Goal: Task Accomplishment & Management: Complete application form

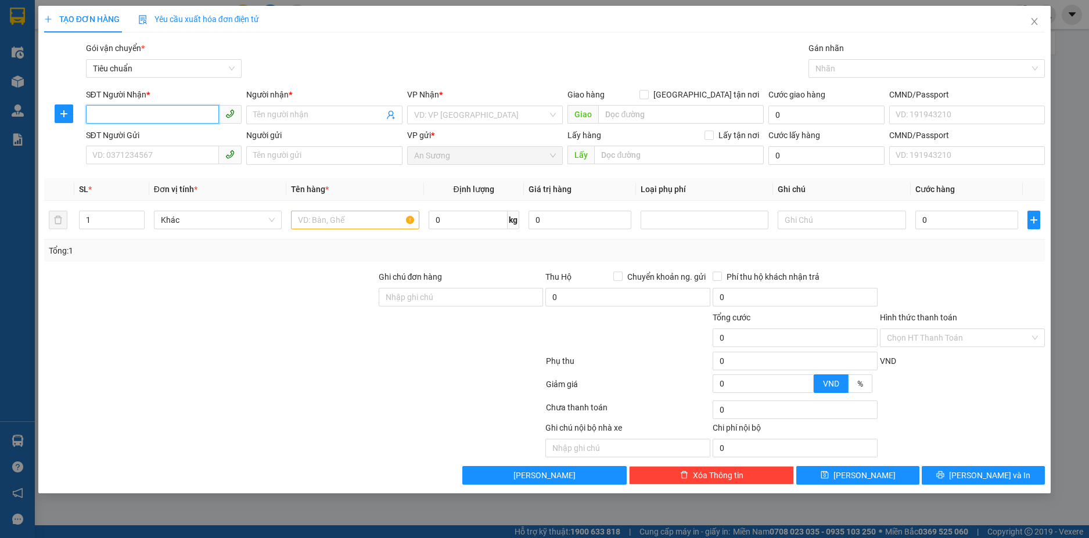
click at [200, 119] on input "SĐT Người Nhận *" at bounding box center [153, 114] width 134 height 19
paste input "0384056054"
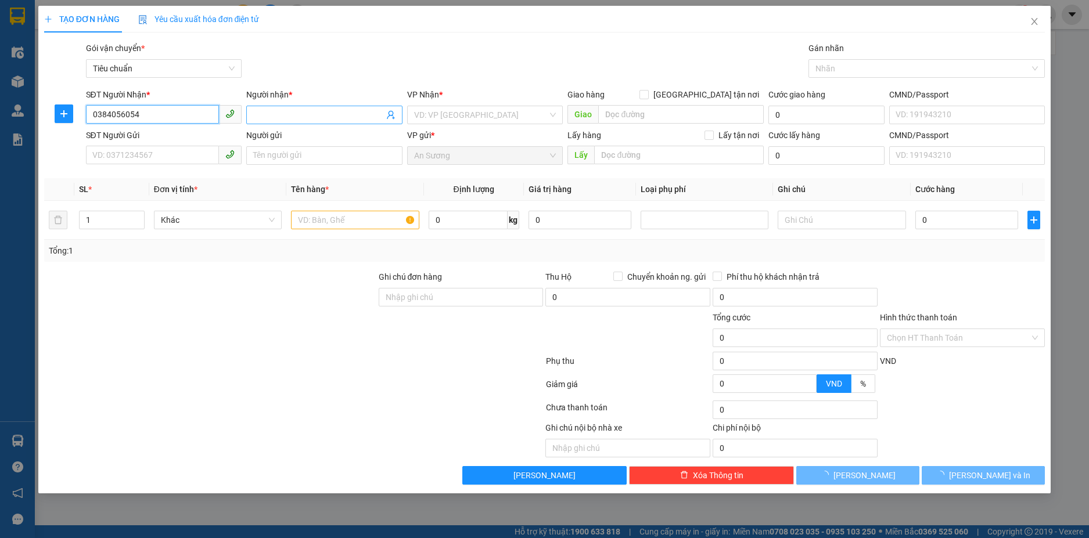
type input "0384056054"
click at [286, 122] on span at bounding box center [324, 115] width 156 height 19
click at [191, 117] on input "0384056054" at bounding box center [153, 114] width 134 height 19
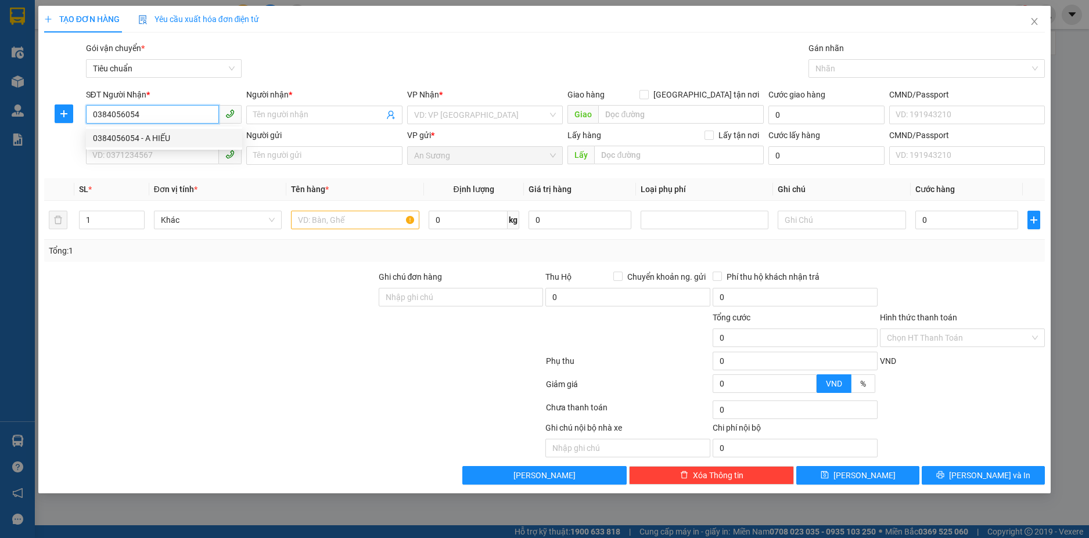
click at [163, 136] on div "0384056054 - A HIẾU" at bounding box center [164, 138] width 142 height 13
type input "A HIẾU"
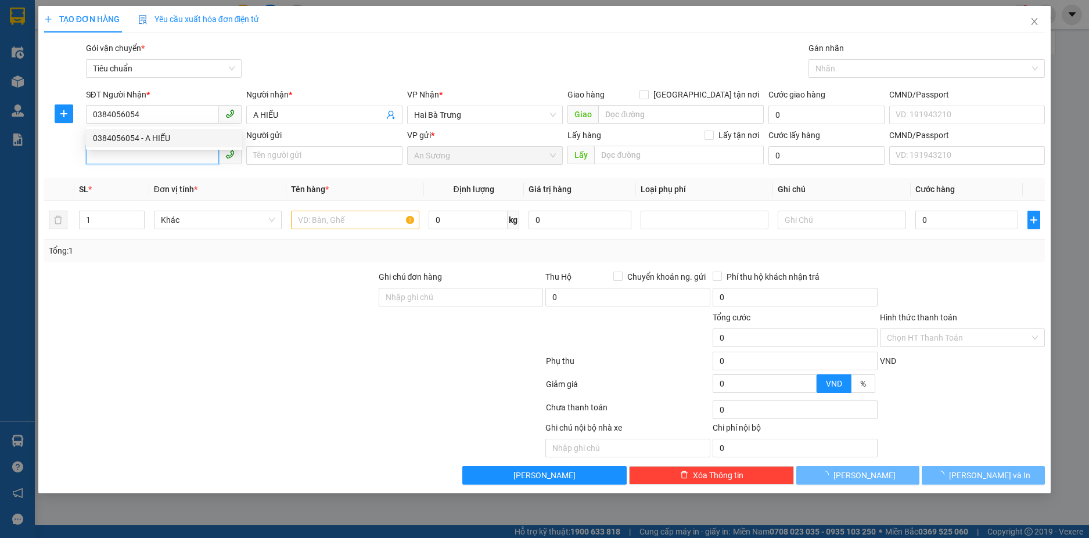
click at [144, 154] on input "SĐT Người Gửi" at bounding box center [153, 155] width 134 height 19
type input "70.000"
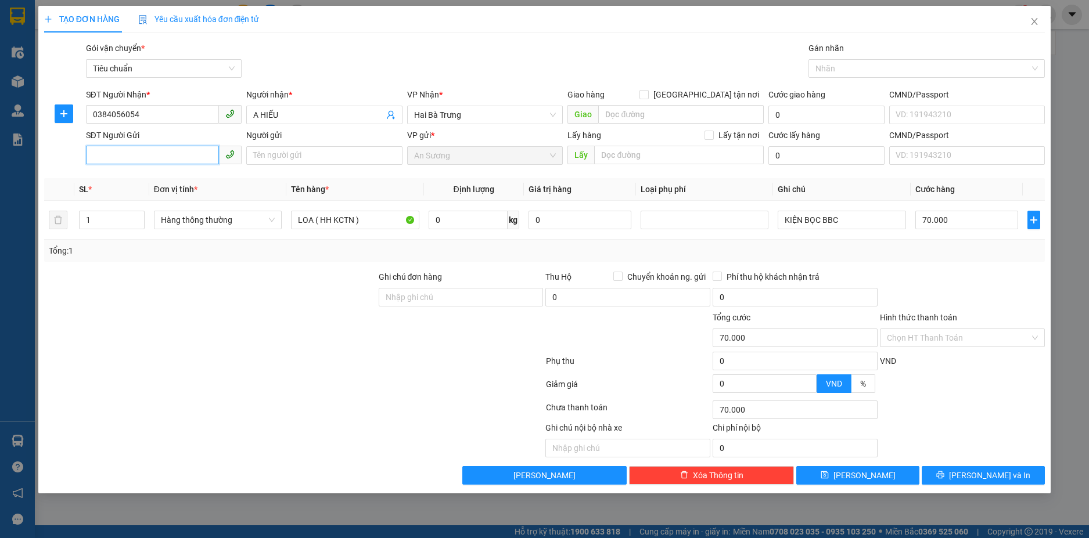
click at [192, 153] on input "SĐT Người Gửi" at bounding box center [153, 155] width 134 height 19
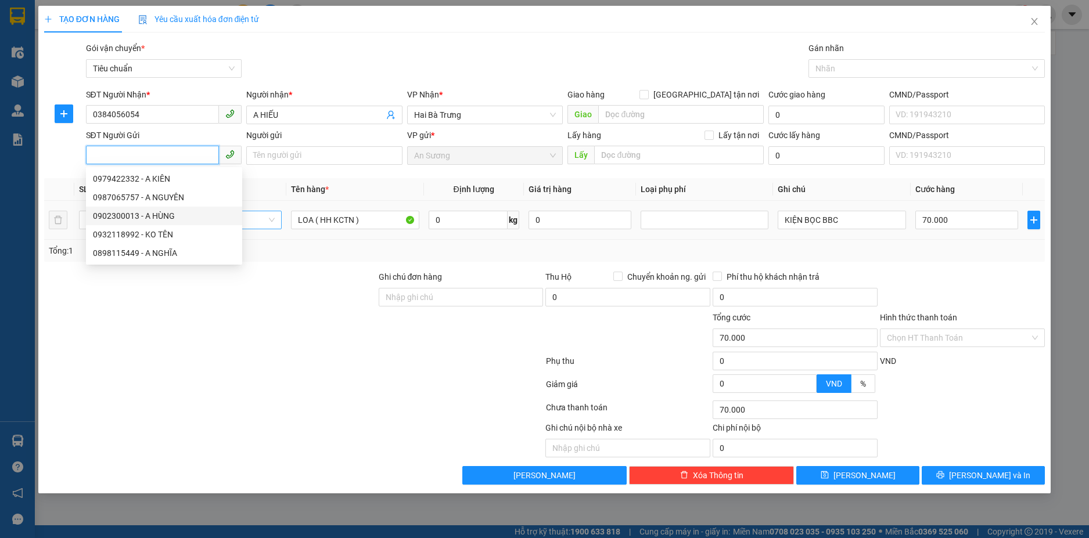
click at [170, 213] on div "0902300013 - A HÙNG" at bounding box center [164, 216] width 142 height 13
type input "0902300013"
type input "A HÙNG"
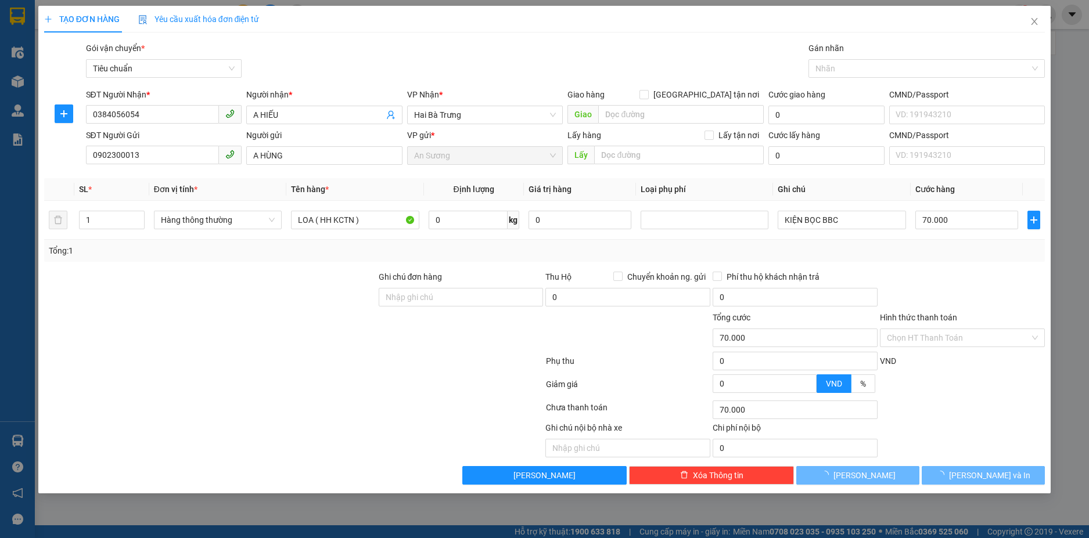
type input "80.000"
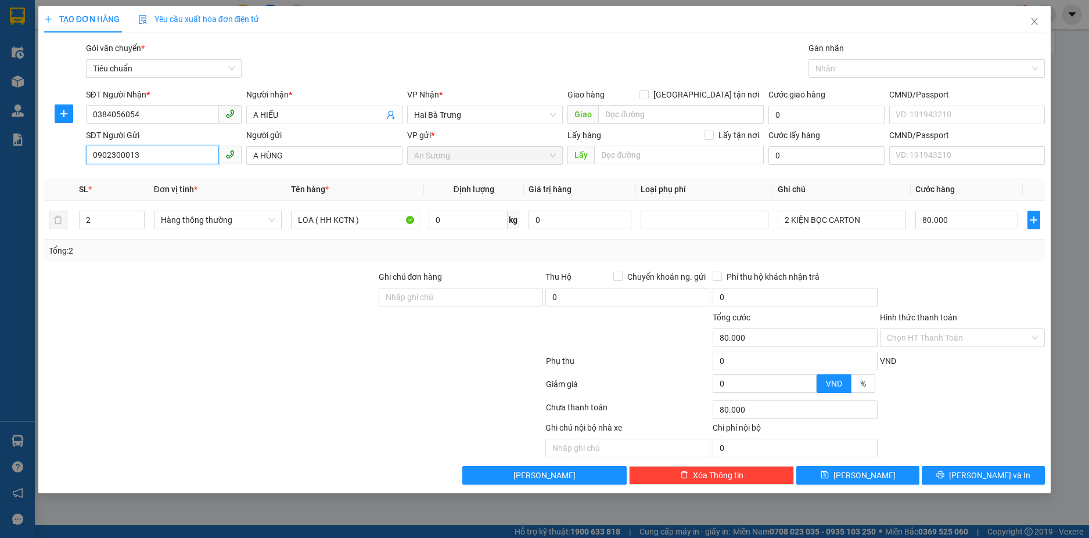
click at [182, 161] on input "0902300013" at bounding box center [153, 155] width 134 height 19
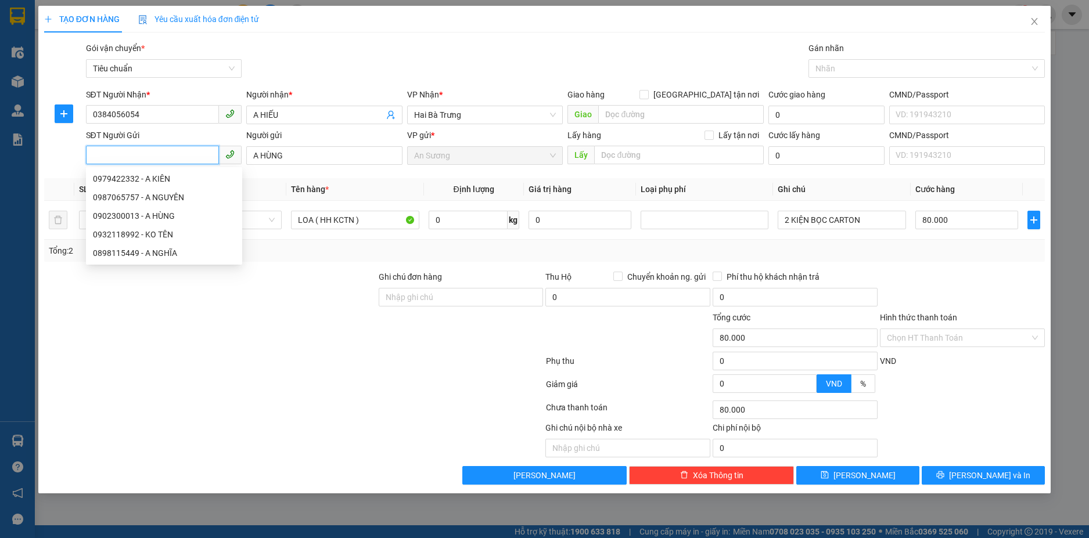
paste input "0937733239"
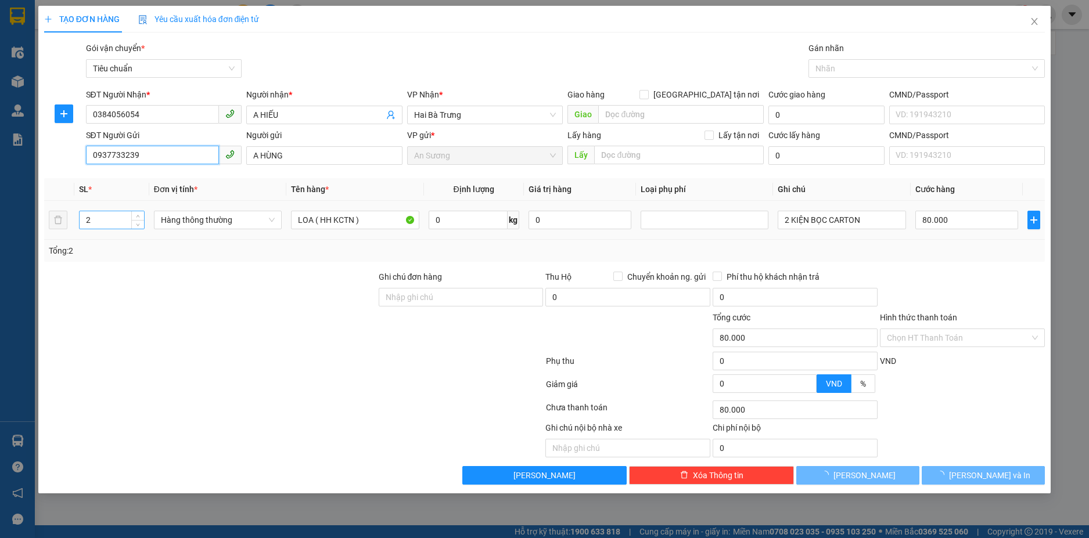
type input "0937733239"
click at [116, 224] on input "2" at bounding box center [112, 219] width 64 height 17
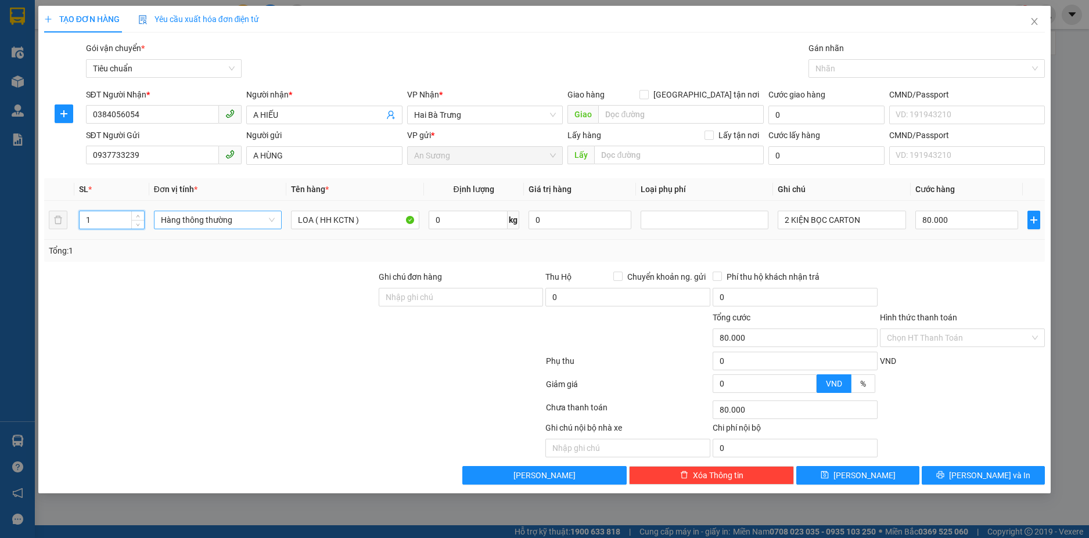
click at [192, 225] on span "Hàng thông thường" at bounding box center [218, 219] width 114 height 17
type input "1"
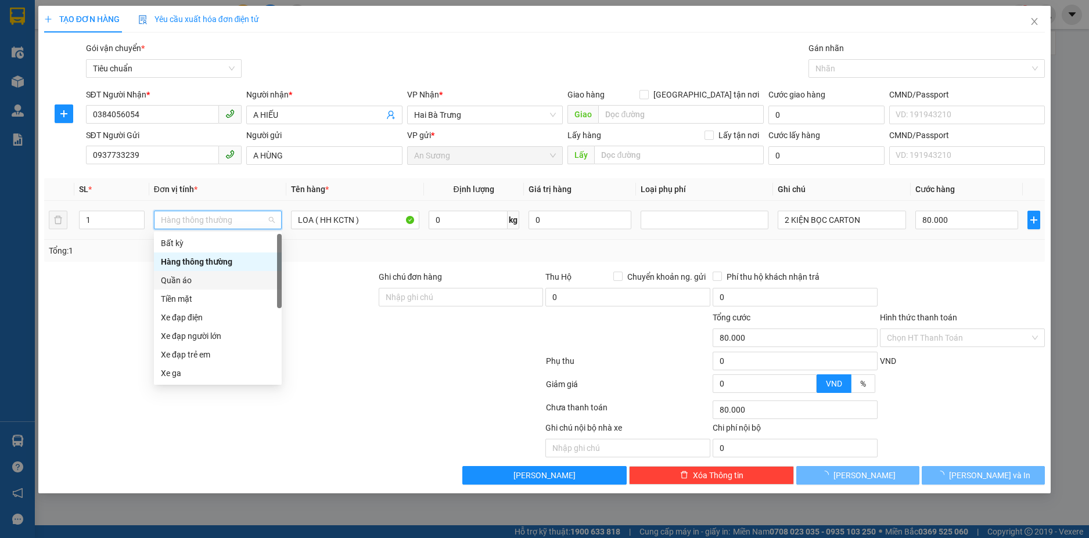
click at [200, 300] on div "Tiền mặt" at bounding box center [218, 299] width 114 height 13
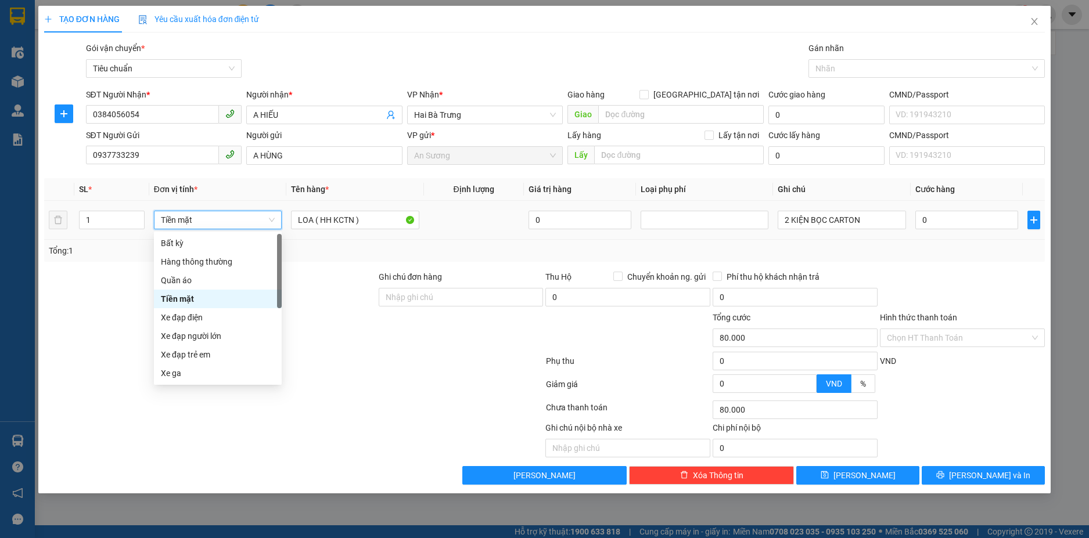
type input "0"
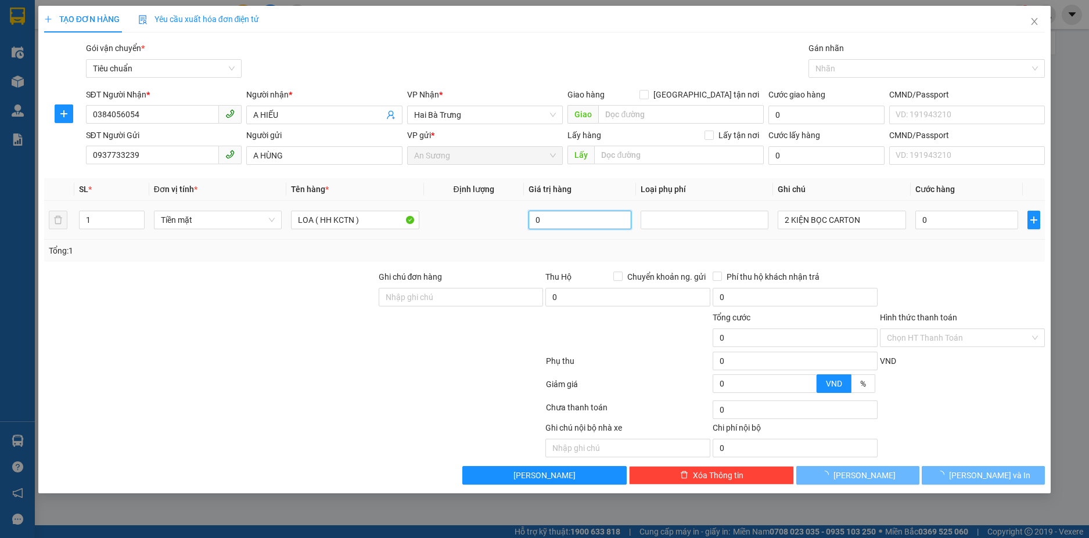
click at [560, 222] on input "0" at bounding box center [579, 220] width 103 height 19
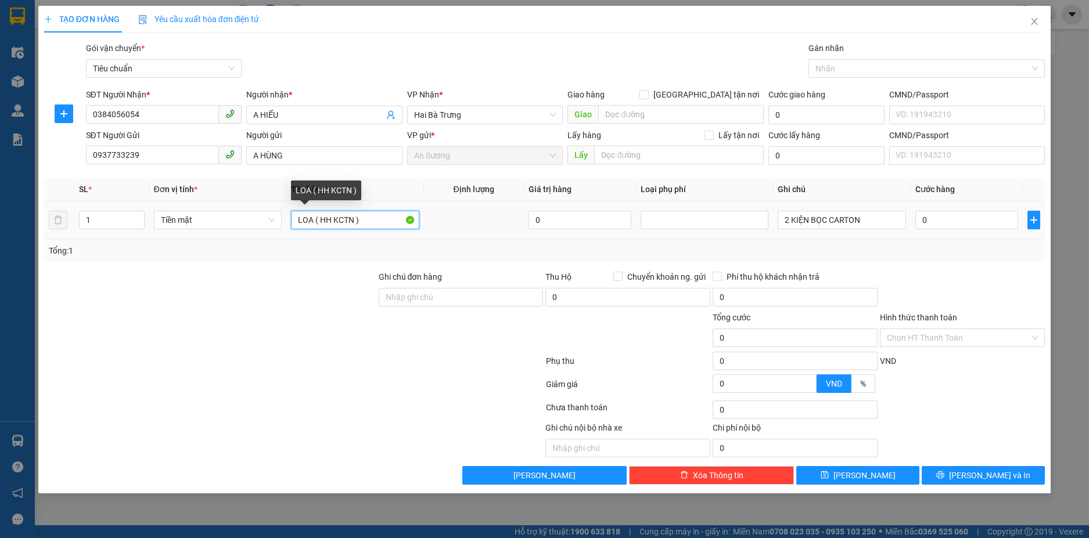
click at [311, 222] on input "LOA ( HH KCTN )" at bounding box center [355, 220] width 128 height 19
drag, startPoint x: 361, startPoint y: 218, endPoint x: 276, endPoint y: 218, distance: 84.8
click at [276, 218] on tr "1 Tiền mặt LOA ( HH KCTN ) 0 2 KIỆN BỌC CARTON 0" at bounding box center [544, 220] width 1001 height 39
type input "THU HỘ 1140K"
click at [562, 217] on input "0" at bounding box center [579, 220] width 103 height 19
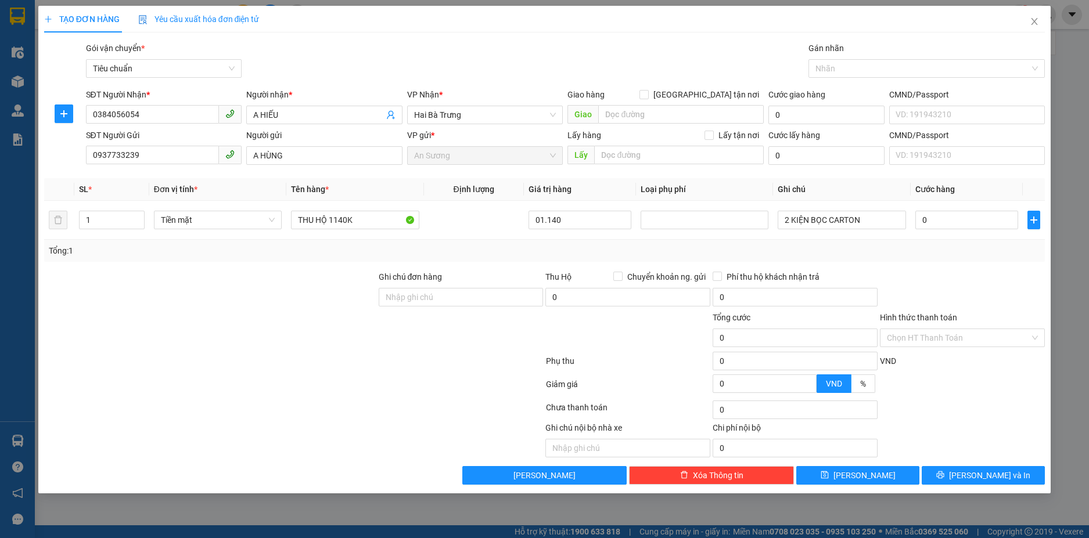
click at [895, 247] on div "Tổng: 1" at bounding box center [545, 250] width 992 height 13
type input "1.140.000"
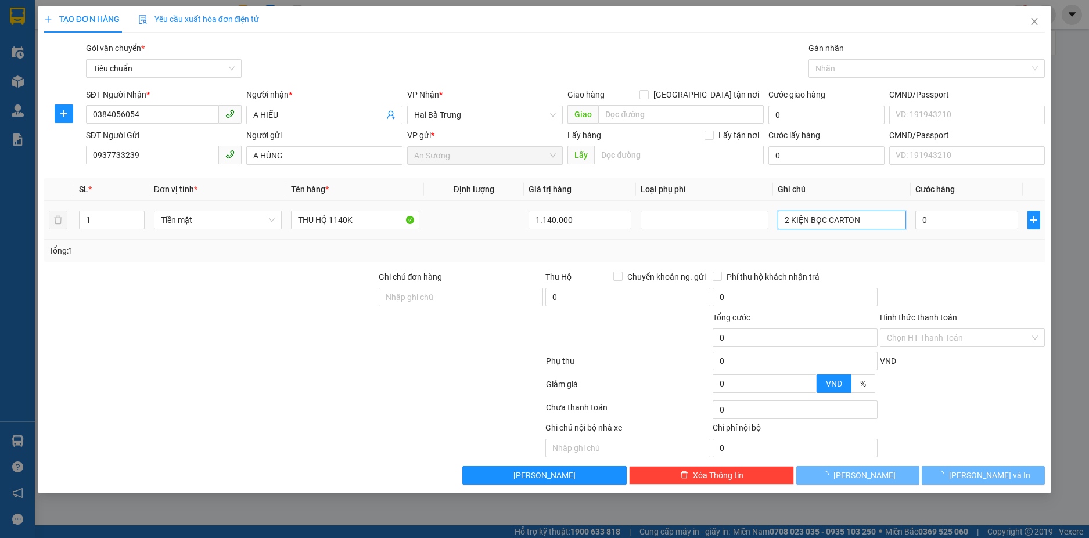
click at [841, 228] on input "2 KIỆN BỌC CARTON" at bounding box center [842, 220] width 128 height 19
type input "20.000"
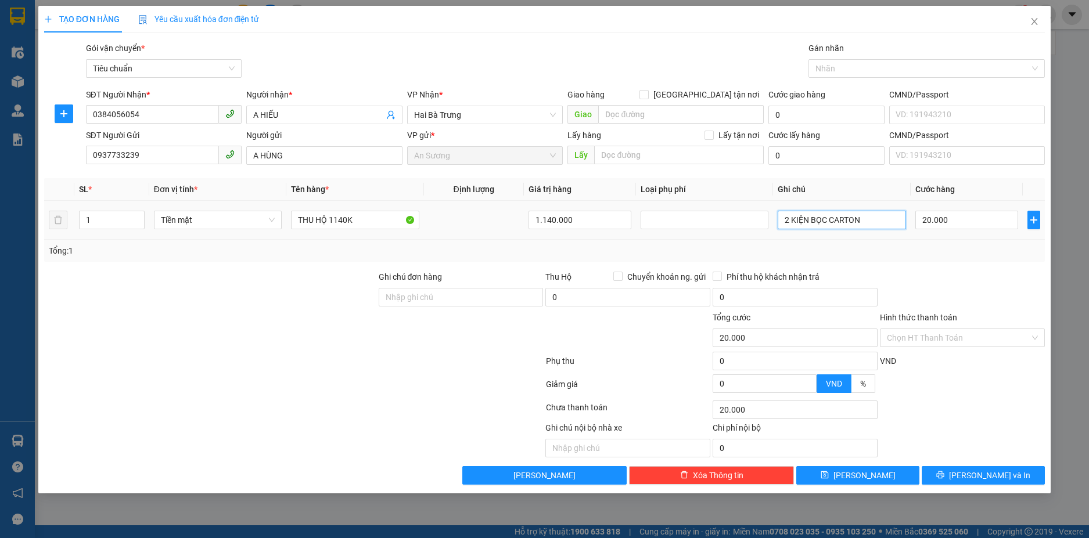
click at [841, 217] on input "2 KIỆN BỌC CARTON" at bounding box center [842, 220] width 128 height 19
type input "CMY CK CSA"
click at [895, 241] on div "Tổng: 1" at bounding box center [544, 251] width 1001 height 22
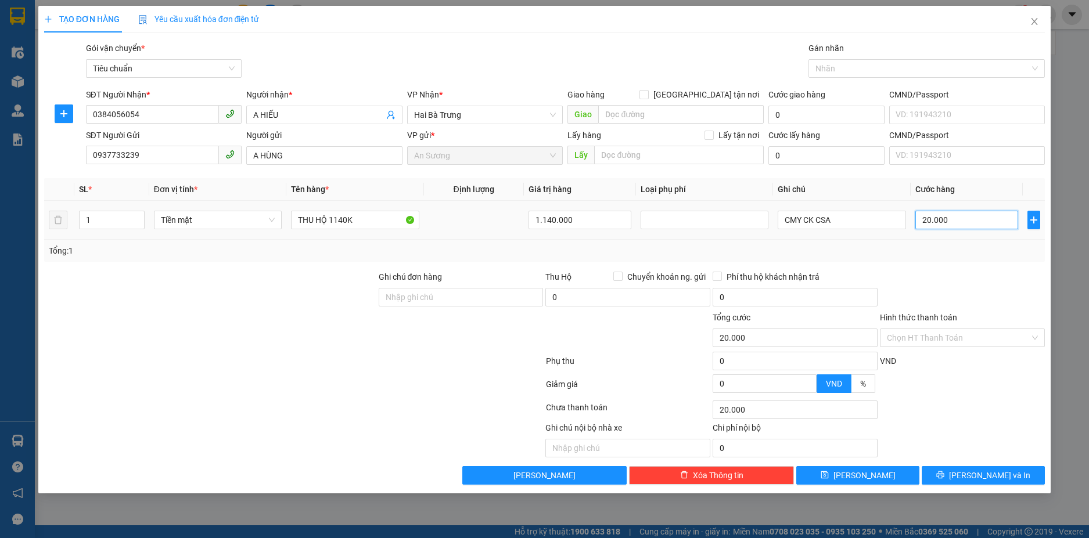
click at [967, 228] on input "20.000" at bounding box center [966, 220] width 103 height 19
type input "0"
click at [961, 338] on input "Hình thức thanh toán" at bounding box center [958, 337] width 143 height 17
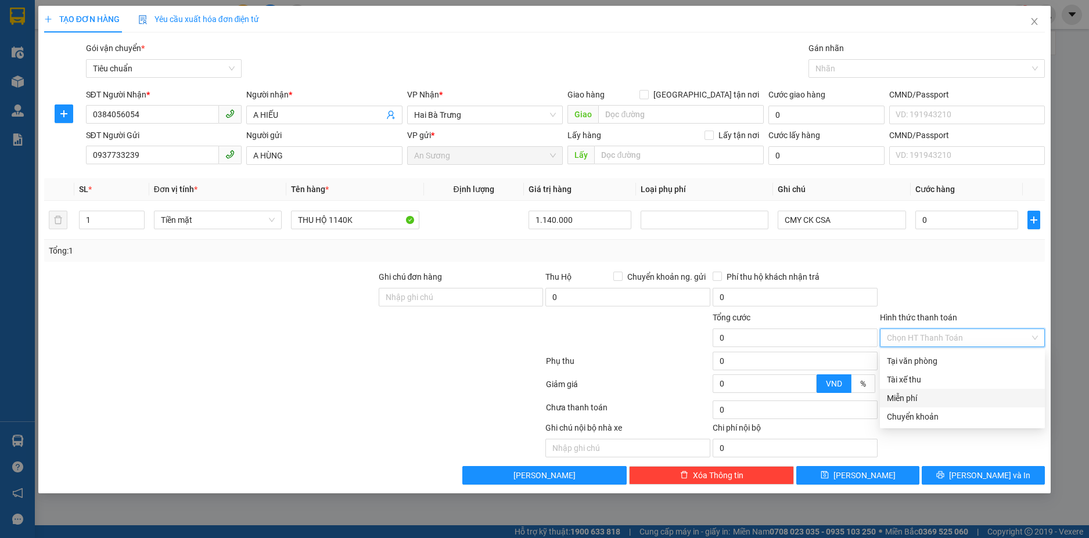
click at [951, 392] on div "Miễn phí" at bounding box center [962, 398] width 151 height 13
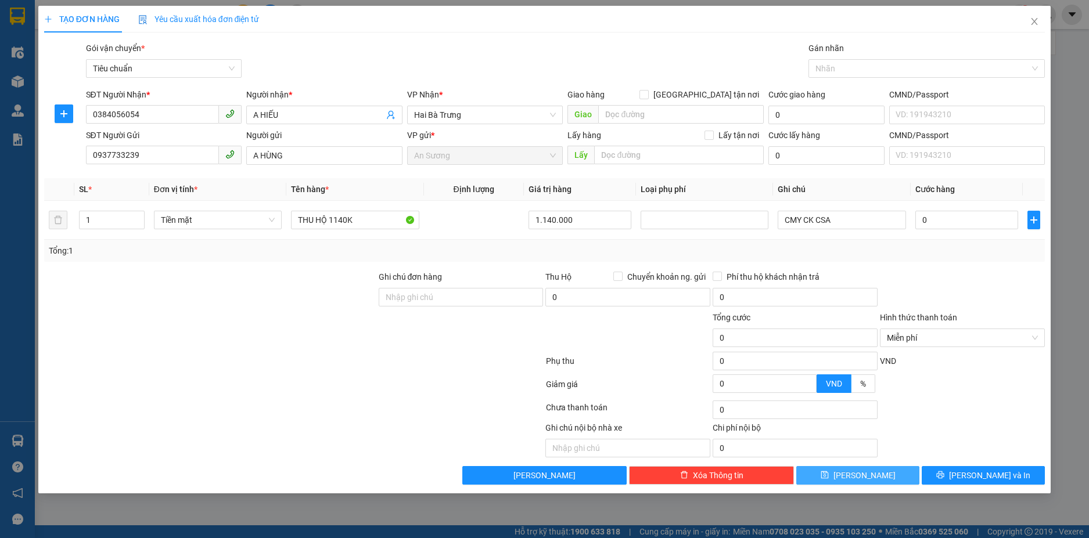
click at [883, 473] on button "[PERSON_NAME]" at bounding box center [857, 475] width 123 height 19
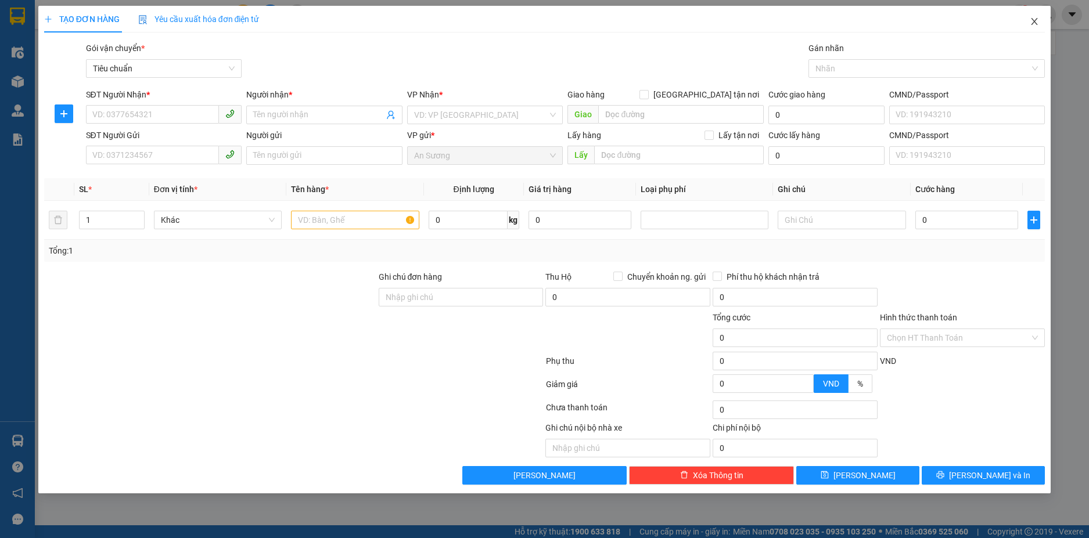
click at [1031, 20] on icon "close" at bounding box center [1034, 21] width 9 height 9
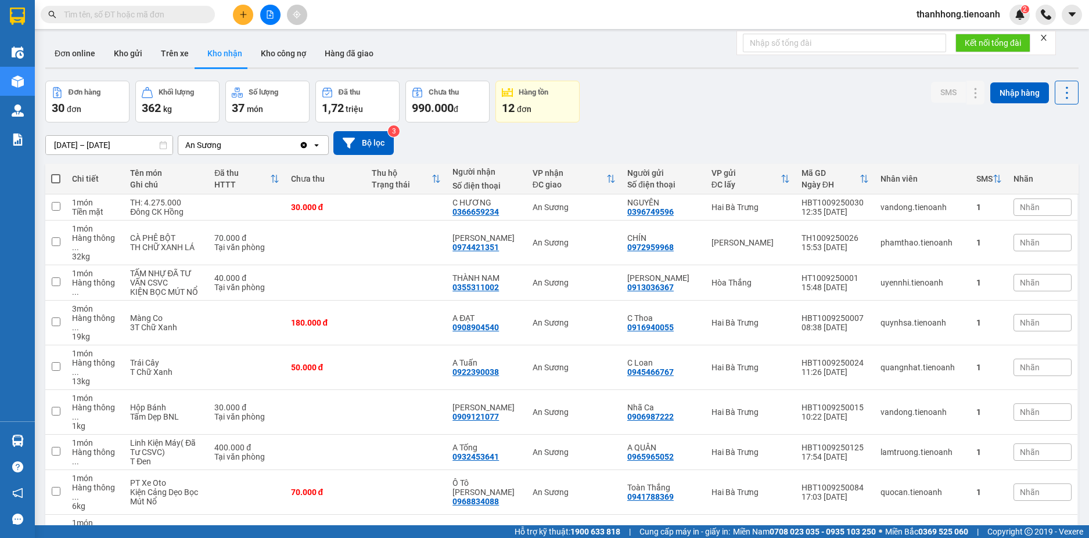
click at [128, 13] on input "text" at bounding box center [132, 14] width 137 height 13
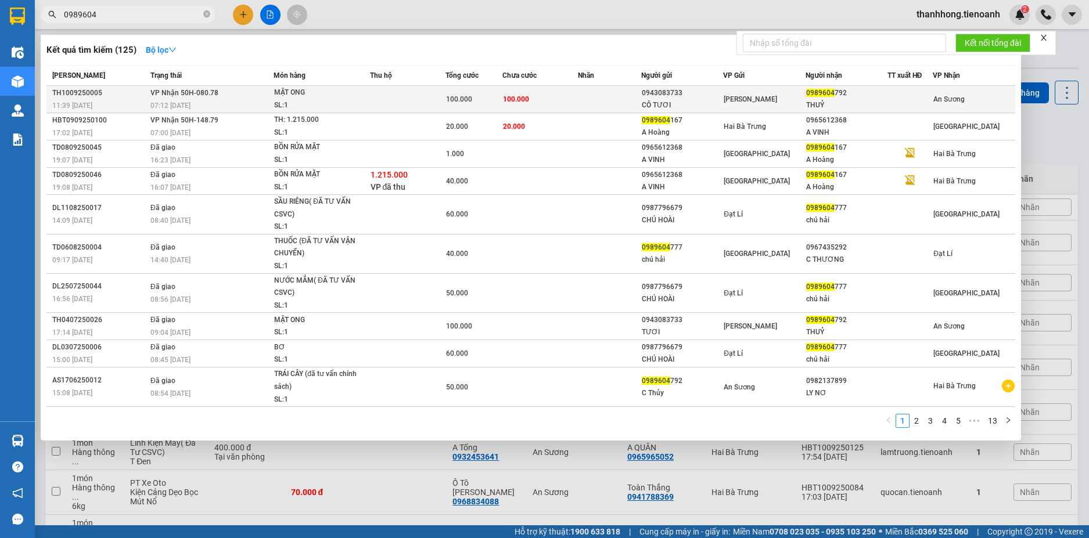
type input "0989604"
click at [465, 98] on span "100.000" at bounding box center [459, 99] width 26 height 8
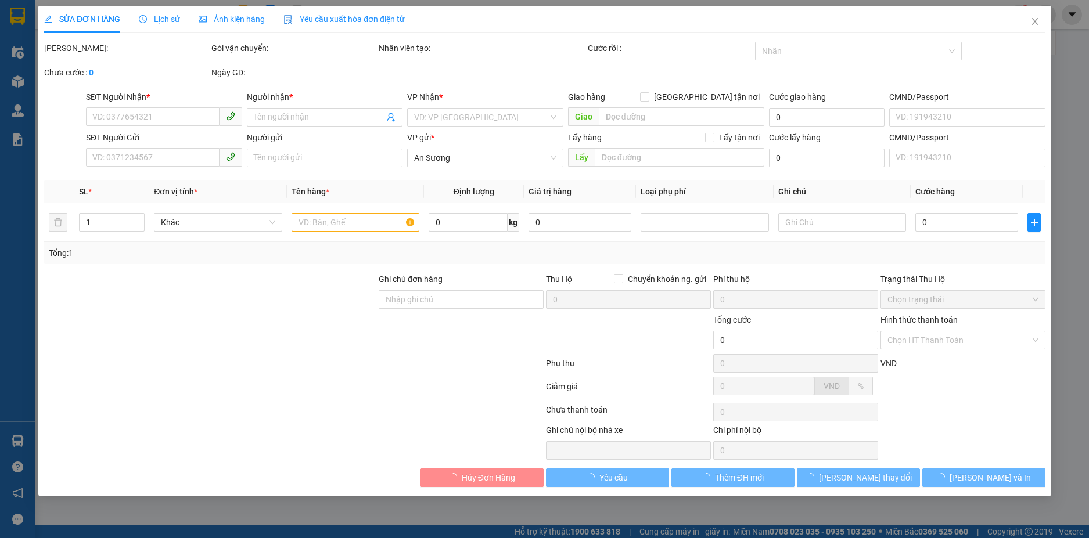
type input "0989604792"
type input "THUỶ"
type input "0943083733"
type input "CÔ TƯƠI"
type input "100.000"
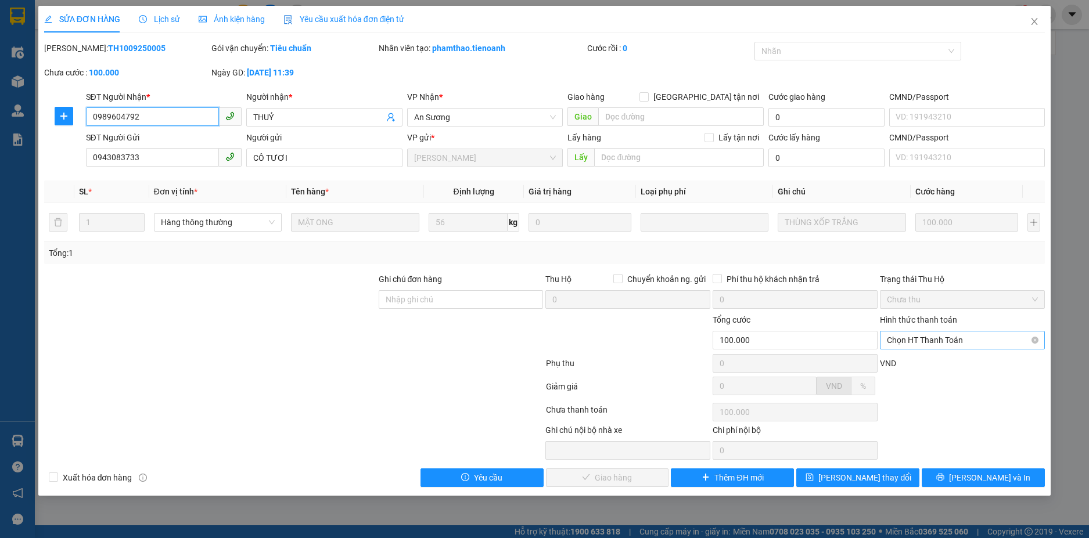
click at [955, 345] on span "Chọn HT Thanh Toán" at bounding box center [962, 340] width 151 height 17
click at [953, 362] on div "Tại văn phòng" at bounding box center [962, 363] width 151 height 13
type input "0"
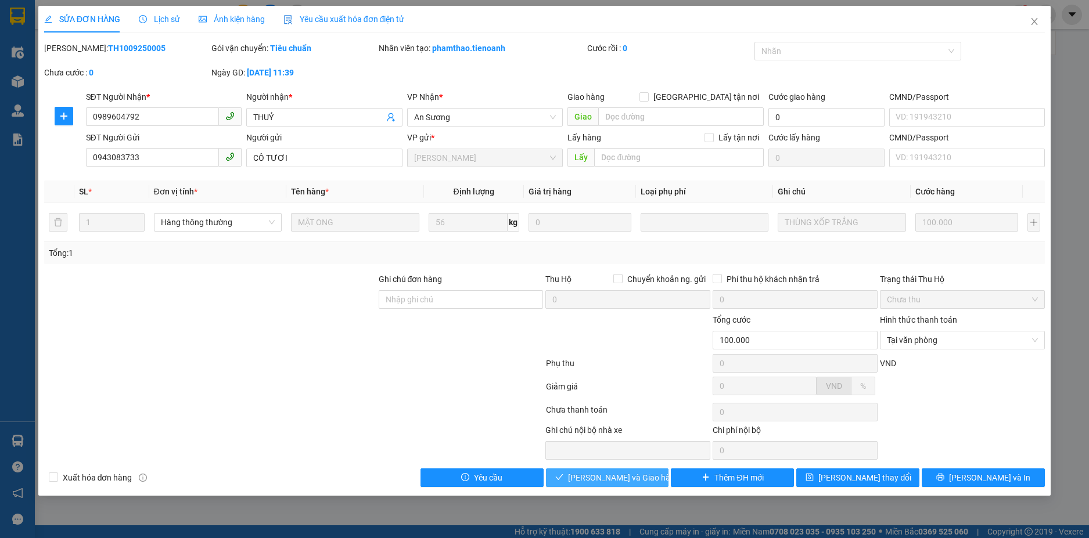
click at [639, 474] on span "[PERSON_NAME] và Giao hàng" at bounding box center [623, 478] width 111 height 13
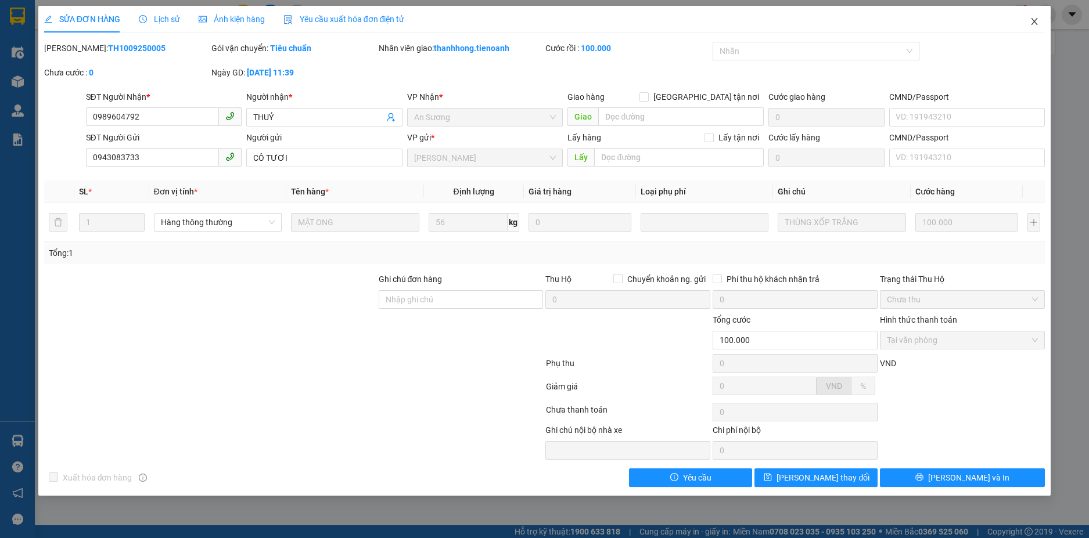
click at [1035, 21] on icon "close" at bounding box center [1034, 21] width 9 height 9
click at [1032, 26] on div "Kết quả tìm kiếm ( 125 ) Bộ lọc Mã ĐH Trạng thái Món hàng Thu hộ Tổng cước Chưa…" at bounding box center [544, 14] width 1089 height 29
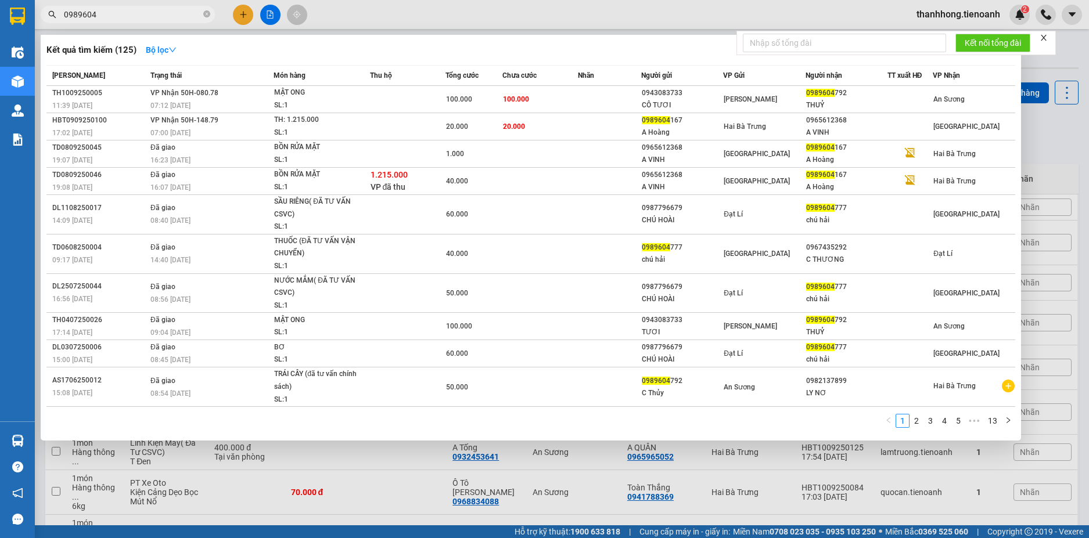
click at [175, 12] on input "0989604" at bounding box center [132, 14] width 137 height 13
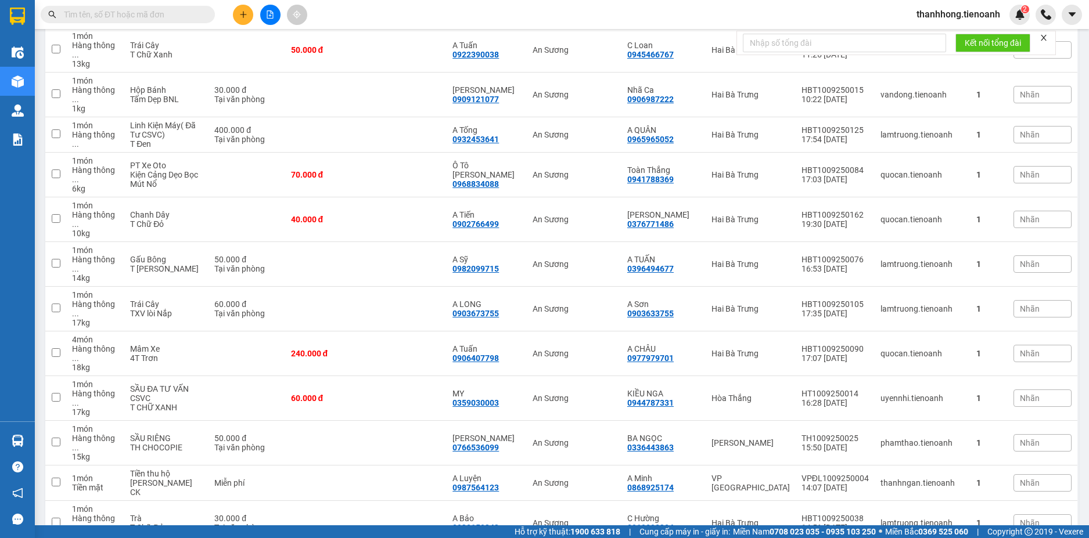
scroll to position [308, 0]
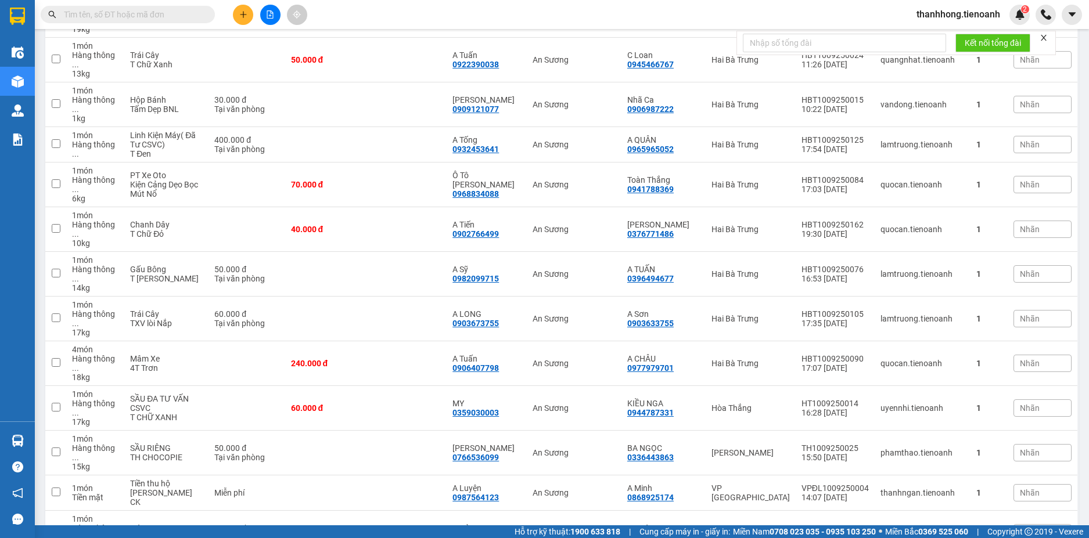
click at [192, 5] on div "Kết quả tìm kiếm ( 125 ) Bộ lọc Mã ĐH Trạng thái Món hàng Thu hộ Tổng cước Chưa…" at bounding box center [113, 15] width 226 height 20
click at [181, 15] on input "text" at bounding box center [132, 14] width 137 height 13
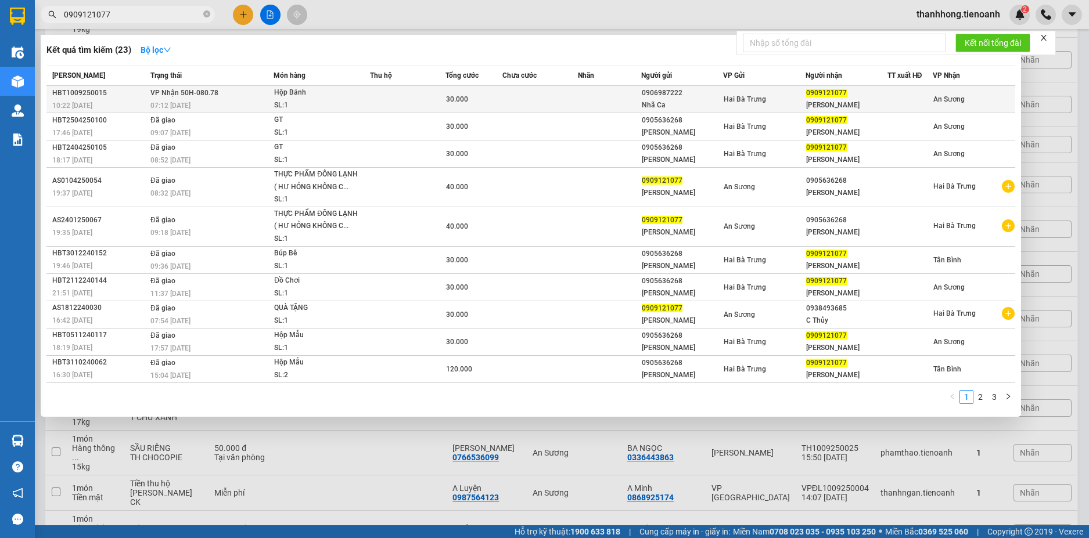
type input "0909121077"
click at [275, 108] on div "SL: 1" at bounding box center [317, 105] width 87 height 13
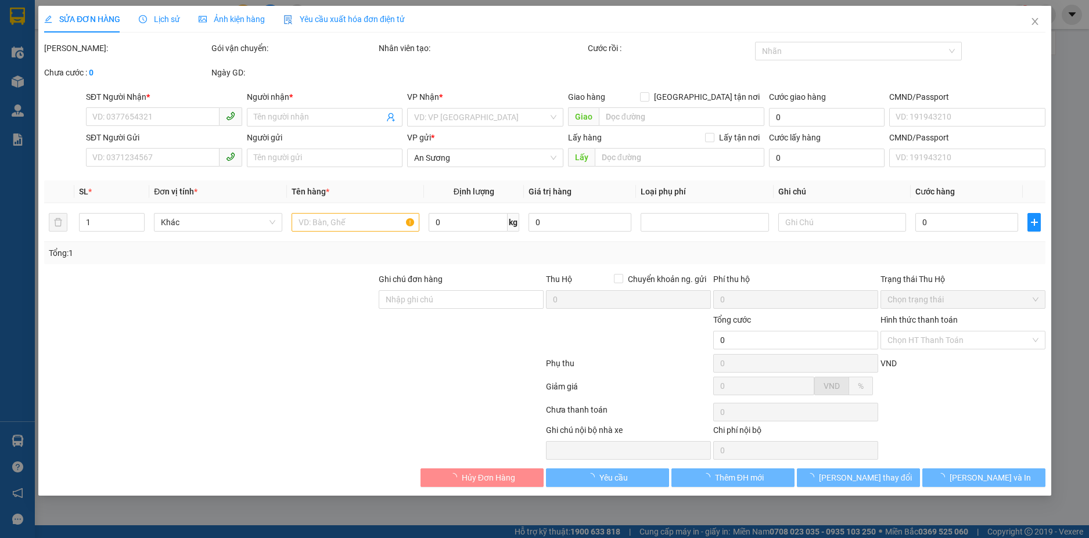
type input "0909121077"
type input "[PERSON_NAME]"
type input "0906987222"
type input "Nhã Ca"
type input "30.000"
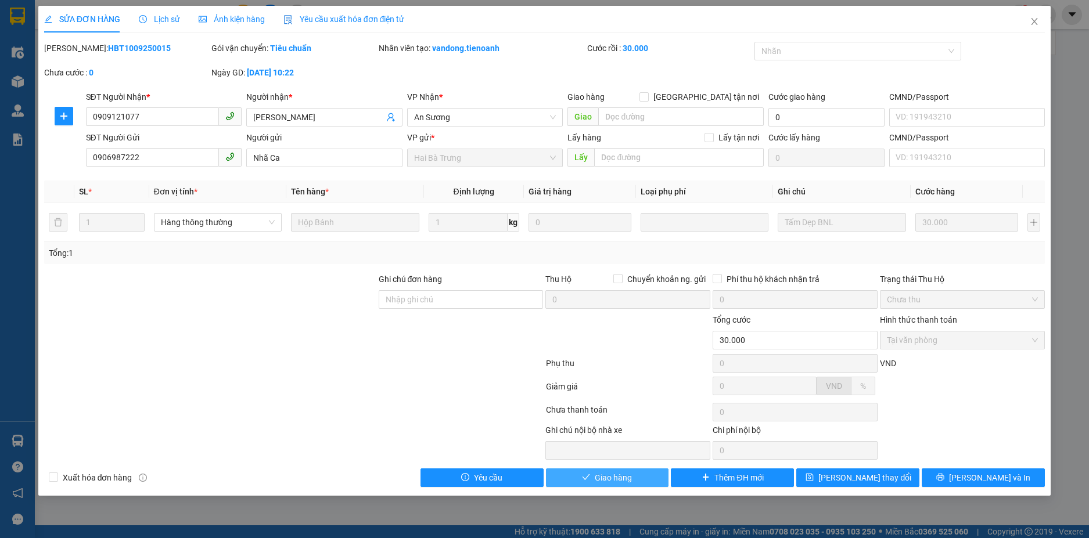
click at [638, 483] on button "Giao hàng" at bounding box center [607, 478] width 123 height 19
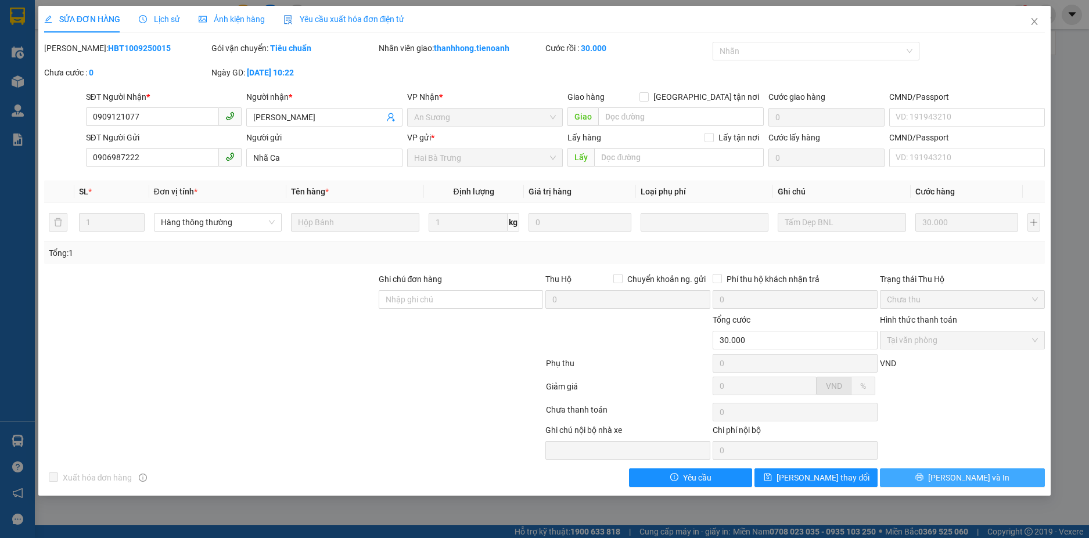
click at [923, 475] on button "[PERSON_NAME] và In" at bounding box center [962, 478] width 165 height 19
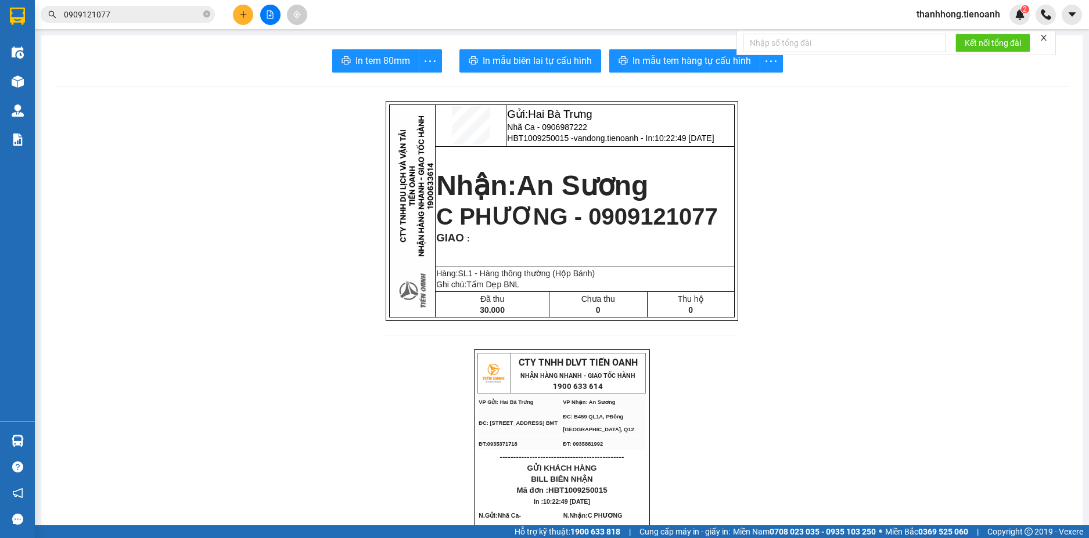
click at [178, 13] on input "0909121077" at bounding box center [132, 14] width 137 height 13
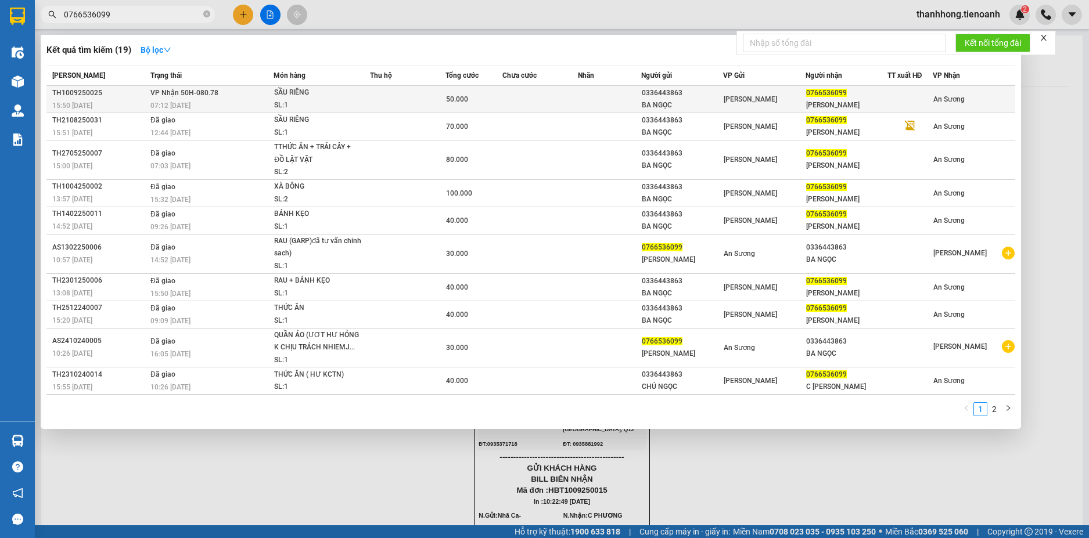
type input "0766536099"
click at [299, 91] on div "SẦU RIÊNG" at bounding box center [317, 93] width 87 height 13
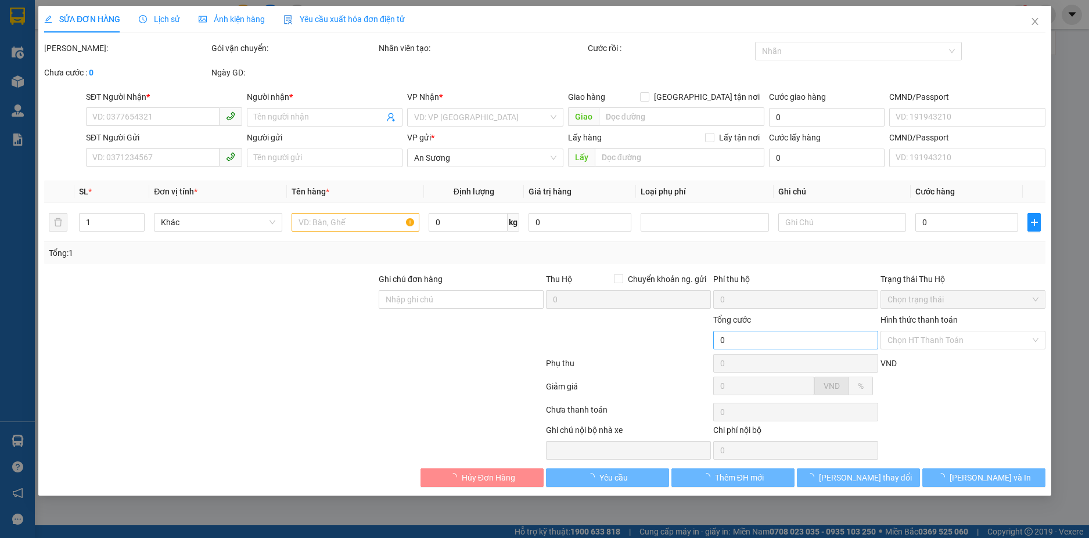
type input "0766536099"
type input "[PERSON_NAME]"
type input "0336443863"
type input "BA NGỌC"
type input "50.000"
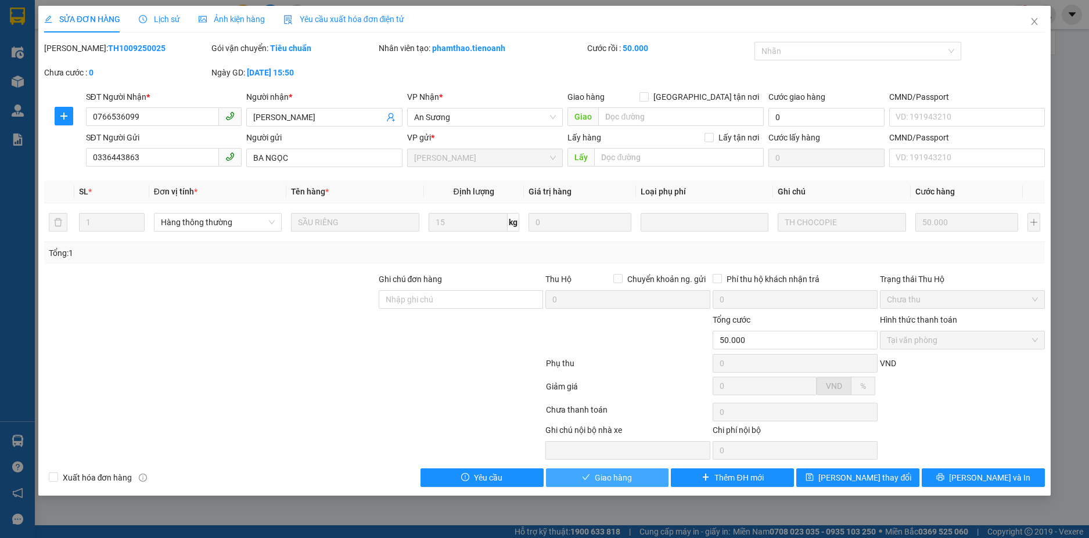
click at [634, 482] on button "Giao hàng" at bounding box center [607, 478] width 123 height 19
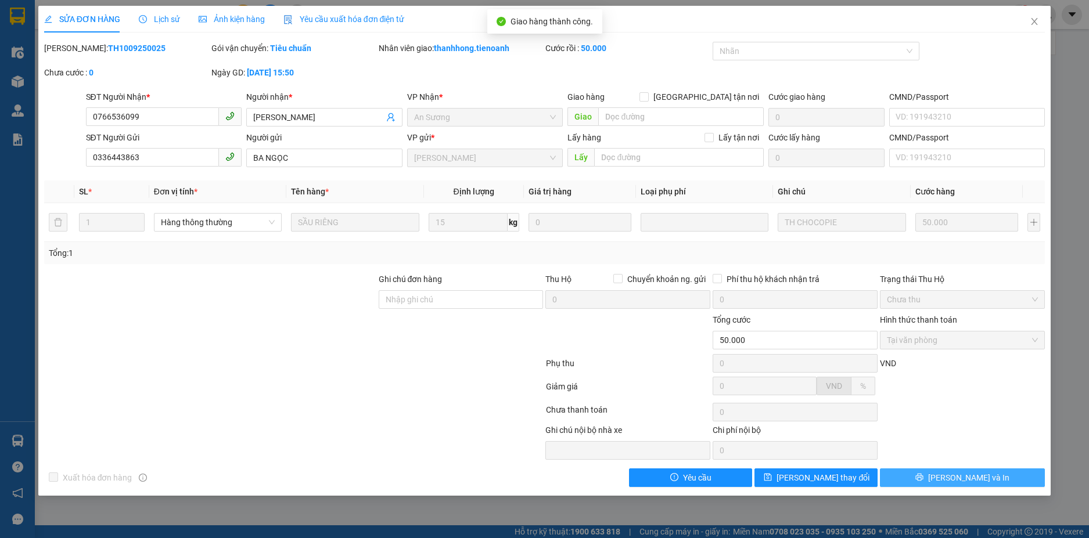
drag, startPoint x: 907, startPoint y: 481, endPoint x: 957, endPoint y: 476, distance: 50.2
click at [958, 477] on span "[PERSON_NAME] và In" at bounding box center [968, 478] width 81 height 13
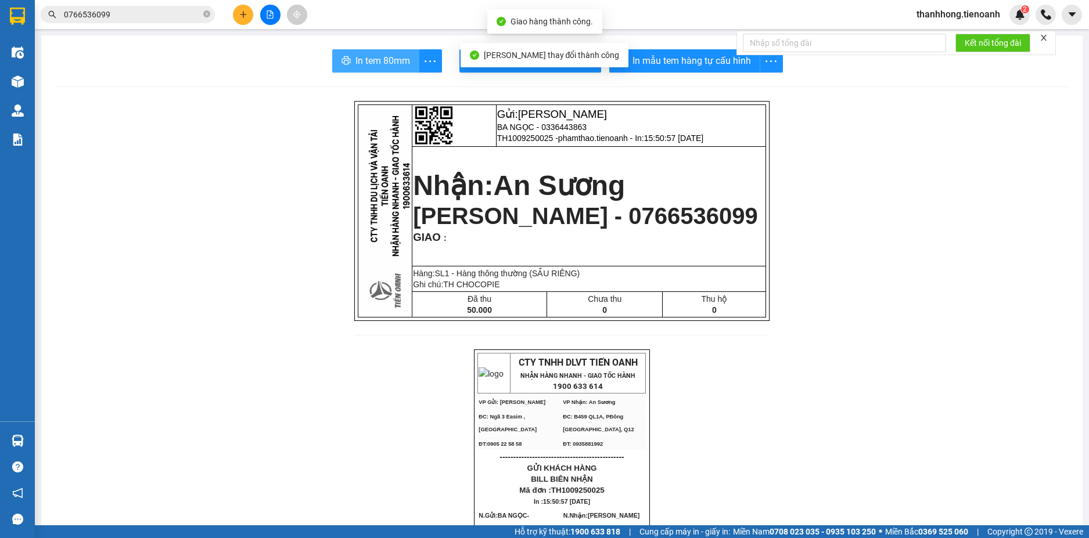
click at [383, 63] on span "In tem 80mm" at bounding box center [382, 60] width 55 height 15
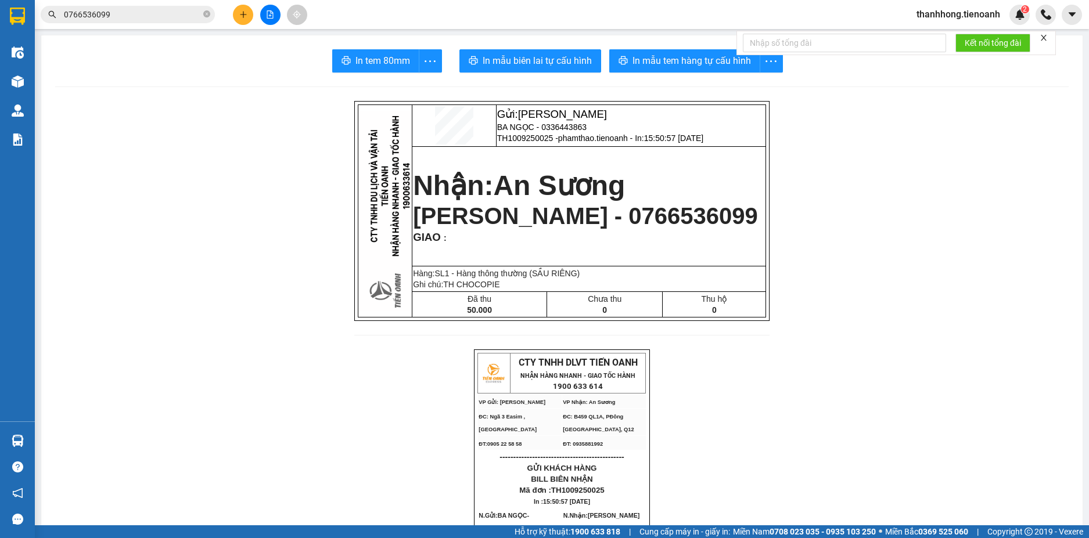
click at [143, 18] on input "0766536099" at bounding box center [132, 14] width 137 height 13
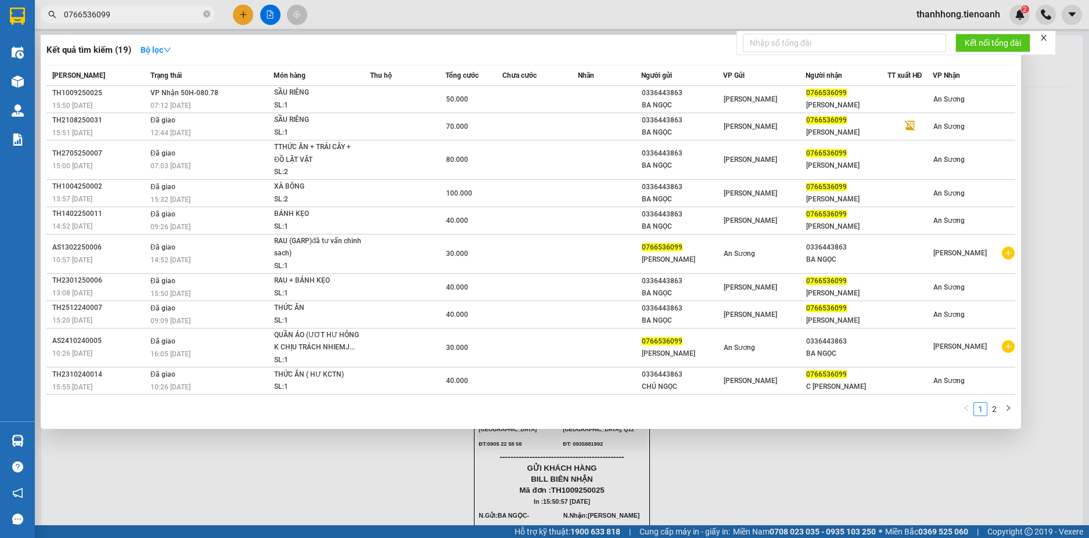
click at [143, 18] on input "0766536099" at bounding box center [132, 14] width 137 height 13
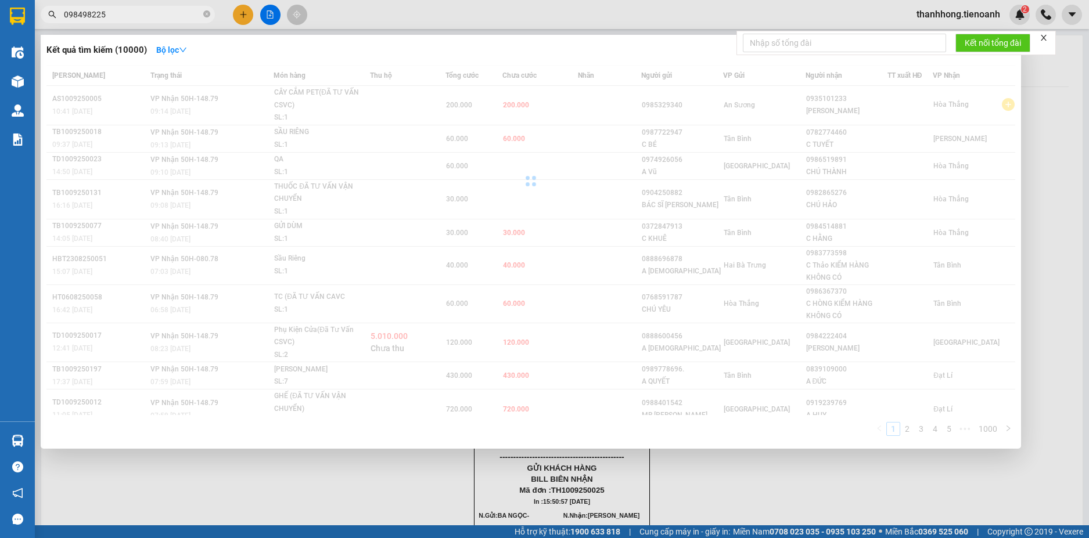
type input "0984982259"
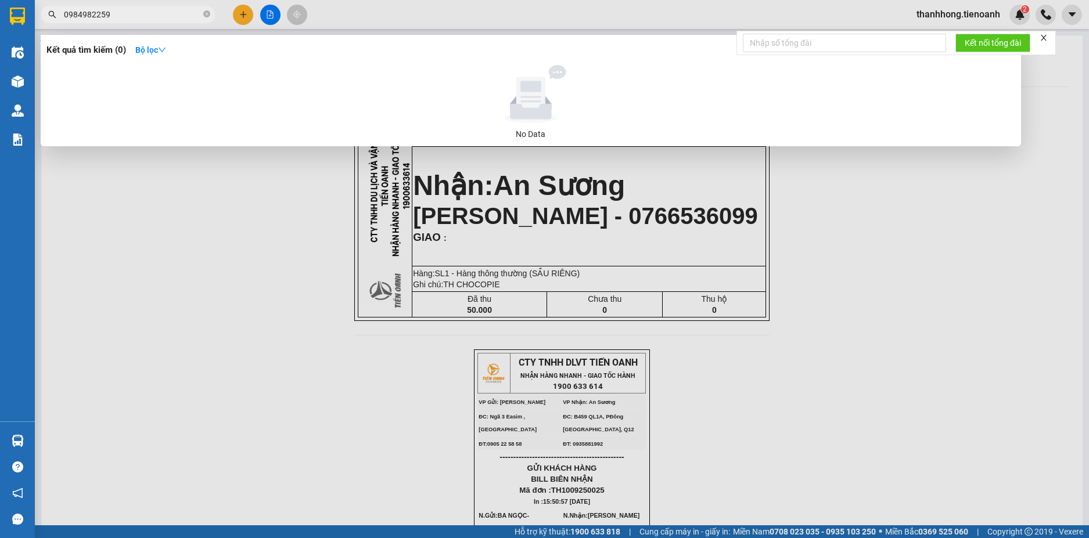
click at [139, 18] on input "0984982259" at bounding box center [132, 14] width 137 height 13
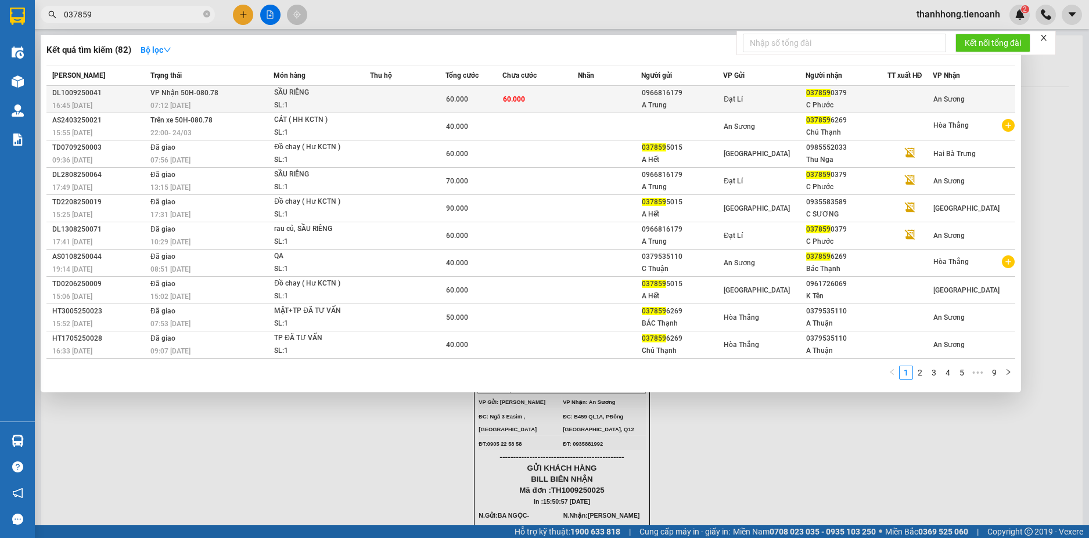
type input "037859"
click at [341, 105] on div "SL: 1" at bounding box center [317, 105] width 87 height 13
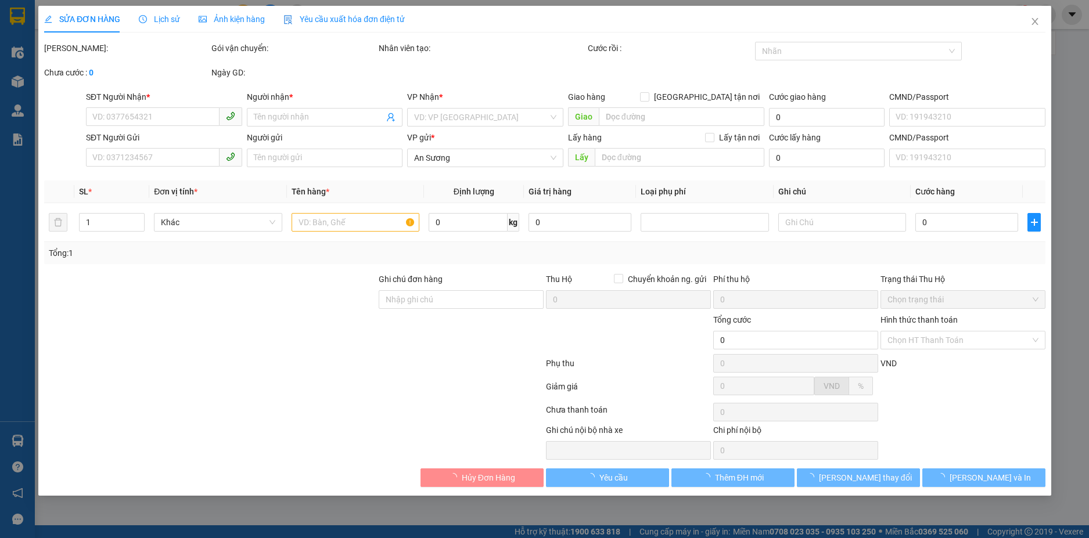
type input "0378590379"
type input "C Phước"
type input "0966816179"
type input "A Trung"
type input "60.000"
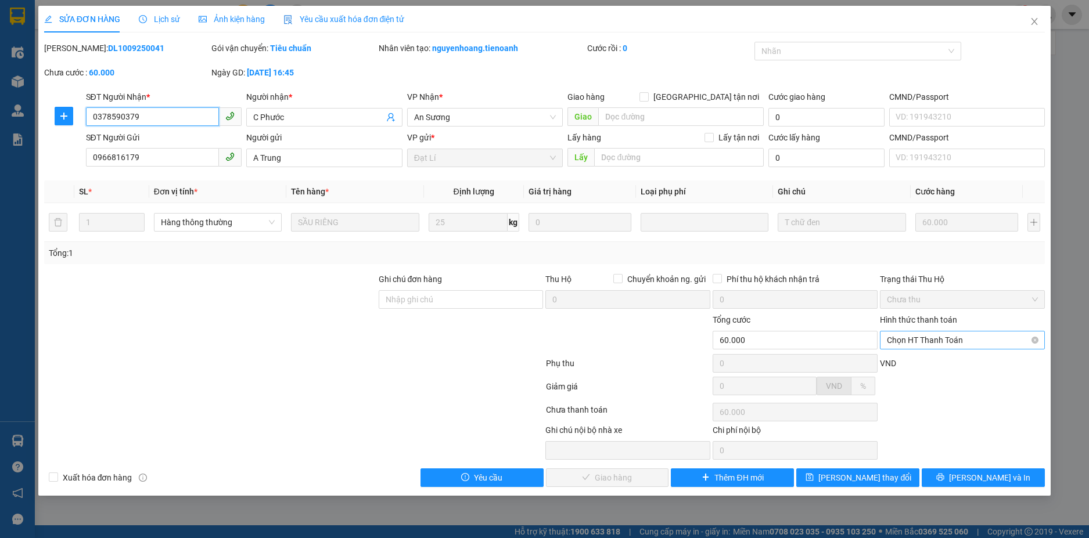
click at [930, 338] on span "Chọn HT Thanh Toán" at bounding box center [962, 340] width 151 height 17
click at [930, 353] on div "Total Paid Fee 0 Total UnPaid Fee 60.000 Cash Collection Total Fee Mã ĐH: DL100…" at bounding box center [544, 264] width 1001 height 445
click at [931, 358] on div "VND" at bounding box center [962, 367] width 167 height 20
click at [930, 329] on div "Hình thức thanh toán" at bounding box center [962, 322] width 165 height 17
click at [930, 337] on span "Chọn HT Thanh Toán" at bounding box center [962, 340] width 151 height 17
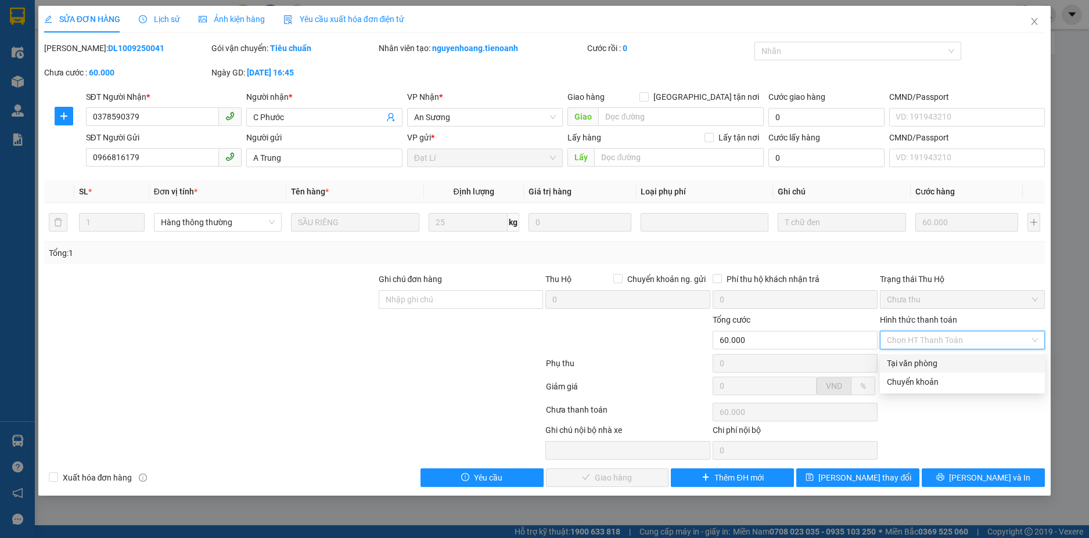
click at [926, 359] on div "Tại văn phòng" at bounding box center [962, 363] width 151 height 13
type input "0"
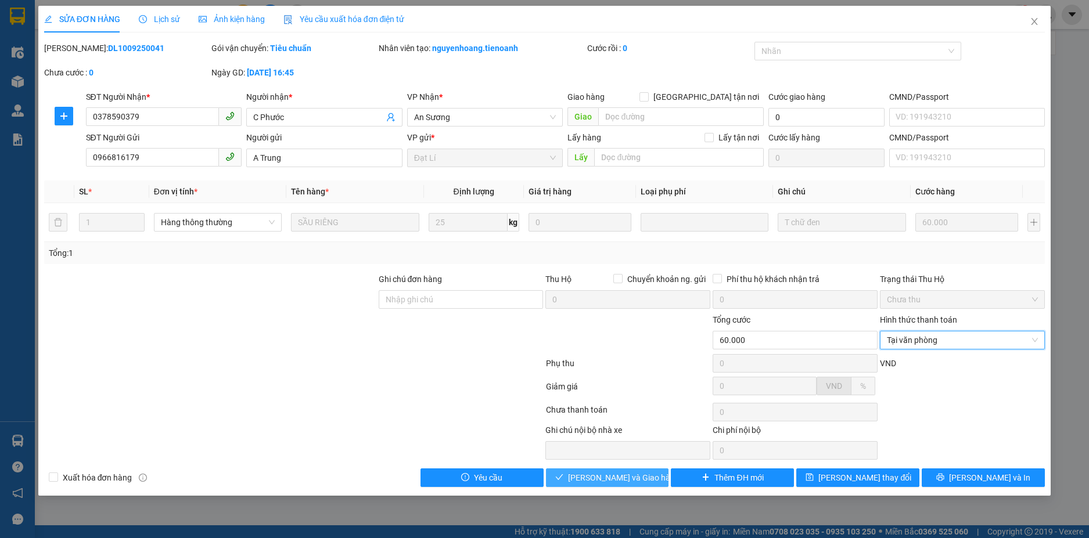
click at [627, 470] on button "[PERSON_NAME] và Giao hàng" at bounding box center [607, 478] width 123 height 19
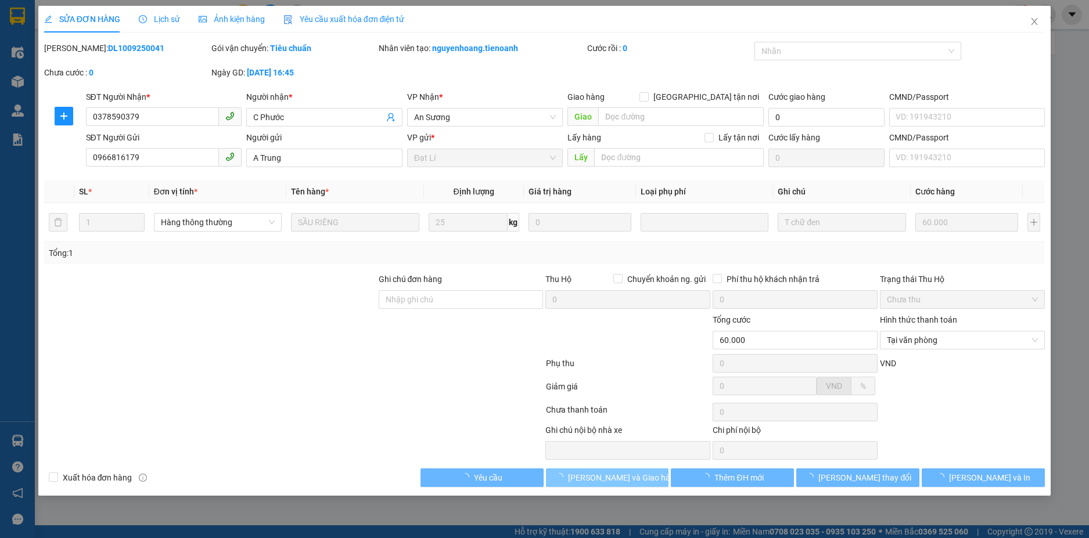
click at [627, 472] on span "[PERSON_NAME] và Giao hàng" at bounding box center [623, 478] width 111 height 13
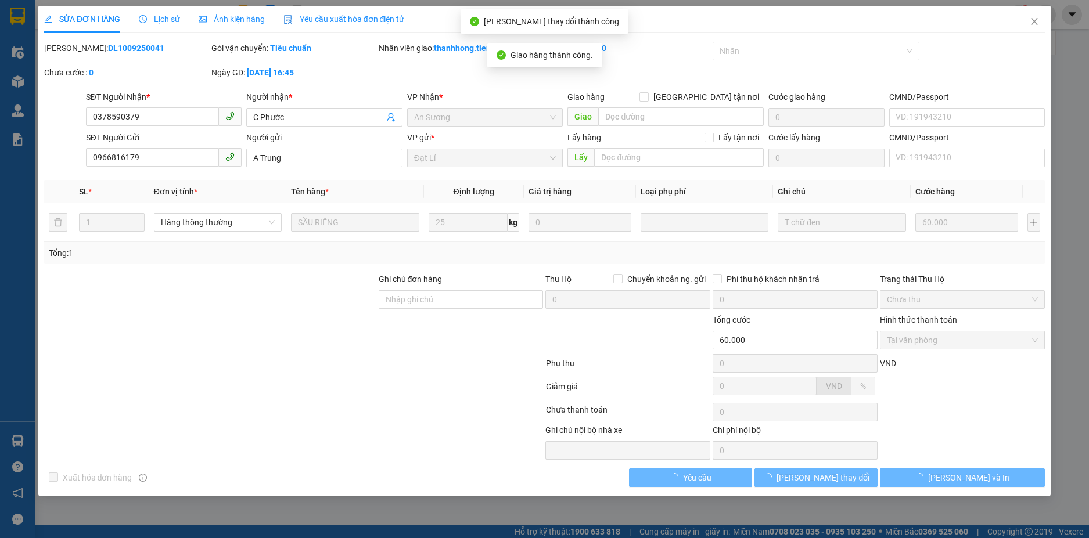
click at [968, 476] on span "[PERSON_NAME] và In" at bounding box center [968, 478] width 81 height 13
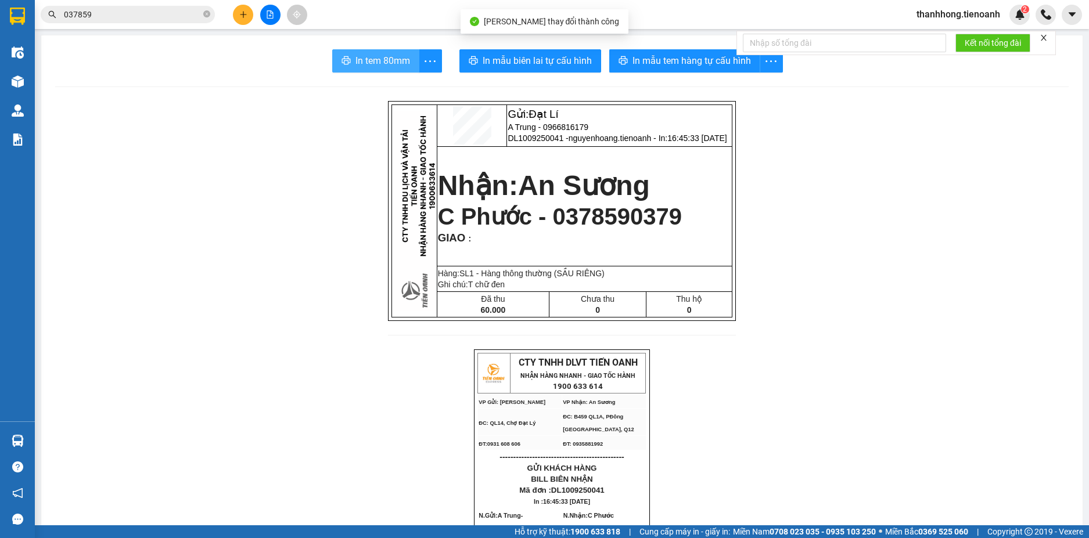
click at [391, 67] on span "In tem 80mm" at bounding box center [382, 60] width 55 height 15
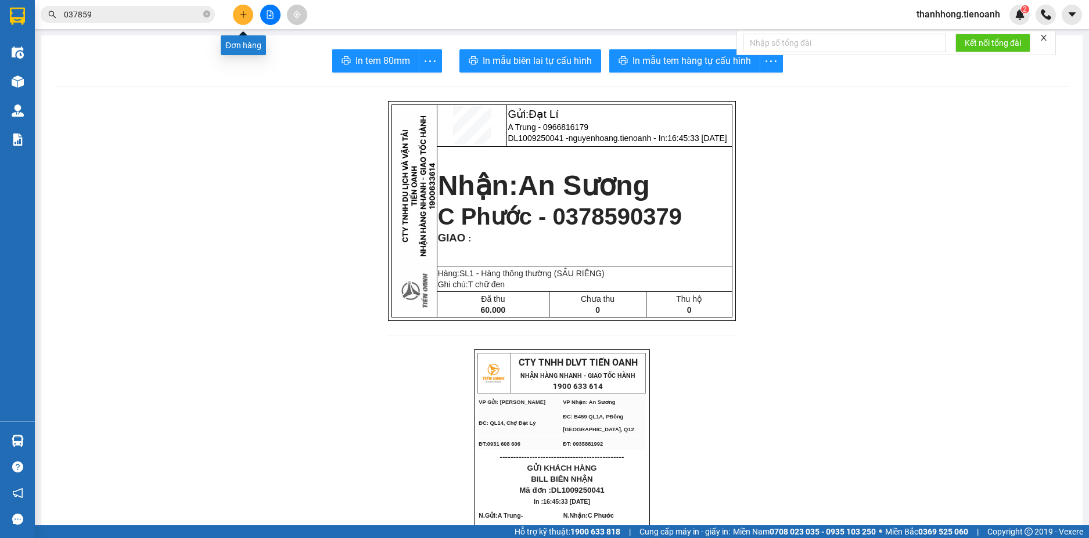
click at [243, 14] on icon "plus" at bounding box center [243, 14] width 8 height 8
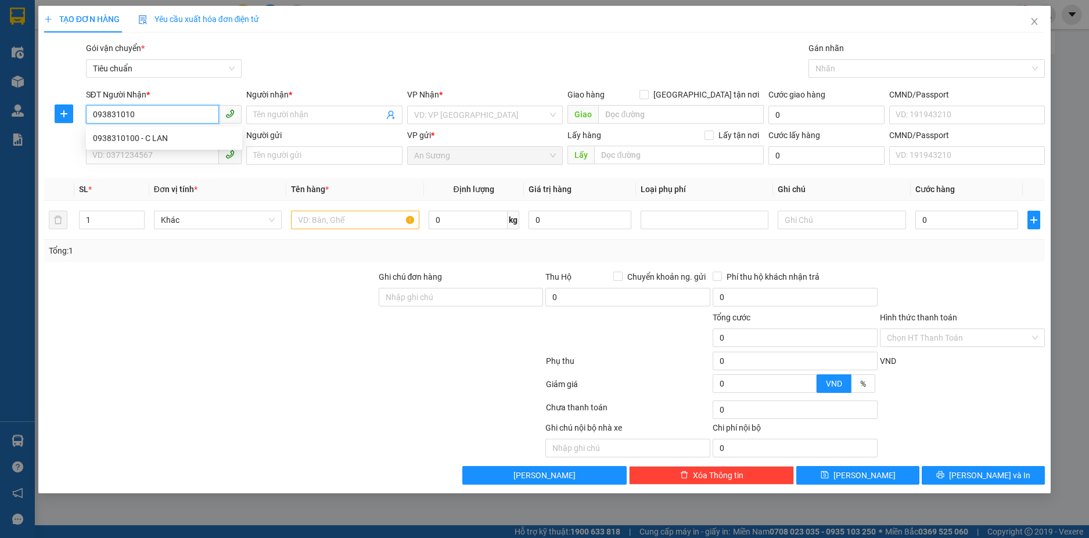
type input "0938310100"
click at [173, 137] on div "0938310100 - C LAN" at bounding box center [164, 138] width 142 height 13
type input "C LAN"
type input "30.000"
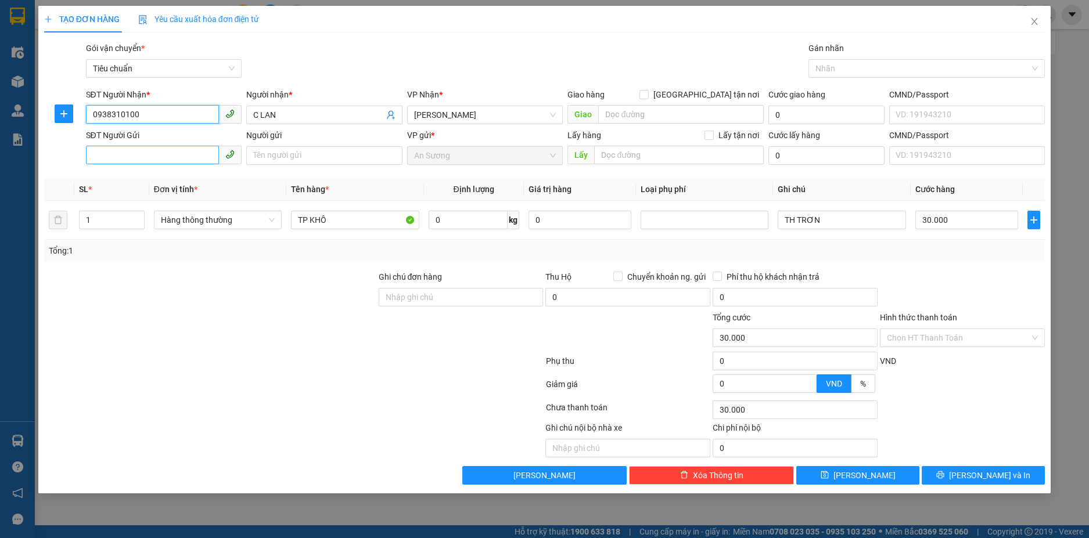
type input "0938310100"
click at [177, 152] on input "SĐT Người Gửi" at bounding box center [153, 155] width 134 height 19
type input "0353696264"
click at [337, 216] on input "TP KHÔ" at bounding box center [355, 220] width 128 height 19
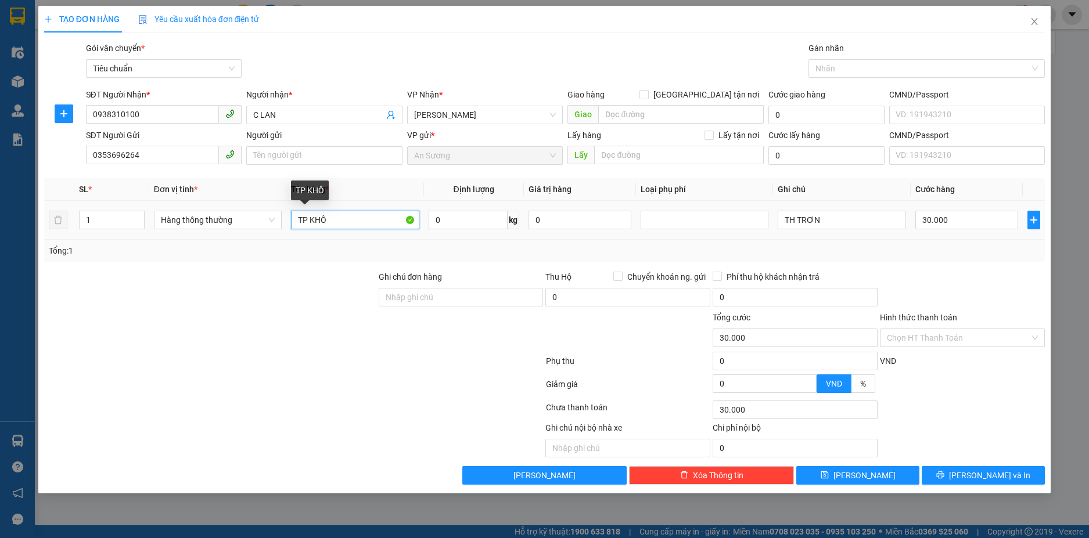
click at [337, 216] on input "TP KHÔ" at bounding box center [355, 220] width 128 height 19
type input "SIM (đã tư vấn chính sahcs)"
click at [815, 220] on input "TH TRƠN" at bounding box center [842, 220] width 128 height 19
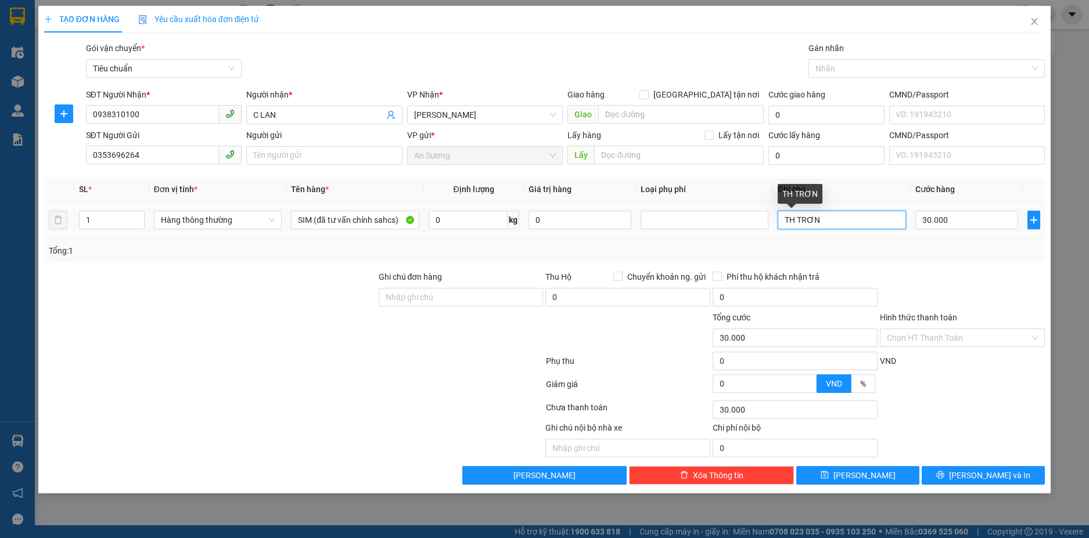
click at [815, 220] on input "TH TRƠN" at bounding box center [842, 220] width 128 height 19
type input "1 PB TRÁNG XANH"
click at [1010, 266] on div "Transit Pickup Surcharge Ids Transit Deliver Surcharge Ids Transit Deliver Surc…" at bounding box center [544, 263] width 1001 height 443
click at [965, 344] on input "Hình thức thanh toán" at bounding box center [958, 337] width 143 height 17
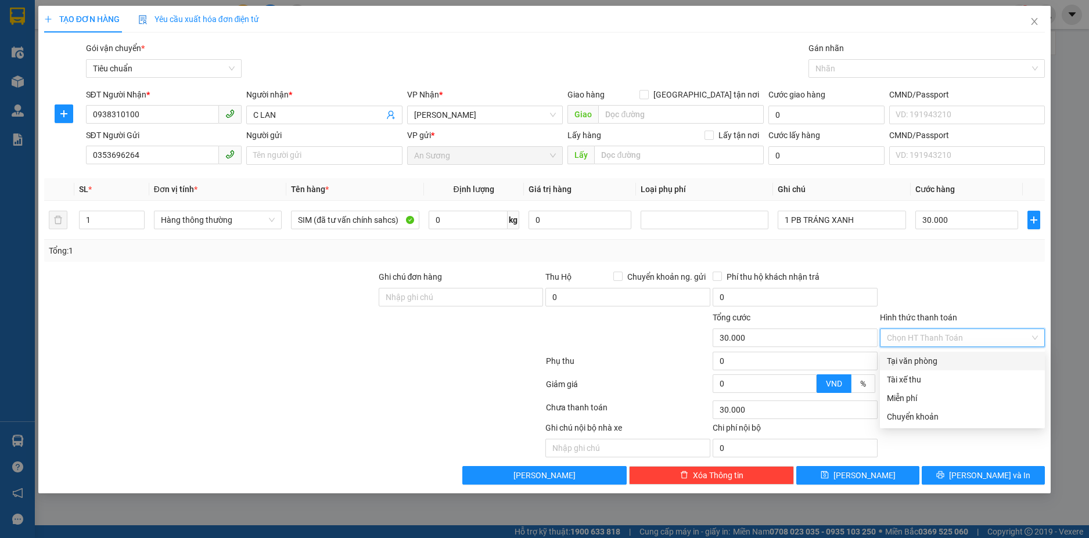
click at [966, 363] on div "Tại văn phòng" at bounding box center [962, 361] width 151 height 13
type input "0"
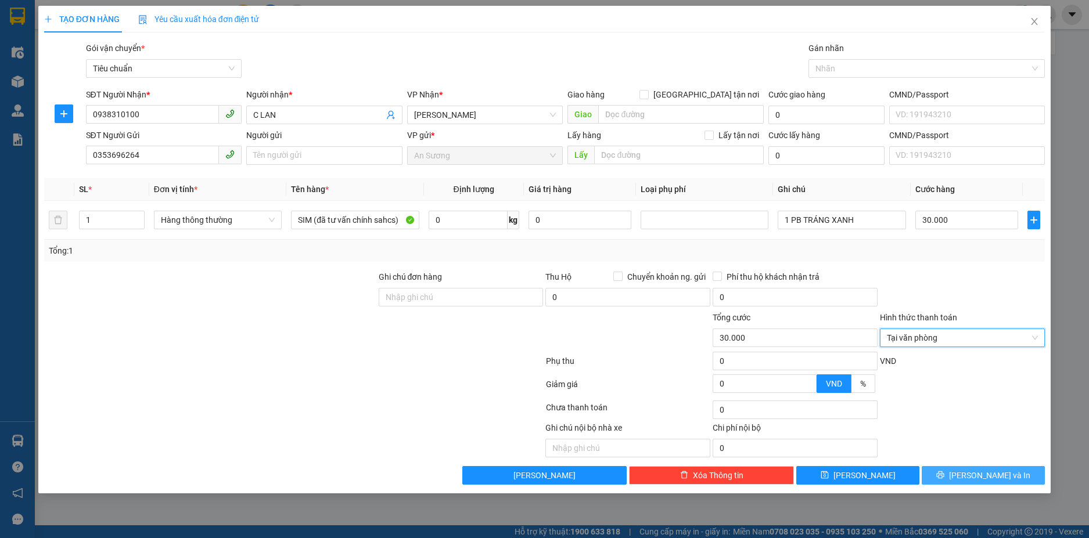
click at [959, 479] on button "[PERSON_NAME] và In" at bounding box center [983, 475] width 123 height 19
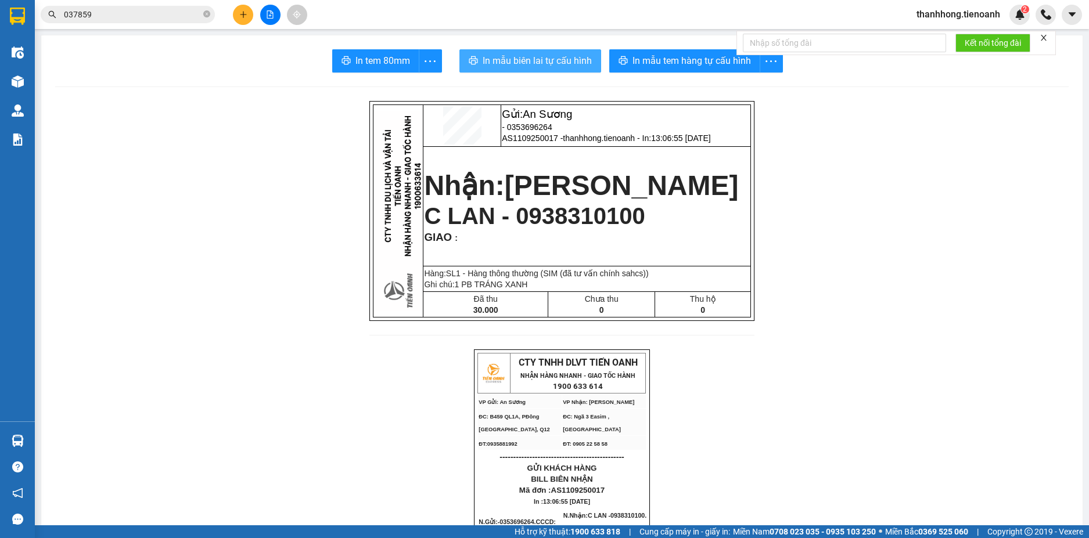
click at [566, 69] on button "In mẫu biên lai tự cấu hình" at bounding box center [530, 60] width 142 height 23
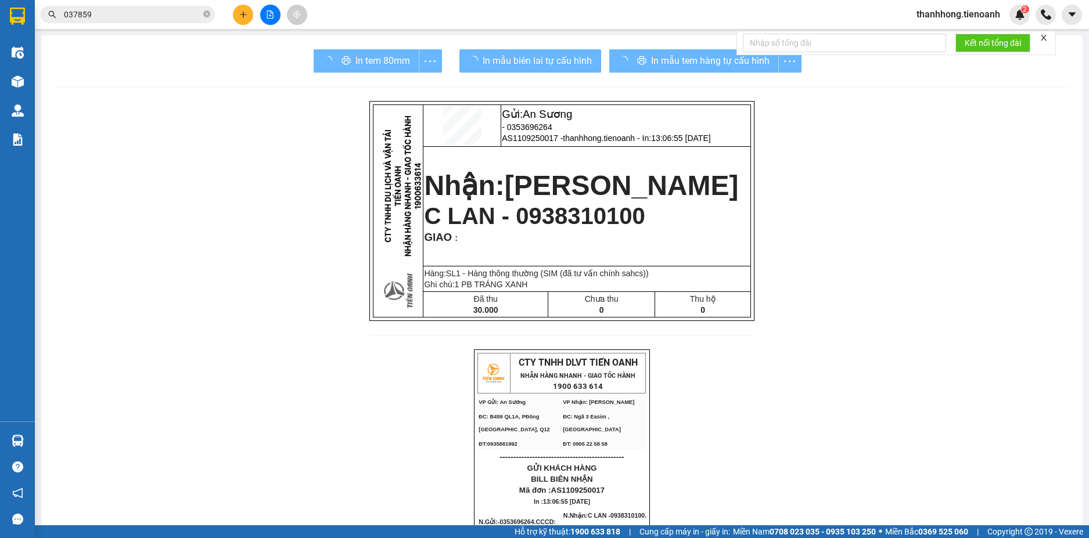
click at [697, 58] on div "In mẫu tem hàng tự cấu hình" at bounding box center [705, 60] width 192 height 23
drag, startPoint x: 646, startPoint y: 239, endPoint x: 697, endPoint y: 58, distance: 187.5
click at [697, 58] on span "In mẫu tem hàng tự cấu hình" at bounding box center [710, 60] width 118 height 15
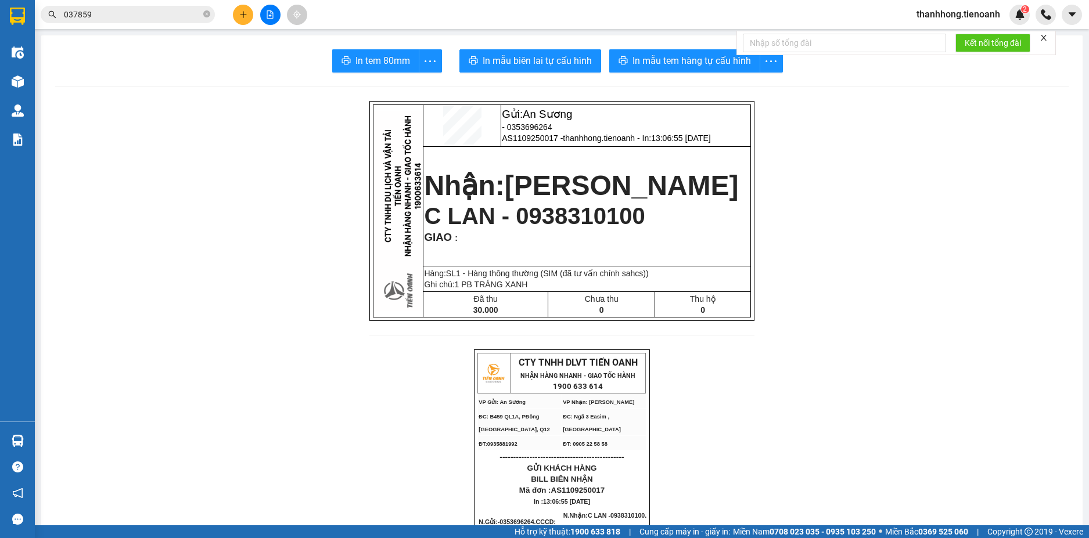
click at [171, 12] on input "037859" at bounding box center [132, 14] width 137 height 13
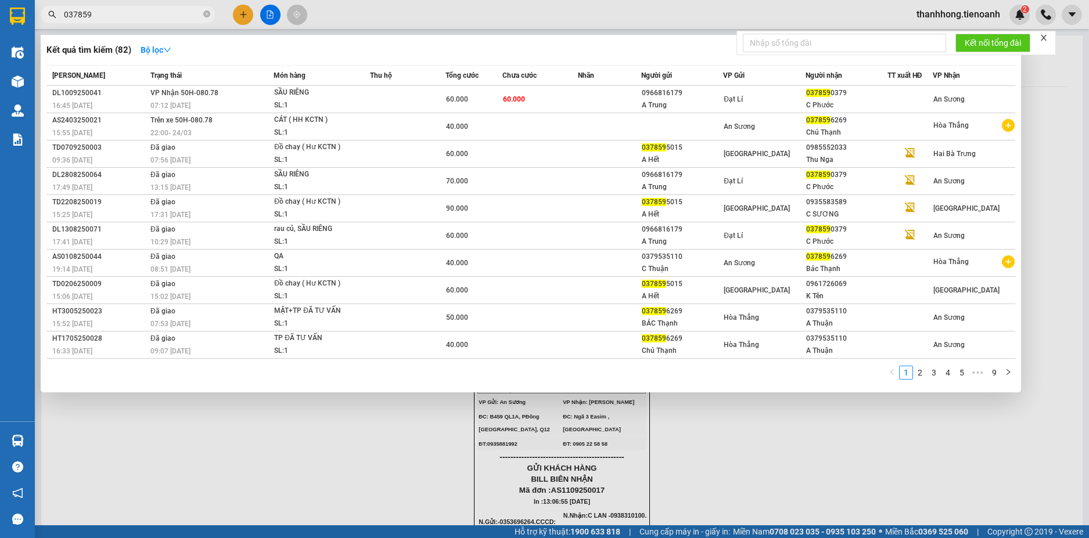
click at [171, 12] on input "037859" at bounding box center [132, 14] width 137 height 13
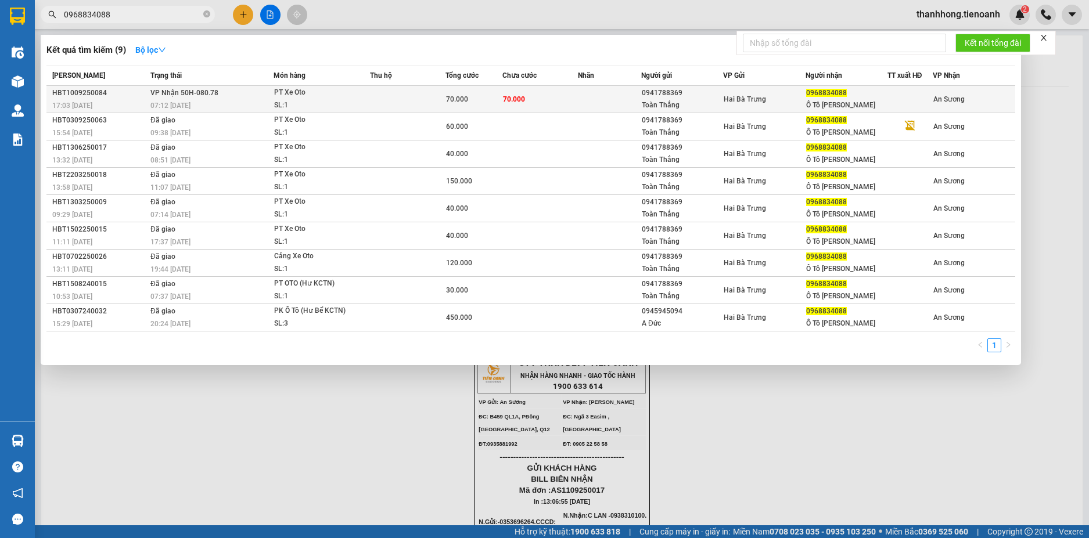
type input "0968834088"
click at [330, 88] on div "PT Xe Oto" at bounding box center [317, 93] width 87 height 13
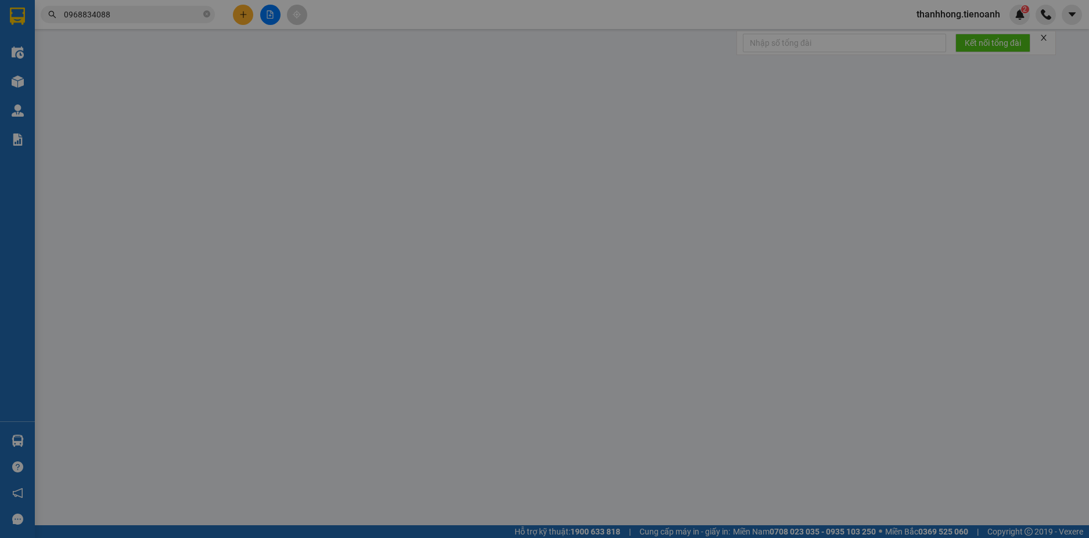
type input "0968834088"
type input "Ô Tô [PERSON_NAME]"
type input "0941788369"
type input "Toàn Thắng"
type input "70.000"
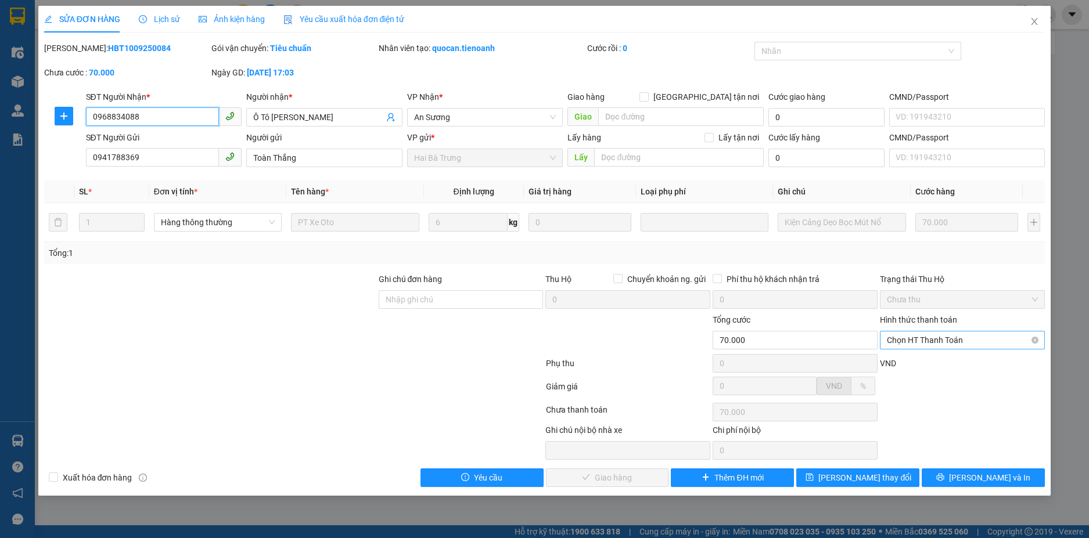
click at [911, 344] on span "Chọn HT Thanh Toán" at bounding box center [962, 340] width 151 height 17
click at [910, 364] on div "Tại văn phòng" at bounding box center [962, 363] width 151 height 13
type input "0"
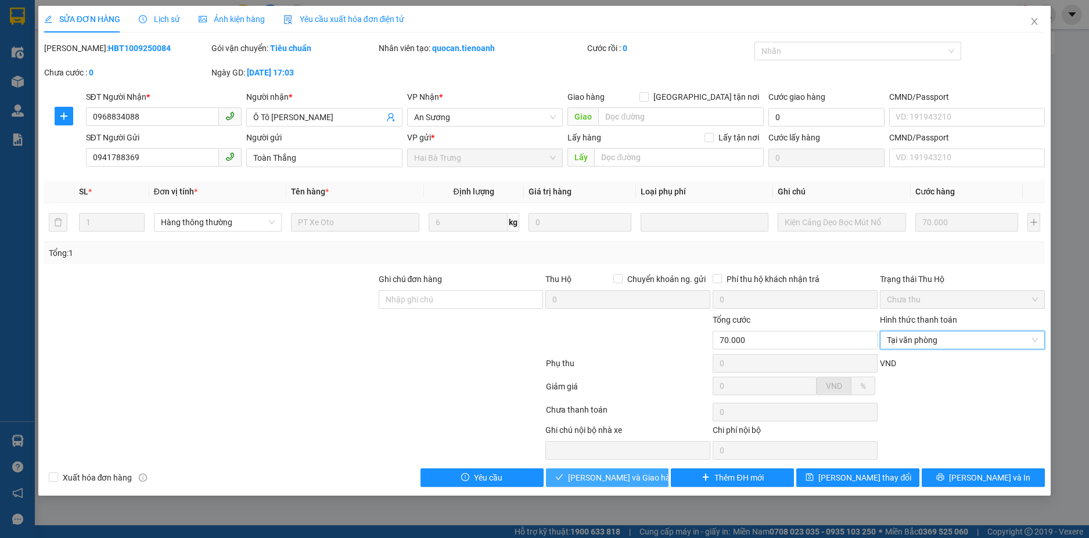
click at [588, 479] on span "[PERSON_NAME] và Giao hàng" at bounding box center [623, 478] width 111 height 13
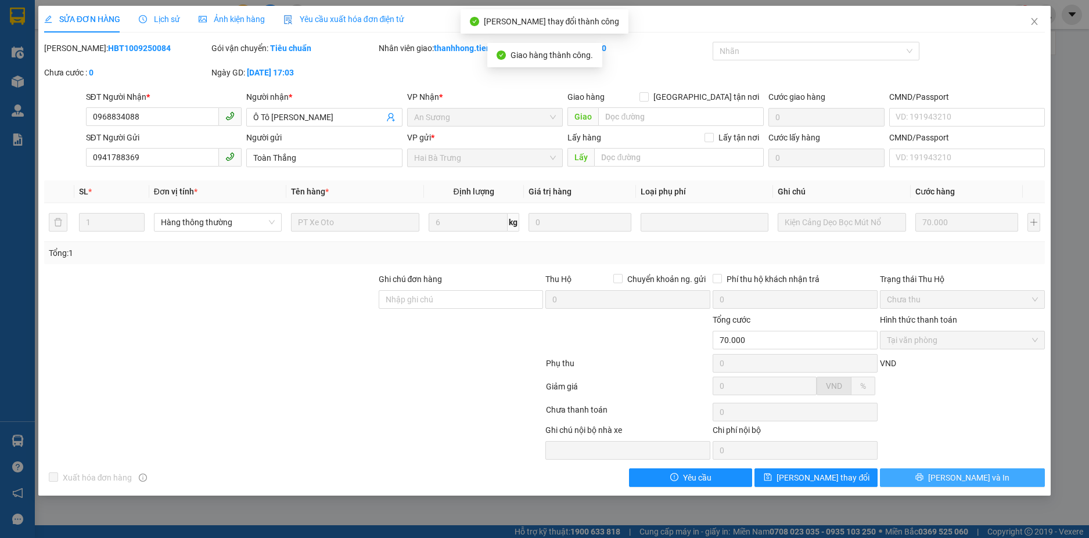
click at [912, 477] on button "[PERSON_NAME] và In" at bounding box center [962, 478] width 165 height 19
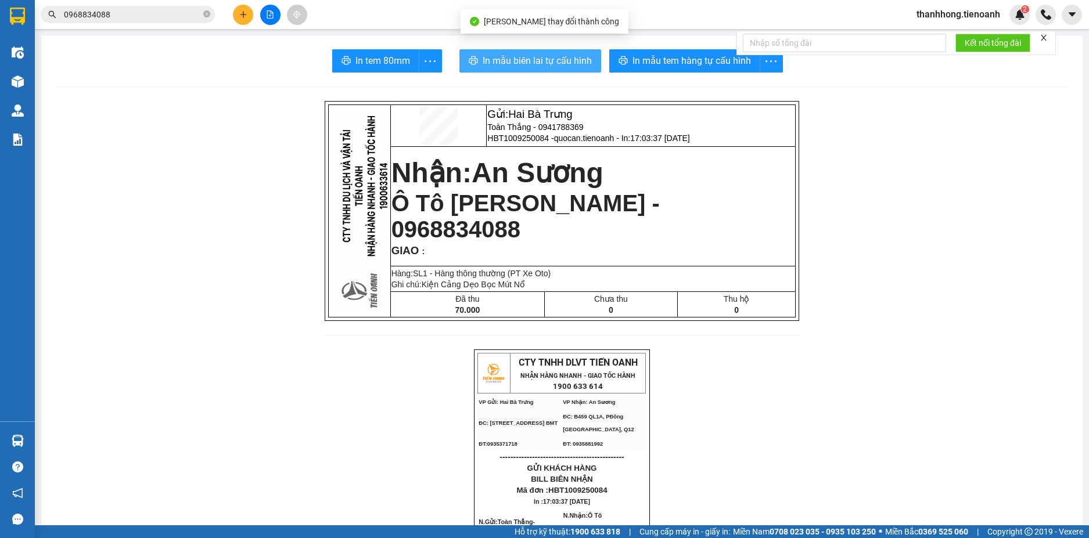
click at [575, 57] on span "In mẫu biên lai tự cấu hình" at bounding box center [537, 60] width 109 height 15
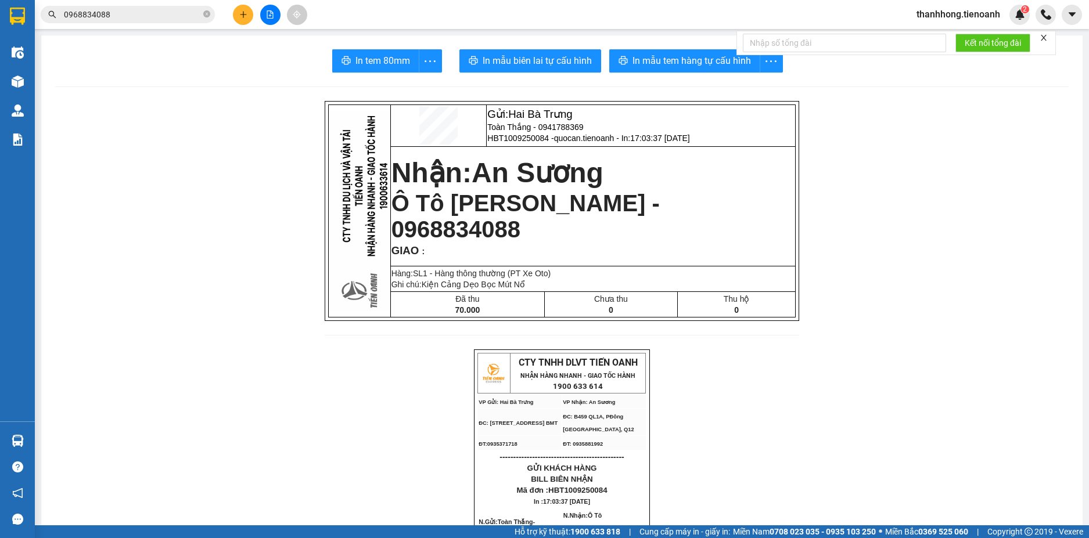
click at [150, 7] on span "0968834088" at bounding box center [128, 14] width 174 height 17
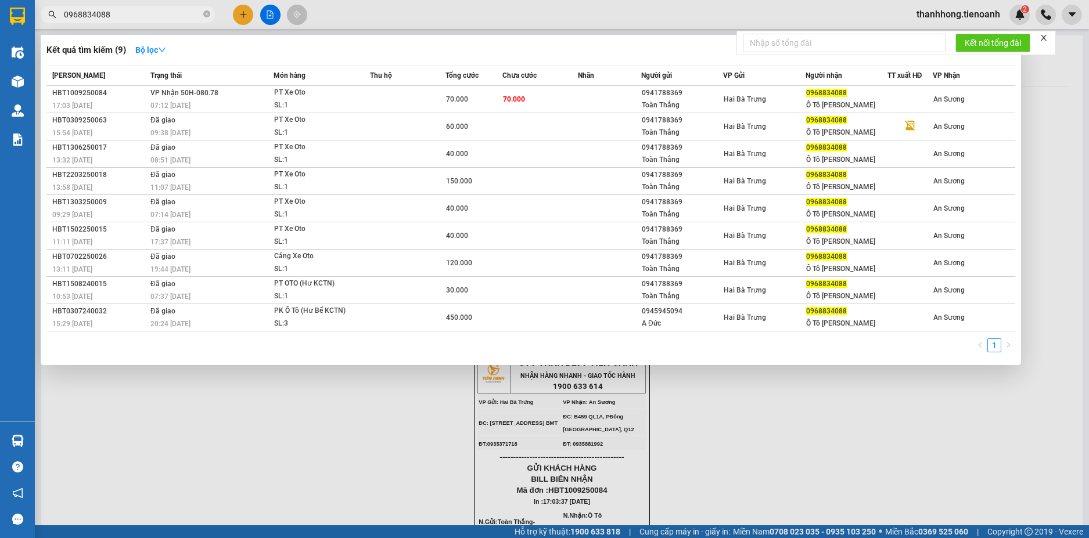
click at [147, 13] on input "0968834088" at bounding box center [132, 14] width 137 height 13
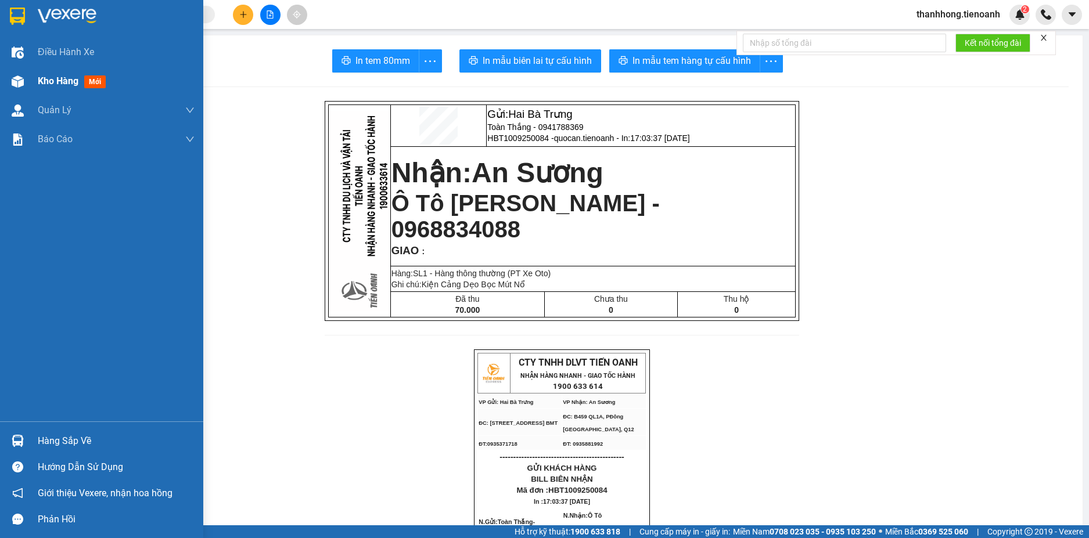
click at [39, 71] on div "Kho hàng mới" at bounding box center [116, 81] width 157 height 29
click at [41, 74] on div "Kho hàng mới" at bounding box center [74, 81] width 73 height 15
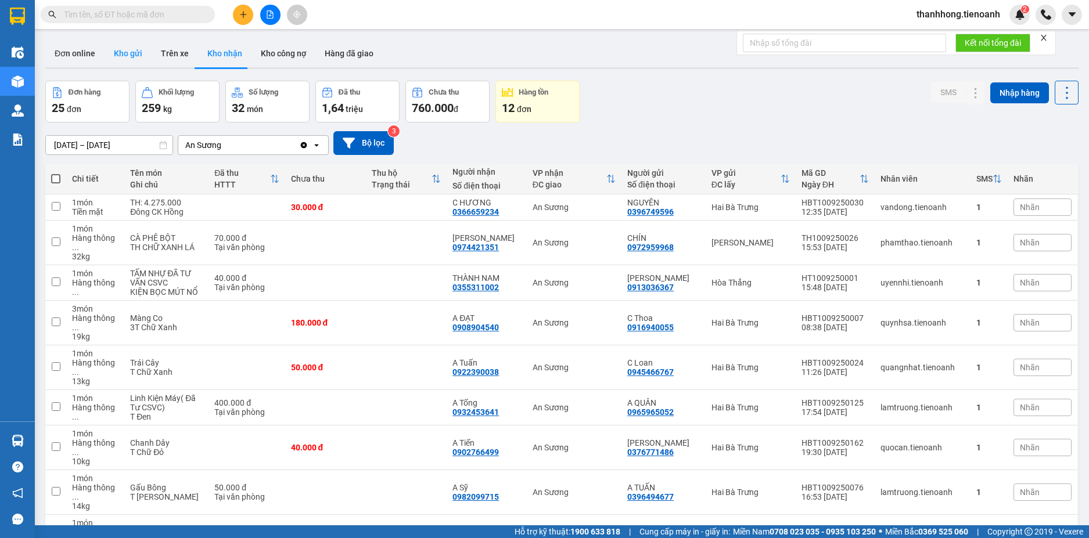
click at [143, 59] on button "Kho gửi" at bounding box center [128, 53] width 47 height 28
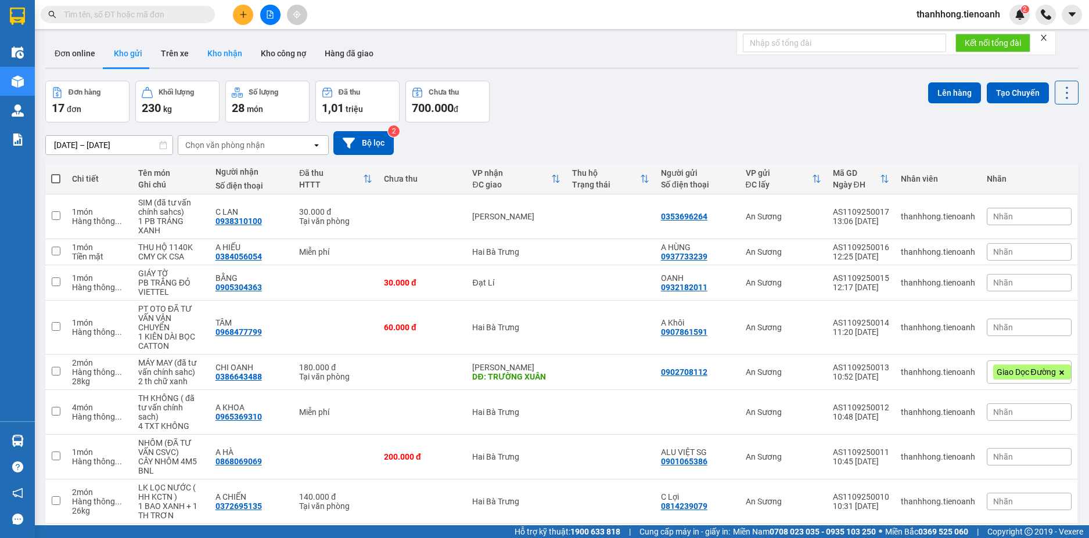
click at [216, 53] on button "Kho nhận" at bounding box center [224, 53] width 53 height 28
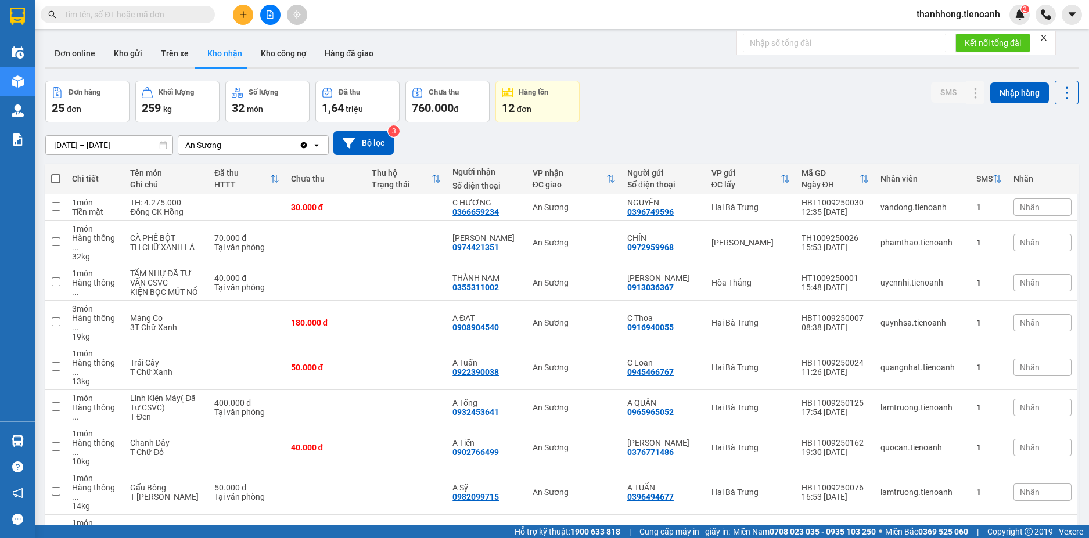
click at [238, 19] on button at bounding box center [243, 15] width 20 height 20
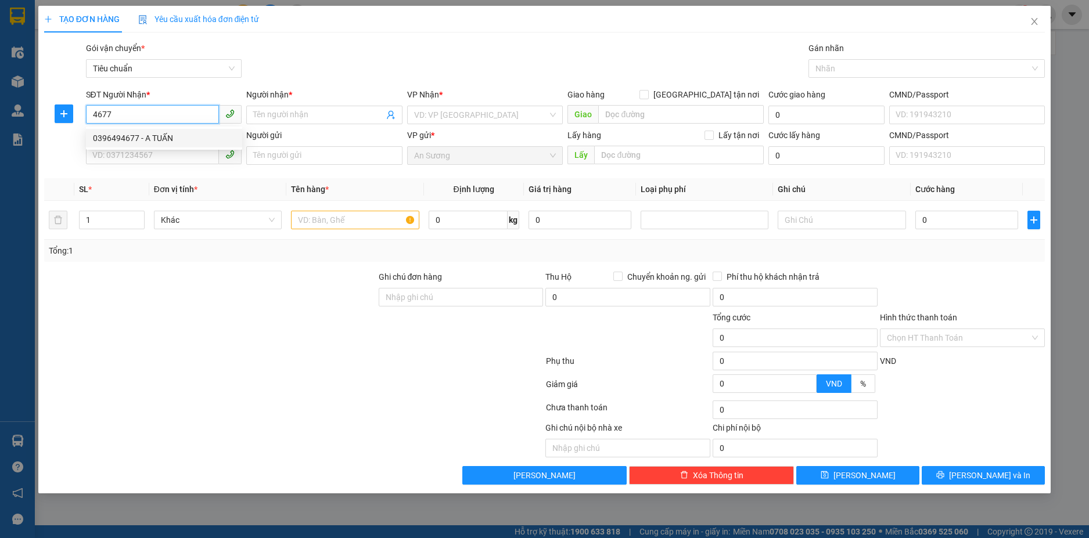
click at [165, 141] on div "0396494677 - A TUẤN" at bounding box center [164, 138] width 142 height 13
type input "0396494677"
type input "A TUẤN"
type input "180.000"
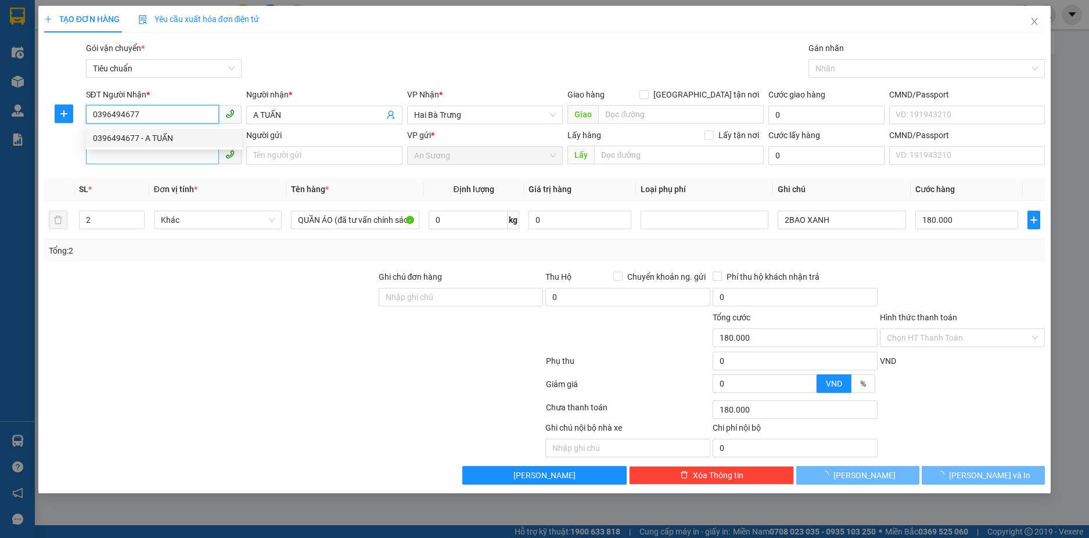
type input "0396494677"
click at [170, 163] on input "SĐT Người Gửi" at bounding box center [153, 155] width 134 height 19
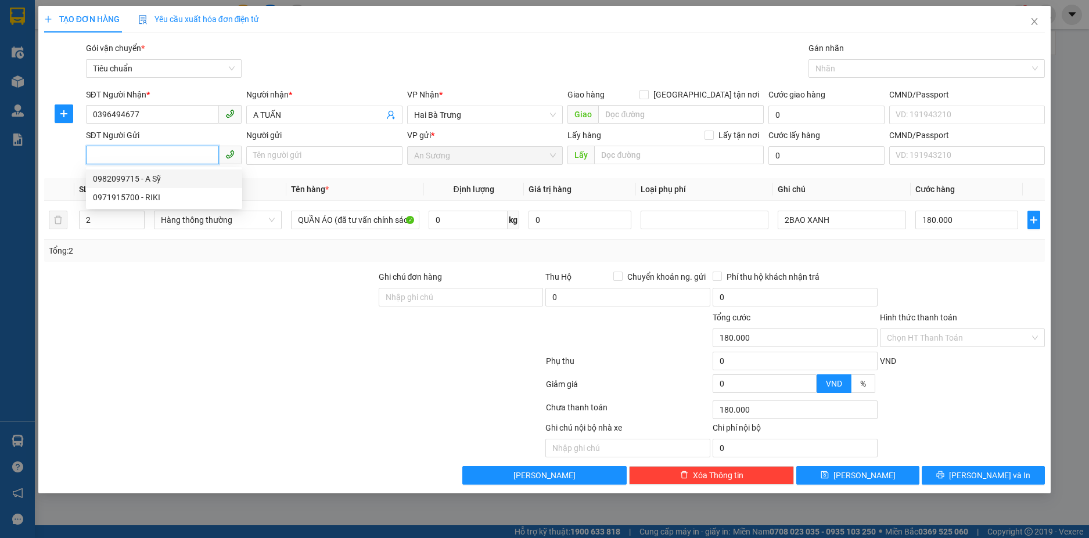
click at [170, 182] on div "0982099715 - A Sỹ" at bounding box center [164, 178] width 142 height 13
type input "0982099715"
type input "A Sỹ"
type input "074060005101"
click at [243, 221] on span "Hàng thông thường" at bounding box center [218, 219] width 114 height 17
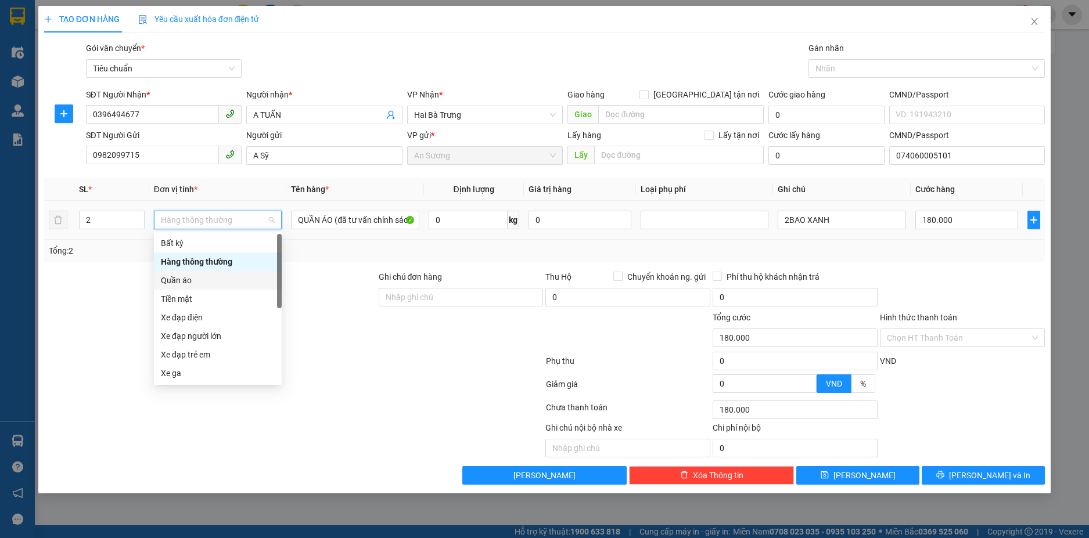
click at [213, 277] on div "Quần áo" at bounding box center [218, 280] width 114 height 13
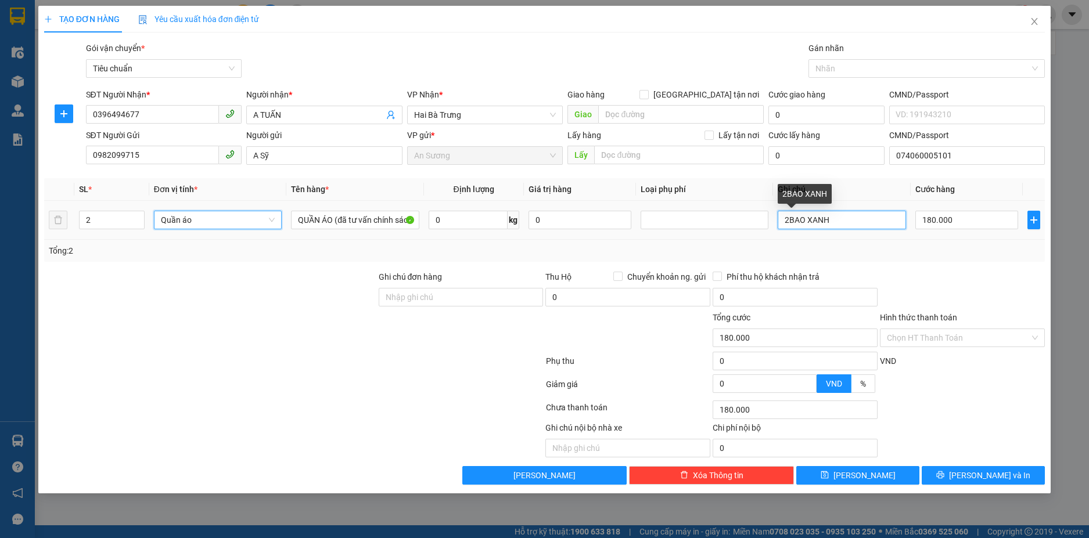
click at [789, 227] on input "2BAO XANH" at bounding box center [842, 220] width 128 height 19
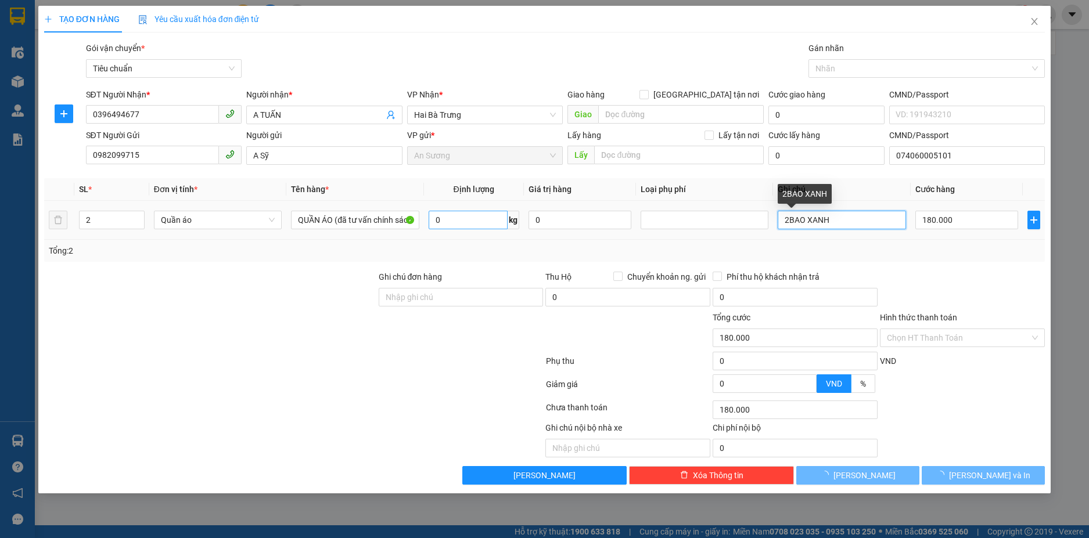
type input "2 BAO XANH"
type input "0"
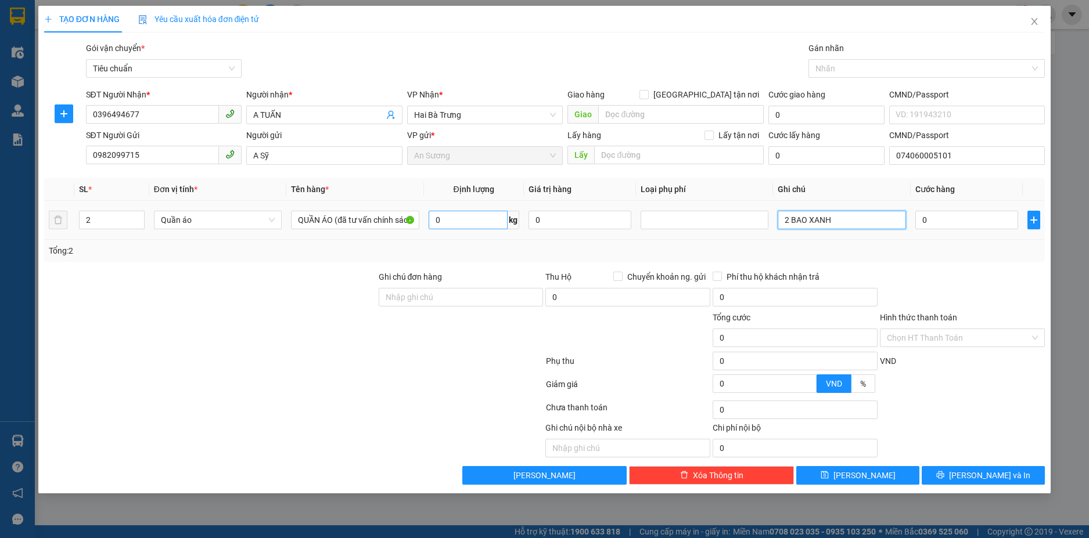
type input "2 BAO XANH"
click at [489, 215] on input "0" at bounding box center [468, 220] width 79 height 19
click at [834, 243] on div "Tổng: 2" at bounding box center [544, 251] width 1001 height 22
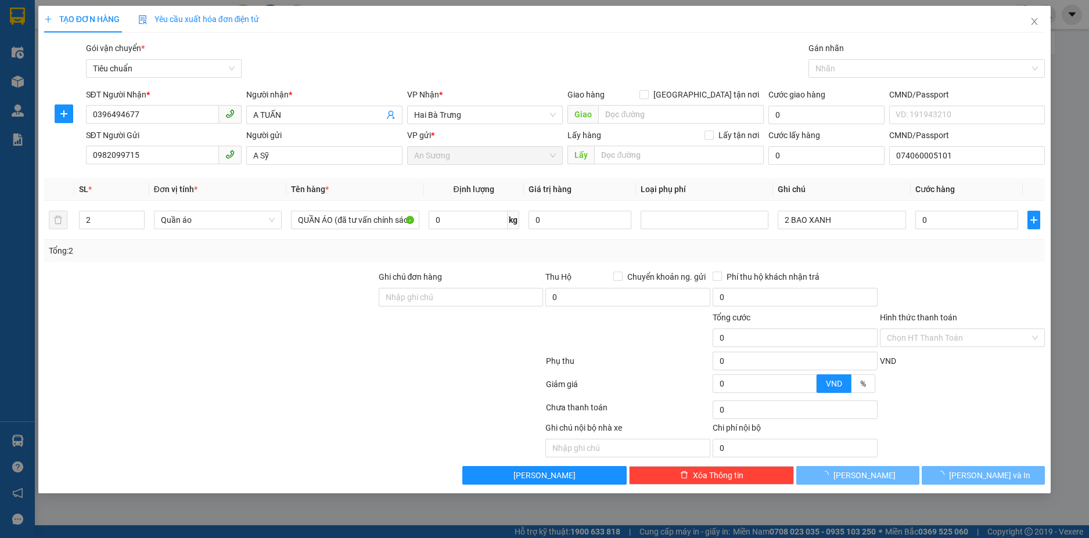
click at [840, 244] on div "Tổng: 2" at bounding box center [545, 250] width 992 height 13
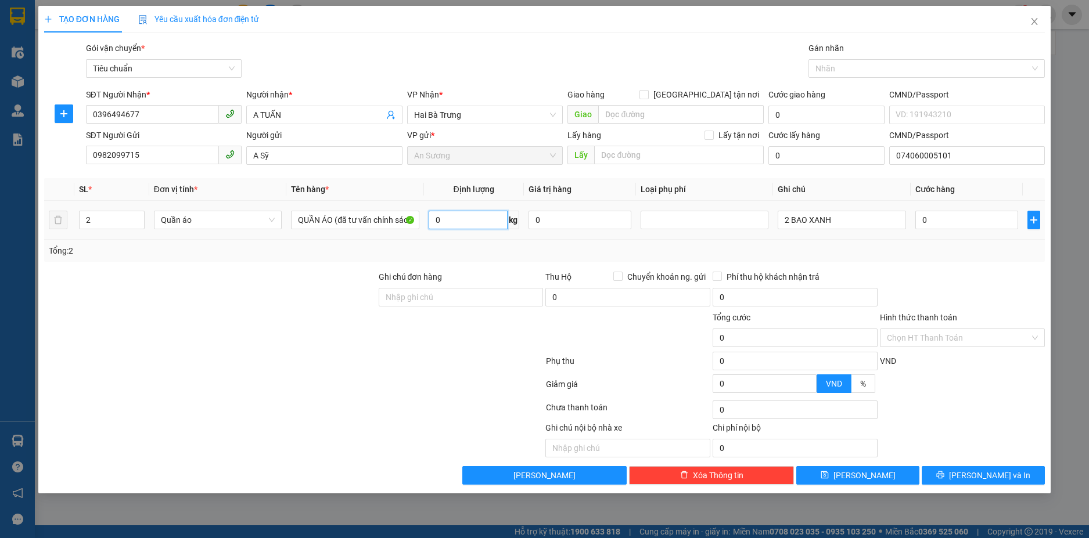
click at [492, 216] on input "0" at bounding box center [468, 220] width 79 height 19
type input "44"
click at [499, 255] on div "Tổng: 2" at bounding box center [545, 250] width 992 height 13
type input "80.000"
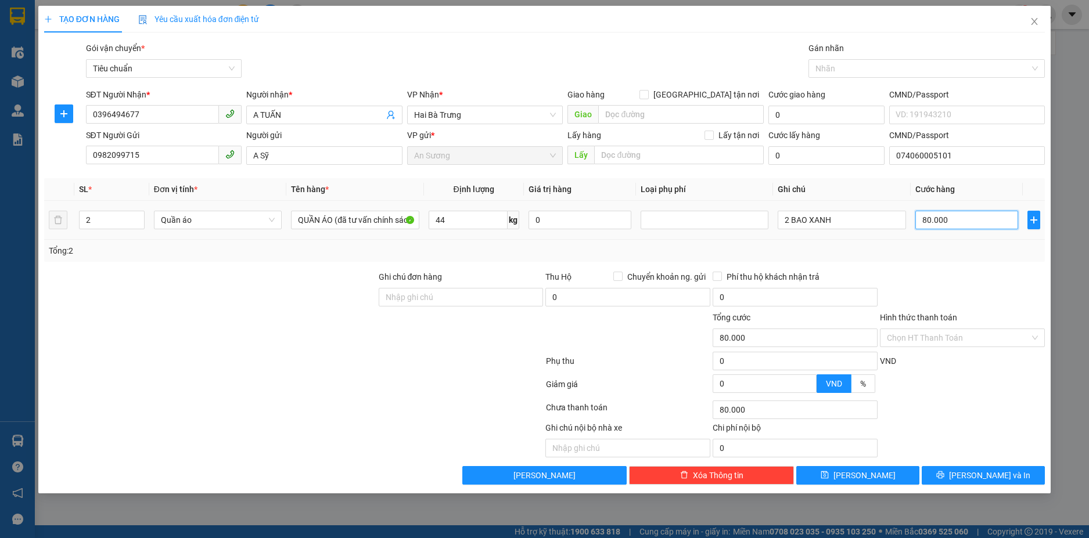
click at [971, 224] on input "80.000" at bounding box center [966, 220] width 103 height 19
type input "0"
type input "8"
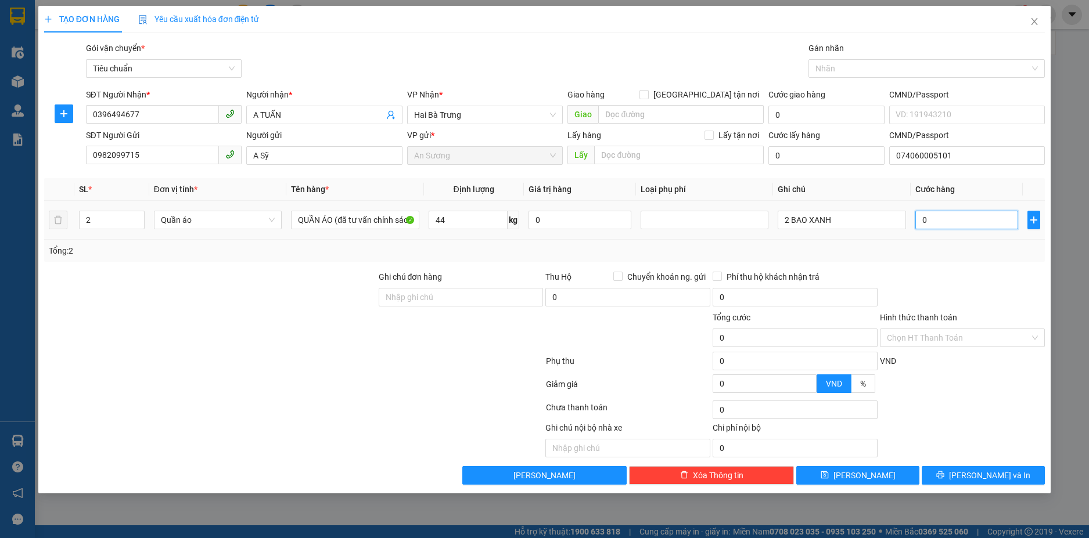
type input "8"
type input "080"
type input "80"
type input "080*"
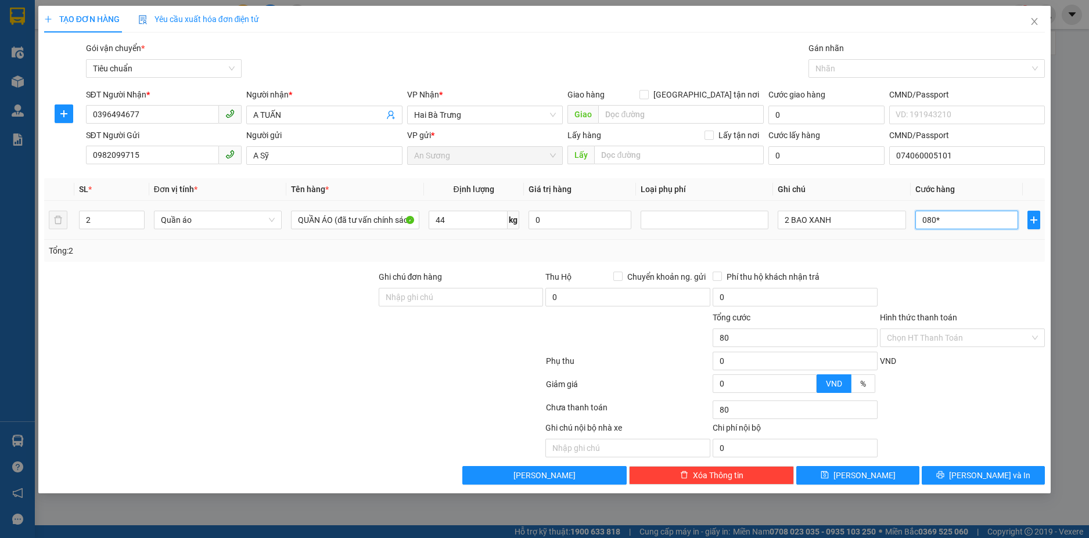
type input "0"
type input "080*2"
type input "160.000"
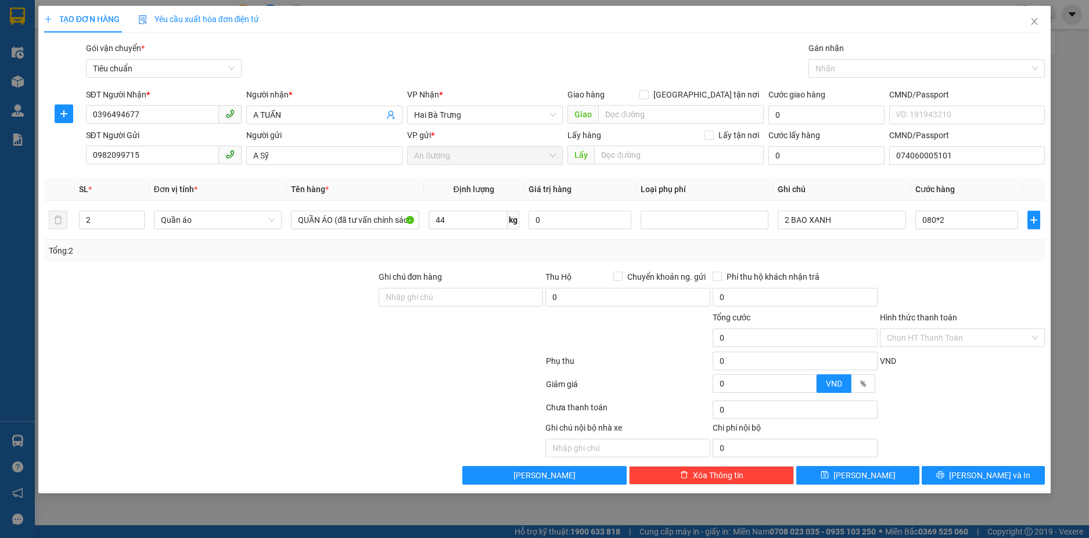
type input "160.000"
click at [973, 269] on div "Transit Pickup Surcharge Ids Transit Deliver Surcharge Ids Transit Deliver Surc…" at bounding box center [544, 263] width 1001 height 443
click at [464, 223] on input "44" at bounding box center [468, 220] width 79 height 19
type input "42"
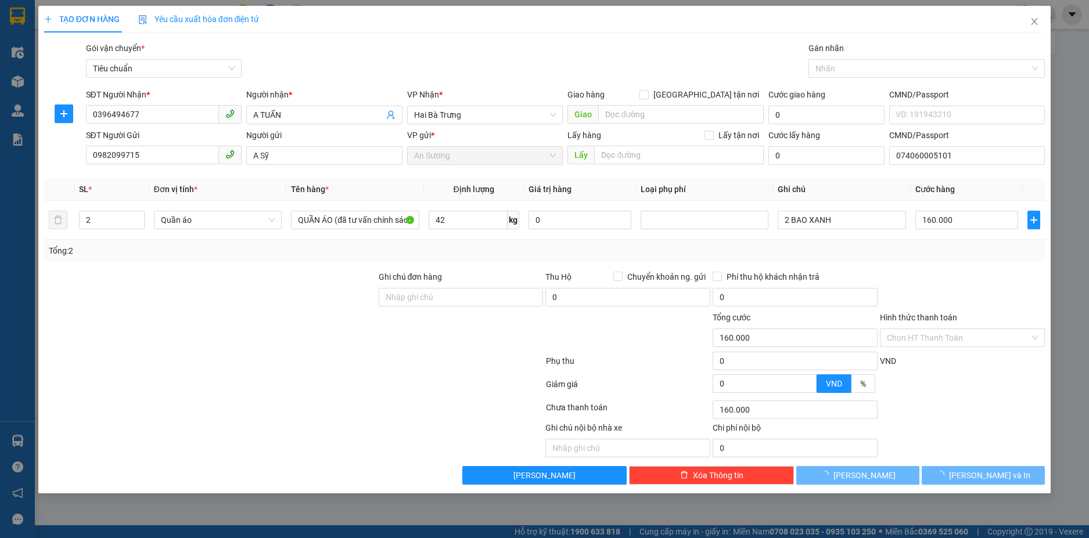
drag, startPoint x: 478, startPoint y: 244, endPoint x: 738, endPoint y: 246, distance: 260.1
click at [478, 244] on div "Tổng: 2" at bounding box center [545, 250] width 992 height 13
type input "80.000"
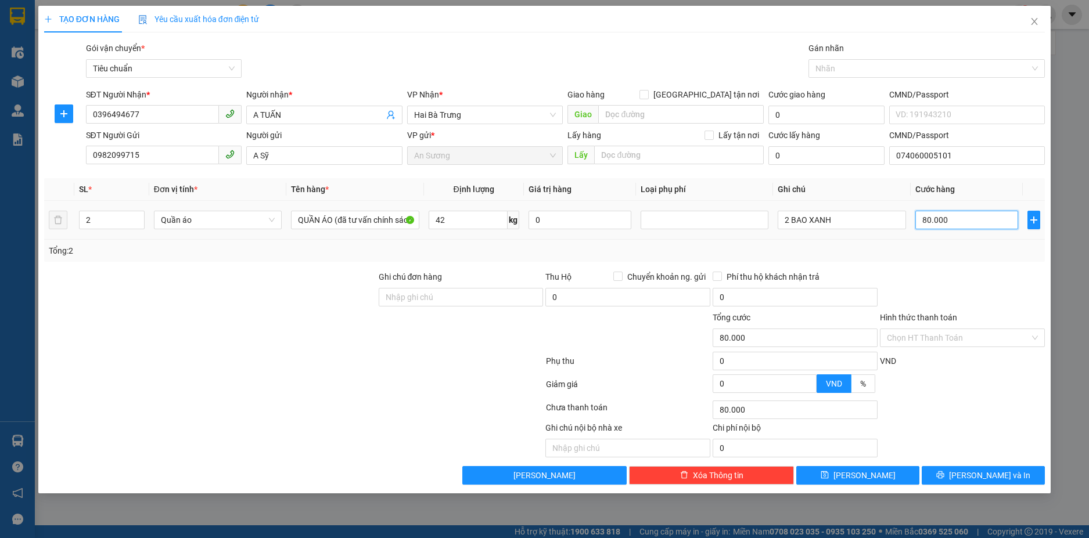
click at [950, 220] on input "80.000" at bounding box center [966, 220] width 103 height 19
type input "0"
type input "01"
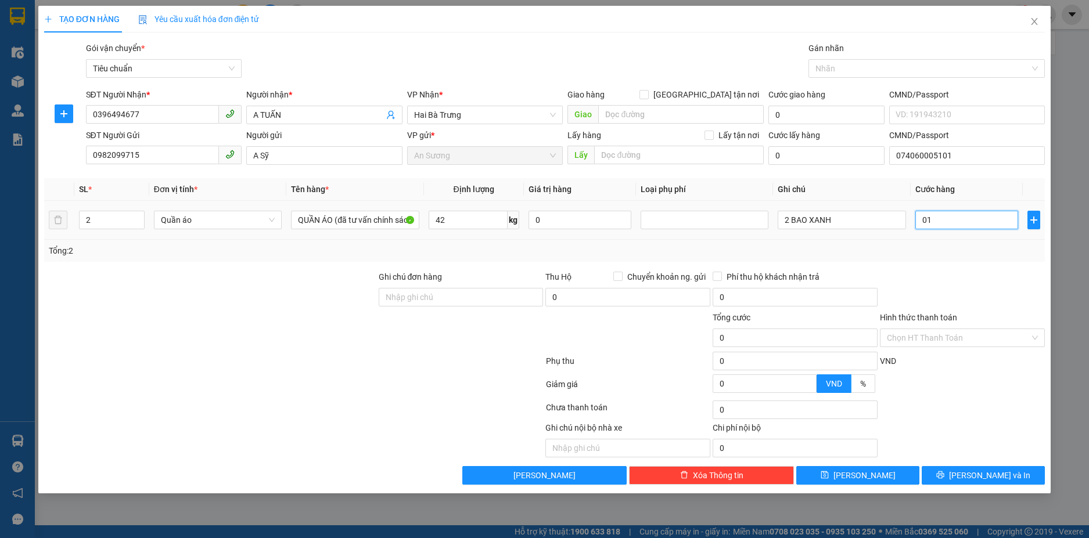
type input "1"
type input "018"
type input "18"
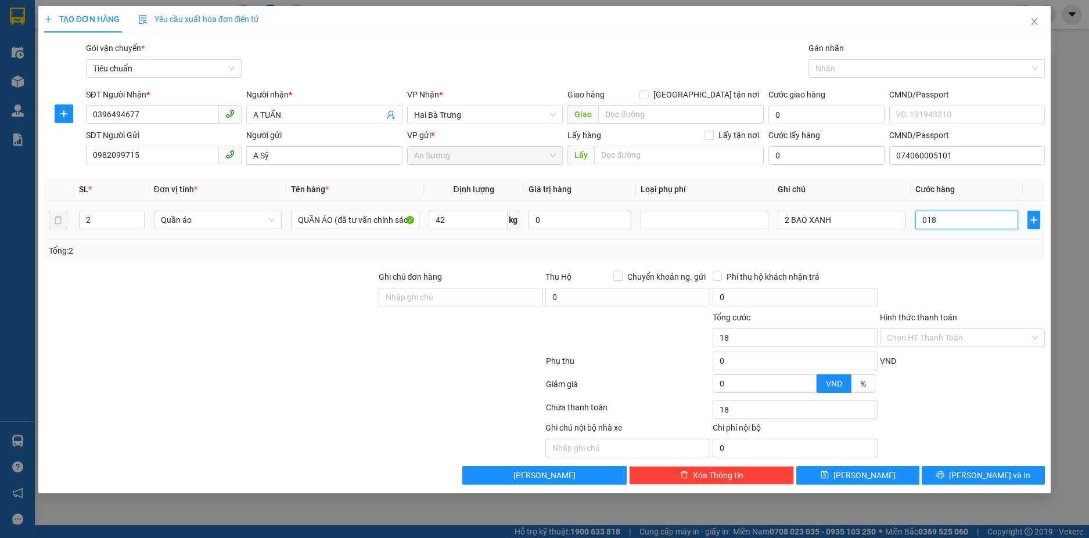
type input "01"
type input "1"
type input "0"
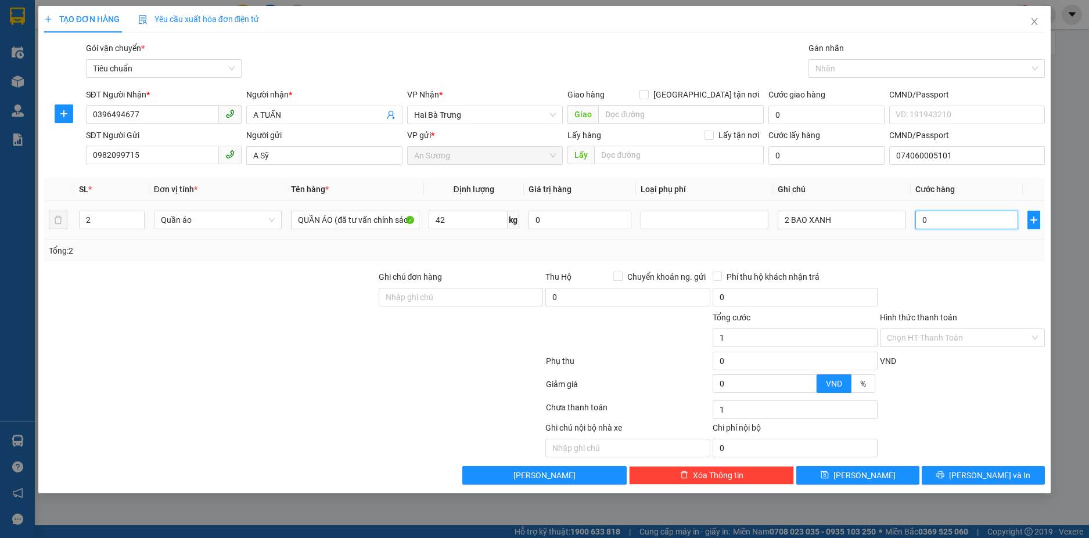
type input "0"
type input "8"
type input "08"
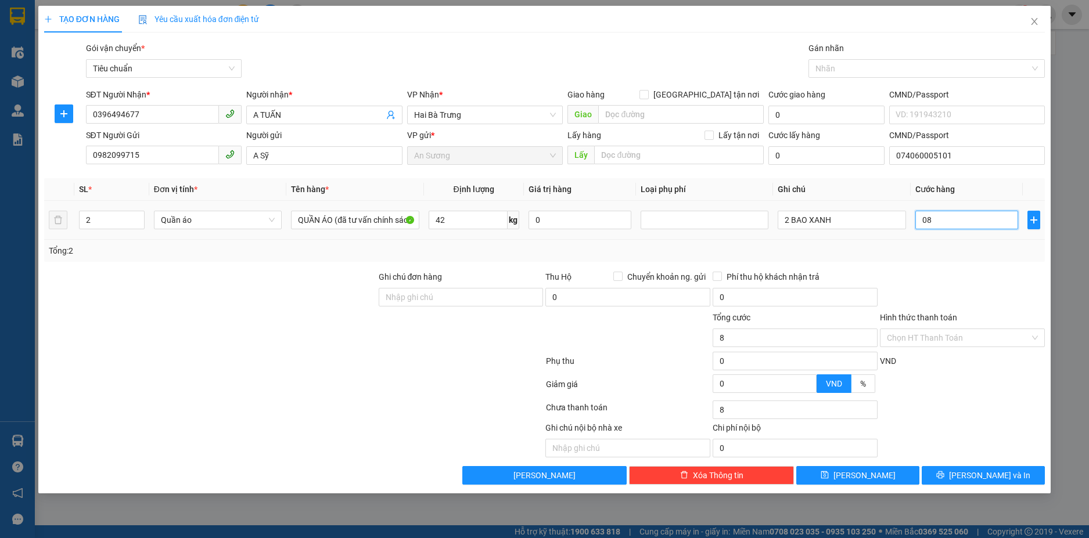
type input "80"
type input "080"
type input "0"
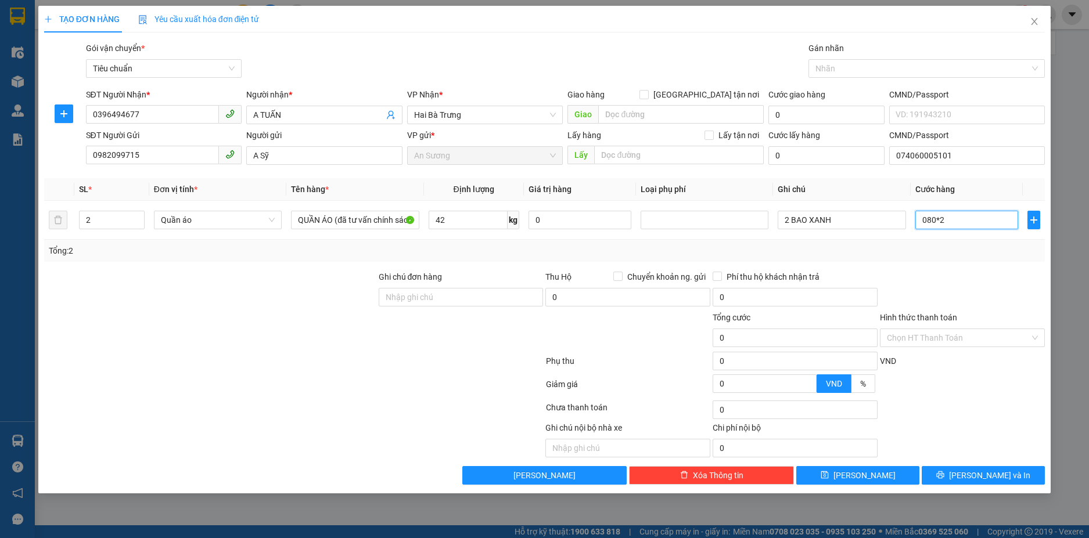
type input "080*2"
type input "160.000"
click at [1040, 284] on div at bounding box center [962, 291] width 167 height 41
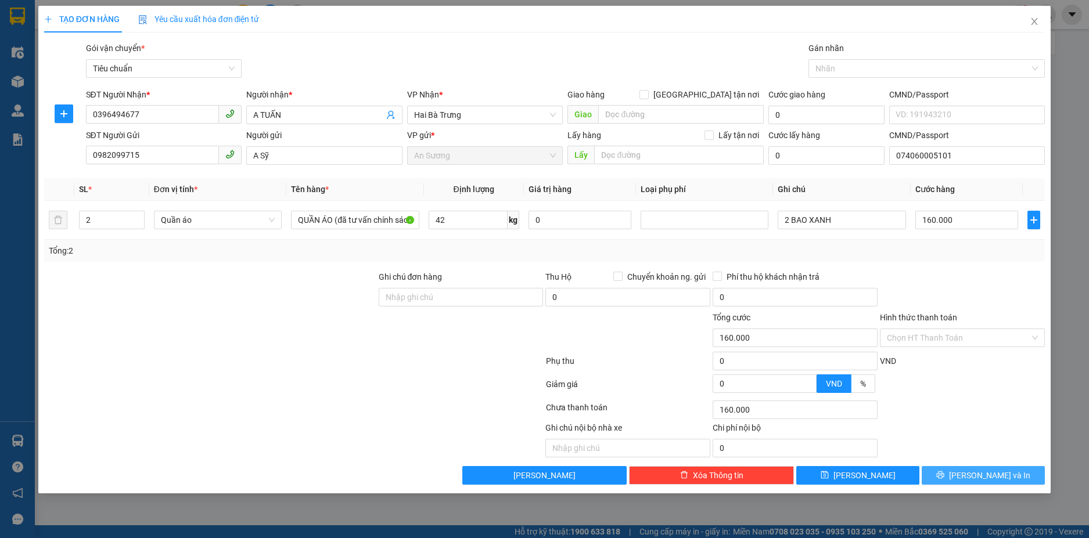
click at [952, 483] on button "[PERSON_NAME] và In" at bounding box center [983, 475] width 123 height 19
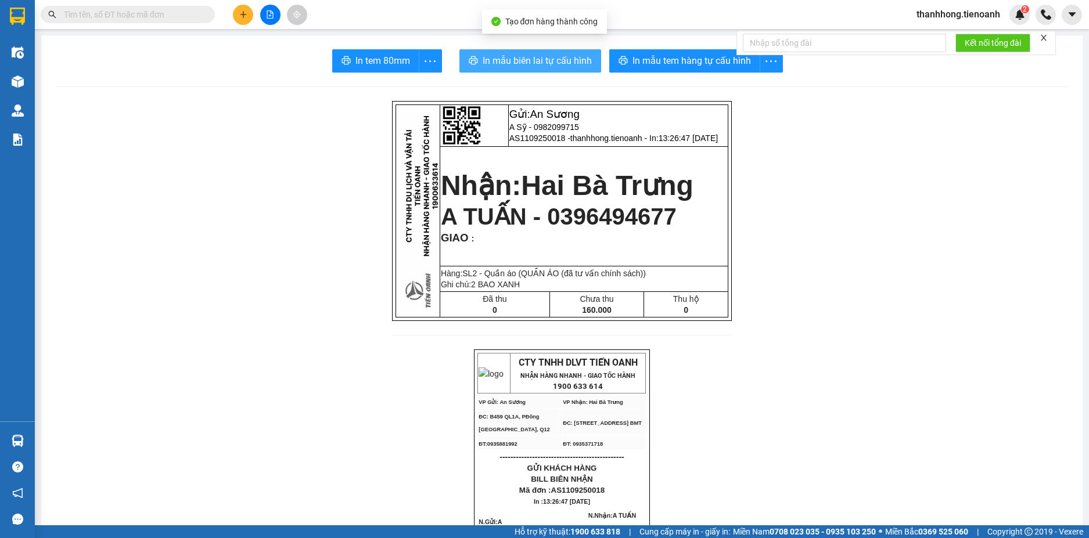
click at [499, 61] on span "In mẫu biên lai tự cấu hình" at bounding box center [537, 60] width 109 height 15
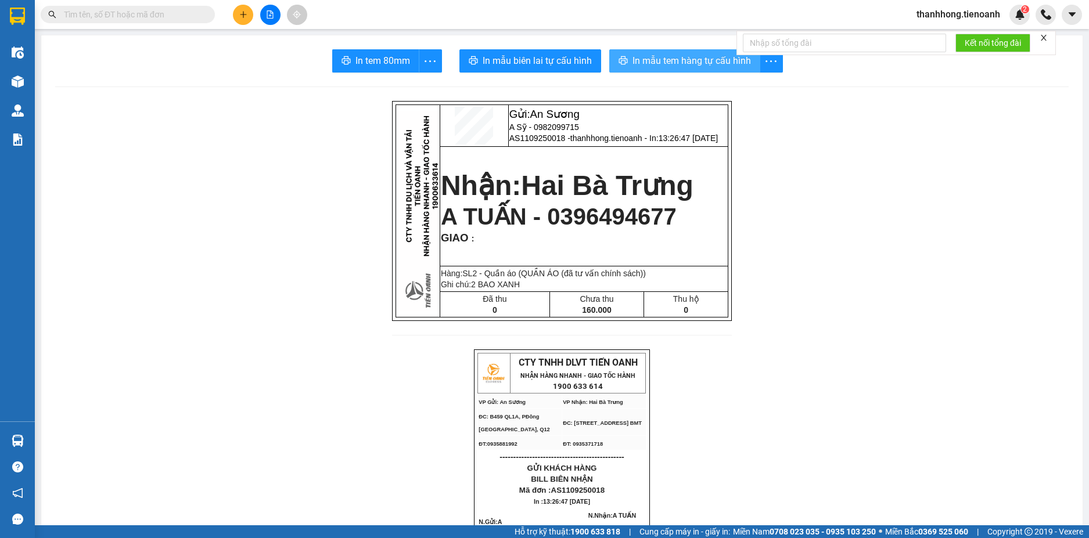
click at [718, 60] on span "In mẫu tem hàng tự cấu hình" at bounding box center [691, 60] width 118 height 15
click at [183, 20] on input "text" at bounding box center [132, 14] width 137 height 13
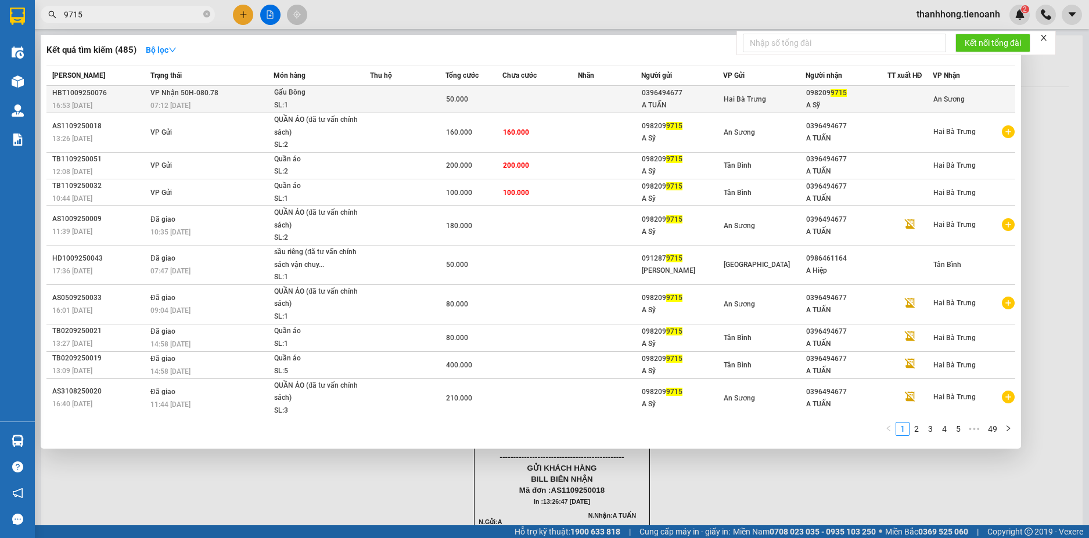
type input "9715"
click at [437, 95] on td at bounding box center [407, 99] width 75 height 27
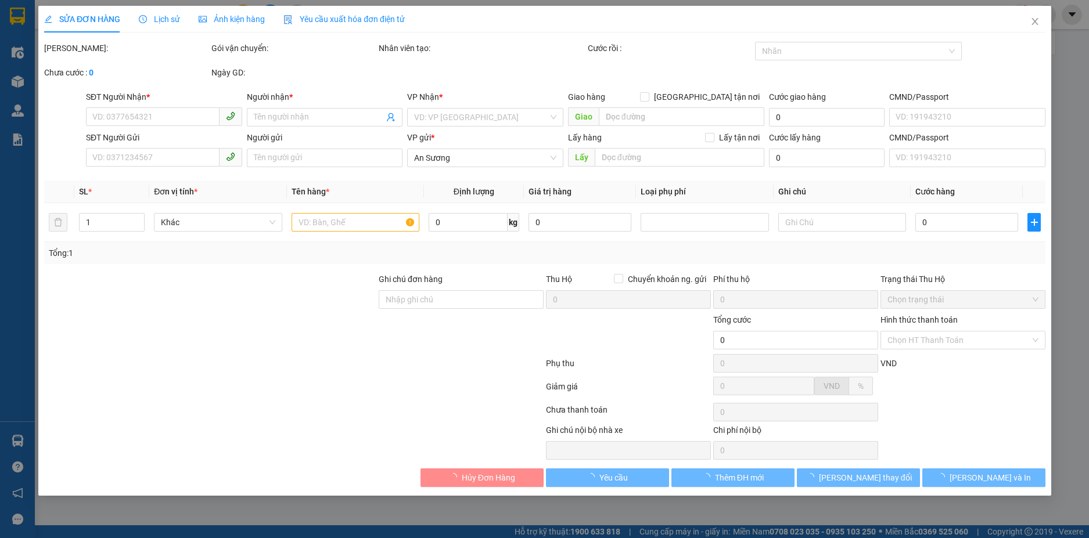
type input "0982099715"
type input "A Sỹ"
type input "0396494677"
type input "A TUẤN"
type input "50.000"
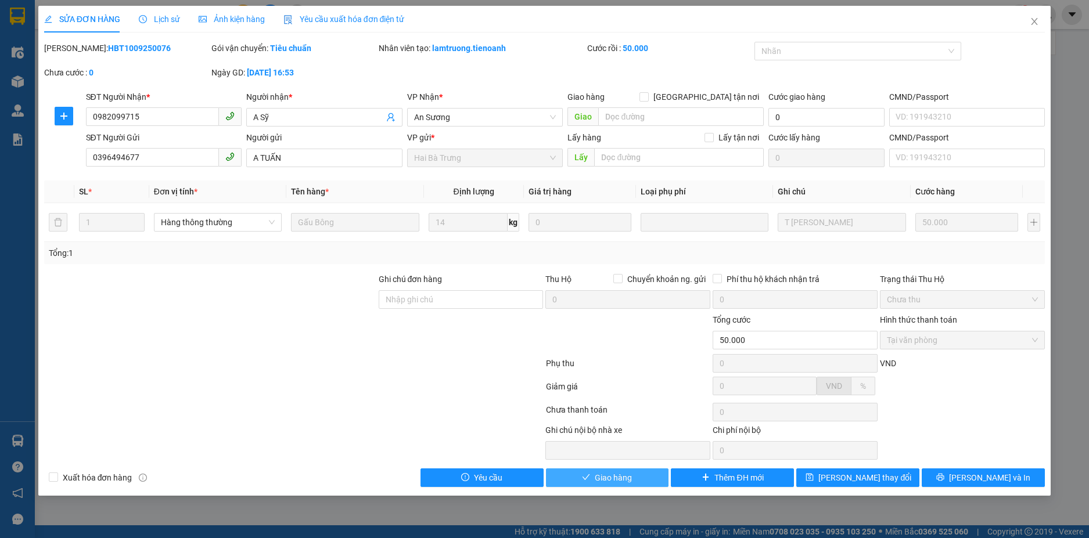
click at [631, 483] on span "Giao hàng" at bounding box center [613, 478] width 37 height 13
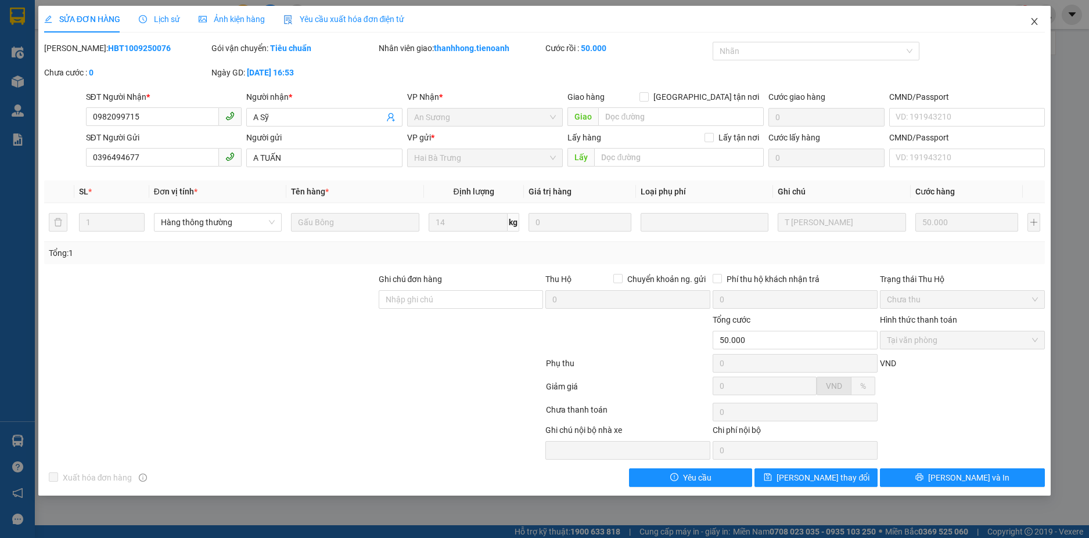
click at [1032, 21] on icon "close" at bounding box center [1034, 21] width 9 height 9
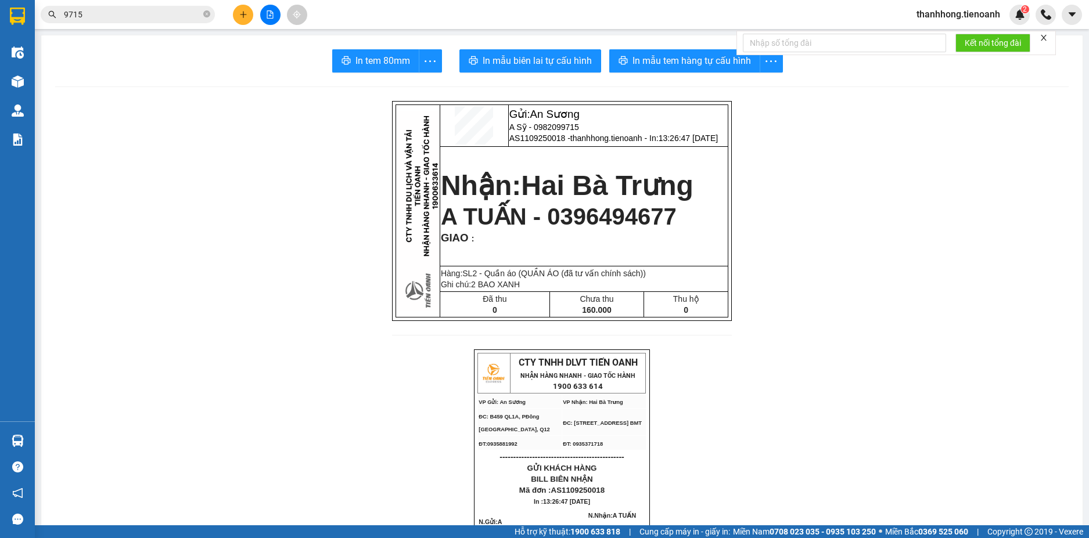
click at [132, 10] on input "9715" at bounding box center [132, 14] width 137 height 13
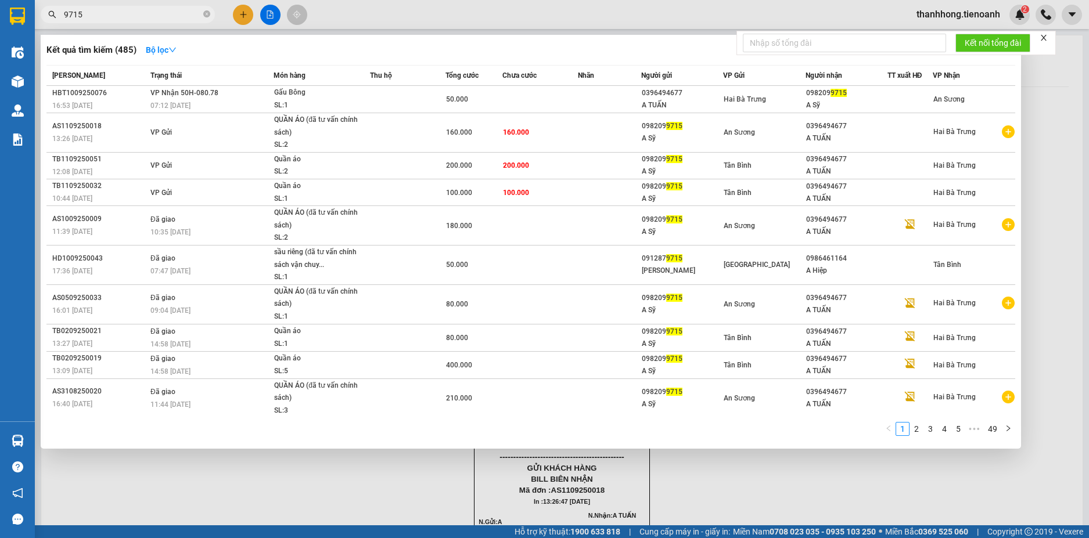
click at [132, 10] on input "9715" at bounding box center [132, 14] width 137 height 13
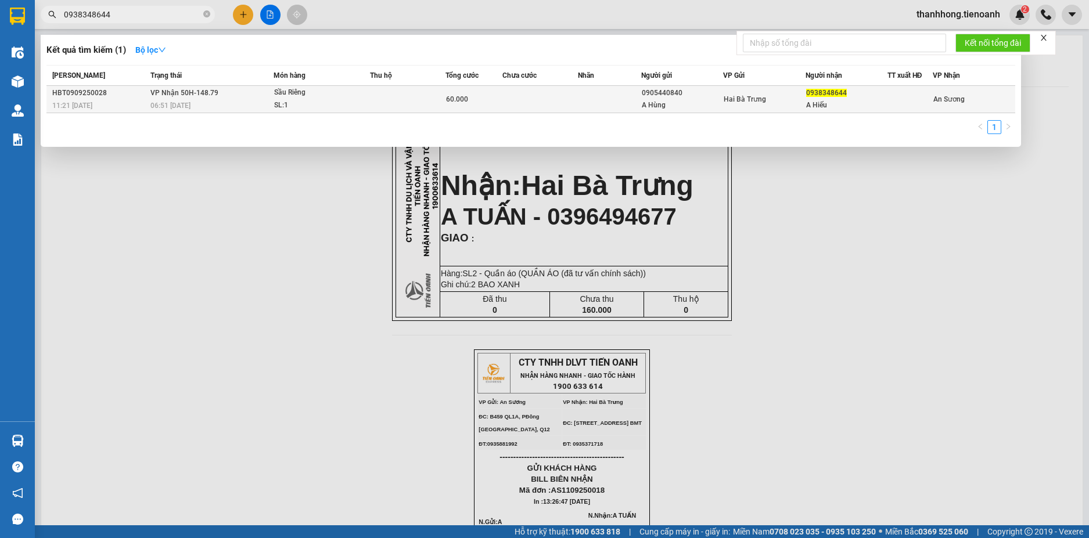
type input "0938348644"
click at [473, 98] on div "60.000" at bounding box center [474, 99] width 56 height 13
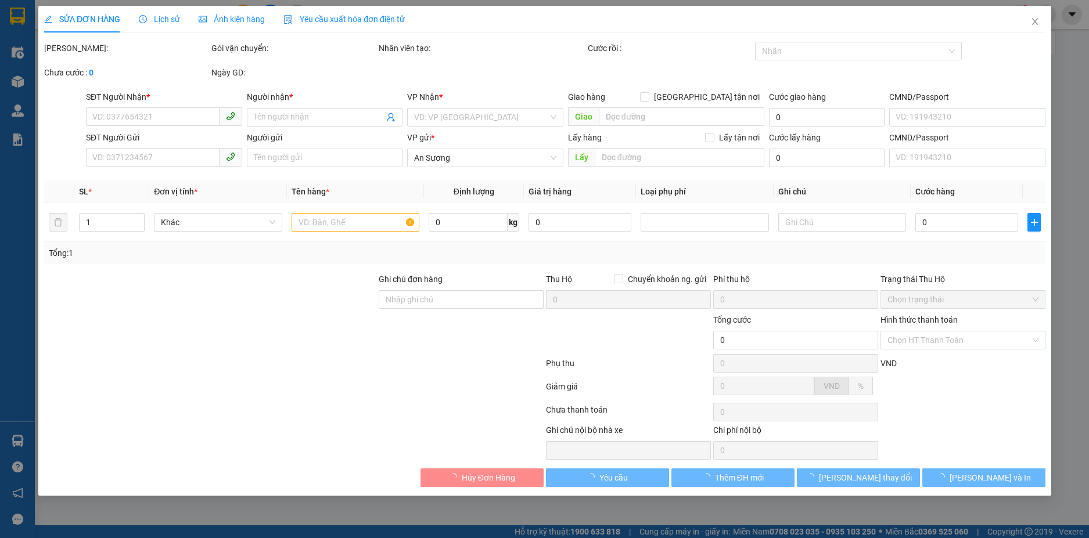
type input "0938348644"
type input "A Hiếu"
type input "0905440840"
type input "A Hùng"
type input "60.000"
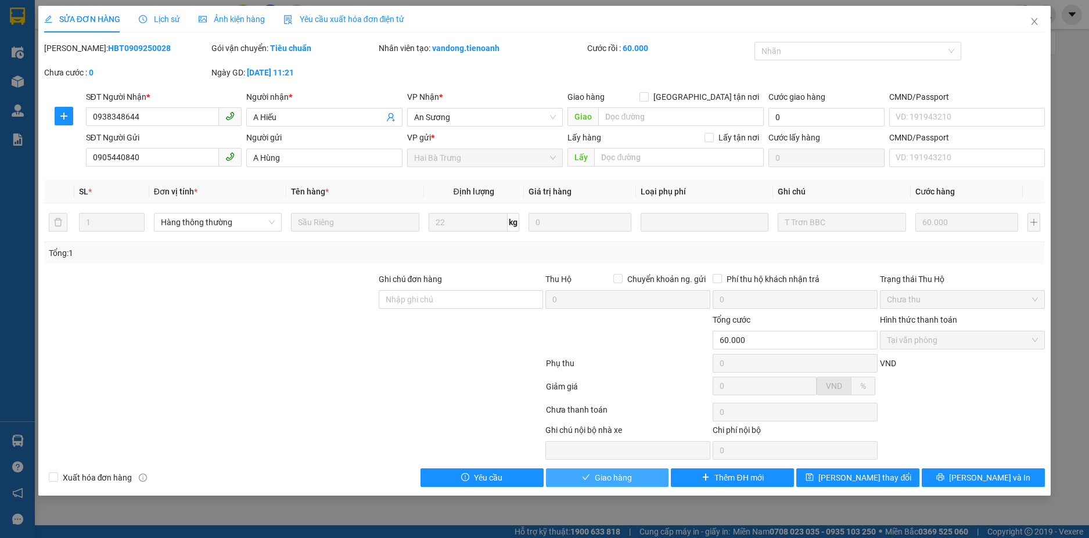
click at [599, 474] on span "Giao hàng" at bounding box center [613, 478] width 37 height 13
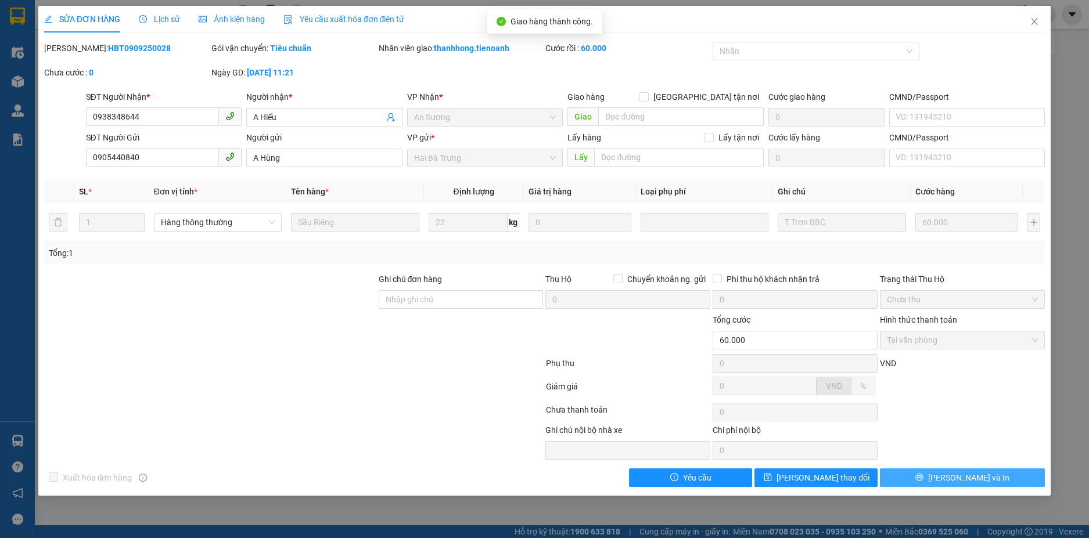
click at [1036, 482] on button "[PERSON_NAME] và In" at bounding box center [962, 478] width 165 height 19
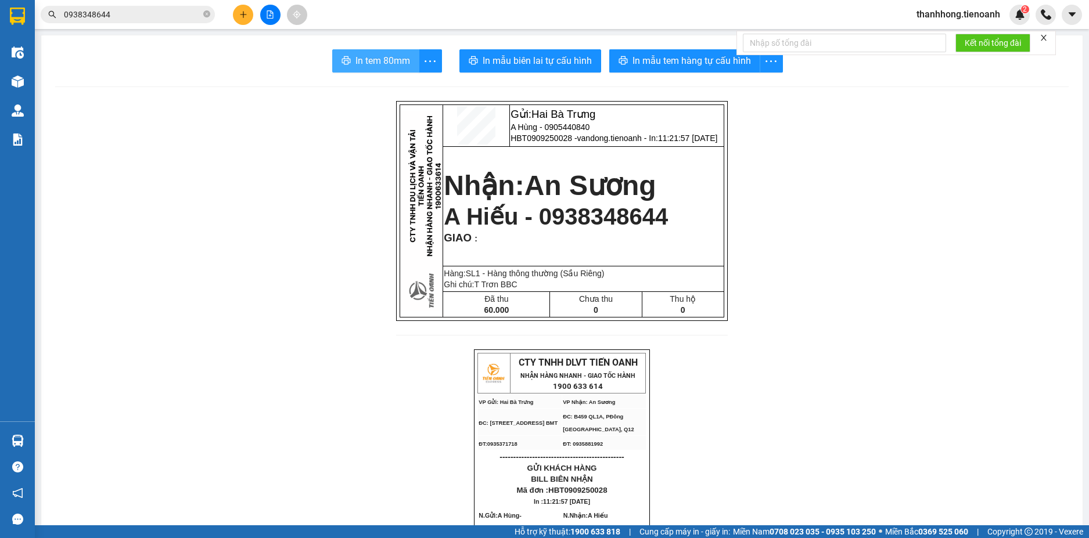
click at [370, 64] on span "In tem 80mm" at bounding box center [382, 60] width 55 height 15
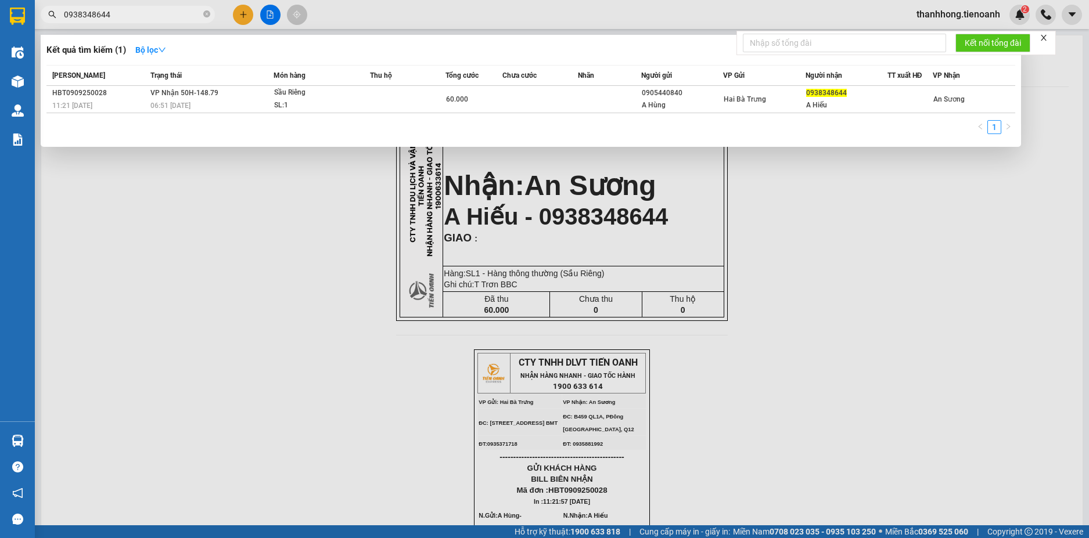
click at [132, 14] on input "0938348644" at bounding box center [132, 14] width 137 height 13
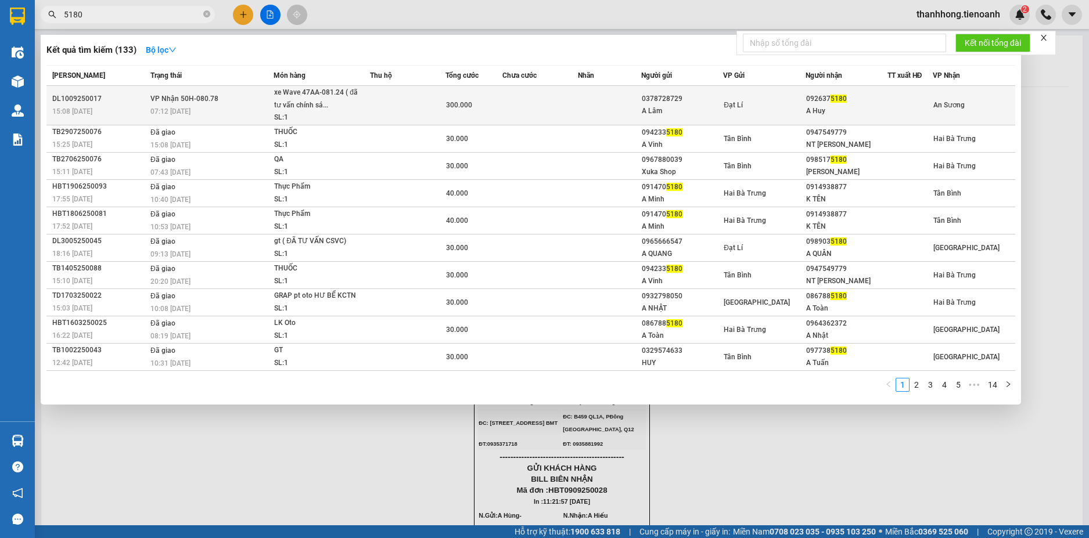
type input "5180"
click at [297, 92] on div "xe Wave 47AA-081.24 ( đã tư vấn chính sá..." at bounding box center [317, 99] width 87 height 25
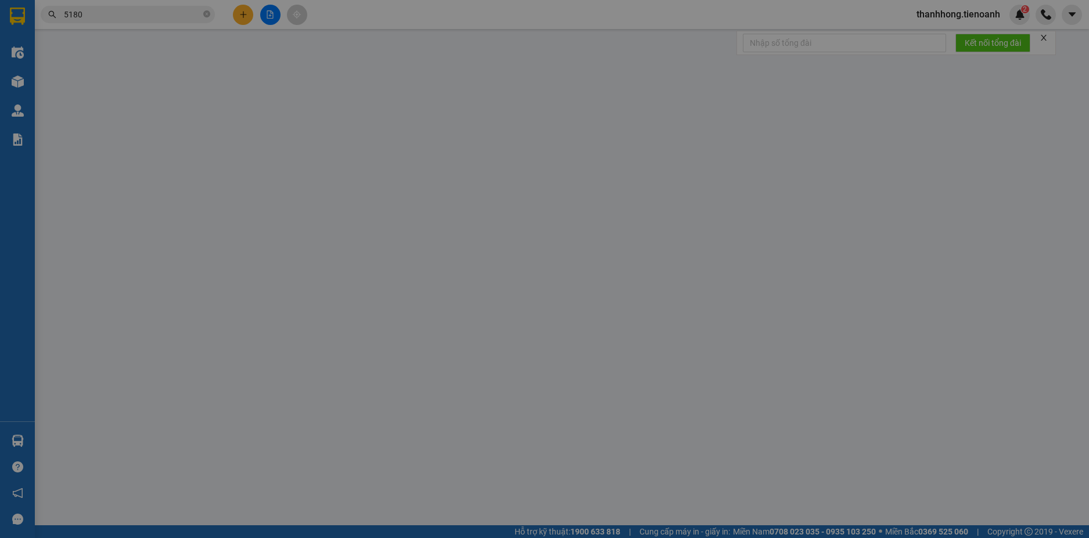
type input "0926375180"
type input "A Huy"
type input "0378728729"
type input "A Lâm"
type input "300.000"
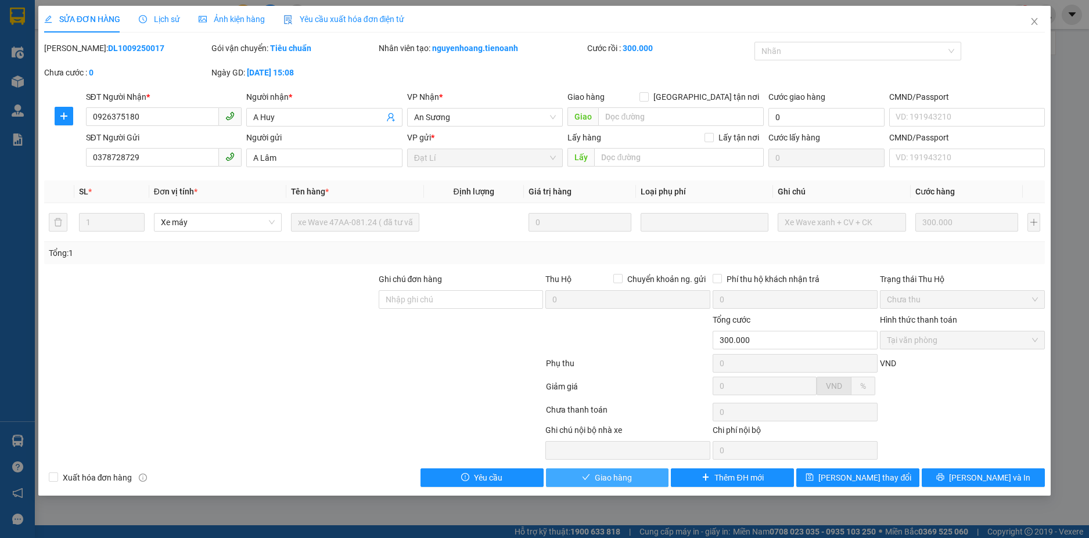
click at [621, 483] on span "Giao hàng" at bounding box center [613, 478] width 37 height 13
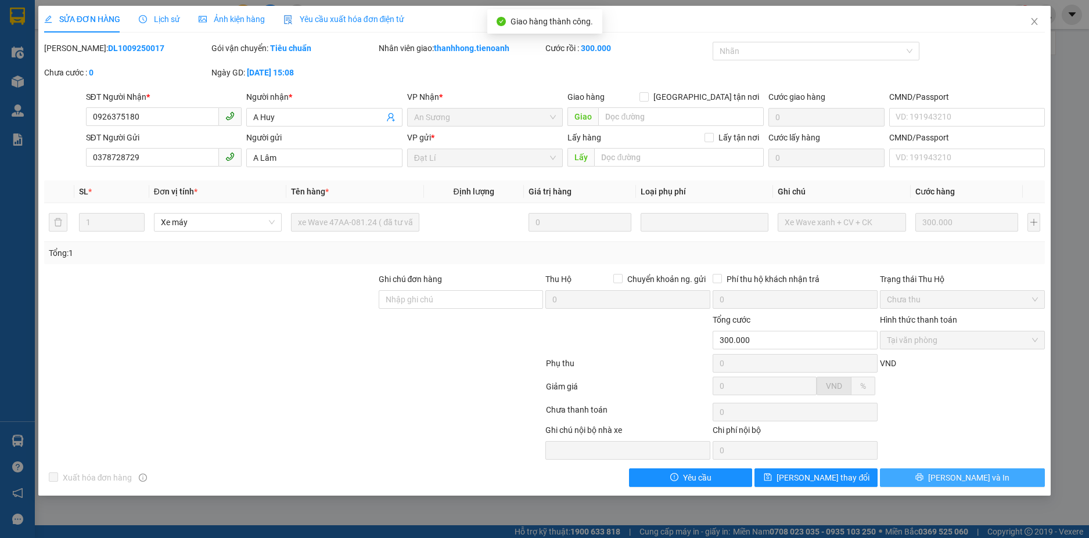
click at [919, 473] on button "[PERSON_NAME] và In" at bounding box center [962, 478] width 165 height 19
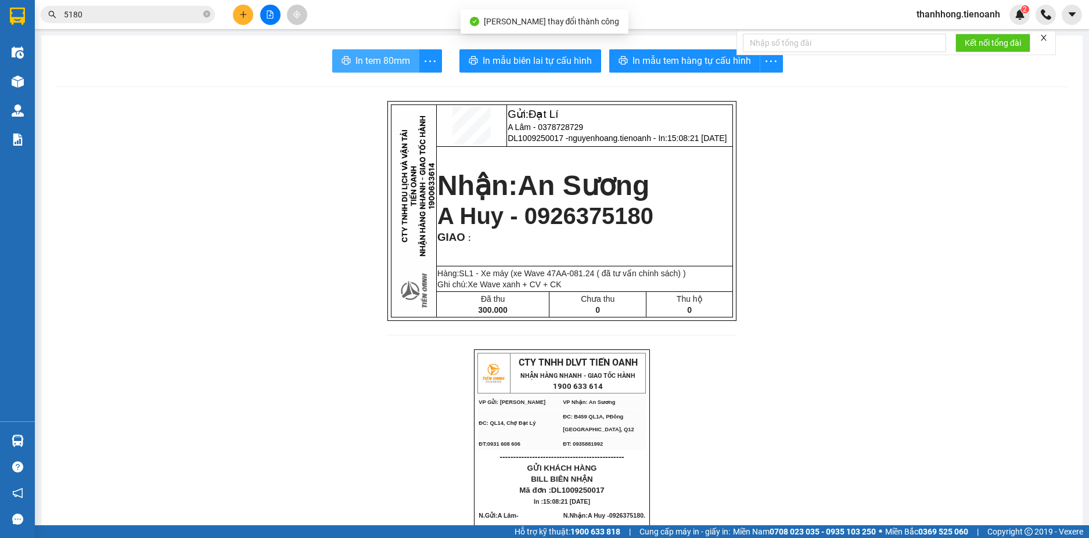
click at [390, 56] on span "In tem 80mm" at bounding box center [382, 60] width 55 height 15
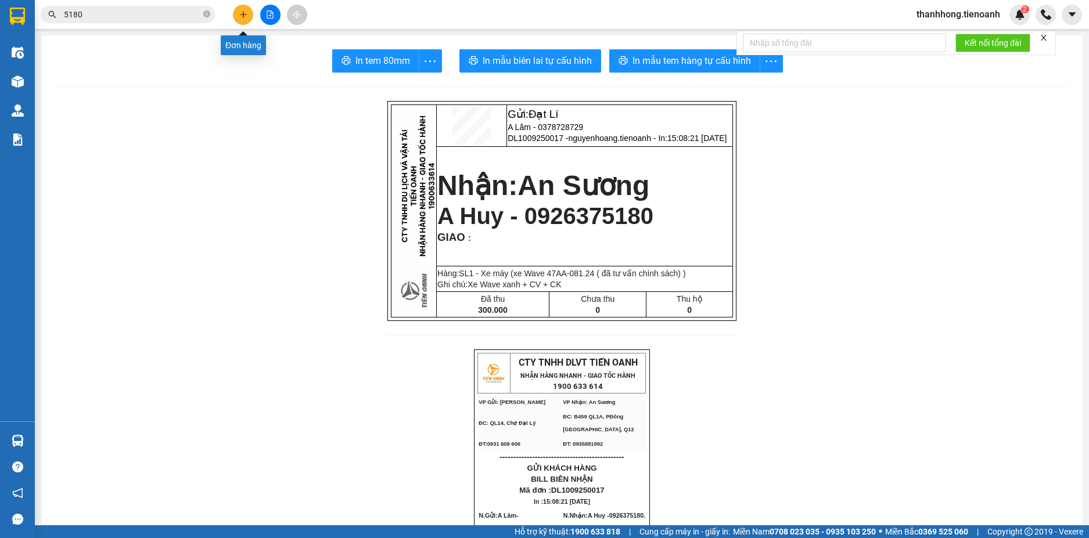
click at [238, 16] on button at bounding box center [243, 15] width 20 height 20
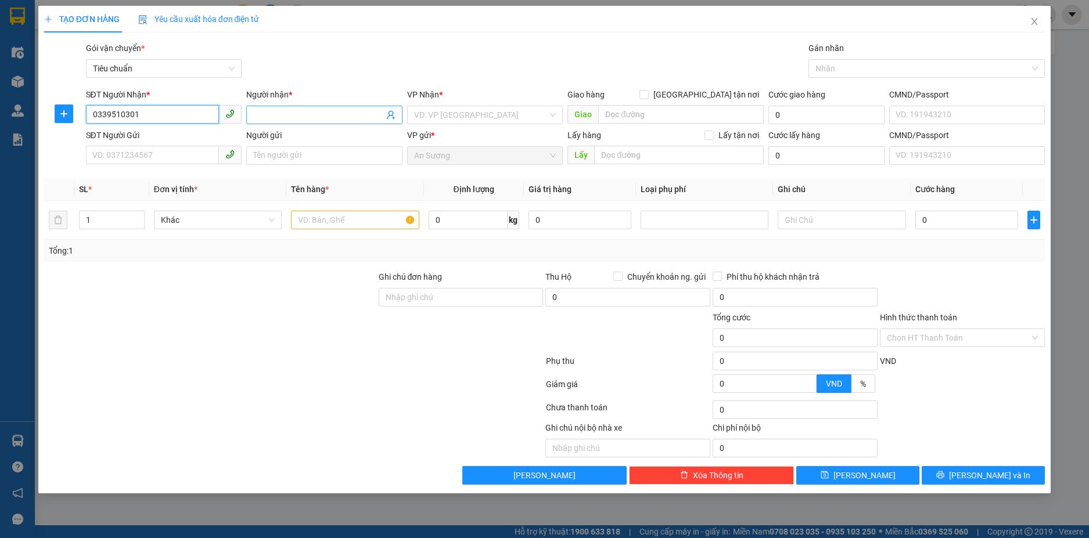
type input "0339510301"
click at [272, 112] on input "Người nhận *" at bounding box center [318, 115] width 131 height 13
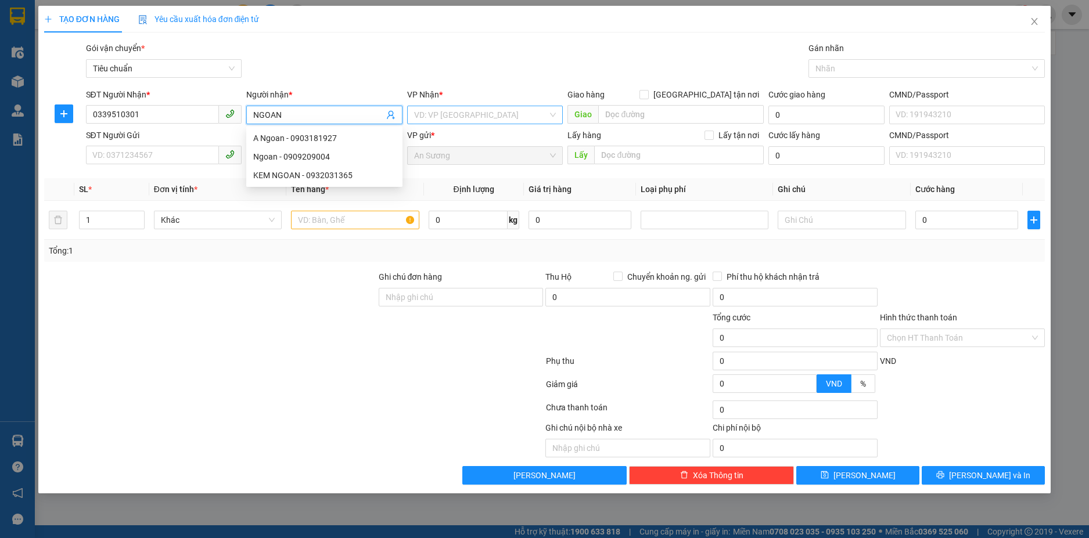
type input "NGOAN"
click at [485, 109] on input "search" at bounding box center [481, 114] width 134 height 17
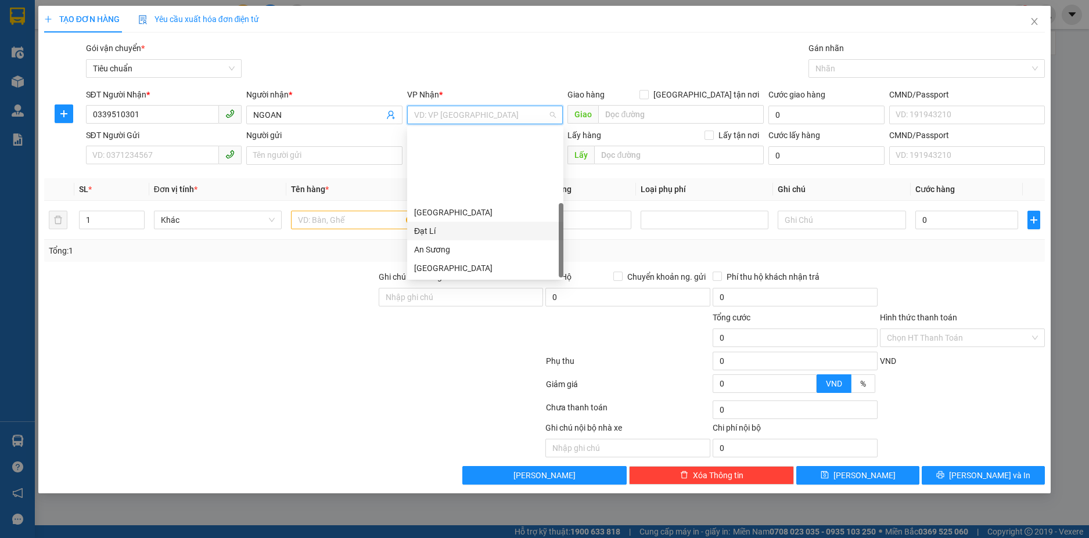
click at [437, 225] on div "Đạt Lí" at bounding box center [485, 231] width 142 height 13
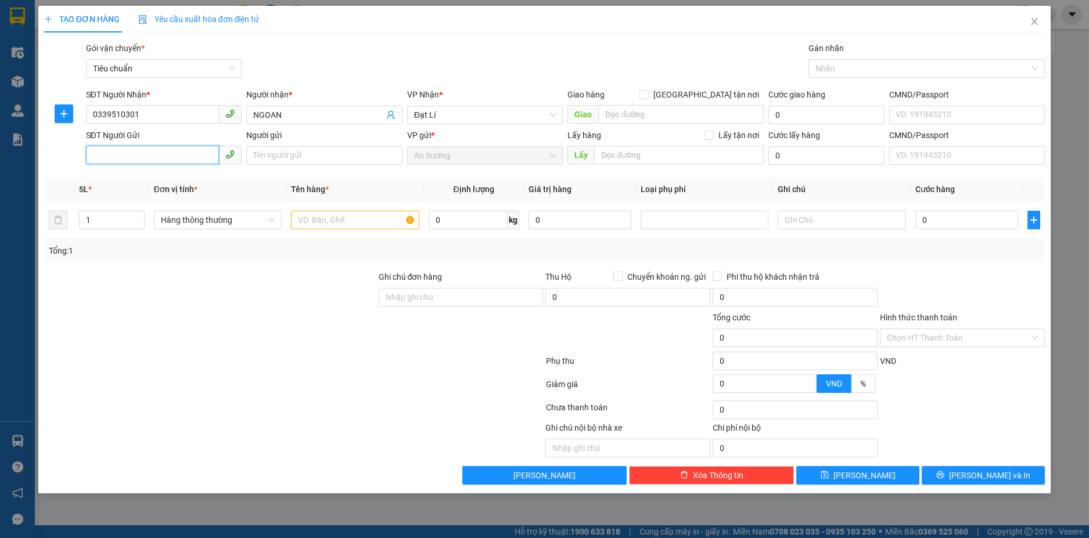
click at [186, 153] on input "SĐT Người Gửi" at bounding box center [153, 155] width 134 height 19
type input "0926375180"
click at [329, 164] on input "Người gửi" at bounding box center [324, 155] width 156 height 19
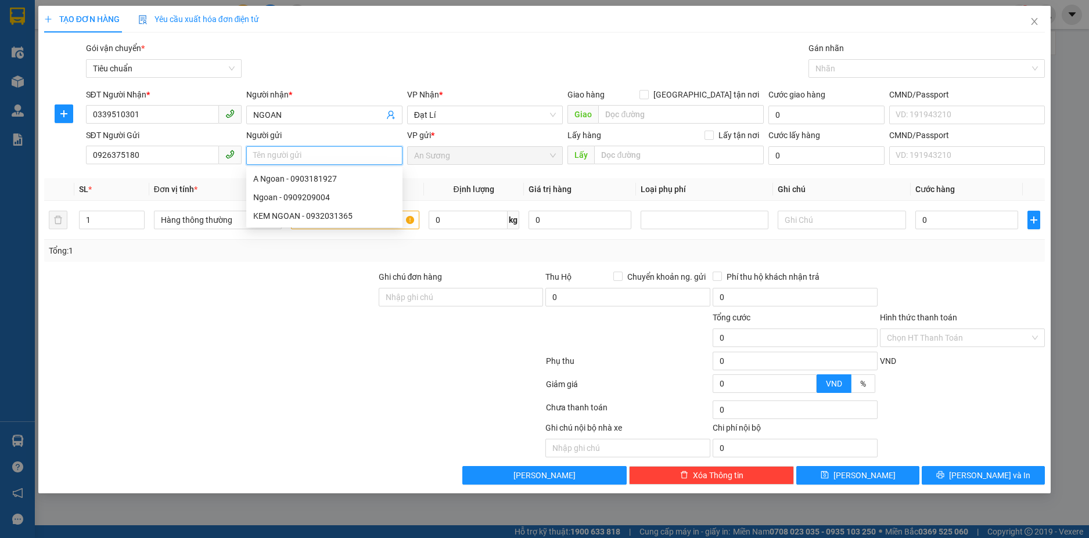
type input "D"
drag, startPoint x: 163, startPoint y: 229, endPoint x: 169, endPoint y: 224, distance: 8.3
click at [169, 224] on div "Hàng thông thường" at bounding box center [218, 220] width 128 height 19
type input "[PERSON_NAME]"
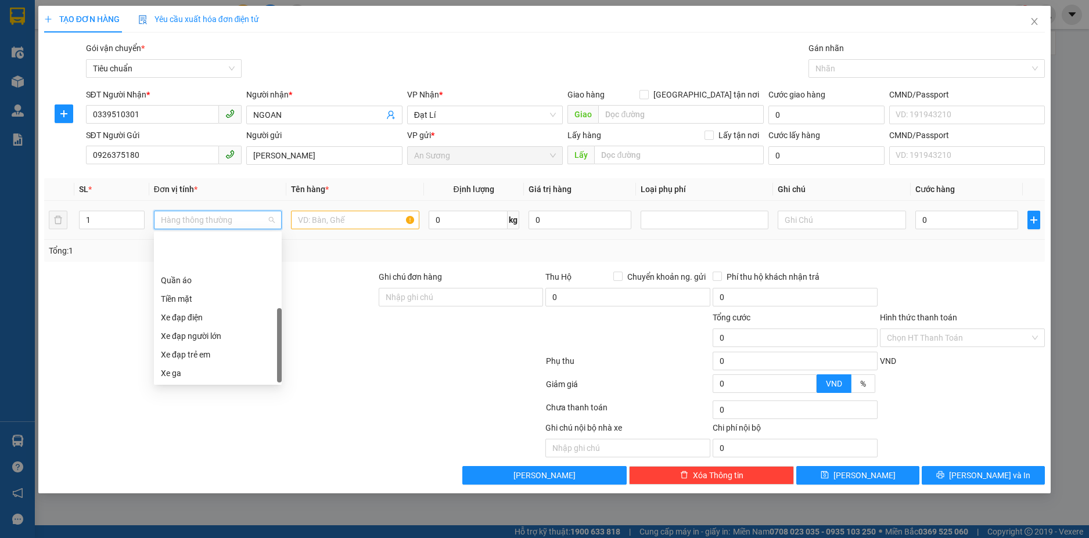
click at [188, 386] on div "Xe máy" at bounding box center [218, 392] width 114 height 13
click at [326, 225] on input "text" at bounding box center [355, 220] width 128 height 19
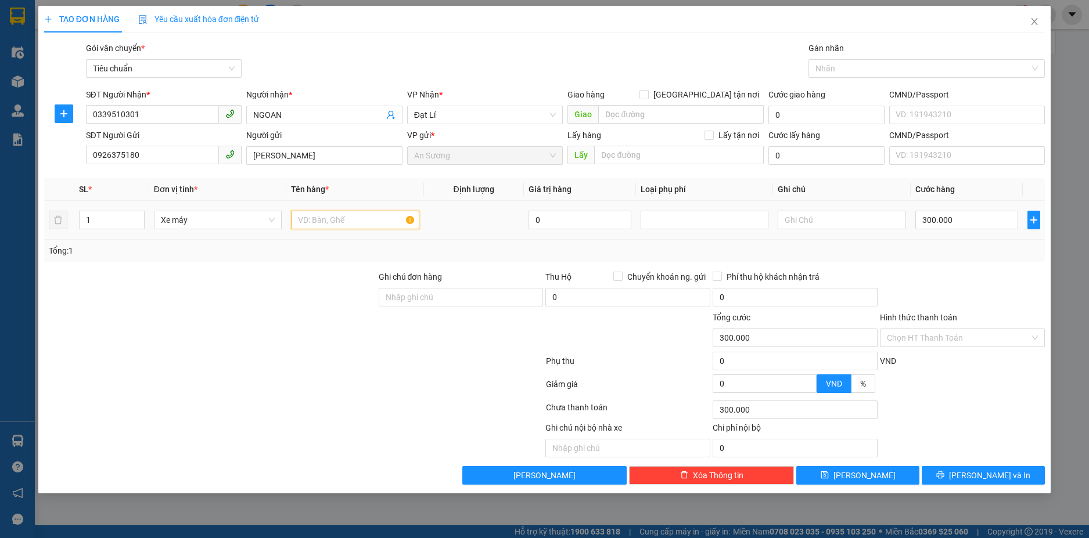
type input "300.000"
type input "47AB- 197.64 (đã tư vấn chính sách)"
click at [802, 223] on input "text" at bounding box center [842, 220] width 128 height 19
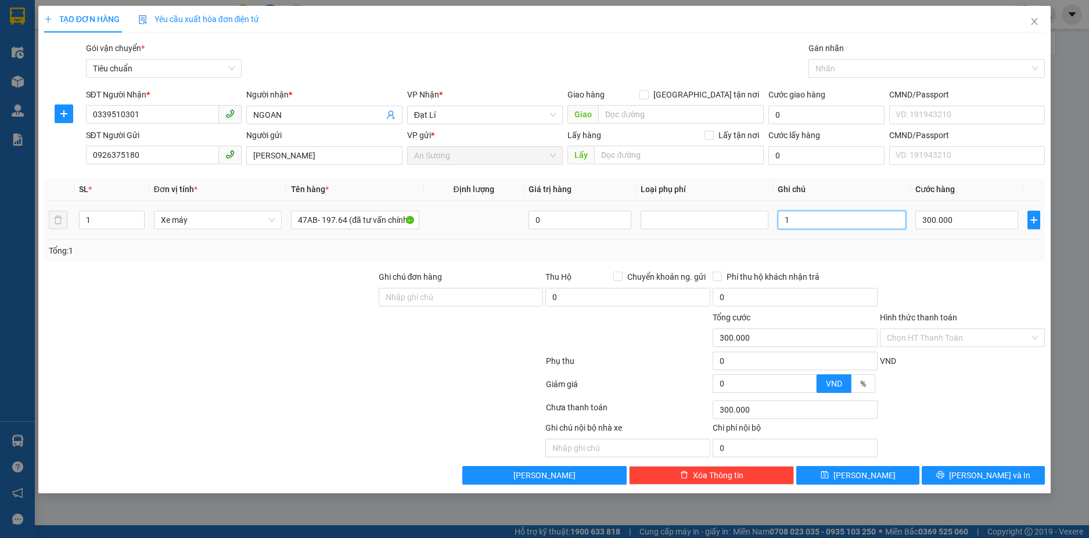
type input "1"
type input "0"
click at [933, 222] on input "xe máy xanh" at bounding box center [966, 220] width 103 height 19
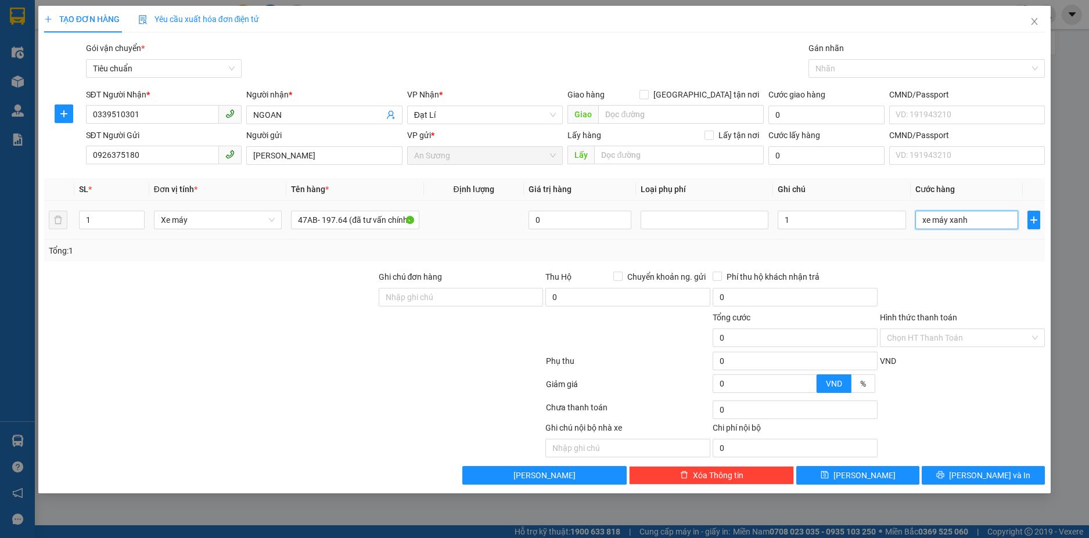
click at [933, 222] on input "xe máy xanh" at bounding box center [966, 220] width 103 height 19
type input "0"
click at [812, 218] on input "1" at bounding box center [842, 220] width 128 height 19
paste input "xe máy xanh"
type input "1 xe máy xanh + ck +cv"
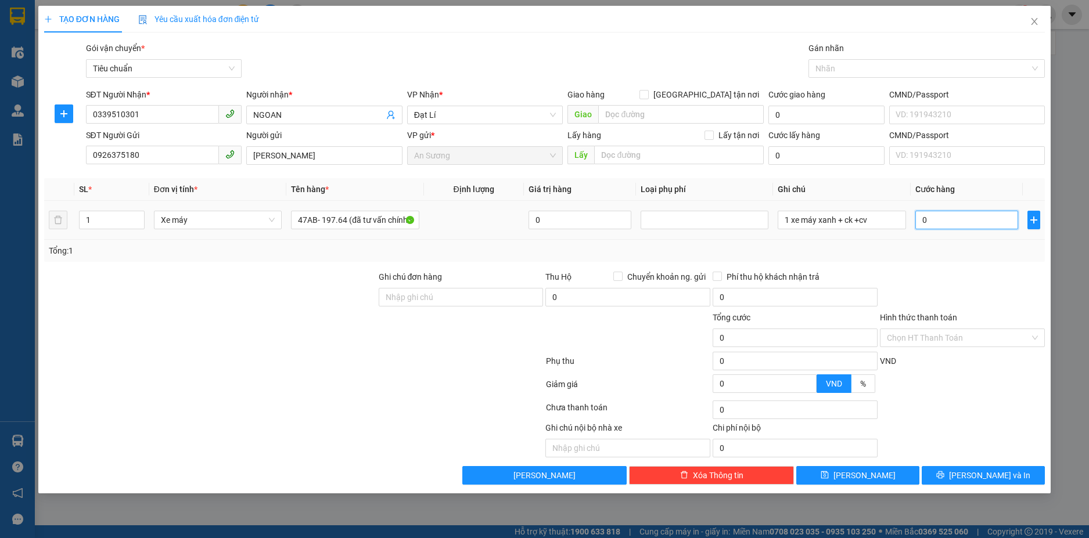
click at [973, 215] on input "0" at bounding box center [966, 220] width 103 height 19
type input "03"
type input "3"
type input "030"
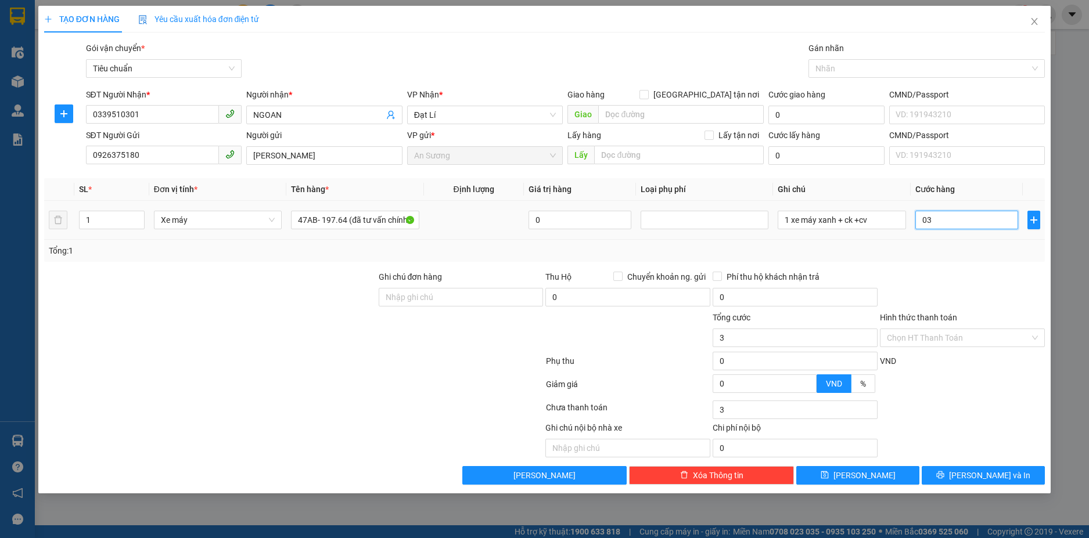
type input "30"
type input "0.300"
type input "300"
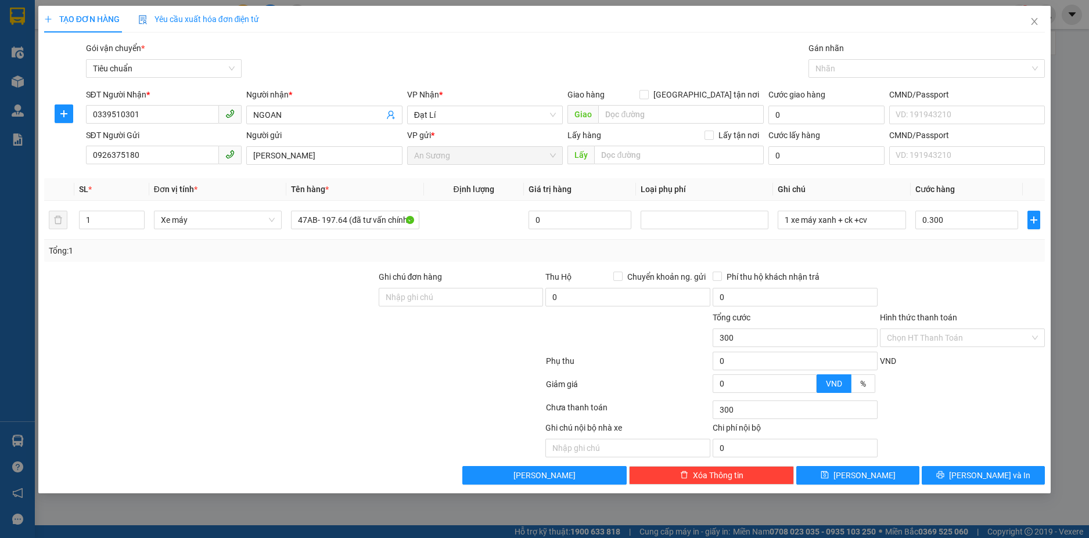
type input "300.000"
click at [970, 253] on div "Tổng: 1" at bounding box center [545, 250] width 992 height 13
click at [963, 485] on div "TẠO ĐƠN HÀNG Yêu cầu xuất hóa đơn điện tử Transit Pickup Surcharge Ids Transit …" at bounding box center [544, 250] width 1013 height 488
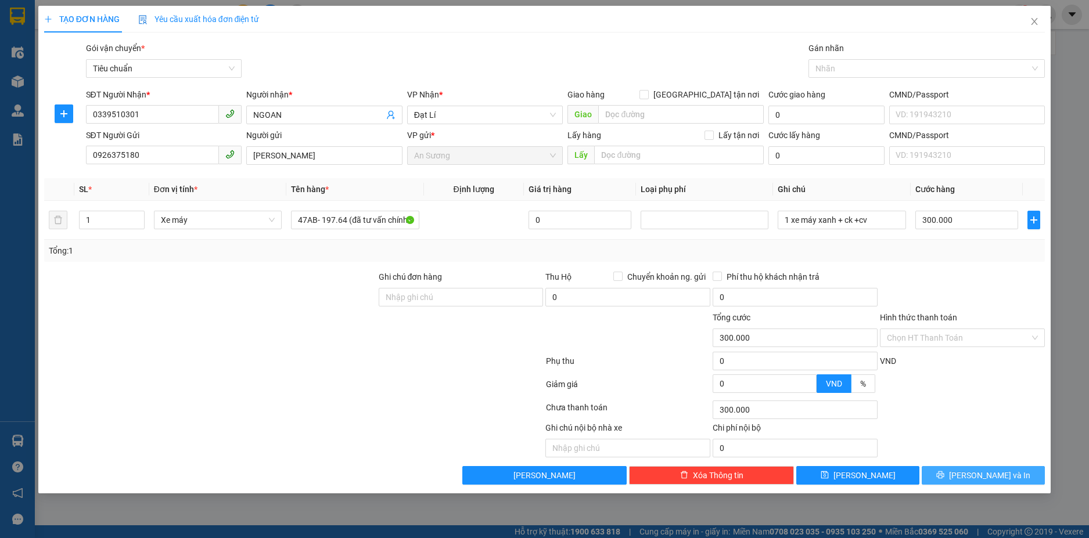
click at [944, 480] on span "printer" at bounding box center [940, 475] width 8 height 9
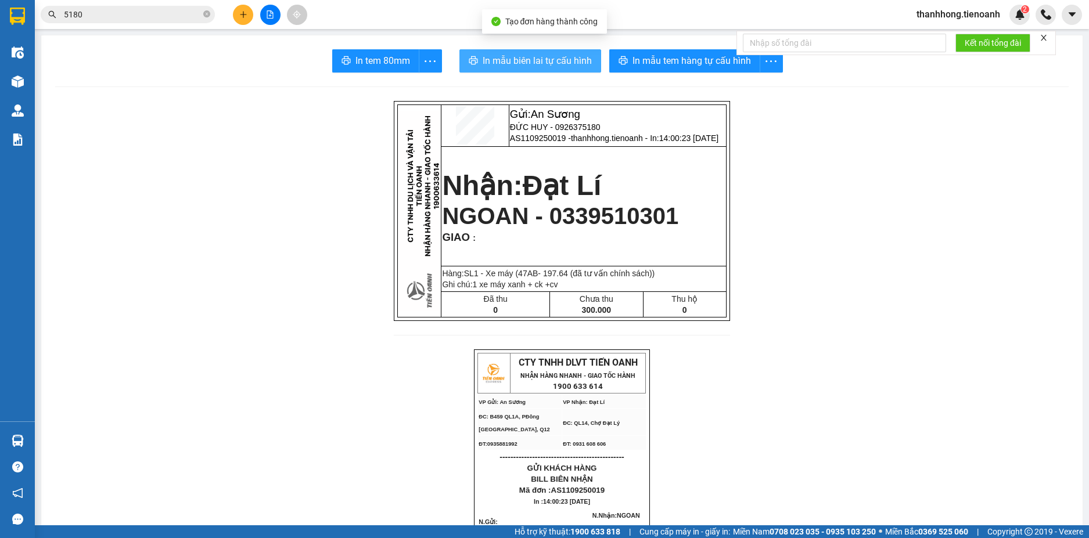
click at [586, 58] on span "In mẫu biên lai tự cấu hình" at bounding box center [537, 60] width 109 height 15
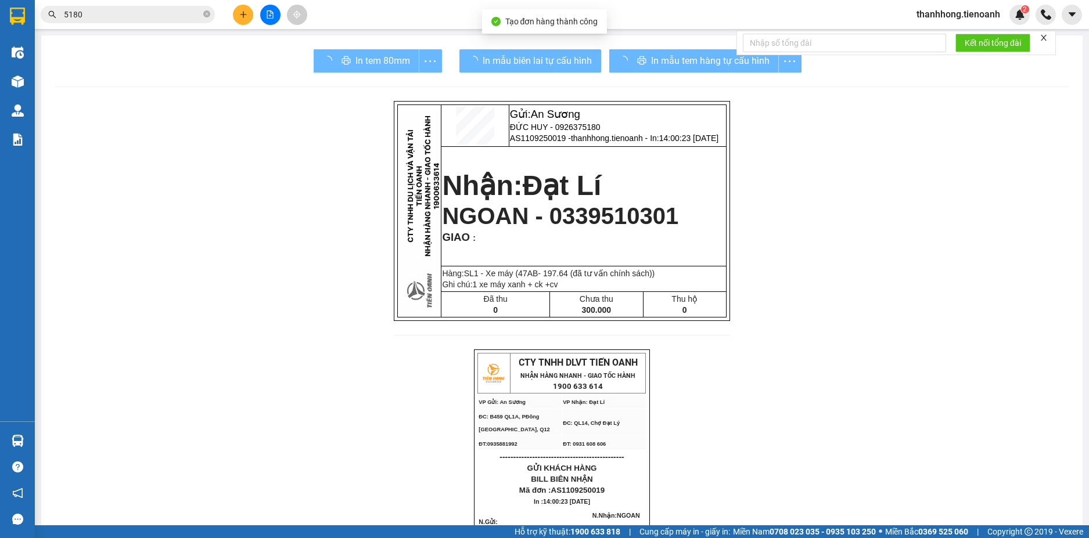
click at [724, 63] on div "In mẫu tem hàng tự cấu hình" at bounding box center [705, 60] width 192 height 23
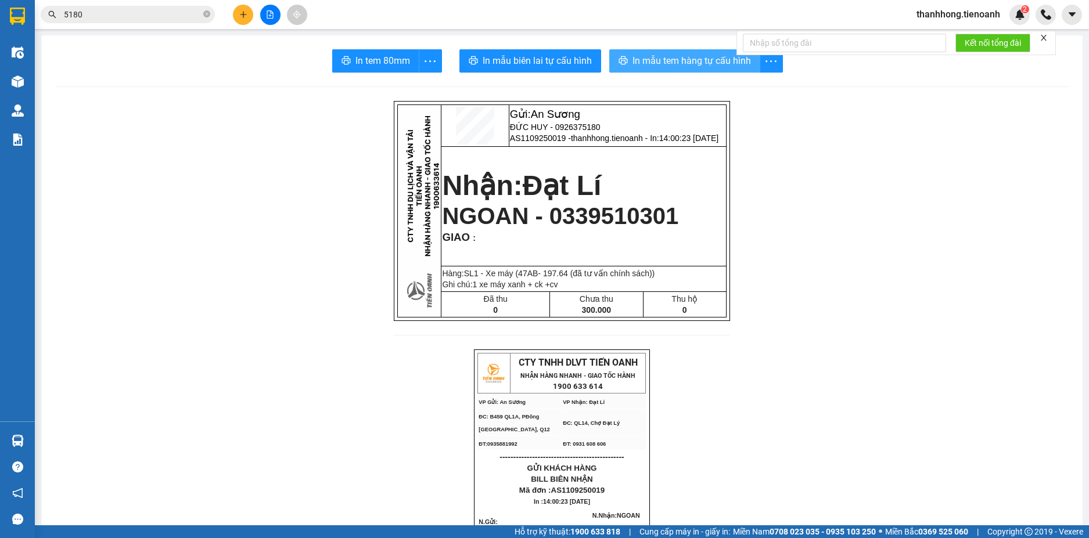
click at [699, 63] on span "In mẫu tem hàng tự cấu hình" at bounding box center [691, 60] width 118 height 15
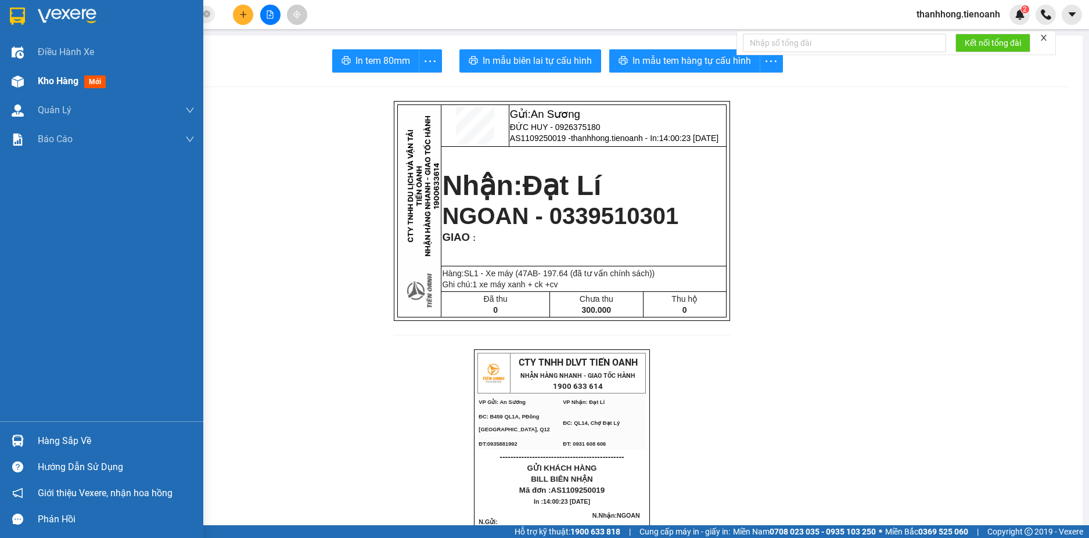
click at [20, 81] on img at bounding box center [18, 81] width 12 height 12
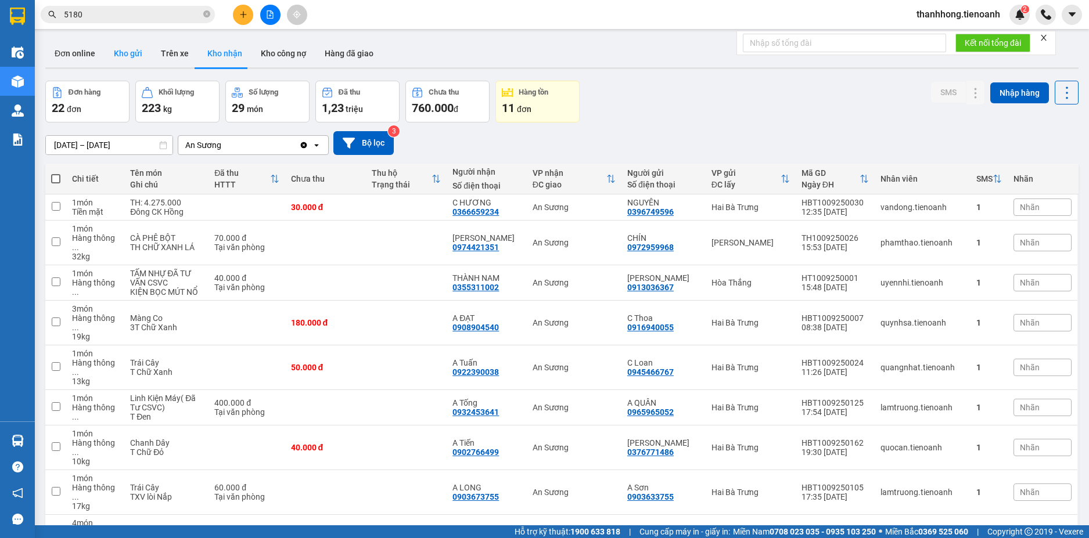
click at [119, 58] on button "Kho gửi" at bounding box center [128, 53] width 47 height 28
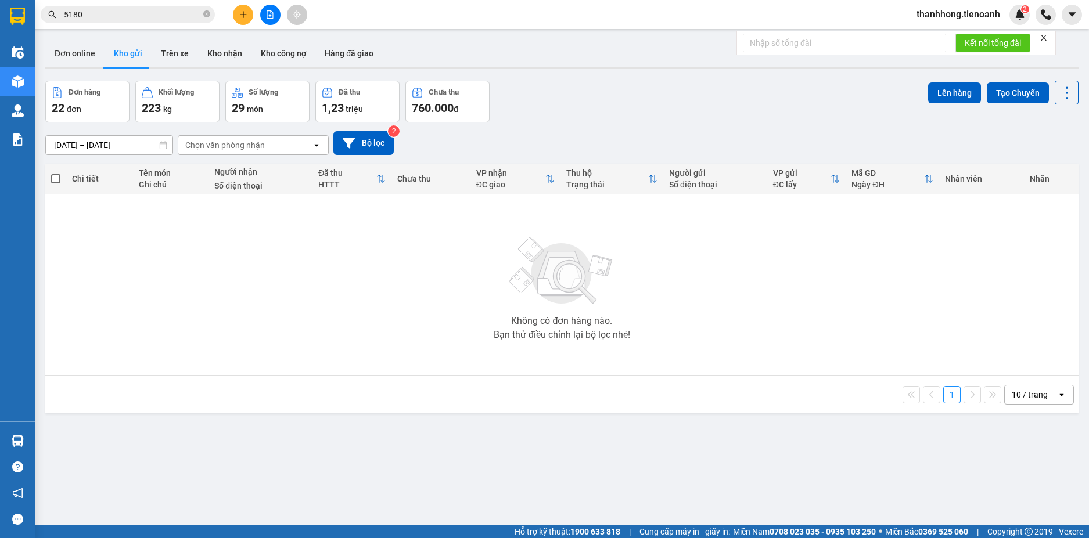
click at [119, 58] on button "Kho gửi" at bounding box center [128, 53] width 47 height 28
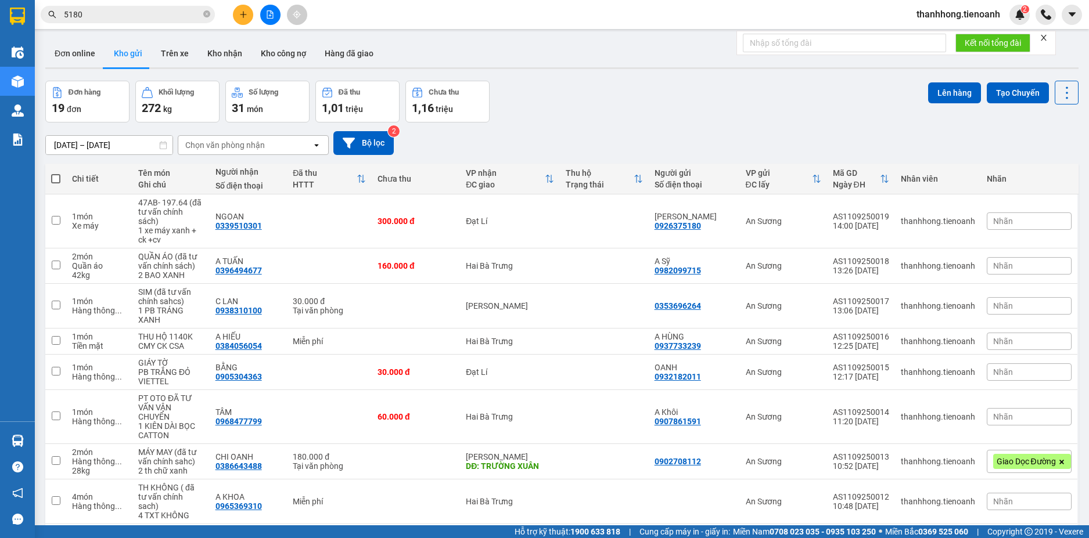
click at [164, 16] on input "5180" at bounding box center [132, 14] width 137 height 13
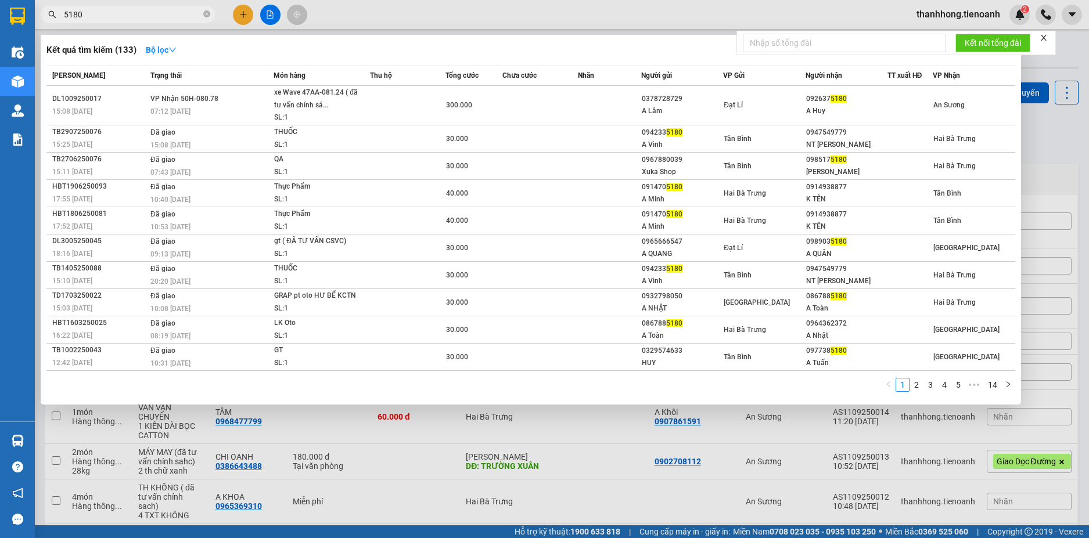
click at [164, 16] on input "5180" at bounding box center [132, 14] width 137 height 13
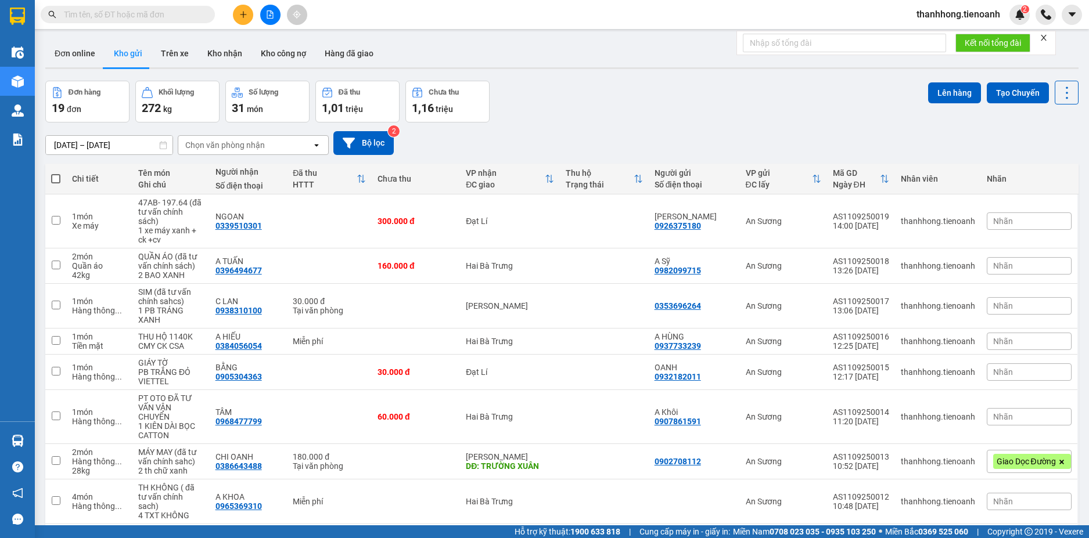
click at [242, 13] on icon "plus" at bounding box center [243, 14] width 8 height 8
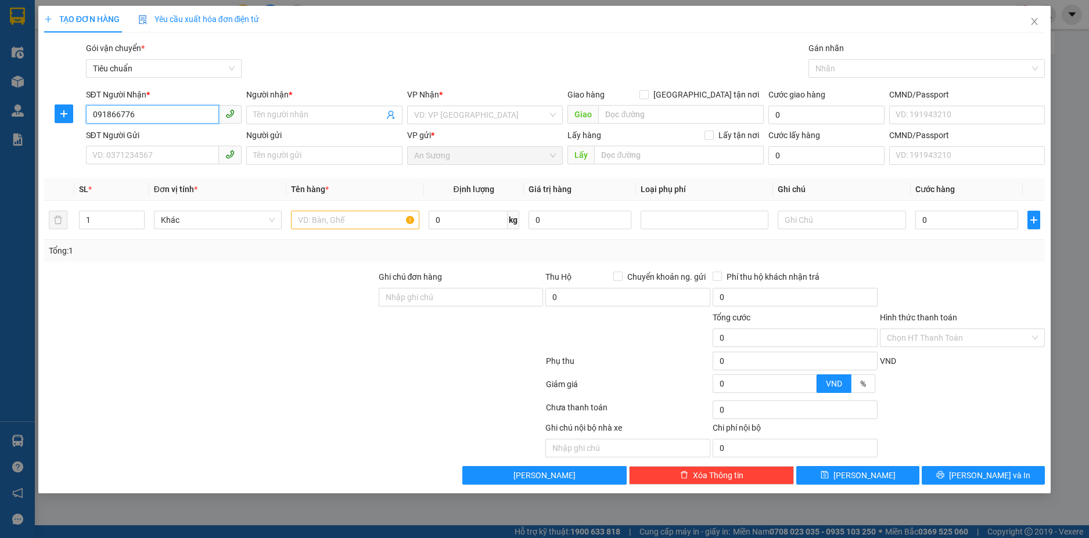
type input "0918667762"
click at [145, 135] on div "0918667762 - [PERSON_NAME]" at bounding box center [164, 138] width 142 height 13
type input "C THUẦN"
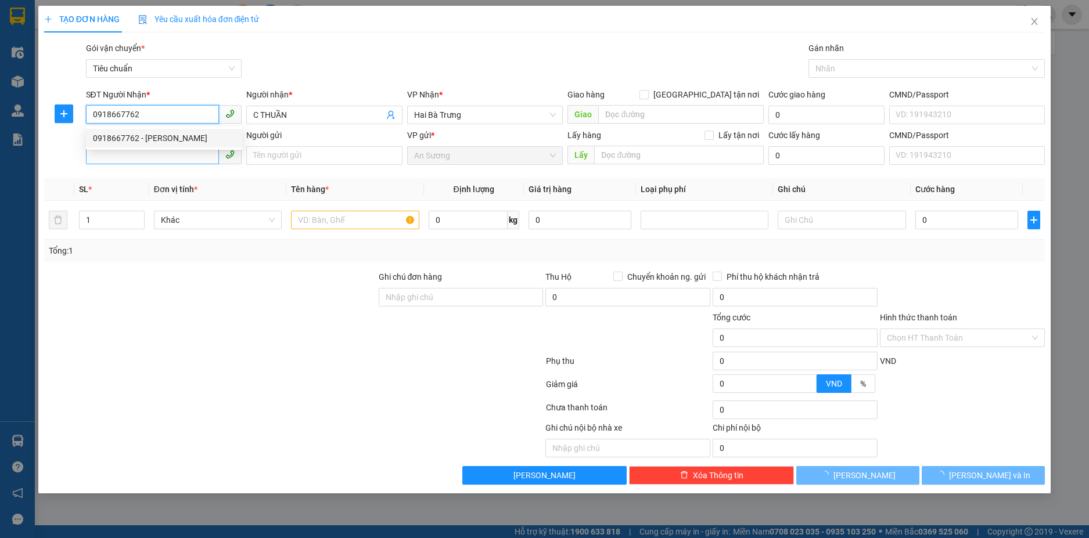
type input "0918667762"
type input "70.000"
click at [145, 154] on input "SĐT Người Gửi" at bounding box center [153, 155] width 134 height 19
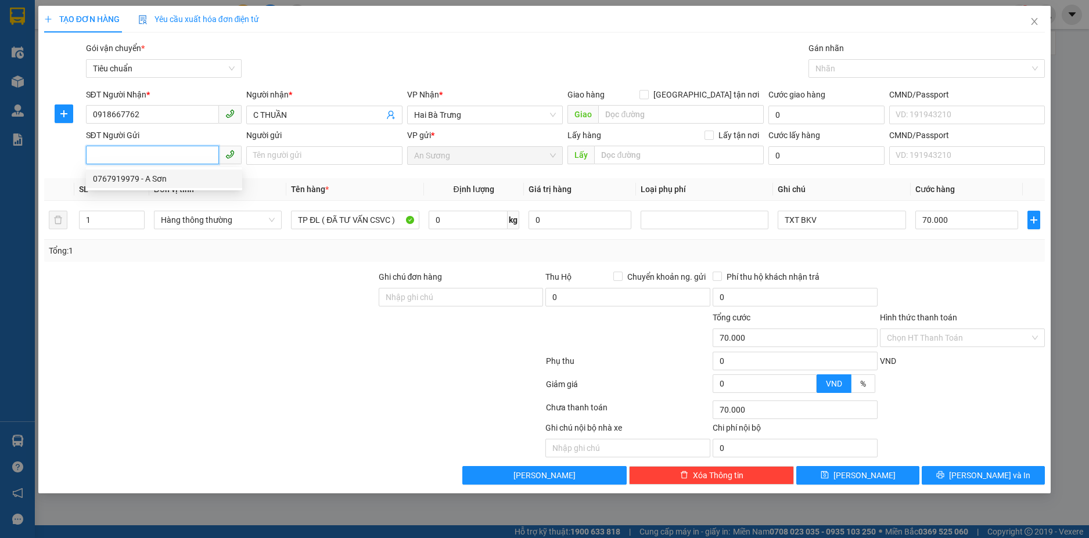
click at [142, 176] on div "0767919979 - A Sơn" at bounding box center [164, 178] width 142 height 13
type input "0767919979"
type input "A Sơn"
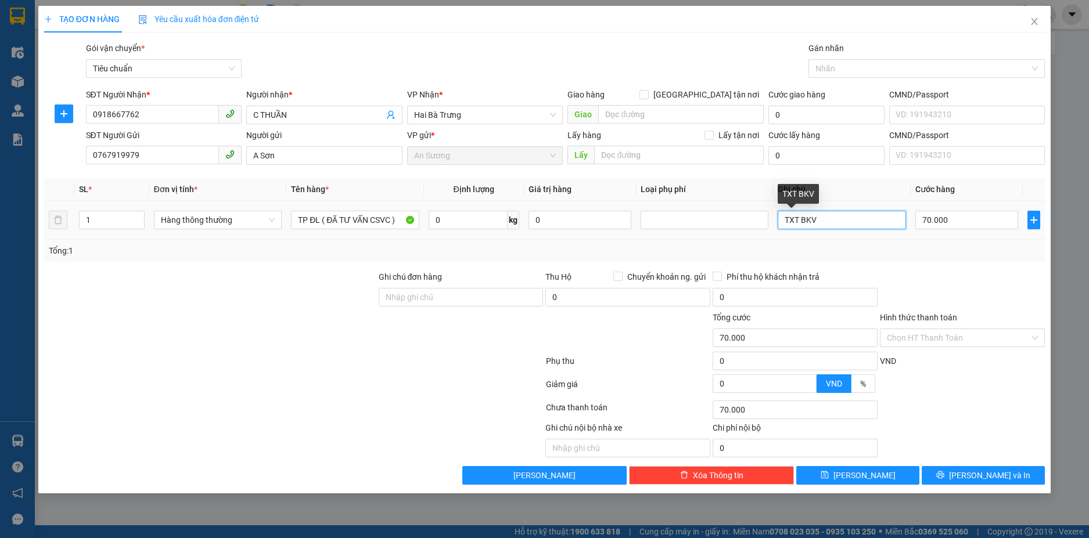
click at [783, 225] on input "TXT BKV" at bounding box center [842, 220] width 128 height 19
type input "1 TXT BKV"
click at [467, 215] on input "0" at bounding box center [468, 220] width 79 height 19
type input "27"
drag, startPoint x: 494, startPoint y: 266, endPoint x: 947, endPoint y: 229, distance: 454.4
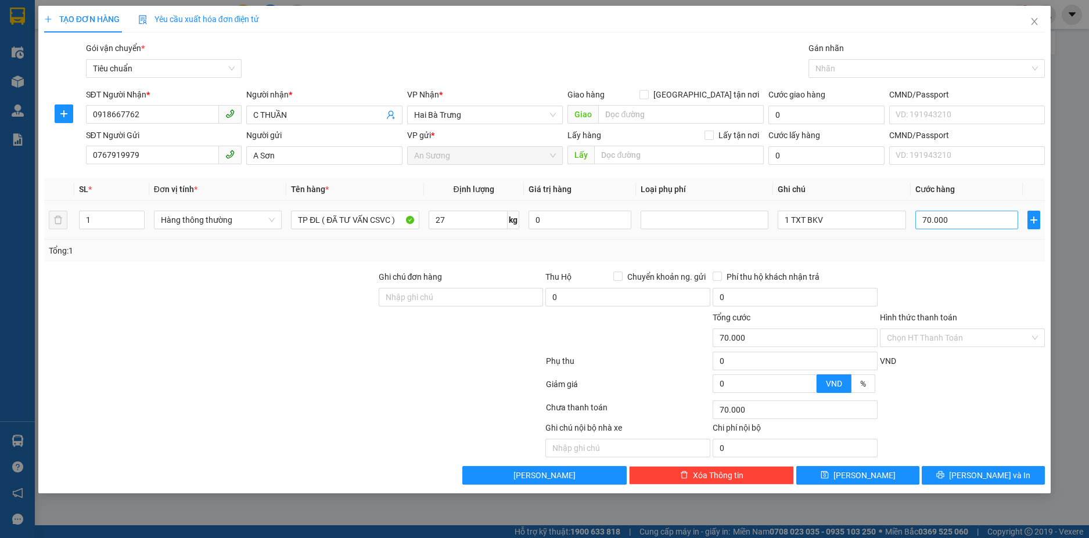
click at [501, 261] on div "Transit Pickup Surcharge Ids Transit Deliver Surcharge Ids Transit Deliver Surc…" at bounding box center [544, 263] width 1001 height 443
type input "65.000"
click at [959, 223] on input "65.000" at bounding box center [966, 220] width 103 height 19
type input "0"
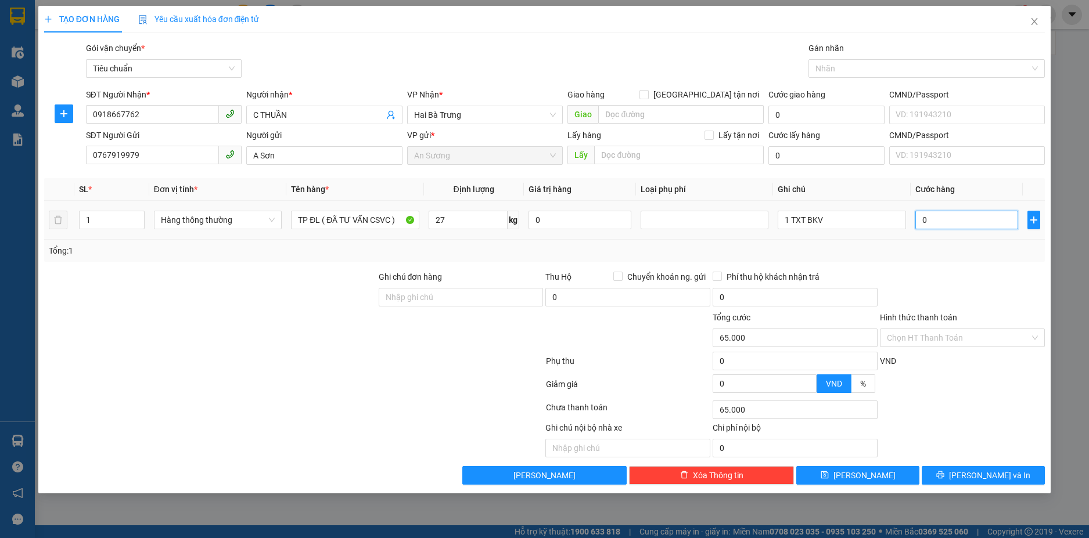
type input "0"
type input "7"
type input "070"
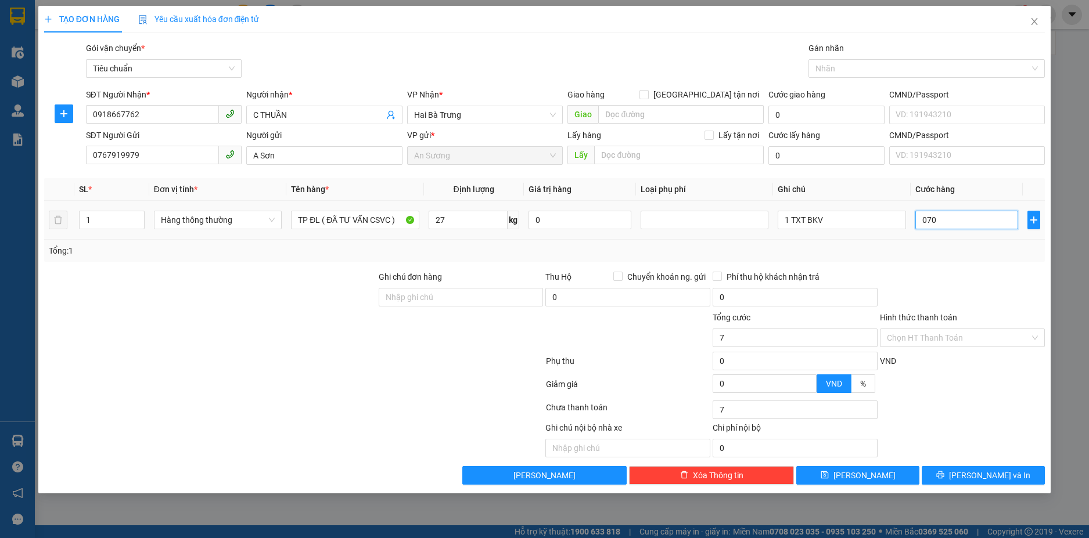
type input "70"
type input "070"
type input "70.000"
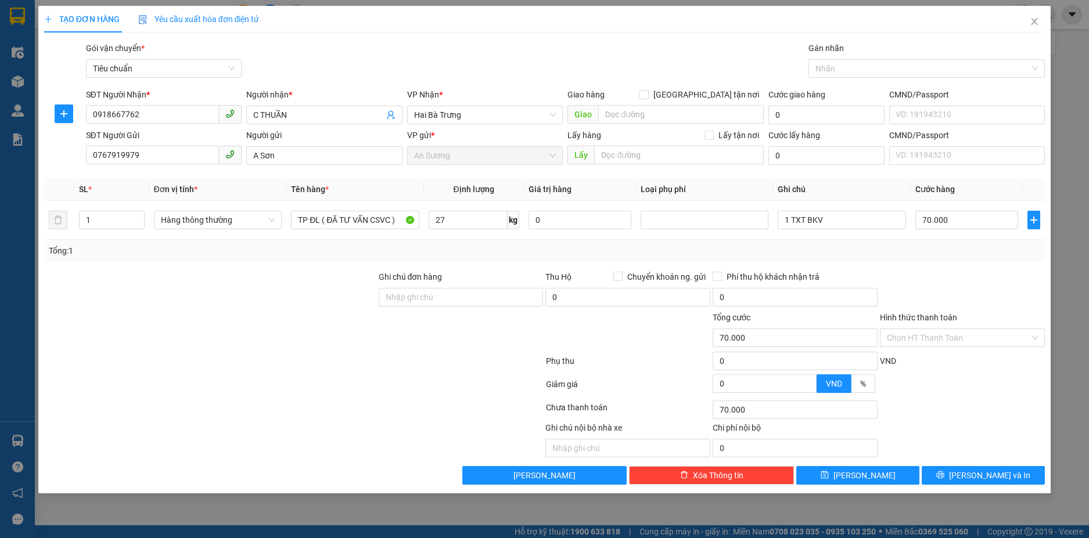
click at [952, 271] on div at bounding box center [962, 291] width 167 height 41
click at [979, 465] on div "Transit Pickup Surcharge Ids Transit Deliver Surcharge Ids Transit Deliver Surc…" at bounding box center [544, 263] width 1001 height 443
click at [979, 476] on span "[PERSON_NAME] và In" at bounding box center [989, 475] width 81 height 13
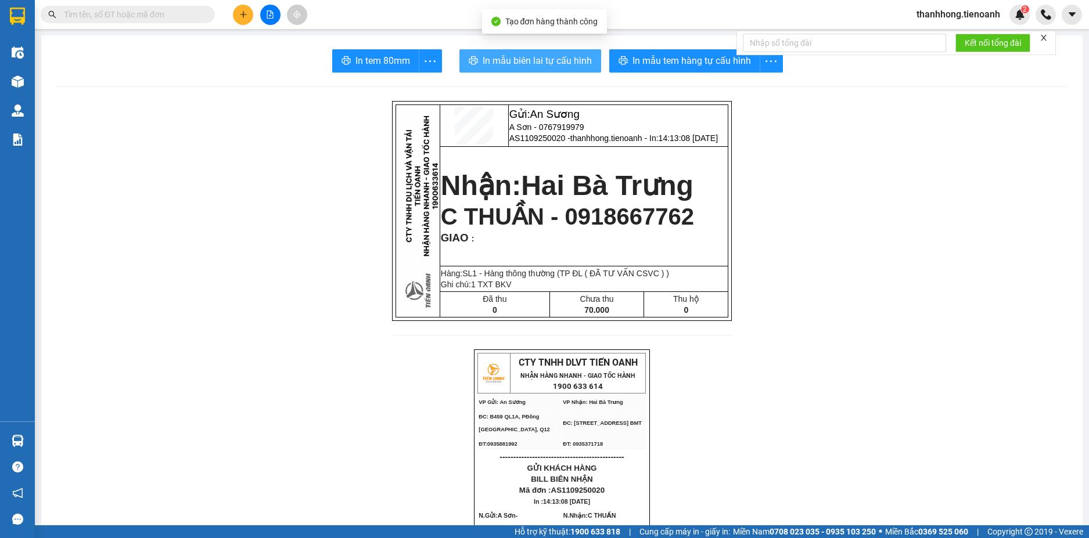
click at [553, 67] on span "In mẫu biên lai tự cấu hình" at bounding box center [537, 60] width 109 height 15
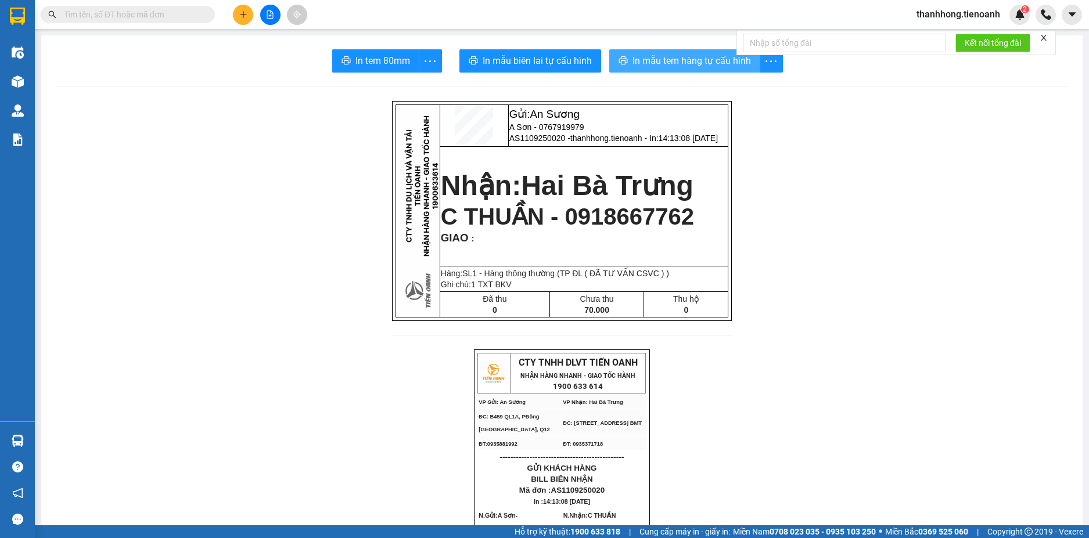
drag, startPoint x: 654, startPoint y: 49, endPoint x: 656, endPoint y: 62, distance: 12.2
click at [654, 56] on button "In mẫu tem hàng tự cấu hình" at bounding box center [684, 60] width 151 height 23
click at [656, 62] on span "In mẫu tem hàng tự cấu hình" at bounding box center [691, 60] width 118 height 15
click at [248, 10] on button at bounding box center [243, 15] width 20 height 20
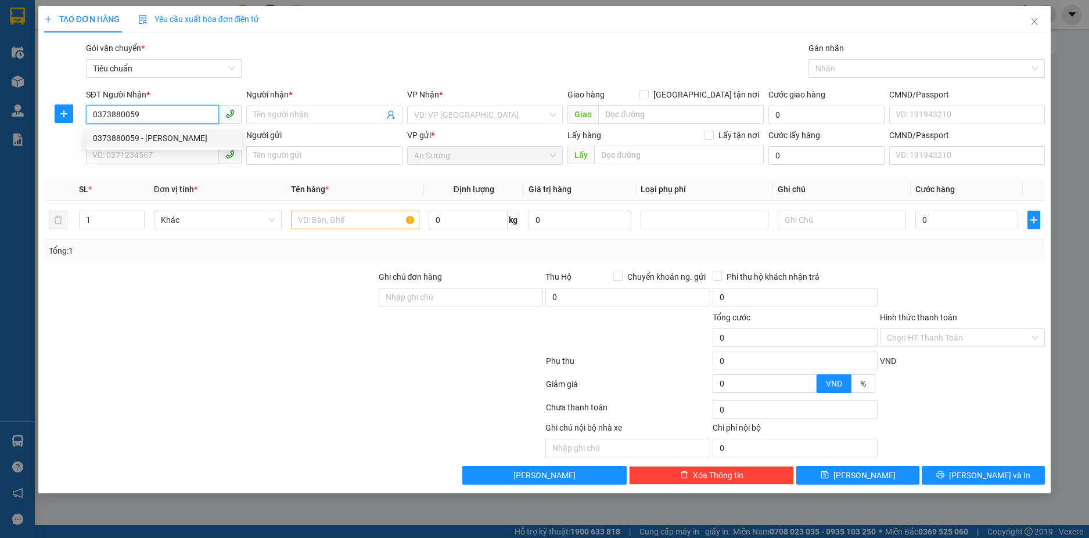
click at [201, 135] on div "0373880059 - [PERSON_NAME]" at bounding box center [164, 138] width 142 height 13
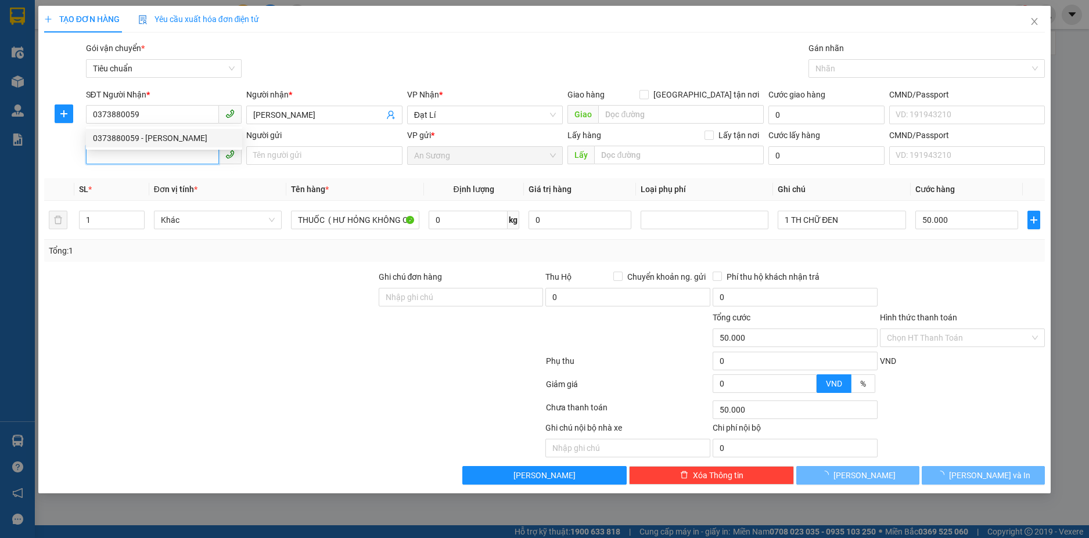
click at [197, 151] on input "SĐT Người Gửi" at bounding box center [153, 155] width 134 height 19
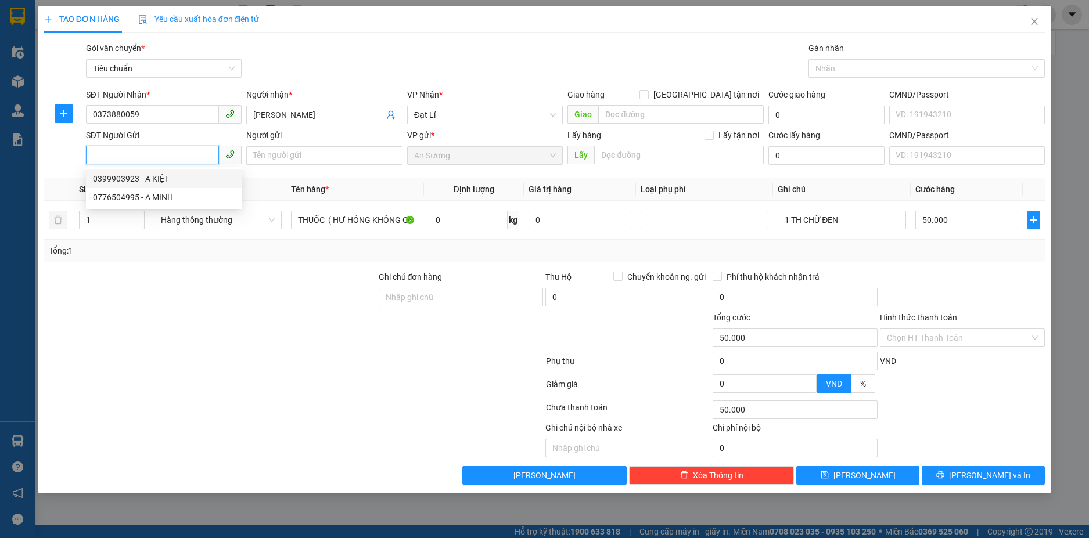
click at [195, 175] on div "0399903923 - A KIỆT" at bounding box center [164, 178] width 142 height 13
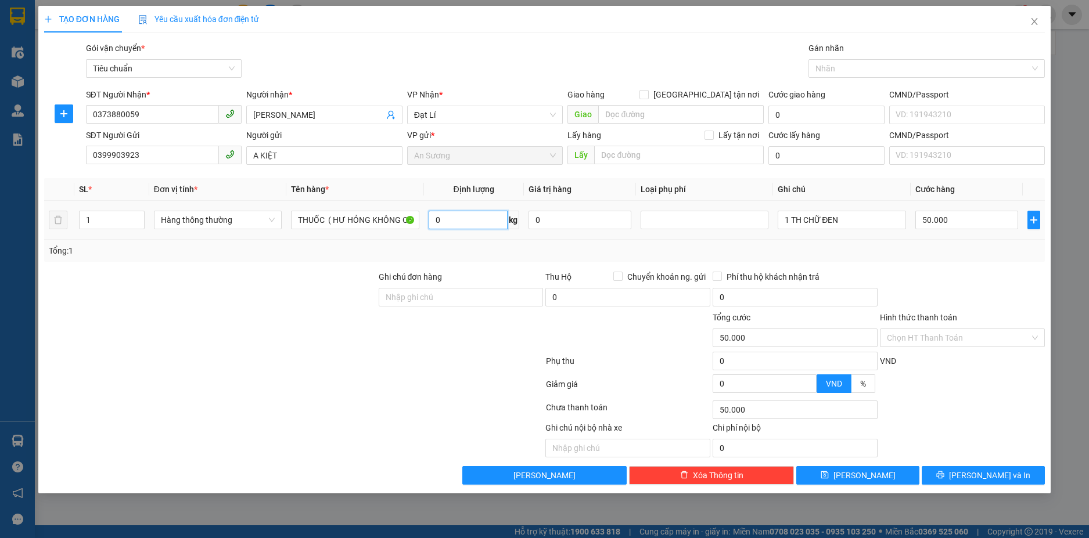
click at [451, 221] on input "0" at bounding box center [468, 220] width 79 height 19
click at [494, 256] on div "Tổng: 1" at bounding box center [545, 250] width 992 height 13
drag, startPoint x: 823, startPoint y: 223, endPoint x: 841, endPoint y: 223, distance: 18.6
click at [841, 223] on input "1 TH CHỮ ĐEN" at bounding box center [842, 220] width 128 height 19
click at [928, 244] on div "Tổng: 1" at bounding box center [545, 250] width 992 height 13
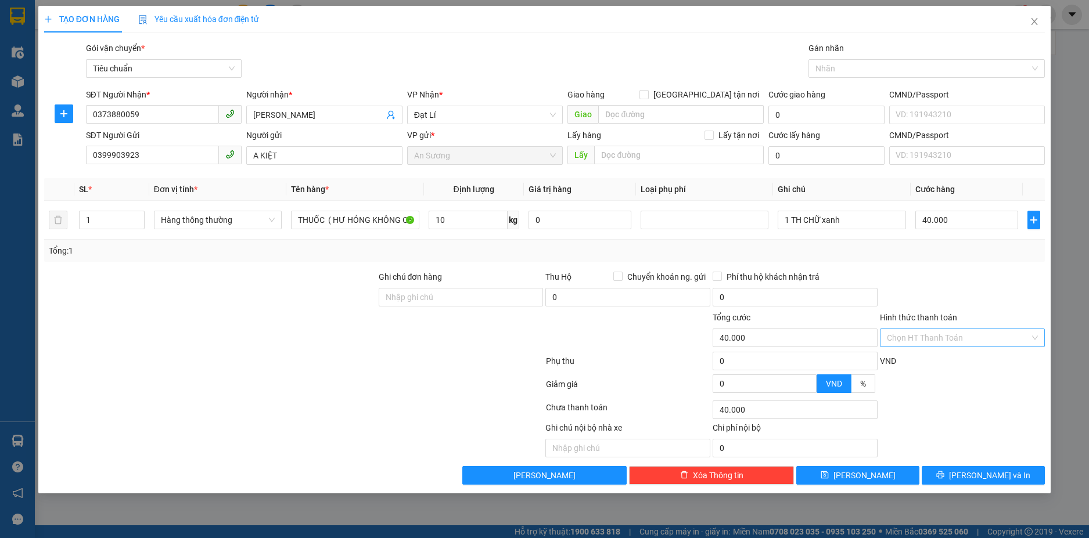
click at [960, 339] on input "Hình thức thanh toán" at bounding box center [958, 337] width 143 height 17
click at [962, 363] on div "Tại văn phòng" at bounding box center [962, 361] width 151 height 13
drag, startPoint x: 989, startPoint y: 473, endPoint x: 974, endPoint y: 467, distance: 15.9
click at [989, 473] on span "[PERSON_NAME] và In" at bounding box center [989, 475] width 81 height 13
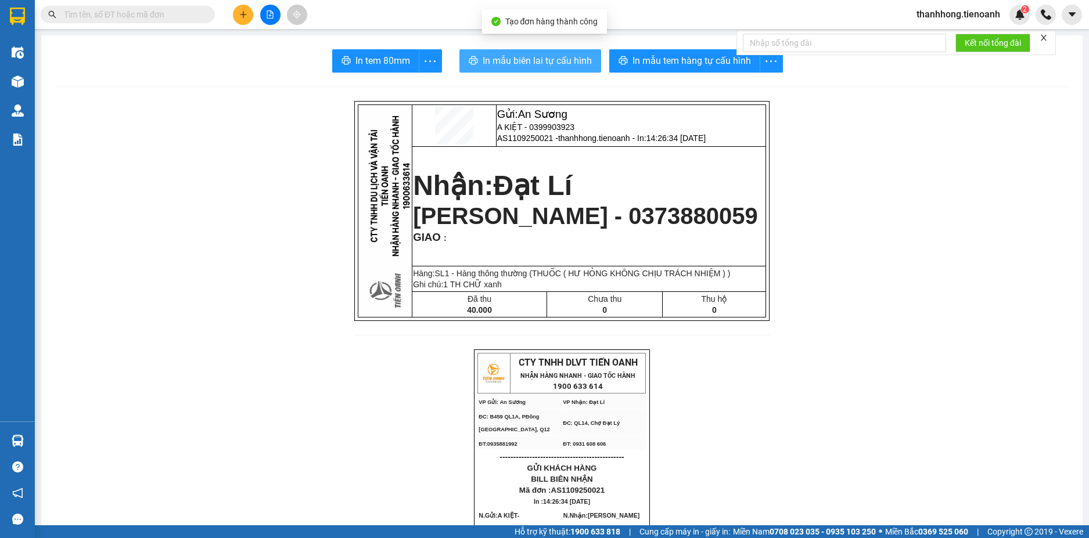
click at [576, 64] on span "In mẫu biên lai tự cấu hình" at bounding box center [537, 60] width 109 height 15
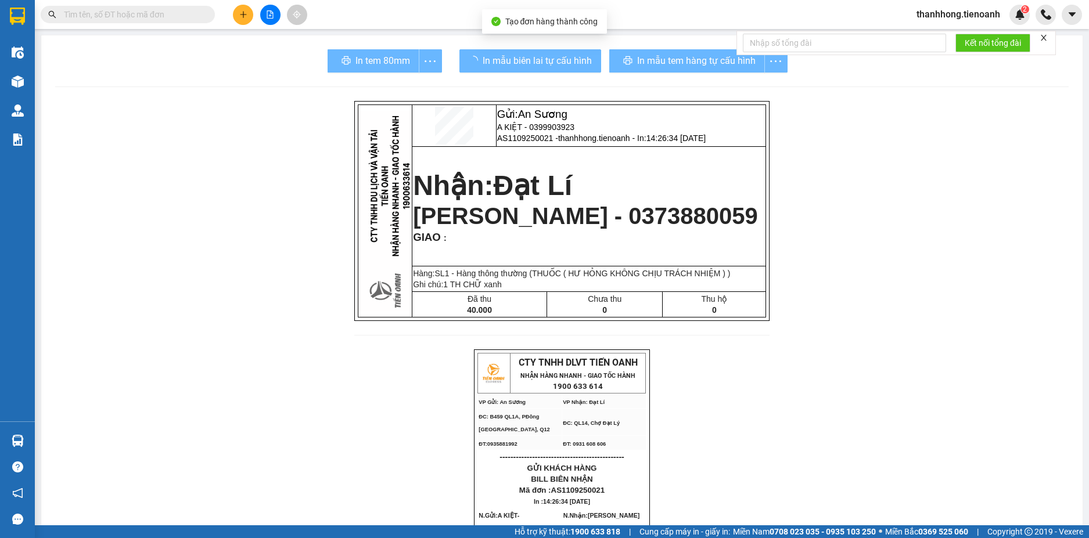
click at [699, 67] on div "In mẫu tem hàng tự cấu hình" at bounding box center [698, 60] width 178 height 23
drag, startPoint x: 664, startPoint y: 152, endPoint x: 699, endPoint y: 67, distance: 91.4
click at [699, 67] on span "In mẫu tem hàng tự cấu hình" at bounding box center [696, 60] width 118 height 15
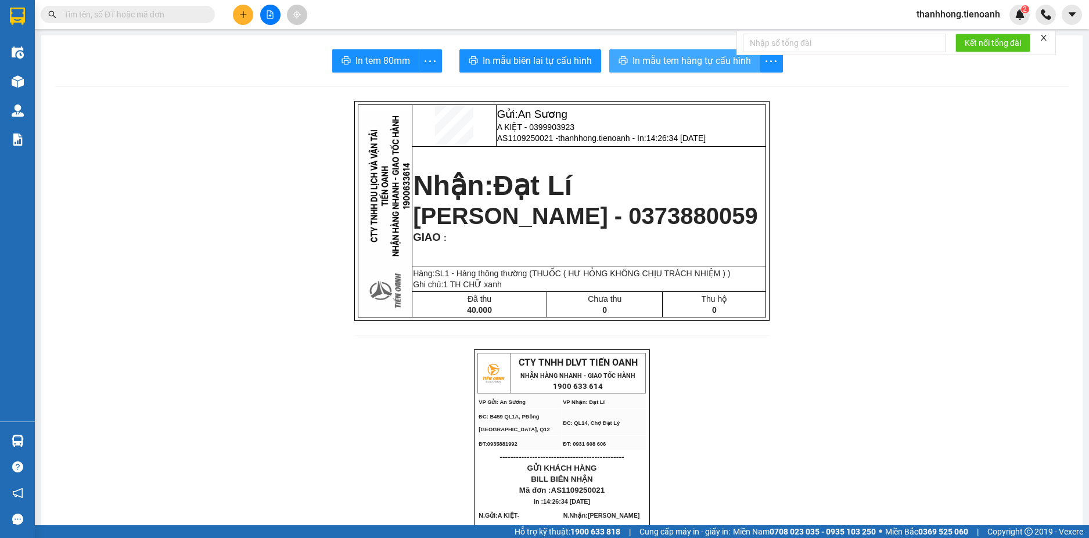
click at [699, 67] on span "In mẫu tem hàng tự cấu hình" at bounding box center [691, 60] width 118 height 15
click at [220, 9] on div at bounding box center [113, 14] width 226 height 17
click at [211, 12] on span at bounding box center [128, 14] width 174 height 17
click at [195, 14] on input "text" at bounding box center [132, 14] width 137 height 13
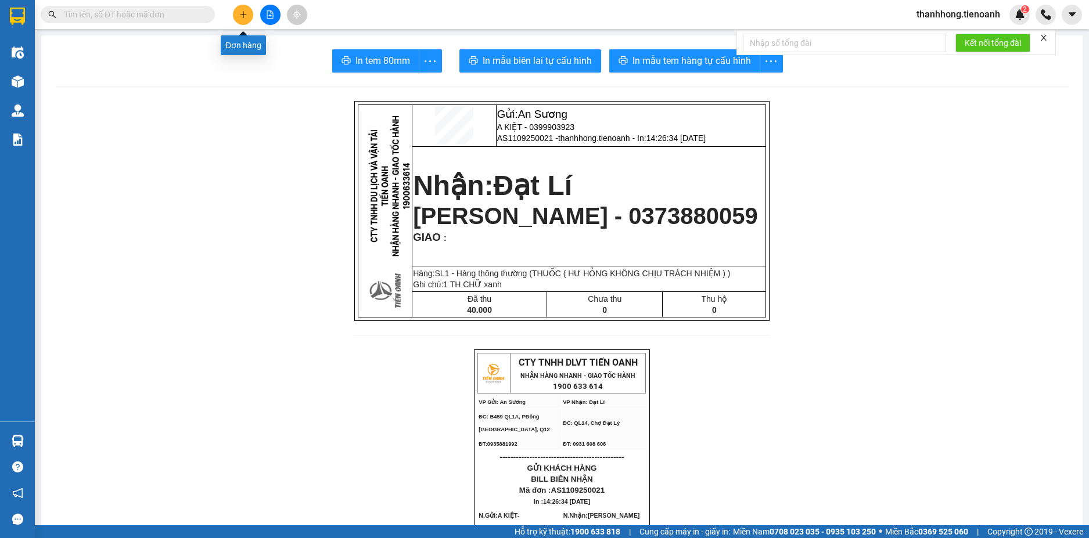
click at [239, 11] on icon "plus" at bounding box center [243, 14] width 8 height 8
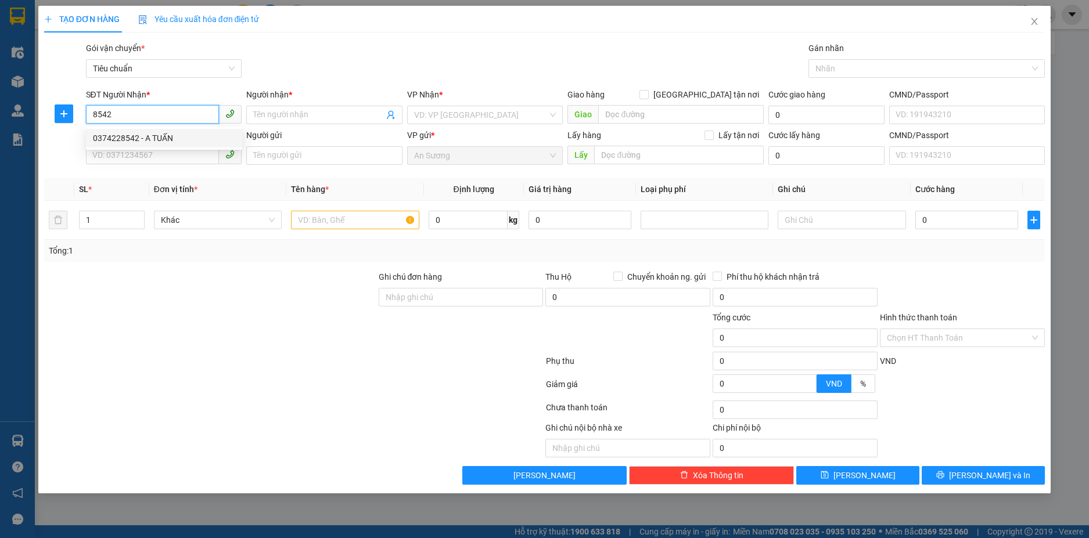
click at [132, 135] on div "0374228542 - A TUẤN" at bounding box center [164, 138] width 142 height 13
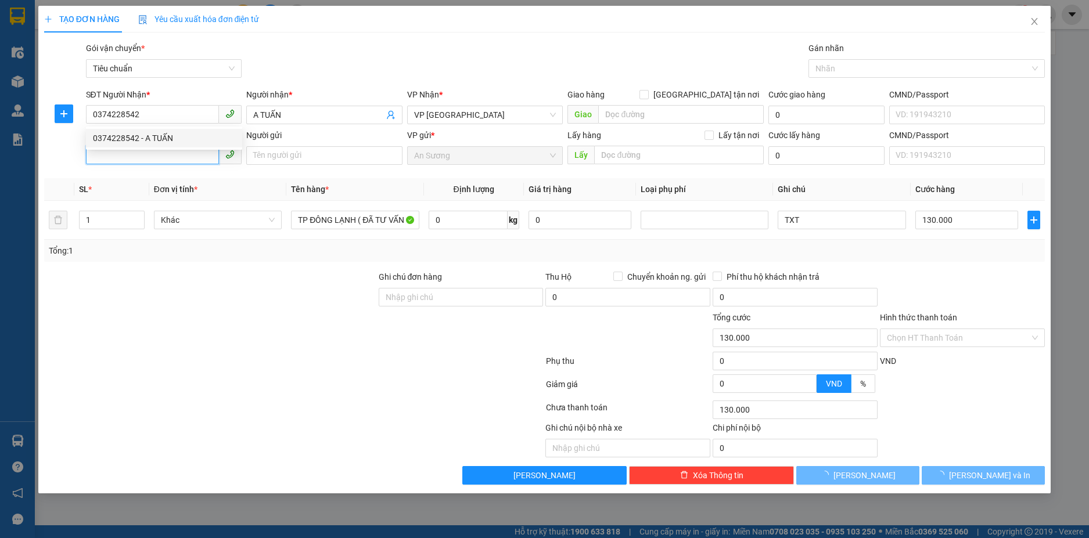
click at [139, 155] on input "SĐT Người Gửi" at bounding box center [153, 155] width 134 height 19
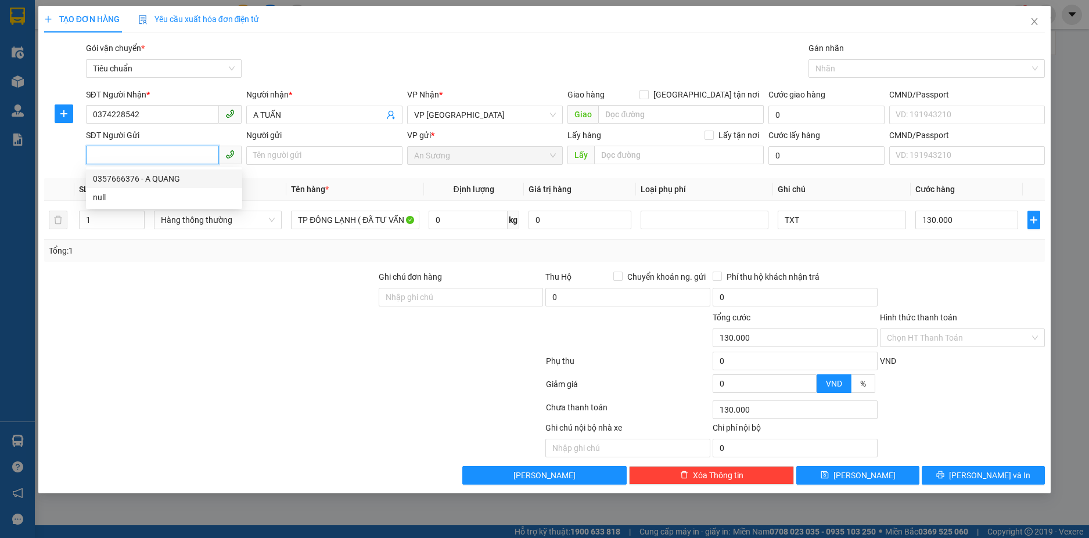
click at [141, 177] on div "0357666376 - A QUANG" at bounding box center [164, 178] width 142 height 13
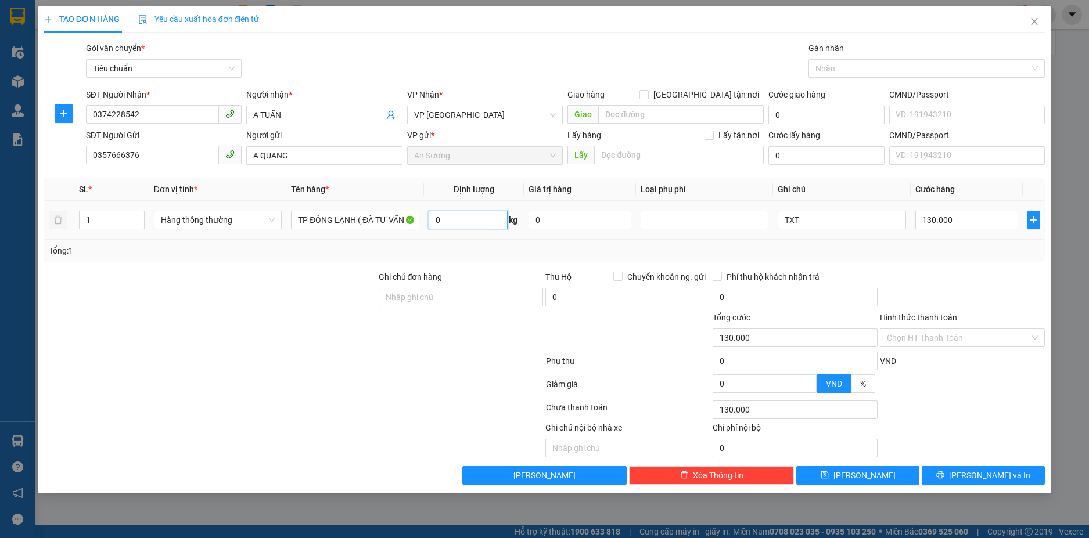
click at [460, 223] on input "0" at bounding box center [468, 220] width 79 height 19
click at [559, 257] on div "Tổng: 1" at bounding box center [544, 251] width 1001 height 22
click at [784, 225] on input "TXT" at bounding box center [842, 220] width 128 height 19
click at [964, 226] on input "122.800" at bounding box center [966, 220] width 103 height 19
click at [958, 271] on div at bounding box center [962, 291] width 167 height 41
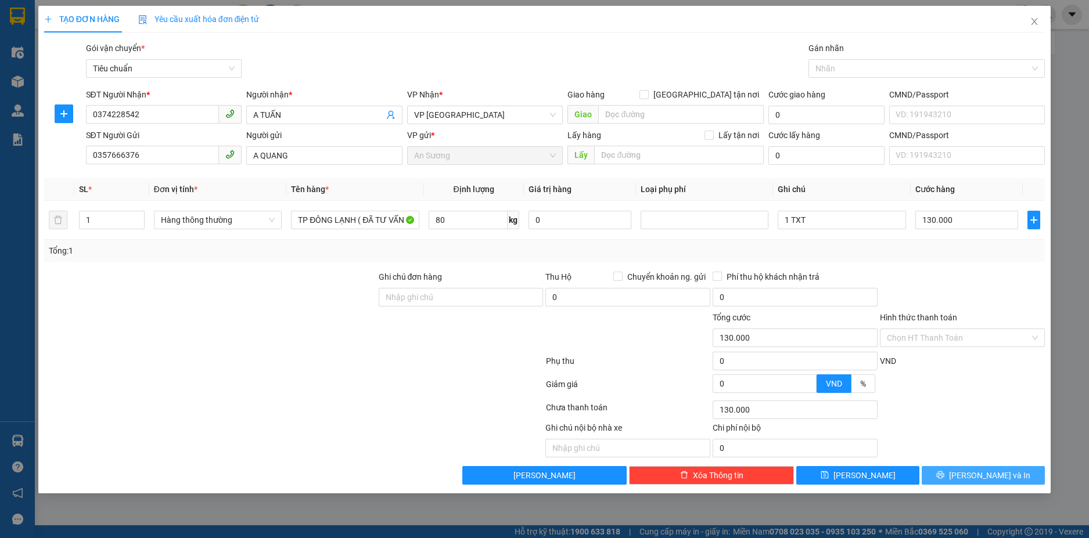
click at [1000, 478] on span "[PERSON_NAME] và In" at bounding box center [989, 475] width 81 height 13
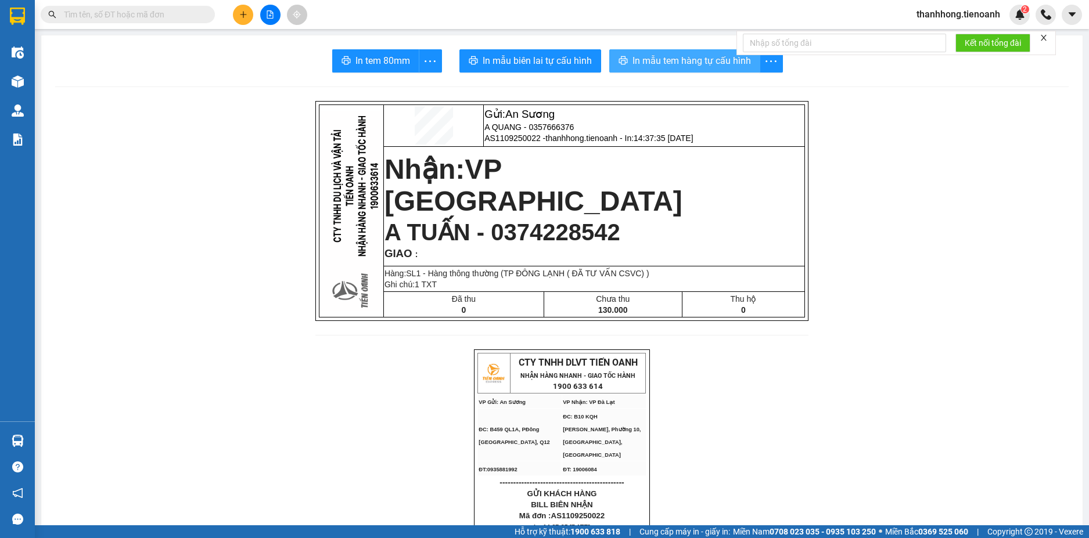
click at [721, 69] on button "In mẫu tem hàng tự cấu hình" at bounding box center [684, 60] width 151 height 23
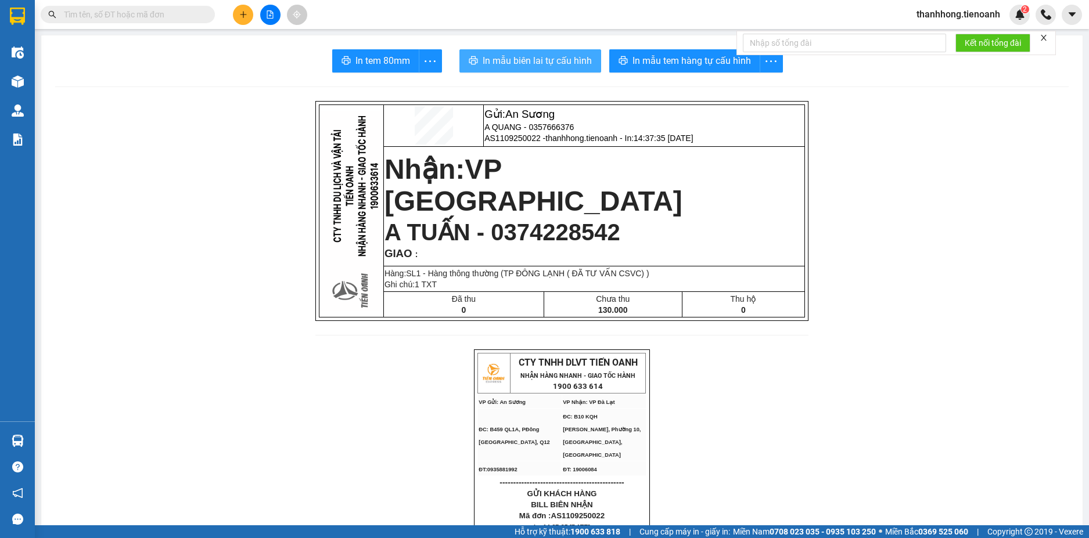
click at [587, 67] on button "In mẫu biên lai tự cấu hình" at bounding box center [530, 60] width 142 height 23
click at [247, 9] on button at bounding box center [243, 15] width 20 height 20
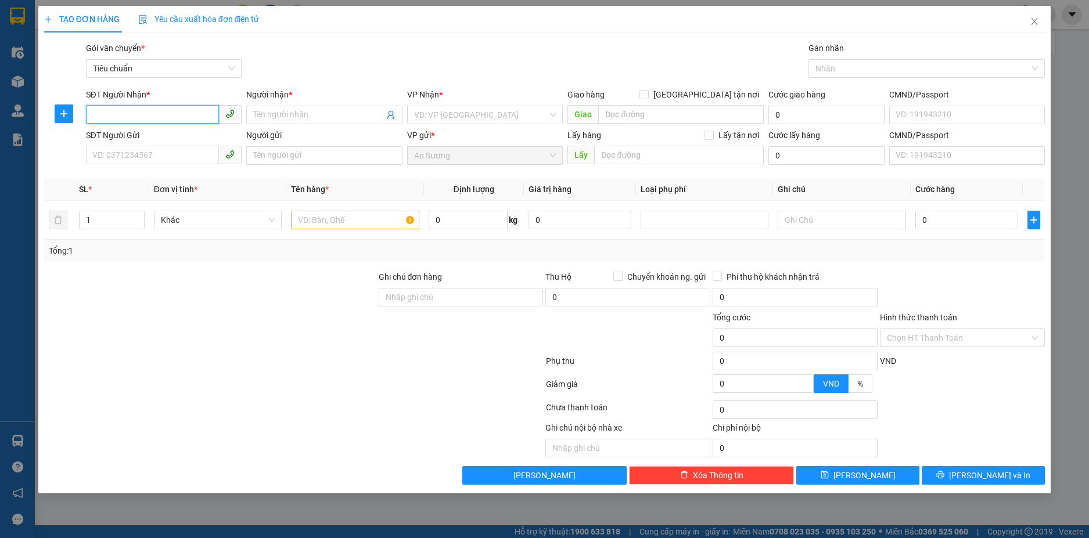
click at [141, 110] on input "SĐT Người Nhận *" at bounding box center [153, 114] width 134 height 19
click at [272, 146] on div "Người gửi" at bounding box center [324, 137] width 156 height 17
click at [278, 158] on input "Người gửi" at bounding box center [324, 155] width 156 height 19
drag, startPoint x: 319, startPoint y: 154, endPoint x: 224, endPoint y: 153, distance: 95.2
click at [225, 154] on div "SĐT Người Gửi VD: 0371234567 Người gửi cty đức nhân cty đức nhân VP gửi * An Sư…" at bounding box center [566, 149] width 964 height 41
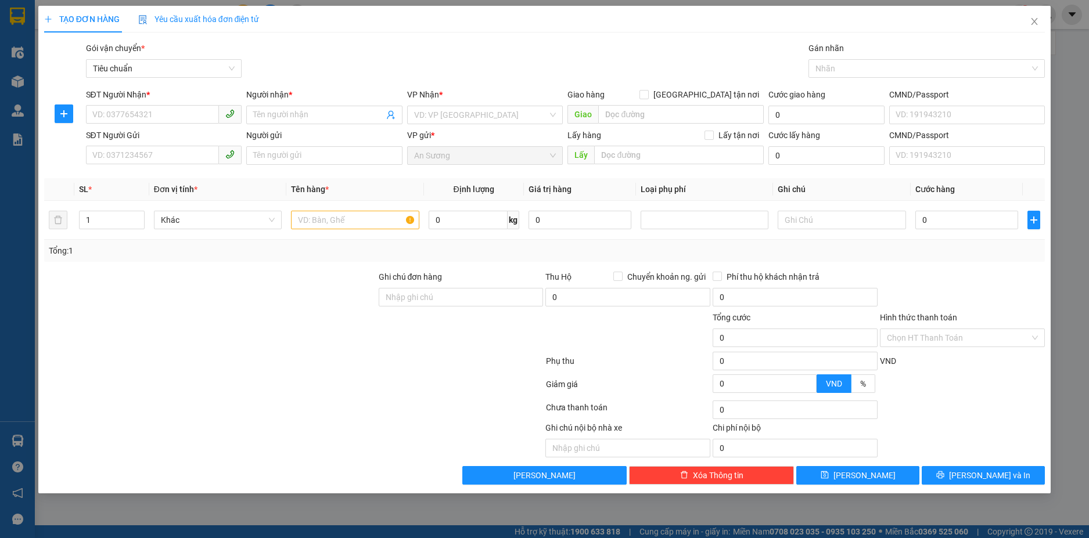
click at [171, 165] on div "SĐT Người Gửi VD: 0371234567" at bounding box center [164, 149] width 156 height 41
click at [168, 159] on input "SĐT Người Gửi" at bounding box center [153, 155] width 134 height 19
click at [118, 120] on input "SĐT Người Nhận *" at bounding box center [153, 114] width 134 height 19
click at [114, 115] on input "09411707274" at bounding box center [153, 114] width 134 height 19
click at [154, 135] on div "0941707274 - [PERSON_NAME]" at bounding box center [164, 138] width 142 height 13
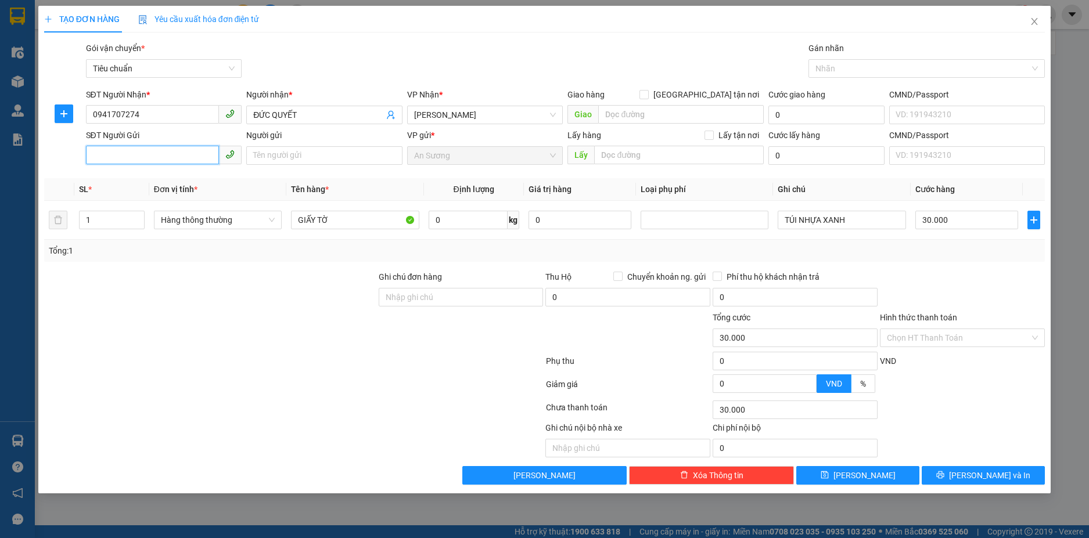
click at [140, 160] on input "SĐT Người Gửi" at bounding box center [153, 155] width 134 height 19
click at [131, 158] on input "SĐT Người Gửi" at bounding box center [153, 155] width 134 height 19
click at [142, 156] on input "0967514464" at bounding box center [153, 155] width 134 height 19
click at [264, 159] on input "Người gửi" at bounding box center [324, 155] width 156 height 19
click at [127, 226] on input "1" at bounding box center [112, 219] width 64 height 17
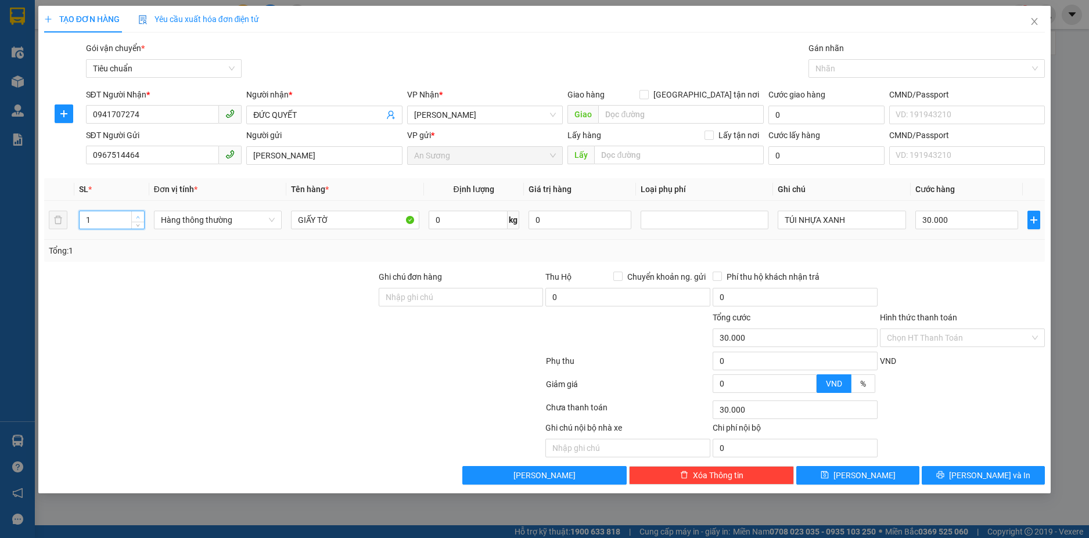
click at [139, 217] on icon "up" at bounding box center [138, 217] width 4 height 4
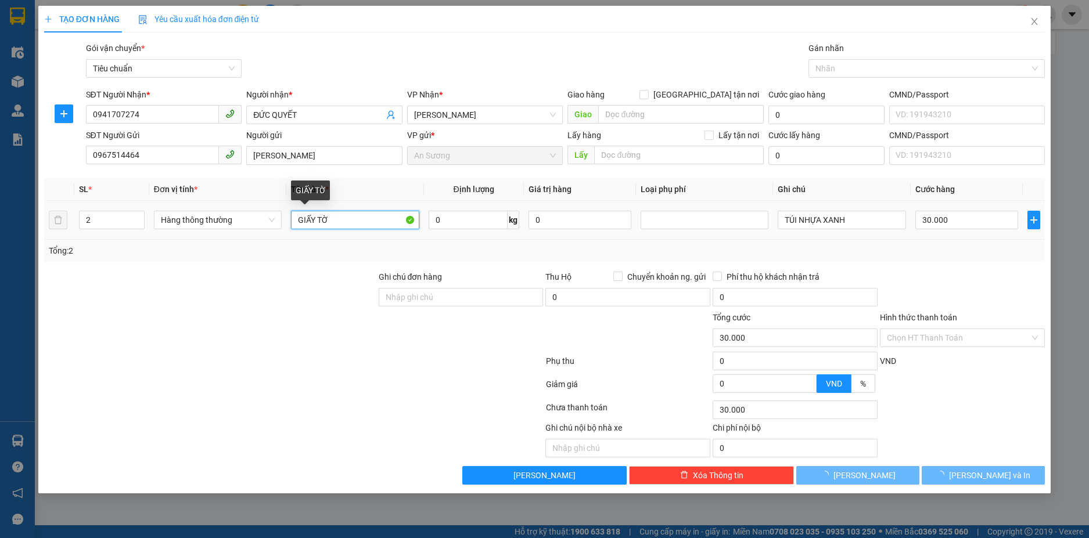
drag, startPoint x: 322, startPoint y: 220, endPoint x: 362, endPoint y: 217, distance: 40.2
click at [240, 232] on tr "2 Hàng thông thường GIẤY TỜ 0 kg 0 TÚI NHỰA XANH 30.000" at bounding box center [544, 220] width 1001 height 39
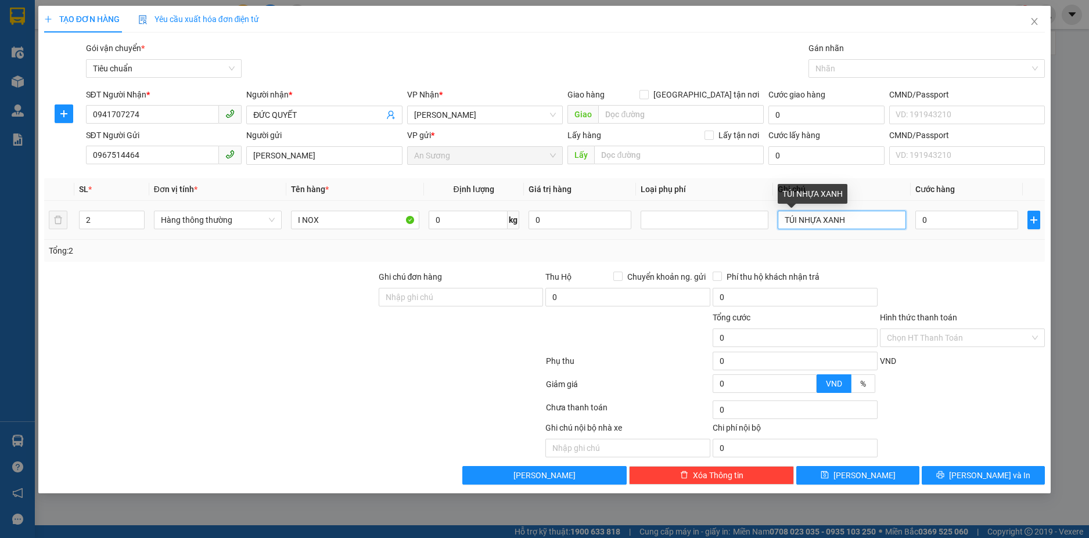
drag, startPoint x: 857, startPoint y: 221, endPoint x: 683, endPoint y: 250, distance: 176.1
click at [683, 250] on div "SL * Đơn vị tính * Tên hàng * Định lượng Giá trị hàng Loại phụ phí Ghi chú Cước…" at bounding box center [544, 220] width 1001 height 84
click at [964, 223] on input "150.000" at bounding box center [966, 220] width 103 height 19
click at [959, 222] on input "130.000" at bounding box center [966, 220] width 103 height 19
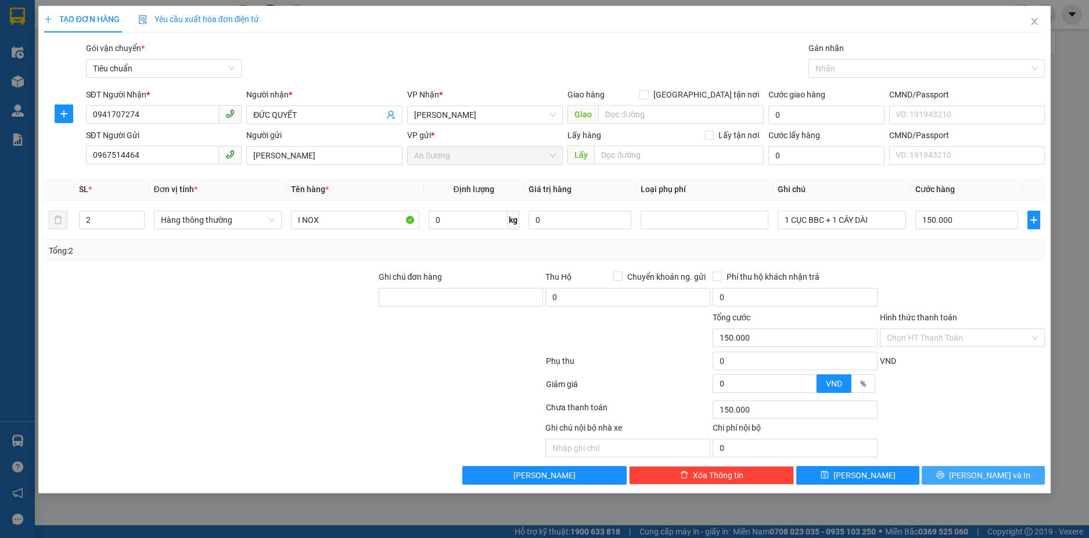
click at [994, 470] on span "[PERSON_NAME] và In" at bounding box center [989, 475] width 81 height 13
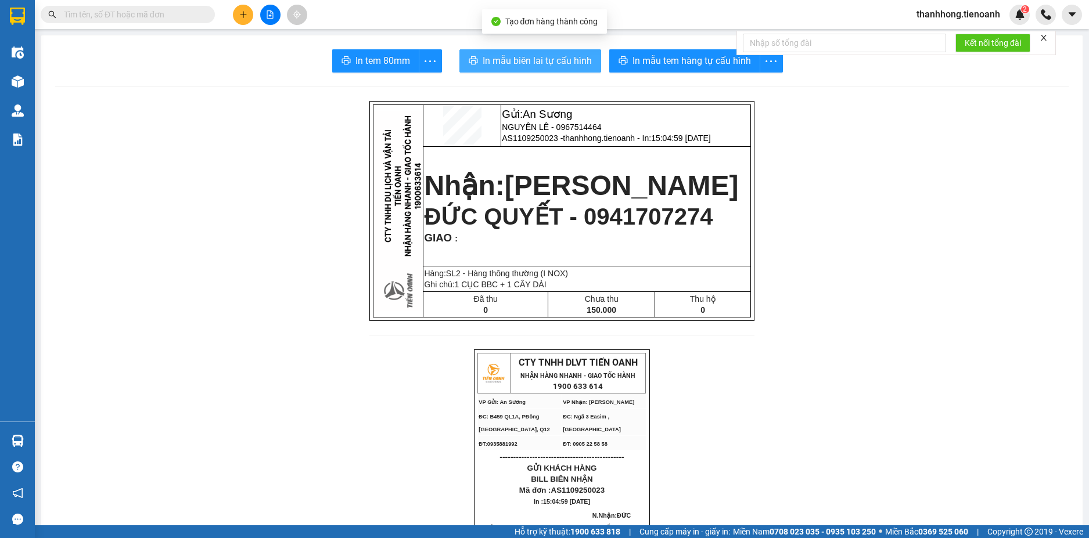
click at [544, 53] on button "In mẫu biên lai tự cấu hình" at bounding box center [530, 60] width 142 height 23
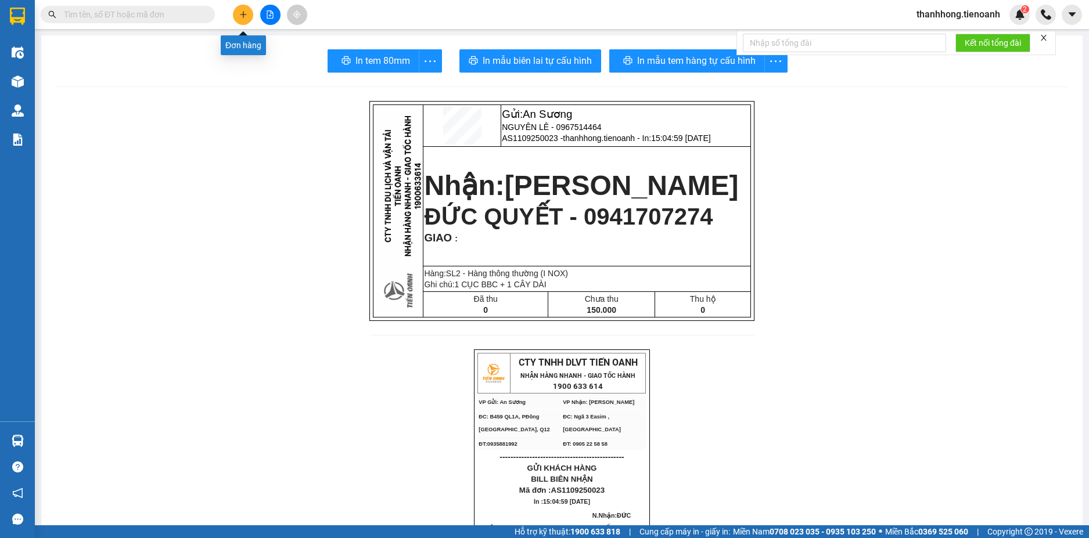
click at [244, 12] on icon "plus" at bounding box center [243, 14] width 8 height 8
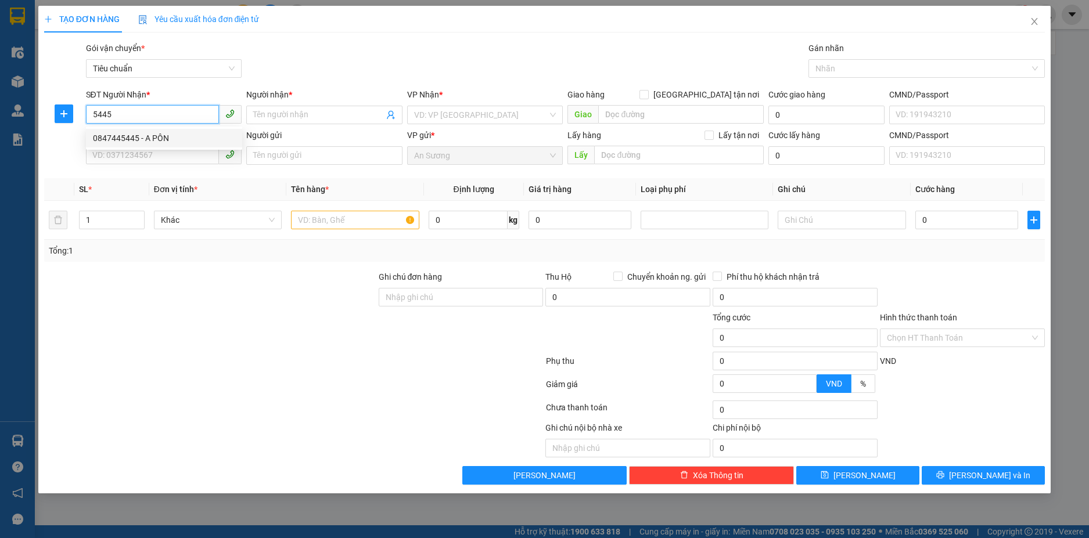
click at [140, 133] on div "0847445445 - A PÔN" at bounding box center [164, 138] width 142 height 13
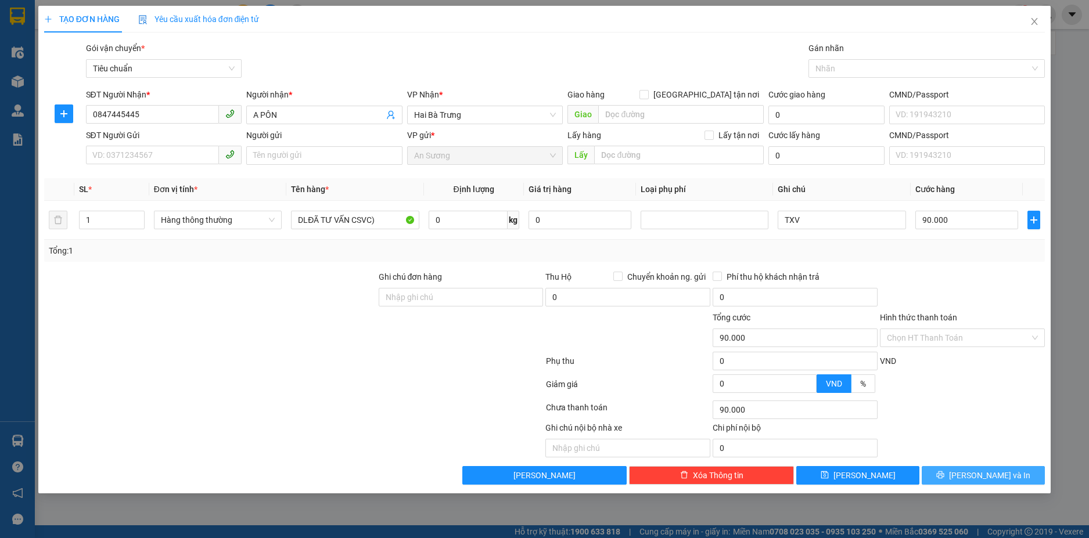
click at [974, 478] on span "[PERSON_NAME] và In" at bounding box center [989, 475] width 81 height 13
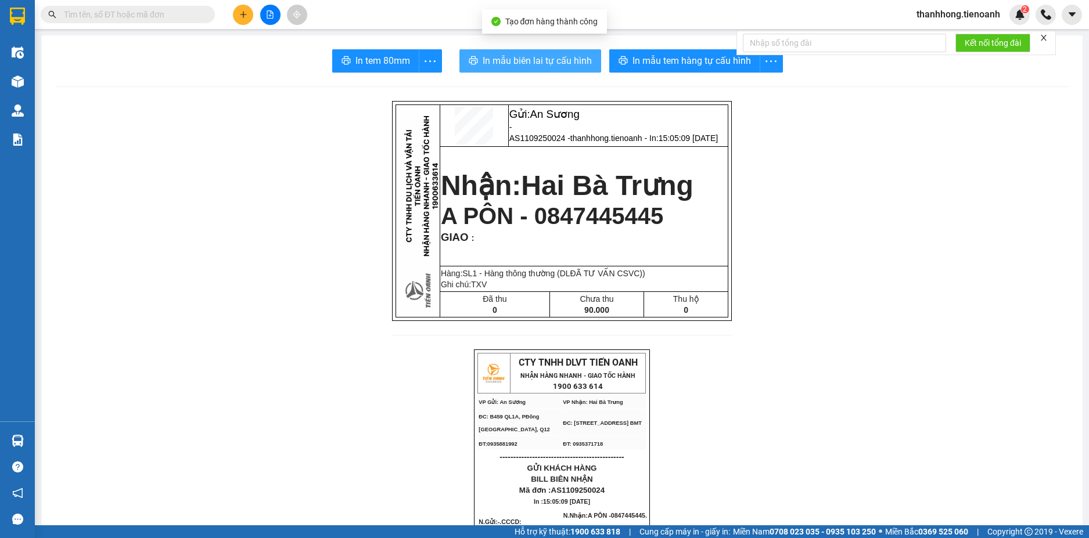
click at [550, 64] on span "In mẫu biên lai tự cấu hình" at bounding box center [537, 60] width 109 height 15
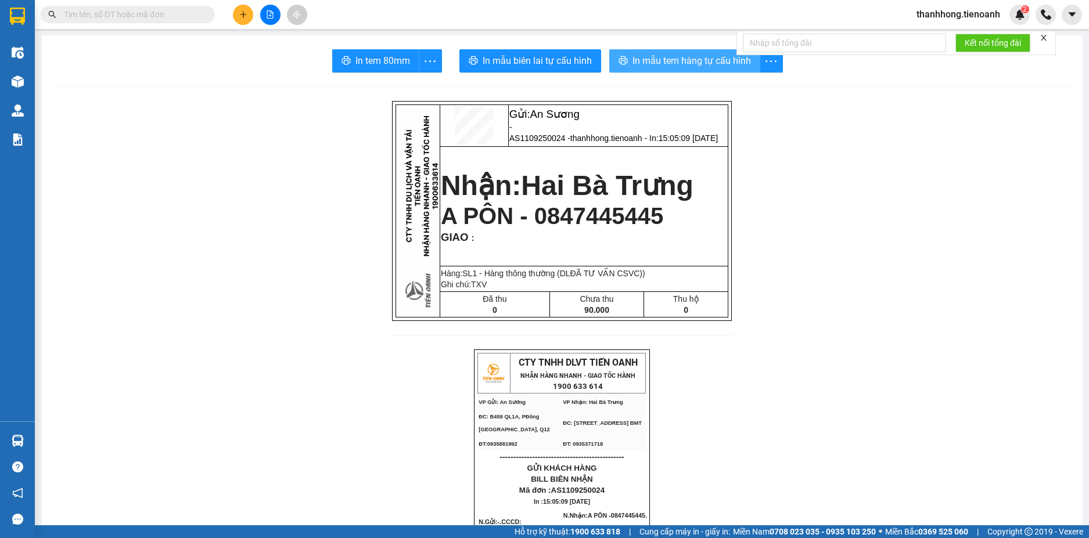
click at [662, 60] on span "In mẫu tem hàng tự cấu hình" at bounding box center [691, 60] width 118 height 15
click at [16, 18] on img at bounding box center [17, 16] width 15 height 17
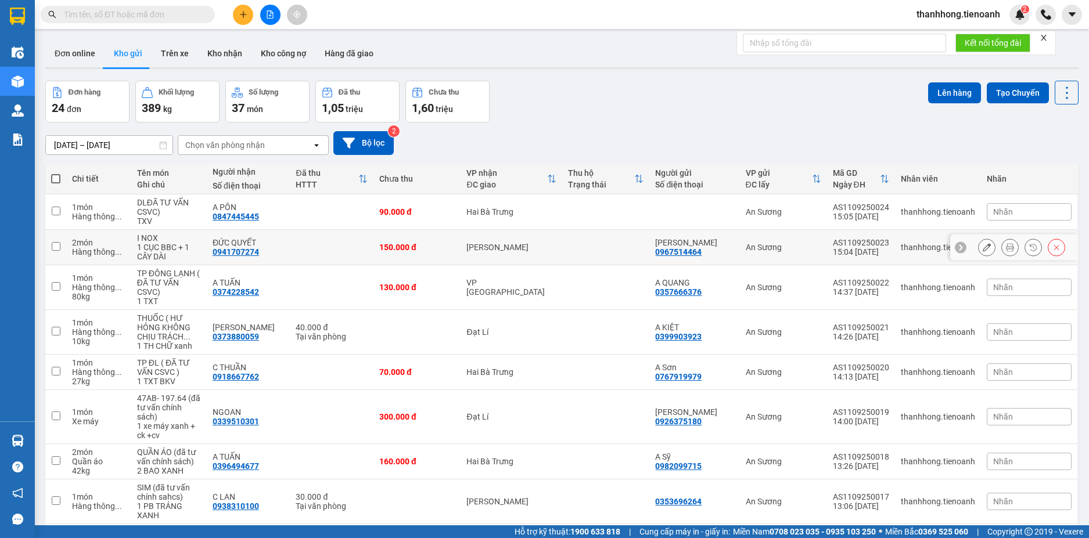
click at [1006, 247] on icon at bounding box center [1010, 247] width 8 height 8
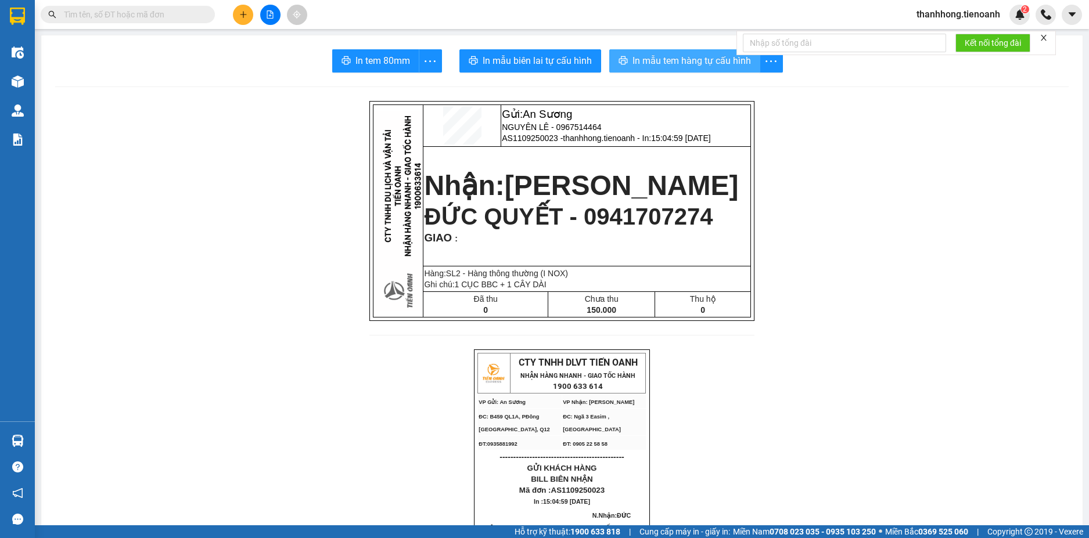
click at [700, 66] on span "In mẫu tem hàng tự cấu hình" at bounding box center [691, 60] width 118 height 15
click at [241, 23] on button at bounding box center [243, 15] width 20 height 20
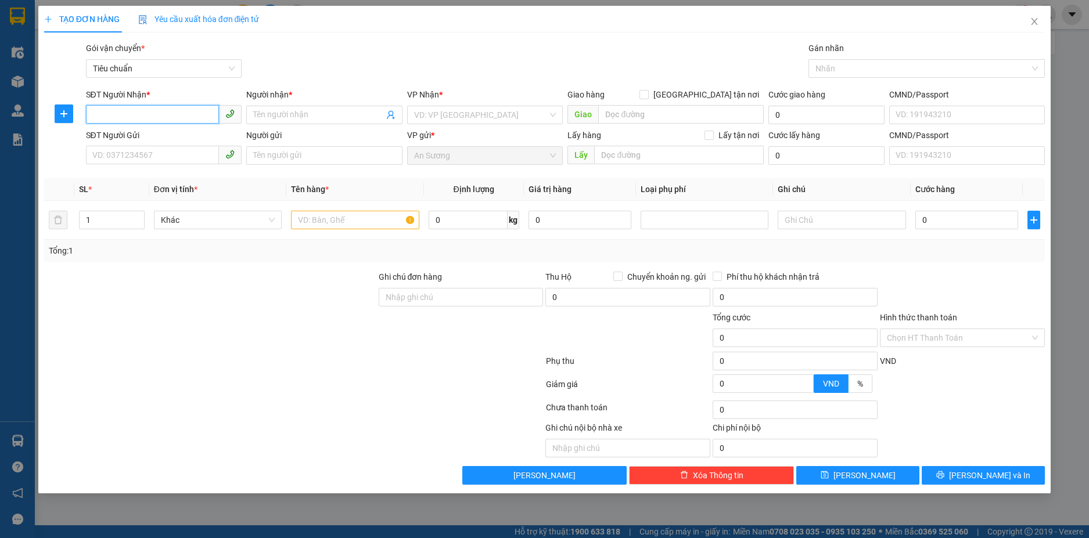
click at [131, 113] on input "SĐT Người Nhận *" at bounding box center [153, 114] width 134 height 19
click at [136, 139] on div "0842811058 - CTY ANH TUẤN" at bounding box center [164, 138] width 142 height 13
type input "0842811058"
type input "CTY ANH TUẤN"
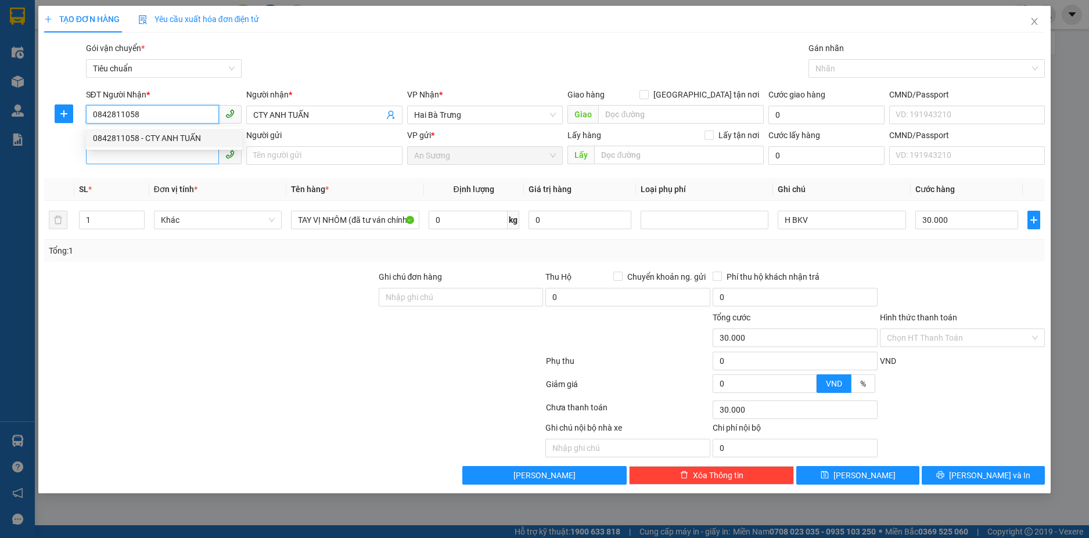
type input "30.000"
type input "0842811058"
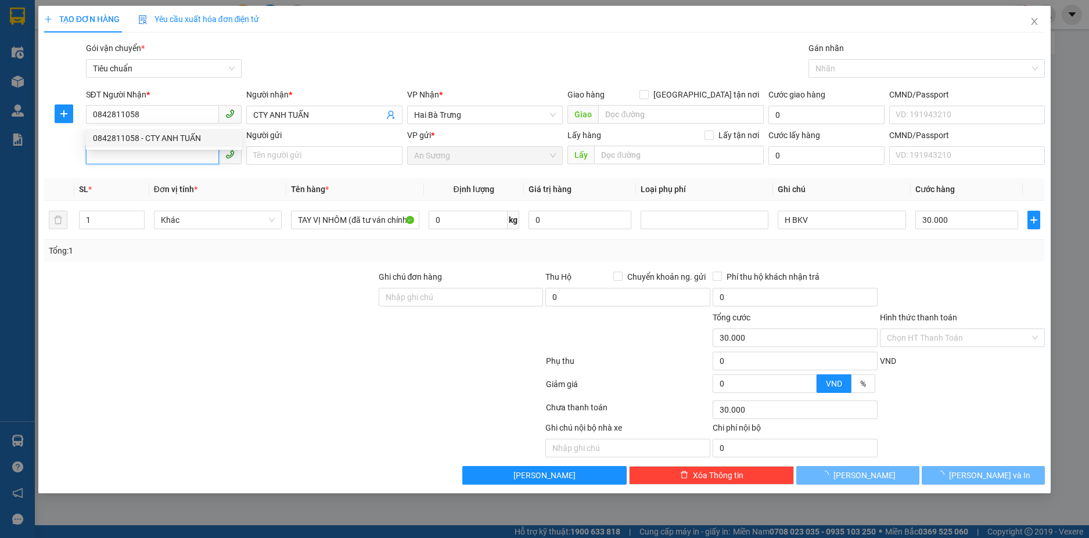
click at [132, 156] on input "SĐT Người Gửi" at bounding box center [153, 155] width 134 height 19
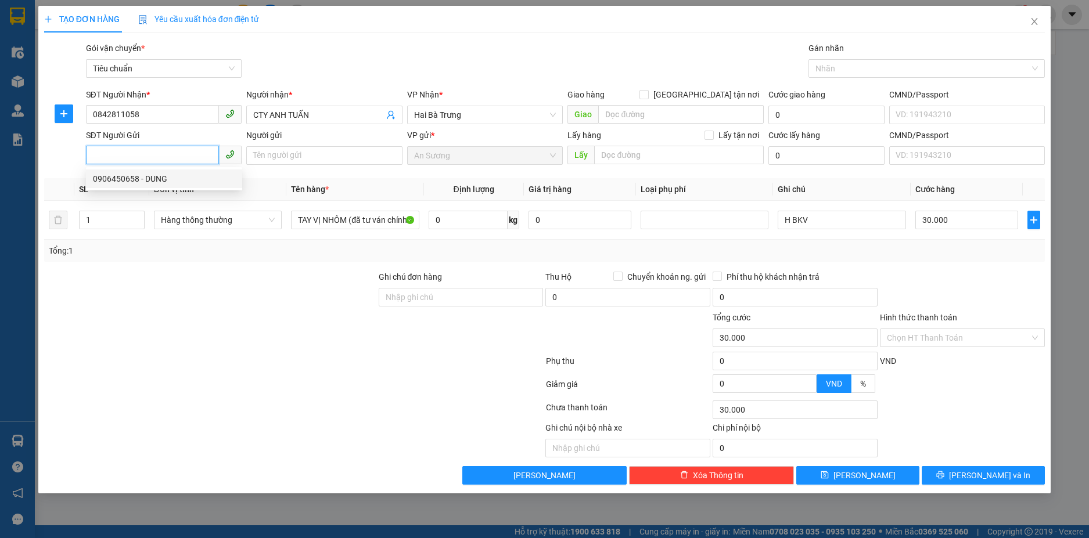
click at [125, 179] on div "0906450658 - DUNG" at bounding box center [164, 178] width 142 height 13
type input "0906450658"
type input "DUNG"
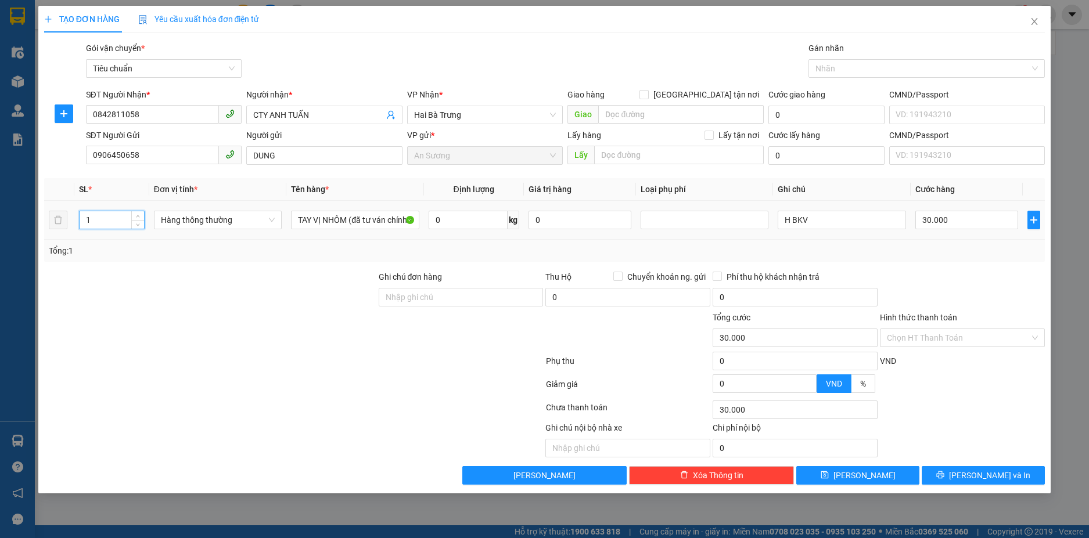
click at [60, 222] on tr "1 Hàng thông thường TAY VỊ NHÔM (đã tư ván chính sách) 0 kg 0 H BKV 30.000" at bounding box center [544, 220] width 1001 height 39
type input "4"
drag, startPoint x: 826, startPoint y: 219, endPoint x: 660, endPoint y: 233, distance: 166.0
click at [660, 233] on tr "4 Hàng thông thường TAY VỊ NHÔM (đã tư ván chính sách) 0 kg 0 H BKV 30.000" at bounding box center [544, 220] width 1001 height 39
type input "0"
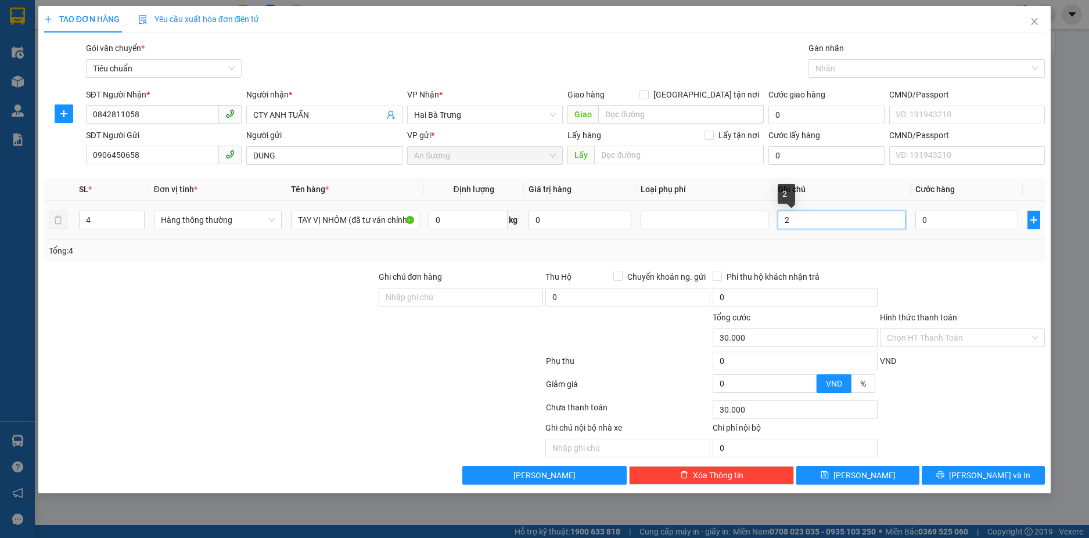
type input "0"
type input "2"
type input "0"
type input "2"
click at [827, 217] on input "2 KIÊN DẸP BBC + 2 KIỆN" at bounding box center [842, 220] width 128 height 19
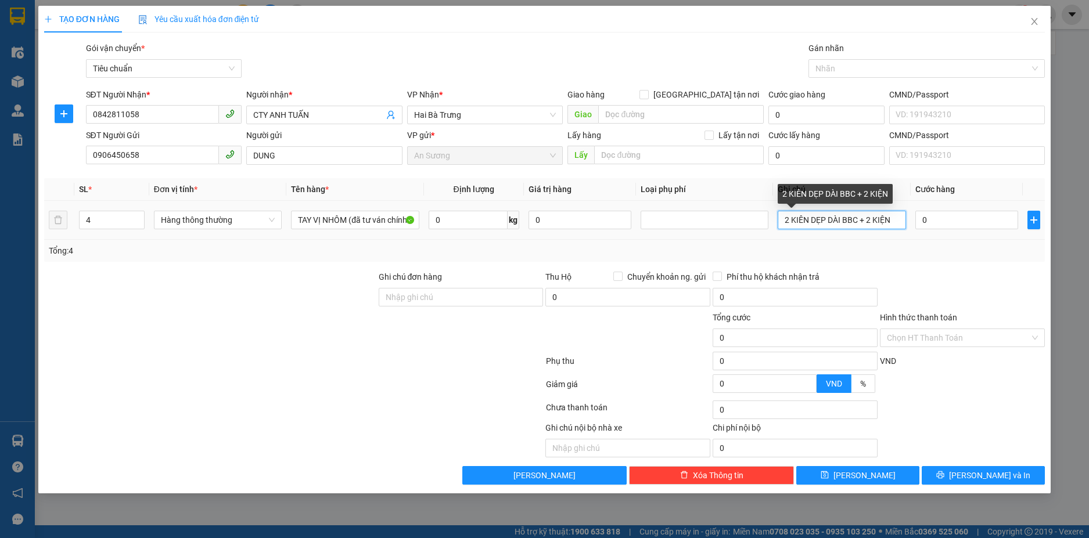
click at [894, 221] on input "2 KIÊN DẸP DÀI BBC + 2 KIỆN" at bounding box center [842, 220] width 128 height 19
type input "2 KIÊN DẸP DÀI BBC + 2 KIỆN TRÒN DÀI BBC"
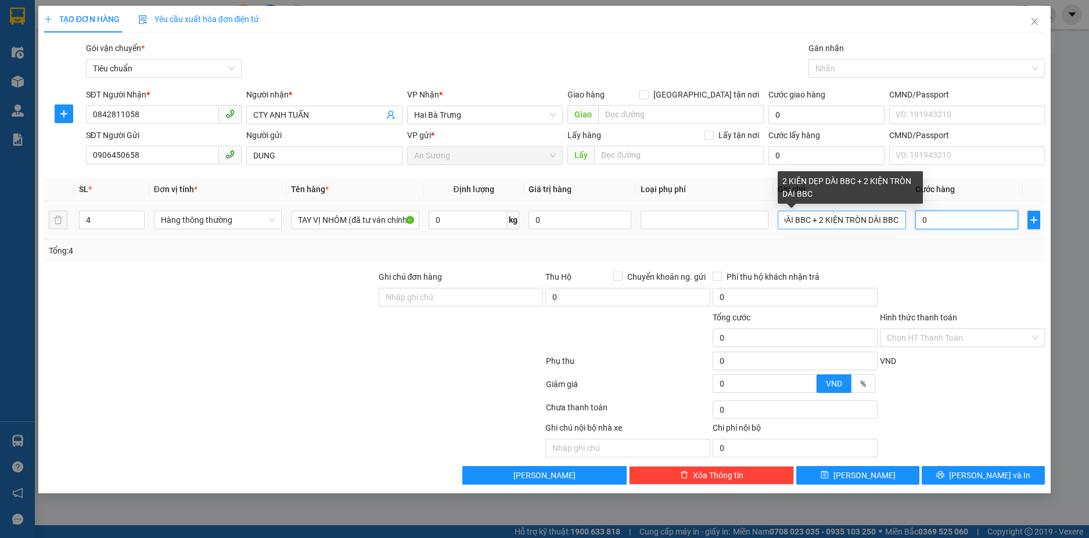
scroll to position [0, 0]
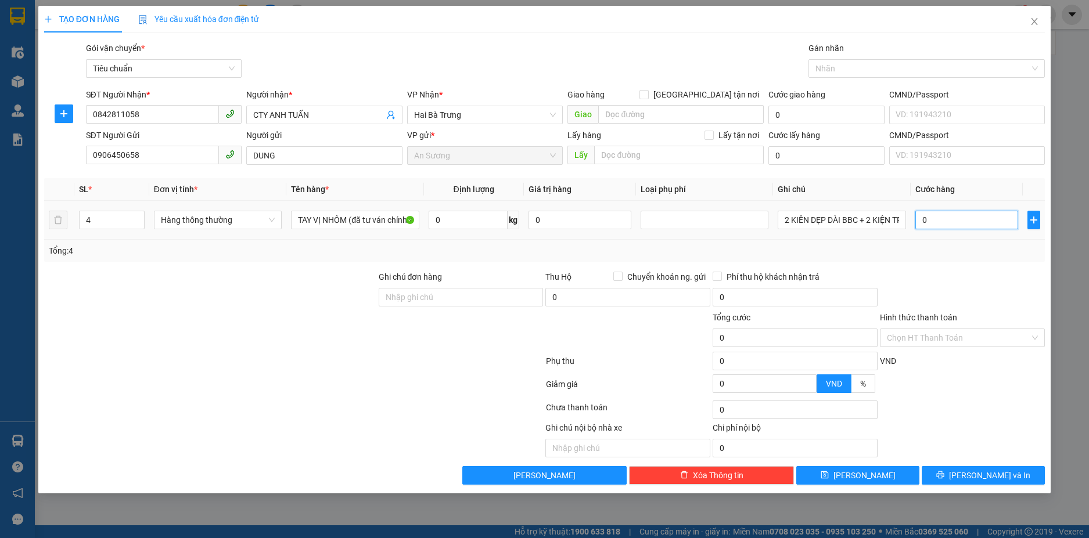
type input "6"
type input "60"
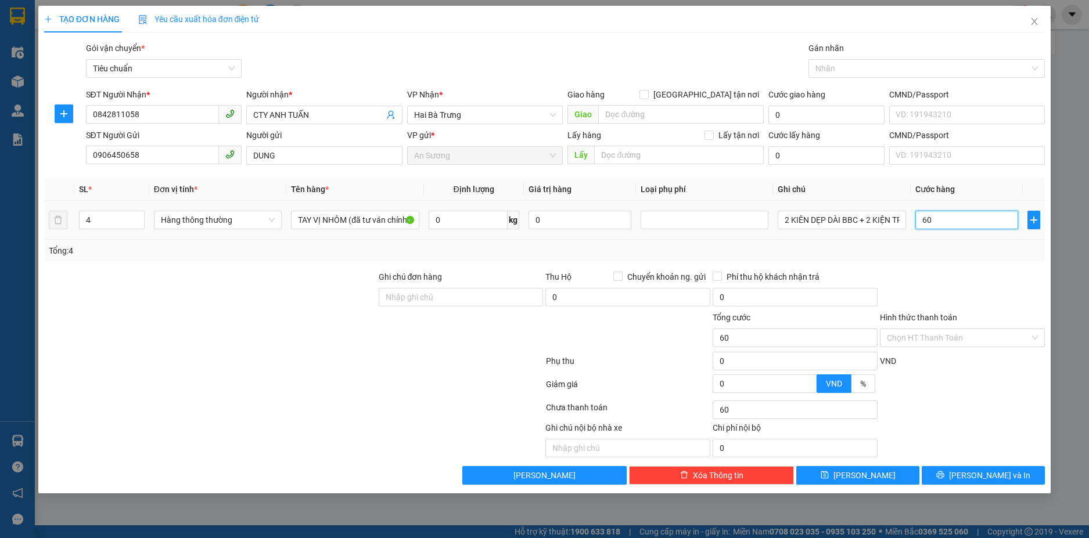
type input "600"
click at [931, 269] on div "Transit Pickup Surcharge Ids Transit Deliver Surcharge Ids Transit Deliver Surc…" at bounding box center [544, 263] width 1001 height 443
type input "600.000"
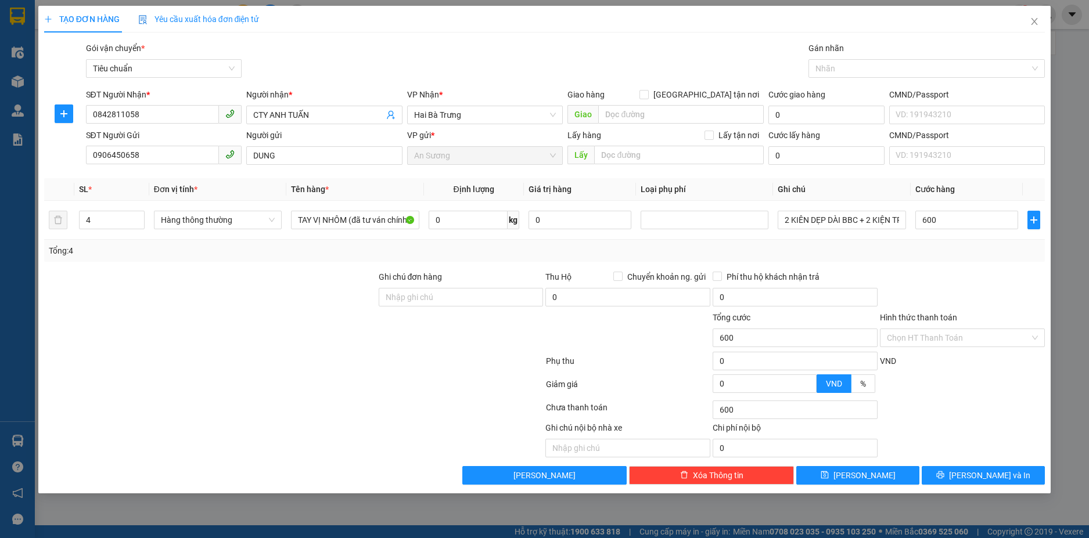
type input "600.000"
click at [986, 470] on span "[PERSON_NAME] và In" at bounding box center [989, 475] width 81 height 13
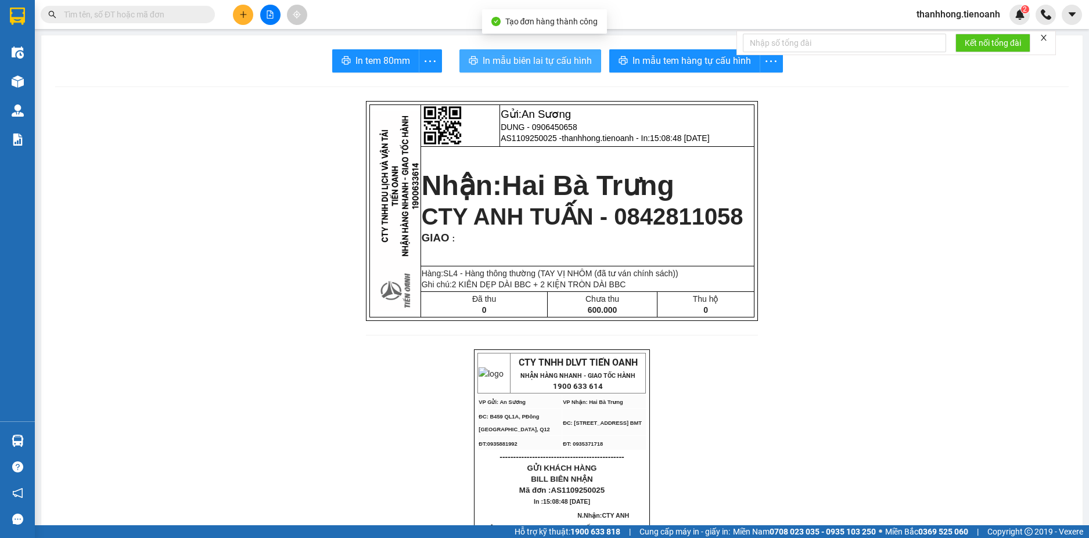
click at [541, 56] on span "In mẫu biên lai tự cấu hình" at bounding box center [537, 60] width 109 height 15
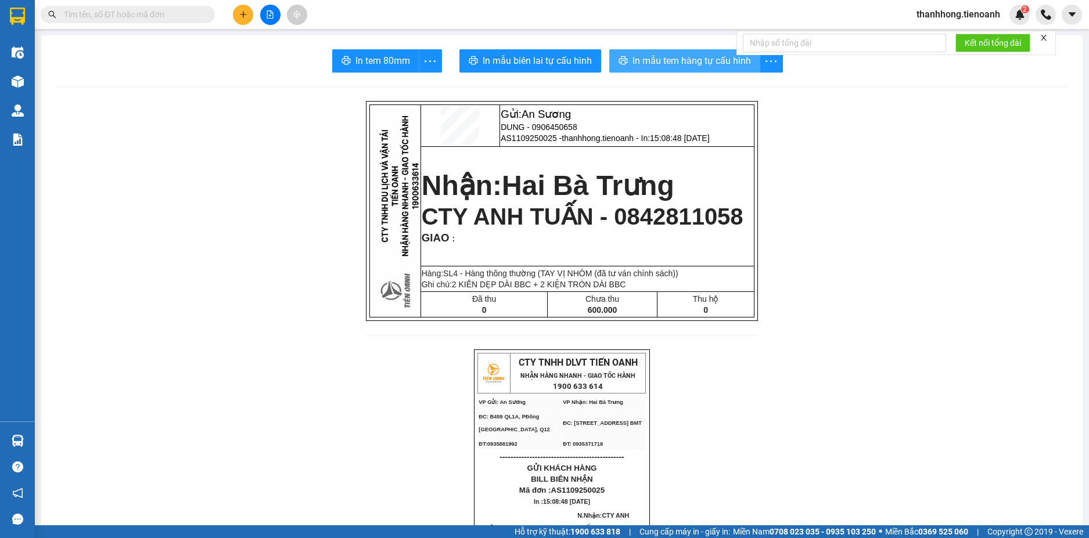
click at [662, 62] on span "In mẫu tem hàng tự cấu hình" at bounding box center [691, 60] width 118 height 15
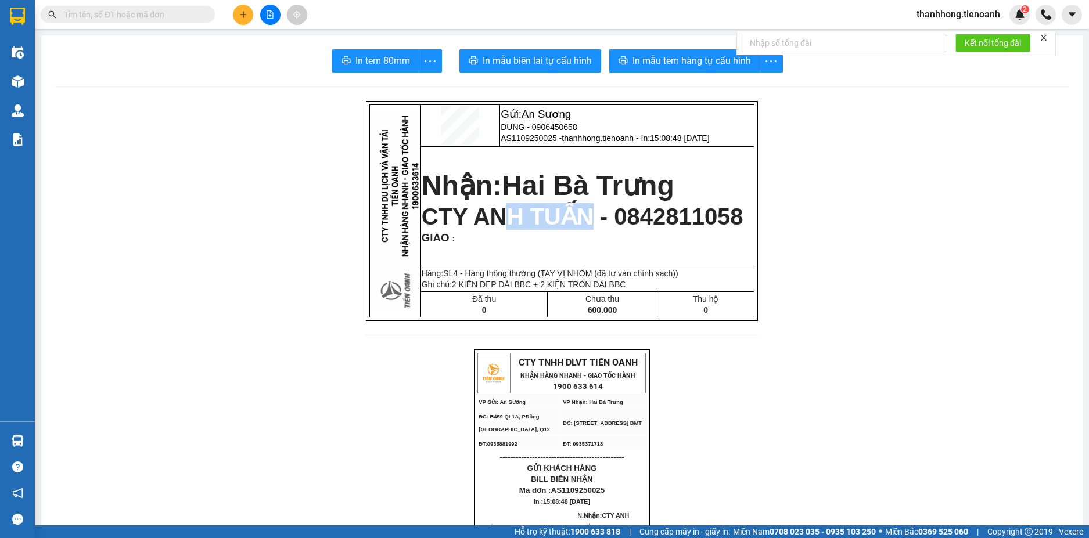
drag, startPoint x: 589, startPoint y: 217, endPoint x: 507, endPoint y: 218, distance: 81.9
click at [507, 218] on span "CTY ANH TUẤN - 0842811058" at bounding box center [583, 217] width 322 height 26
click at [684, 247] on td "Nhận: Hai Bà Trưng CTY ANH TUẤN - 0842811058 GIAO :" at bounding box center [587, 206] width 334 height 120
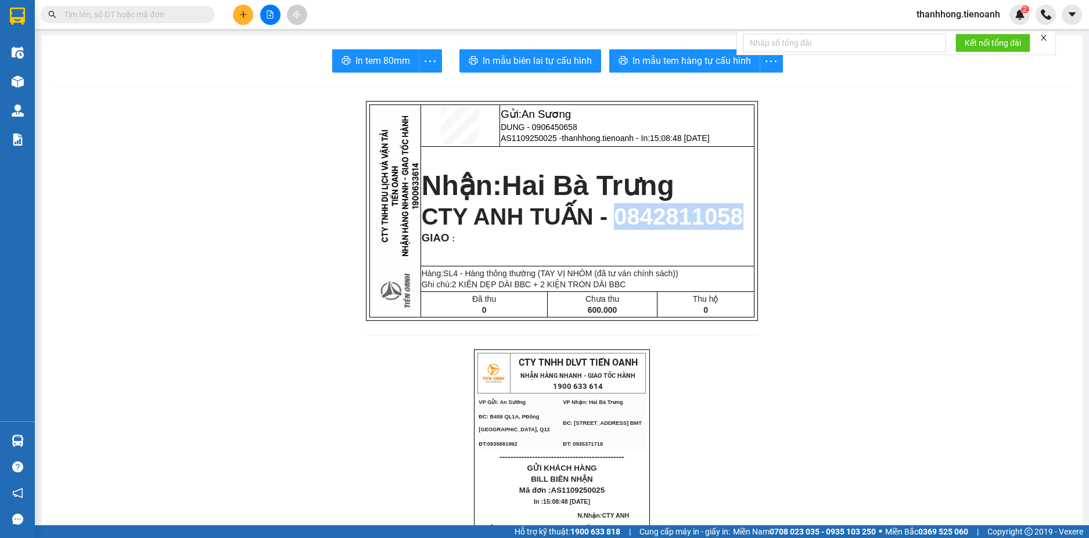
drag, startPoint x: 612, startPoint y: 218, endPoint x: 736, endPoint y: 213, distance: 124.3
click at [736, 213] on span "CTY ANH TUẤN - 0842811058" at bounding box center [583, 217] width 322 height 26
copy span "0842811058"
click at [242, 16] on icon "plus" at bounding box center [243, 14] width 8 height 8
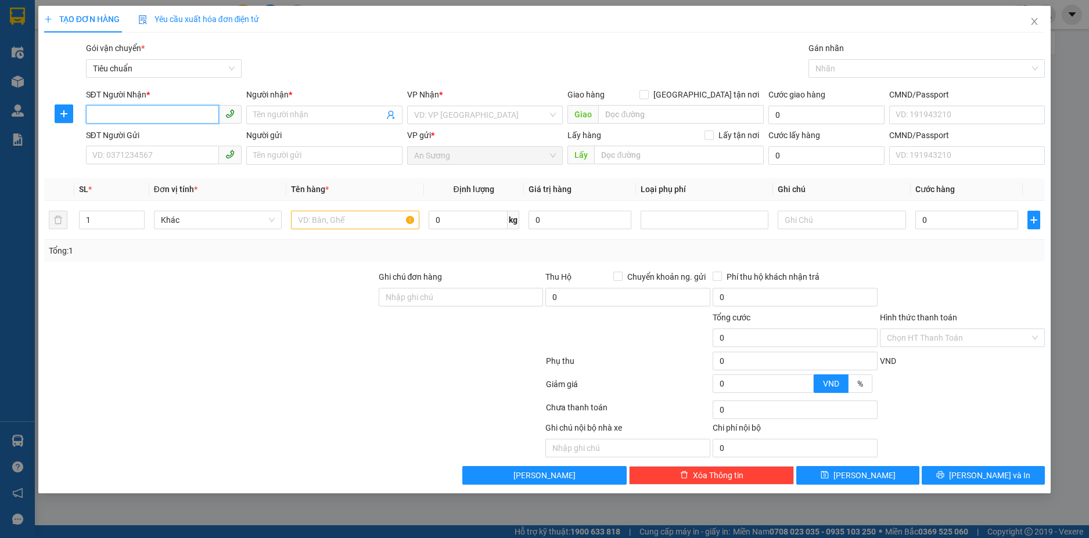
paste input "0842811058"
type input "0842811058"
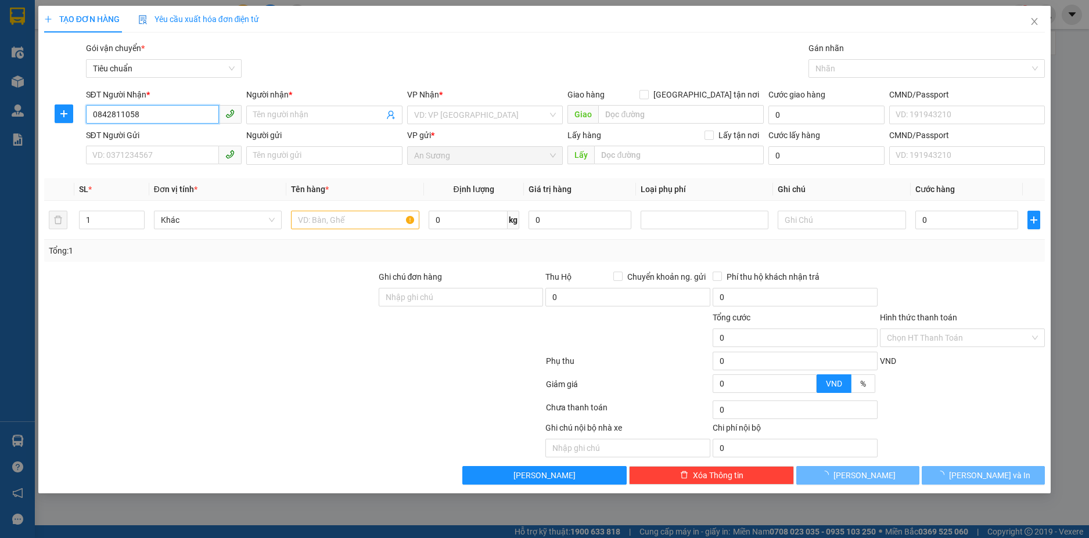
click at [159, 112] on input "0842811058" at bounding box center [153, 114] width 134 height 19
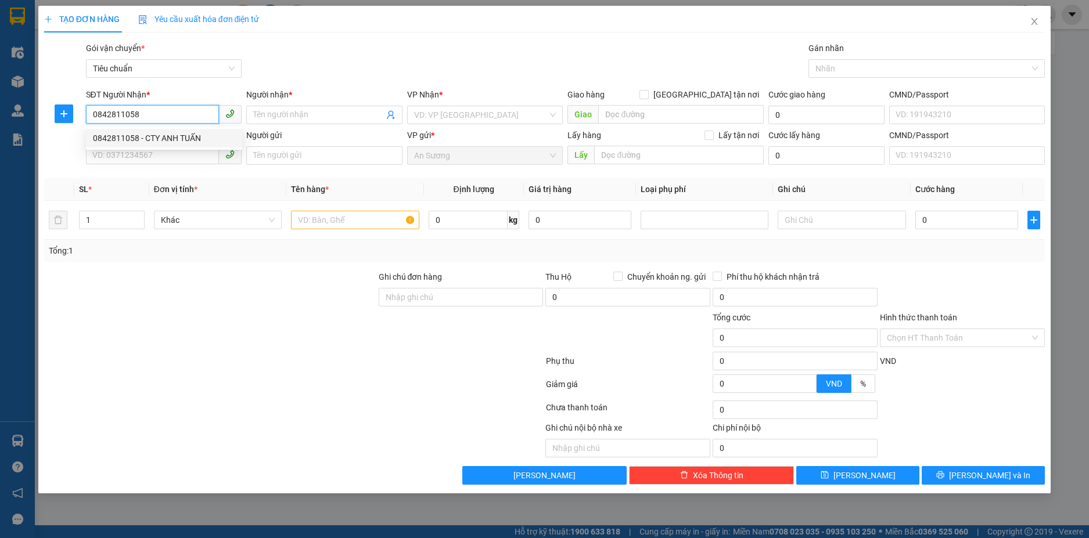
click at [150, 136] on div "0842811058 - CTY ANH TUẤN" at bounding box center [164, 138] width 142 height 13
type input "CTY ANH TUẤN"
type input "600.000"
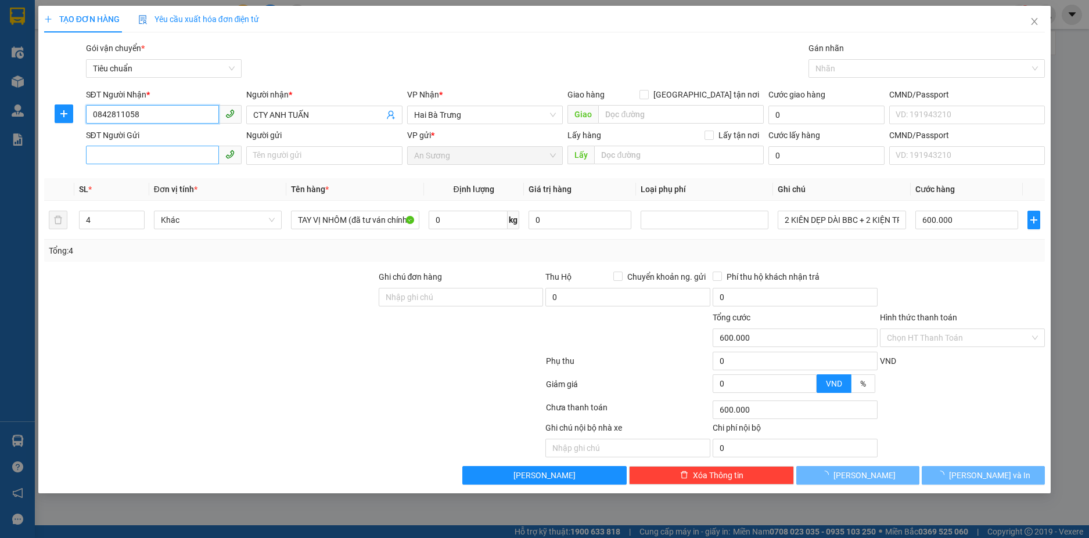
type input "0842811058"
click at [149, 152] on input "SĐT Người Gửi" at bounding box center [153, 155] width 134 height 19
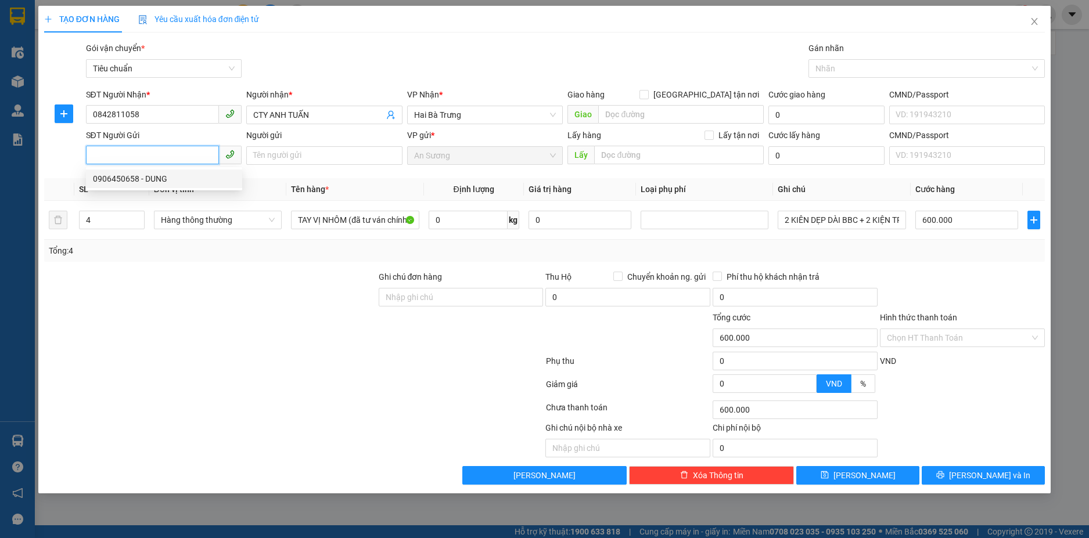
click at [140, 178] on div "0906450658 - DUNG" at bounding box center [164, 178] width 142 height 13
type input "0906450658"
type input "DUNG"
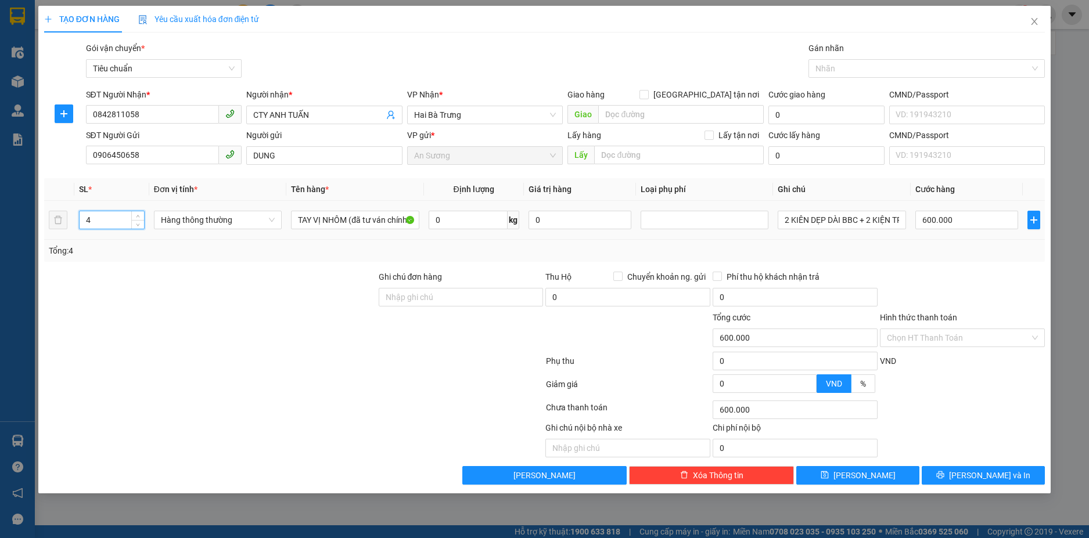
click at [50, 222] on tr "4 Hàng thông thường TAY VỊ NHÔM (đã tư ván chính sách) 0 kg 0 2 KIÊN DẸP DÀI B…" at bounding box center [544, 220] width 1001 height 39
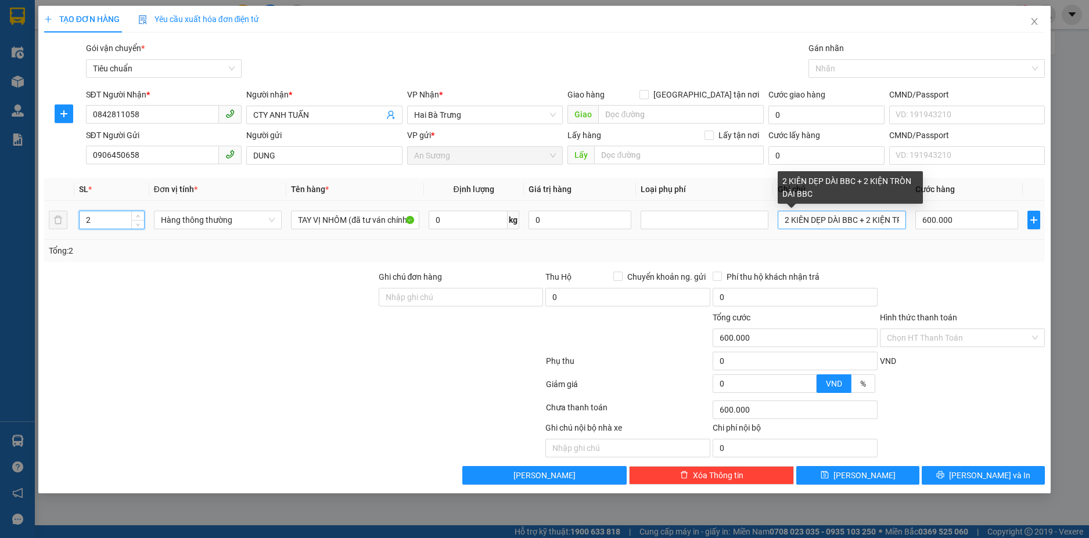
type input "2"
drag, startPoint x: 779, startPoint y: 221, endPoint x: 980, endPoint y: 218, distance: 200.4
click at [980, 218] on tr "2 Hàng thông thường TAY VỊ NHÔM (đã tư ván chính sách) 0 kg 0 2 KIÊN DẸP DÀI B…" at bounding box center [544, 220] width 1001 height 39
type input "0"
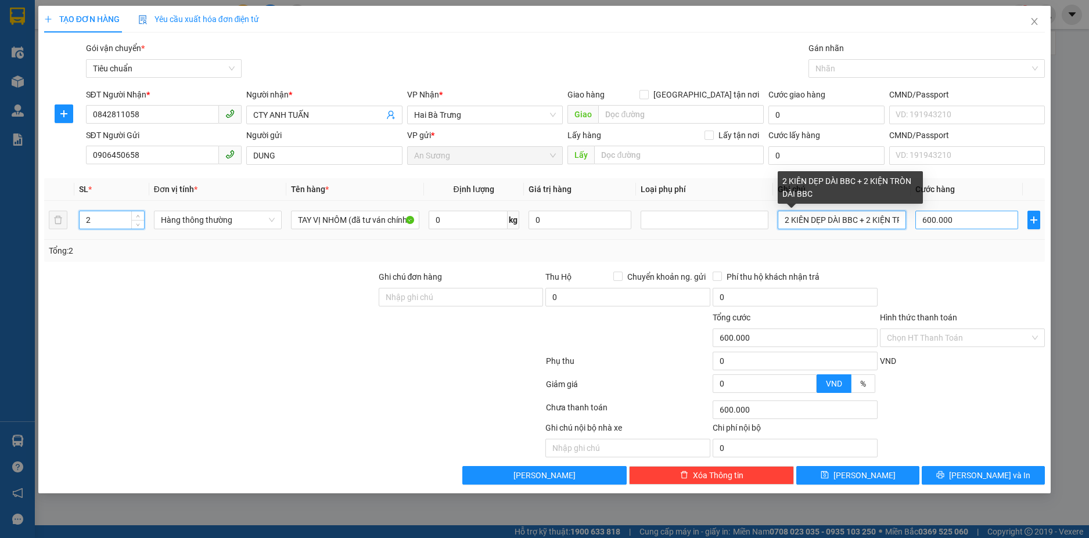
type input "0"
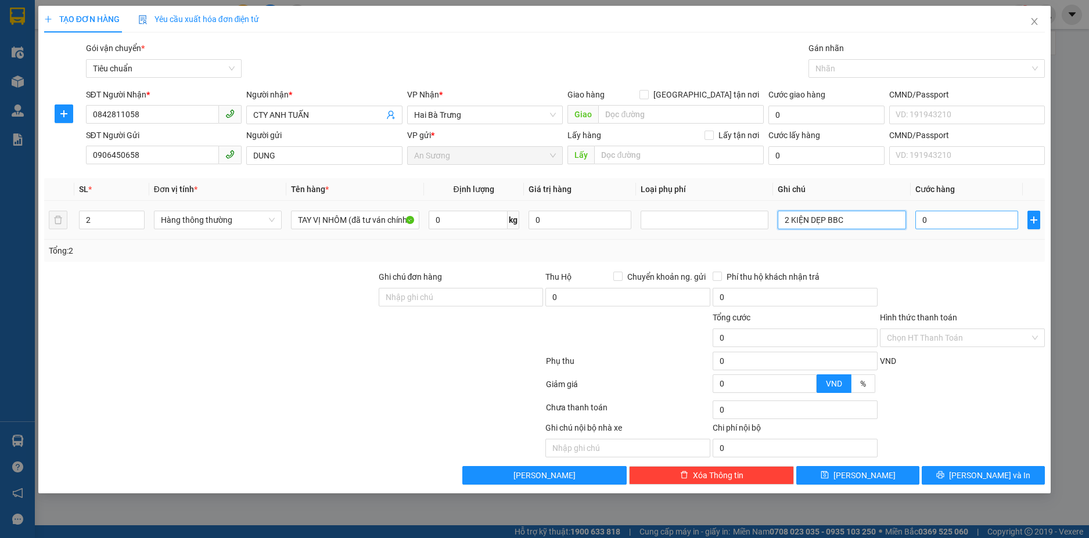
type input "2 KIỆN DẸP BBC"
type input "4"
type input "40"
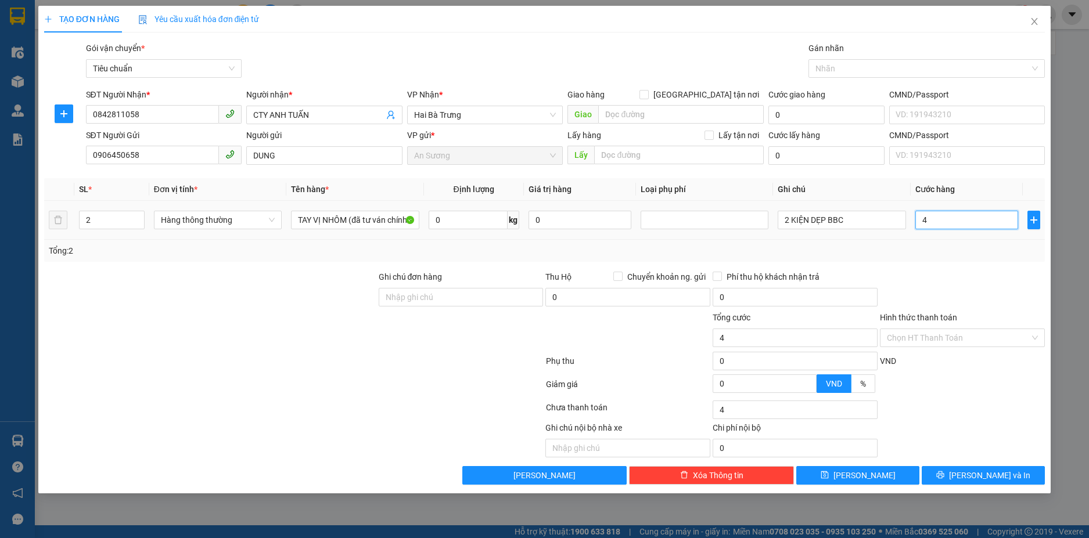
type input "40"
type input "400"
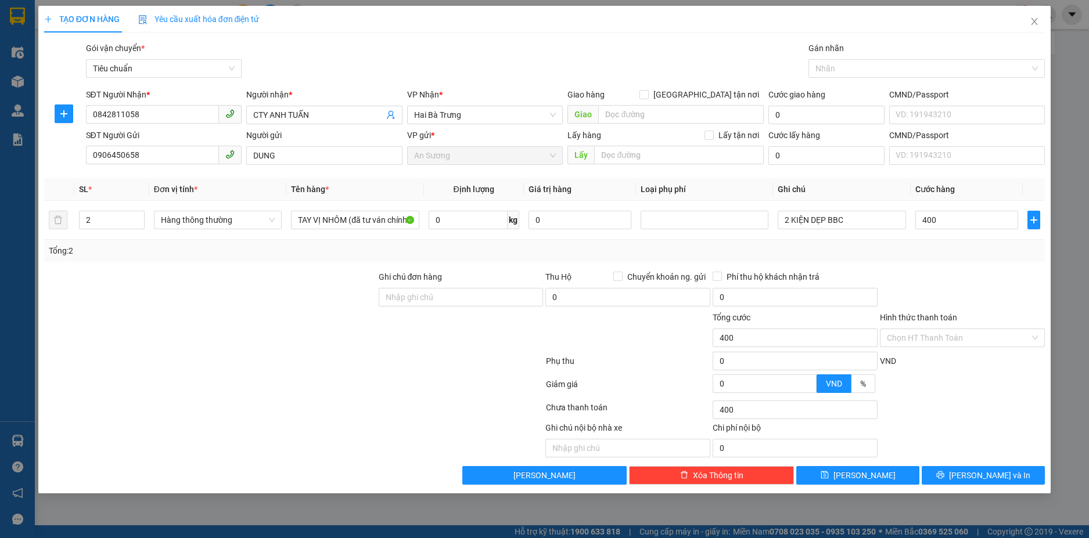
type input "400.000"
click at [940, 276] on div at bounding box center [962, 291] width 167 height 41
click at [965, 223] on input "400.000" at bounding box center [966, 220] width 103 height 19
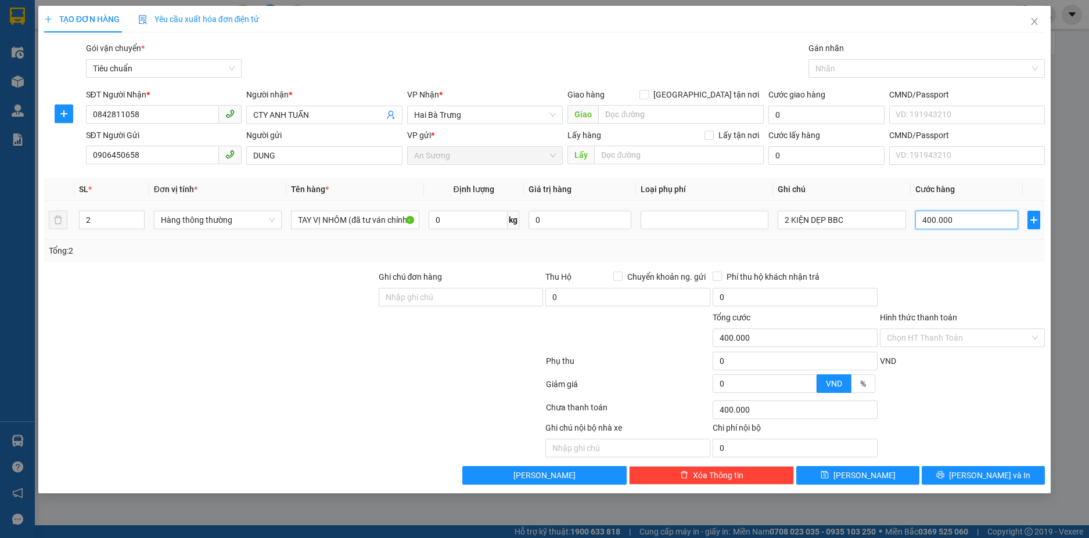
type input "3"
type input "35"
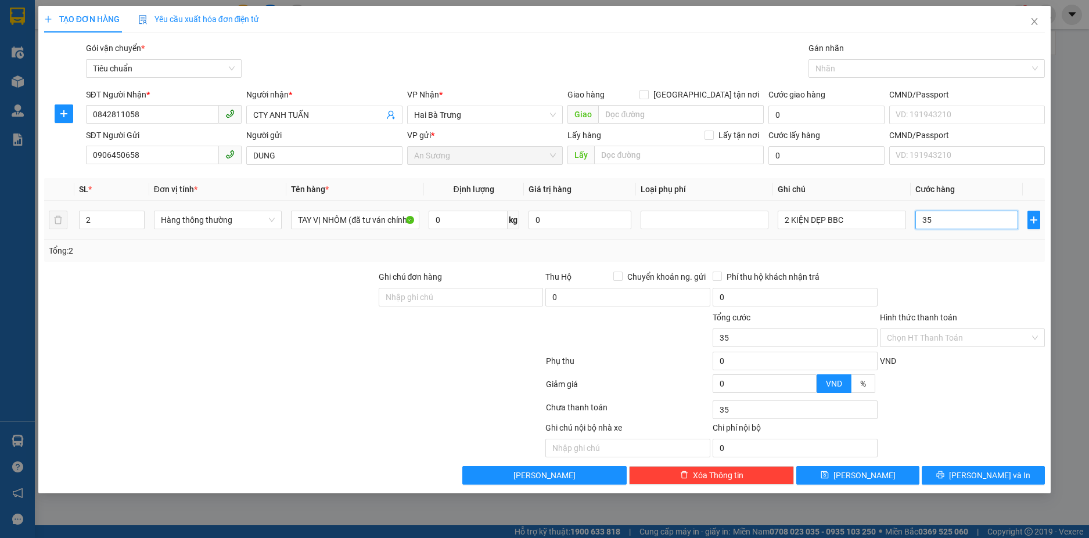
type input "350"
type input "350.000"
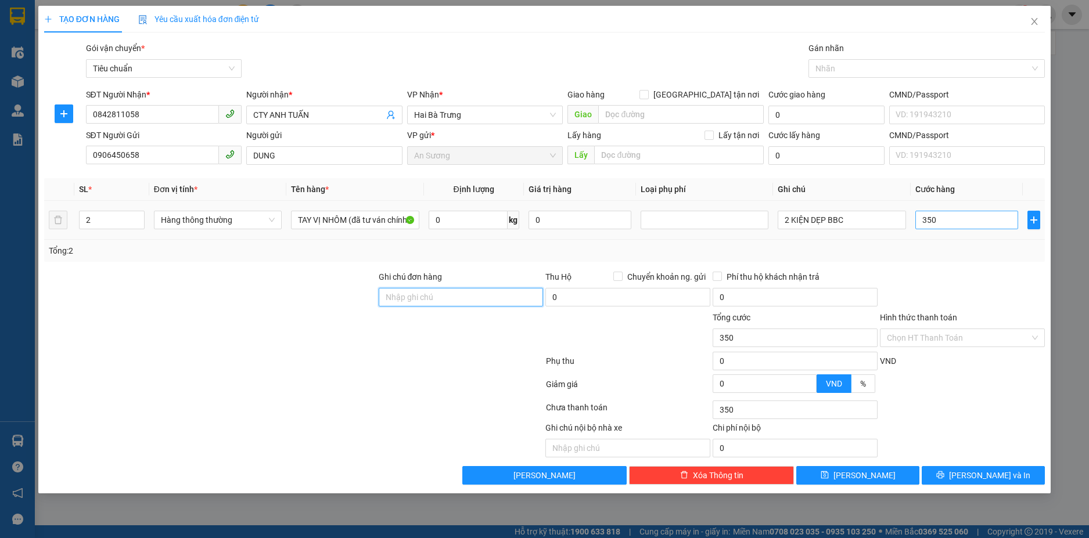
type input "350.000"
click at [977, 219] on input "350.000" at bounding box center [966, 220] width 103 height 19
click at [963, 272] on div at bounding box center [962, 291] width 167 height 41
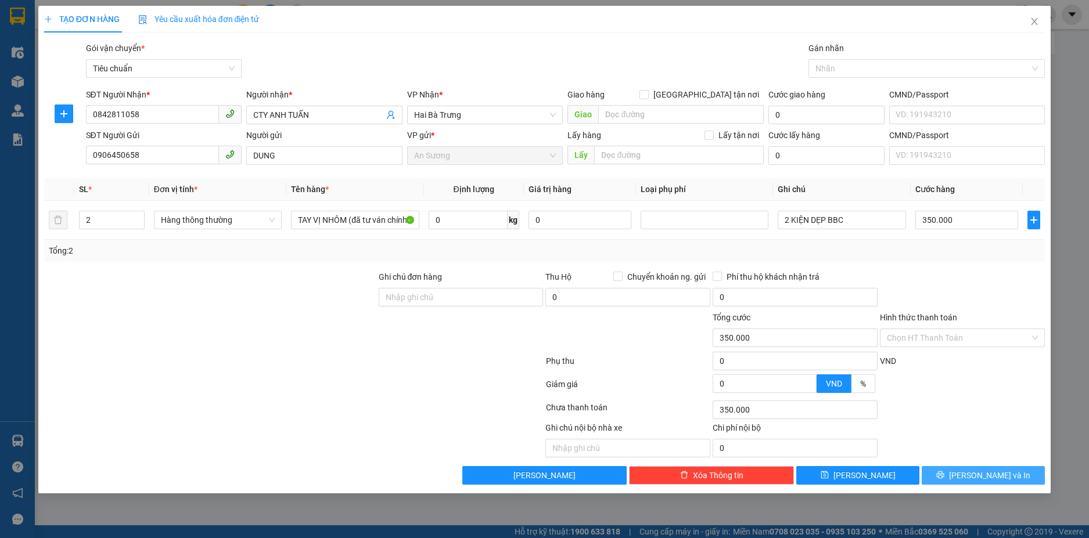
click at [991, 480] on span "[PERSON_NAME] và In" at bounding box center [989, 475] width 81 height 13
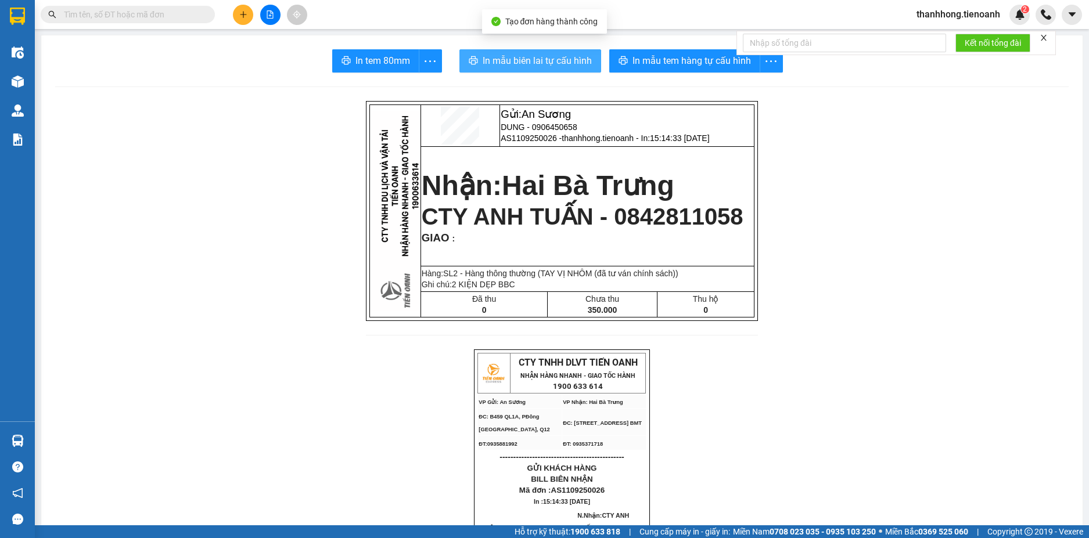
click at [544, 63] on span "In mẫu biên lai tự cấu hình" at bounding box center [537, 60] width 109 height 15
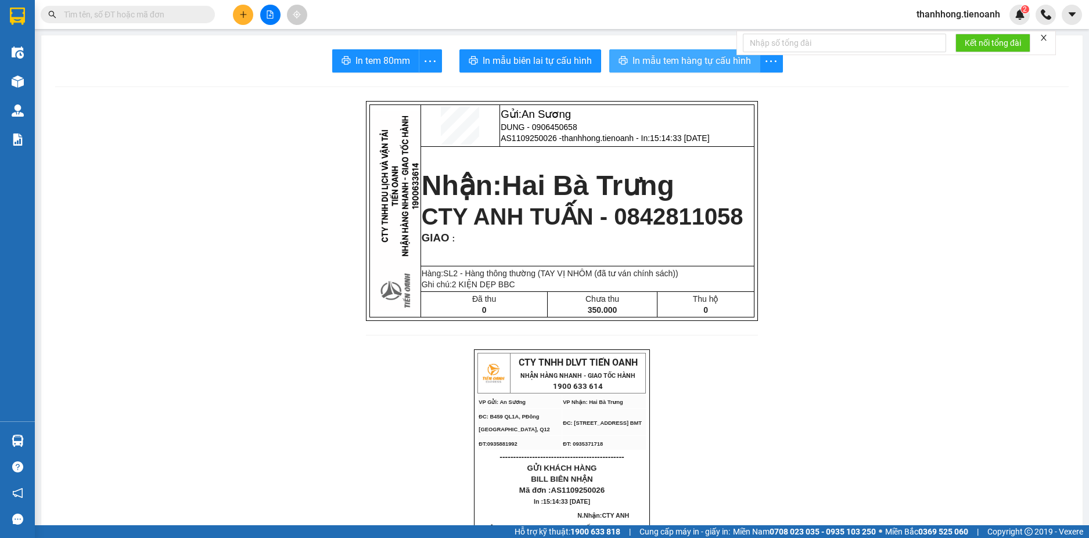
click at [692, 63] on span "In mẫu tem hàng tự cấu hình" at bounding box center [691, 60] width 118 height 15
click at [246, 19] on button at bounding box center [243, 15] width 20 height 20
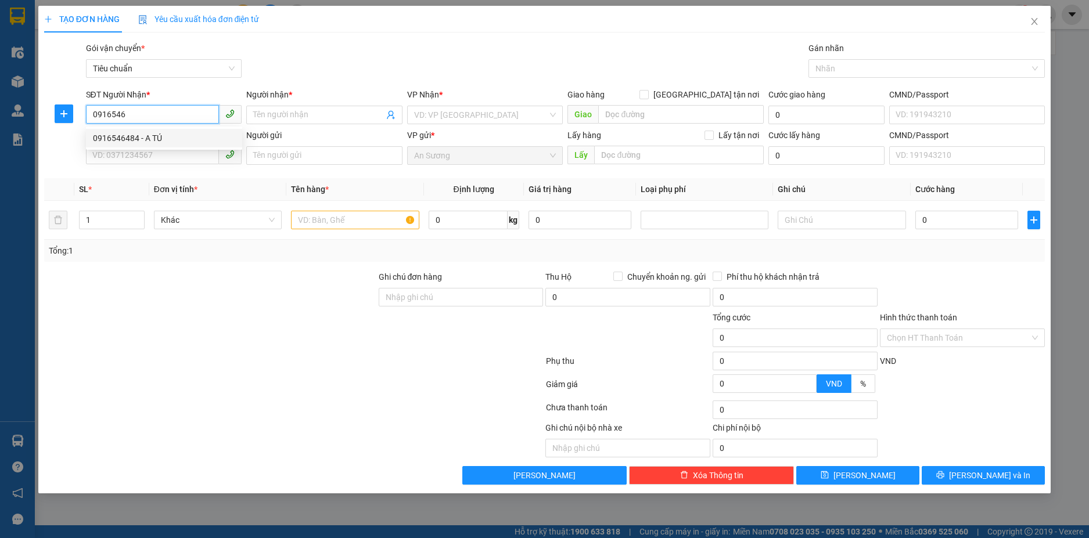
click at [157, 138] on div "0916546484 - A TÚ" at bounding box center [164, 138] width 142 height 13
type input "0916546484"
type input "A TÚ"
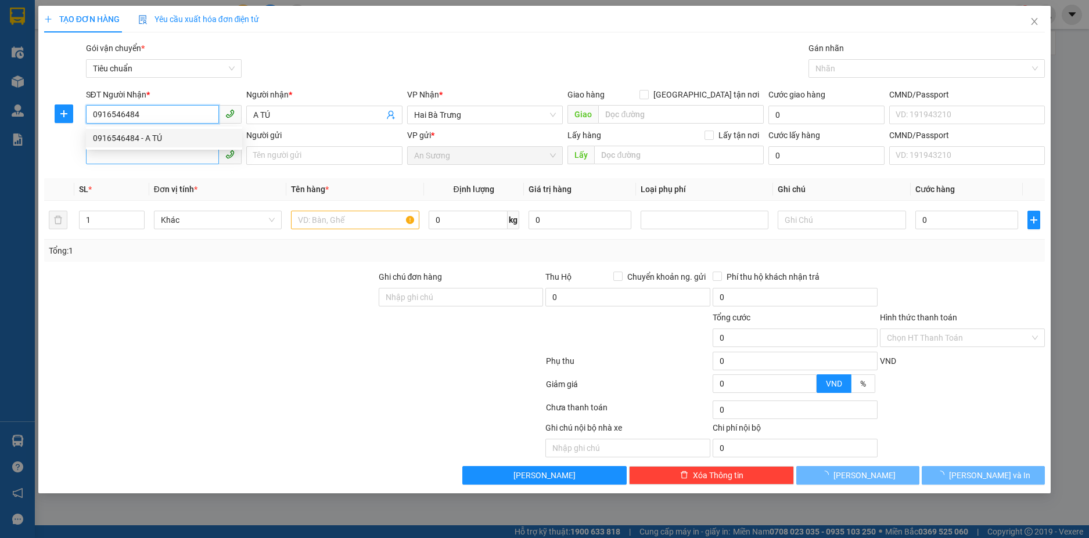
type input "200.000"
type input "0916546484"
click at [150, 153] on input "SĐT Người Gửi" at bounding box center [153, 155] width 134 height 19
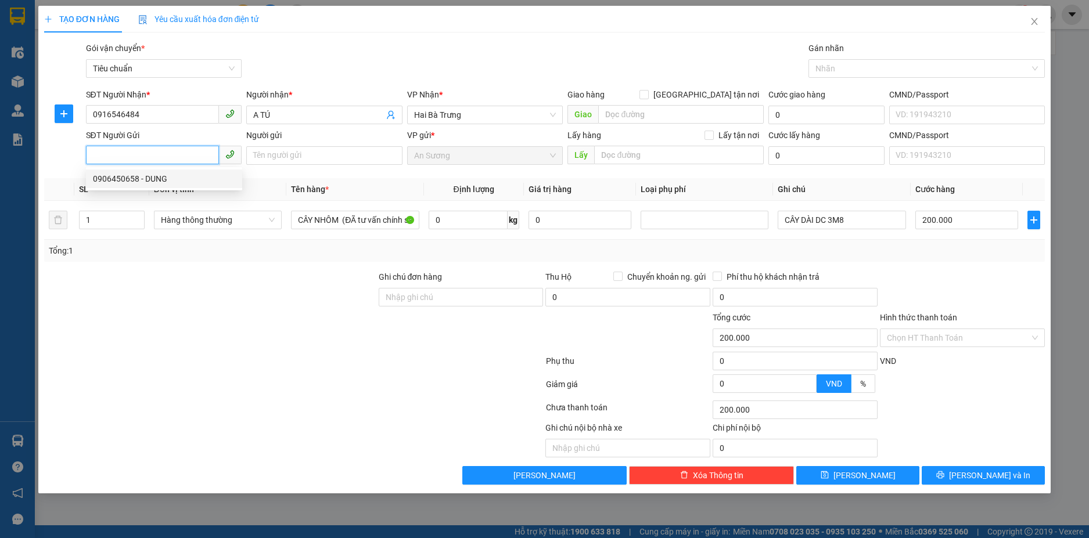
click at [150, 179] on div "0906450658 - DUNG" at bounding box center [164, 178] width 142 height 13
type input "0906450658"
type input "DUNG"
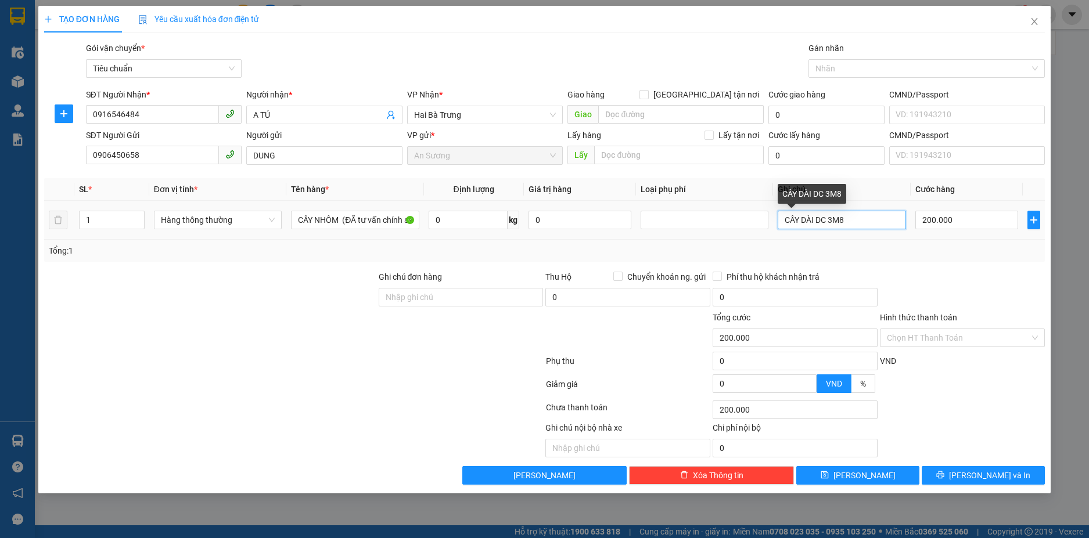
click at [868, 217] on input "CÂY DÀI DC 3M8" at bounding box center [842, 220] width 128 height 19
click at [953, 220] on input "200.000" at bounding box center [966, 220] width 103 height 19
type input "1"
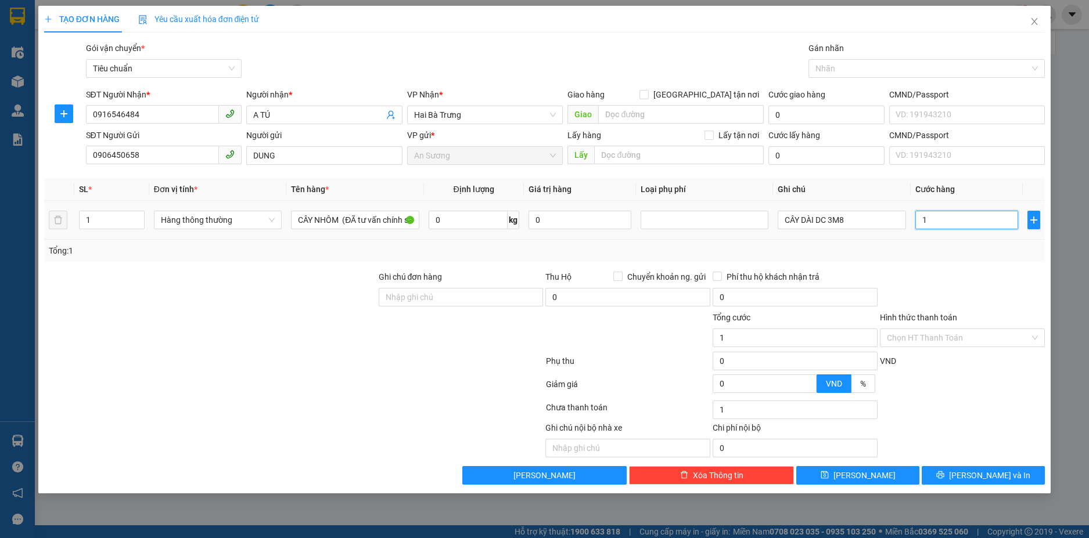
type input "15"
type input "150"
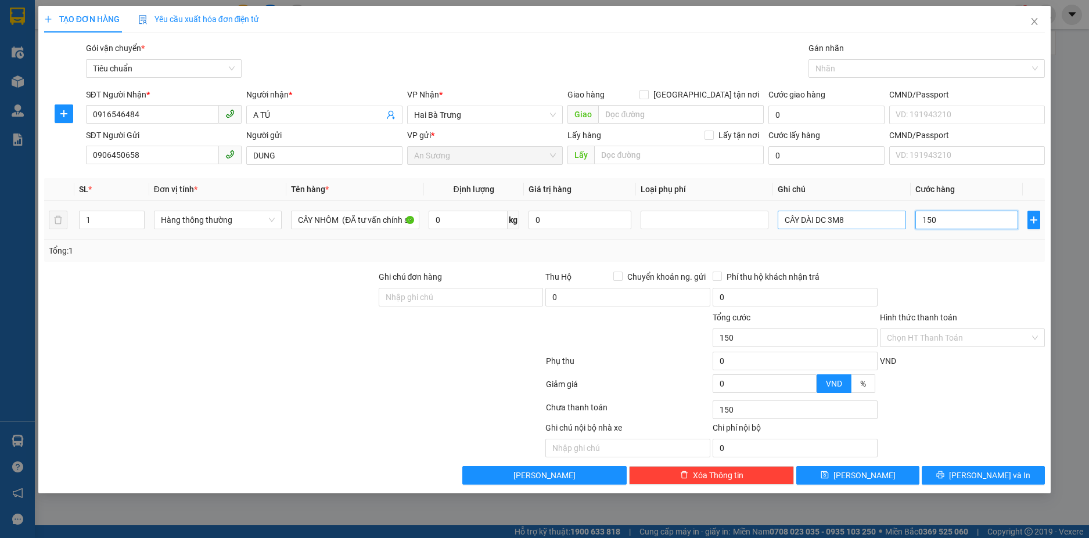
type input "150"
type input "150.000"
click at [857, 223] on input "CÂY DÀI DC 3M8" at bounding box center [842, 220] width 128 height 19
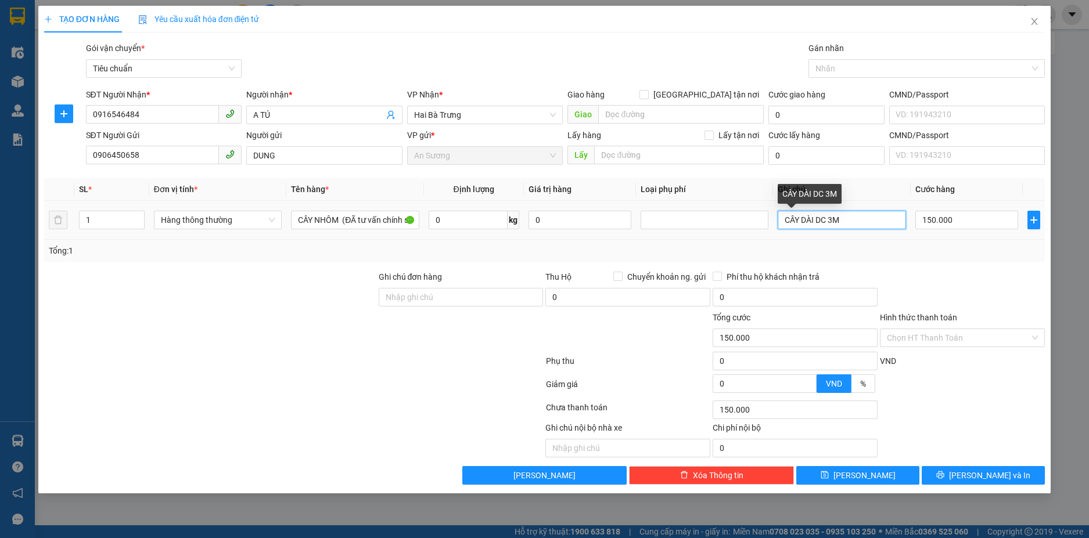
type input "CÂY DÀI DC 3M"
click at [877, 239] on td "CÂY DÀI DC 3M" at bounding box center [841, 220] width 137 height 39
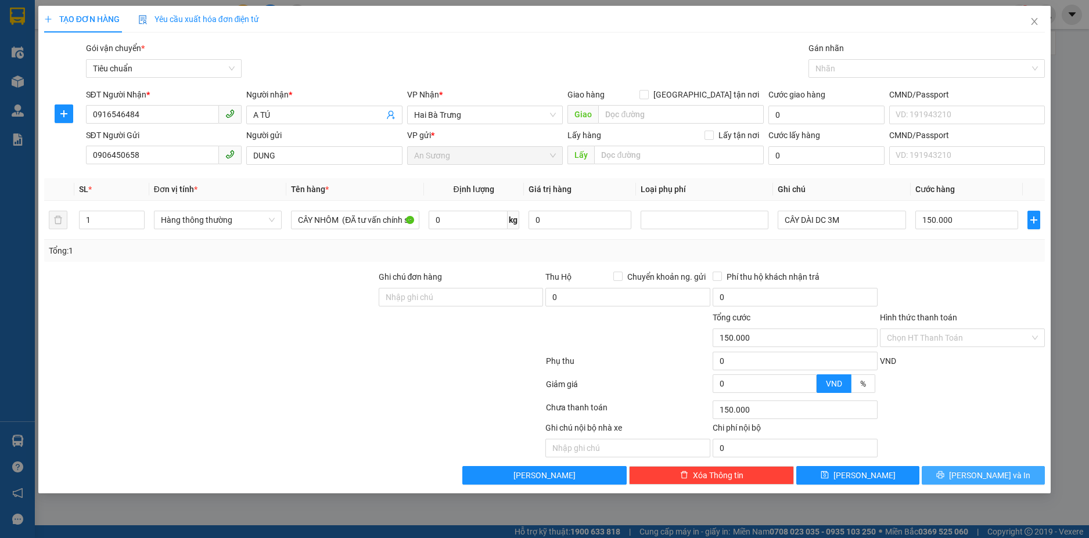
click at [982, 475] on span "[PERSON_NAME] và In" at bounding box center [989, 475] width 81 height 13
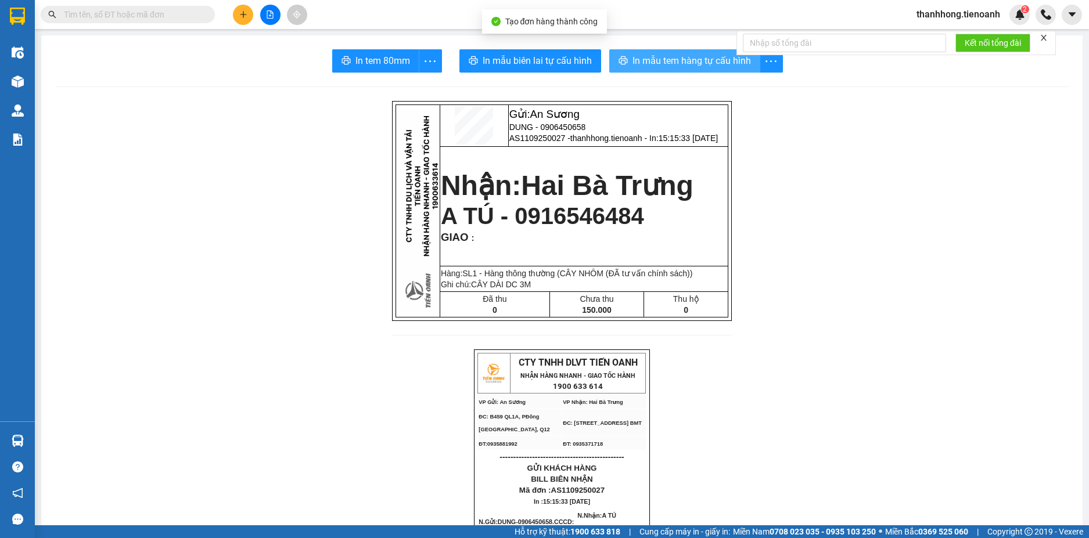
click at [670, 59] on span "In mẫu tem hàng tự cấu hình" at bounding box center [691, 60] width 118 height 15
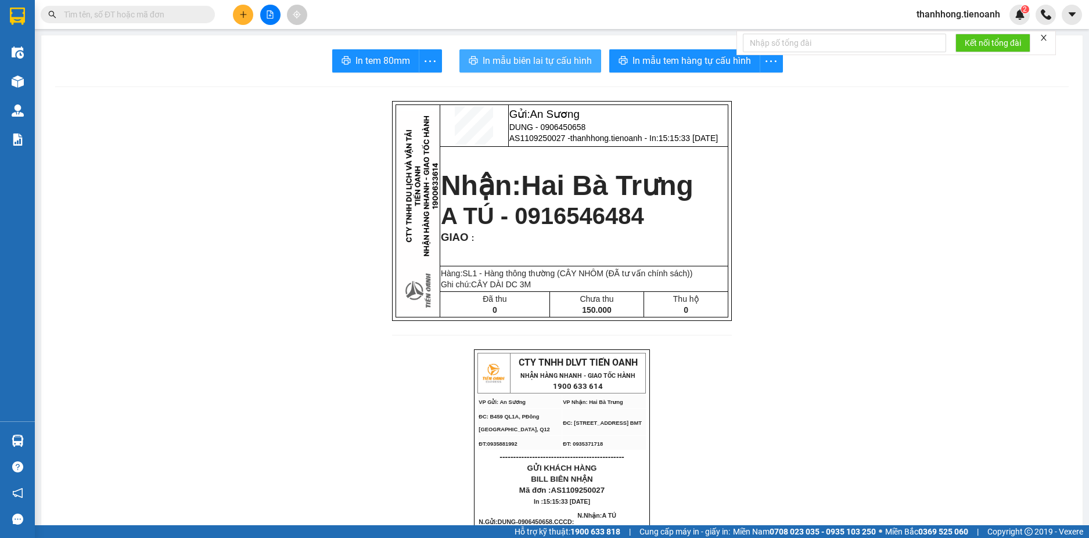
click at [548, 57] on span "In mẫu biên lai tự cấu hình" at bounding box center [537, 60] width 109 height 15
click at [237, 18] on button at bounding box center [243, 15] width 20 height 20
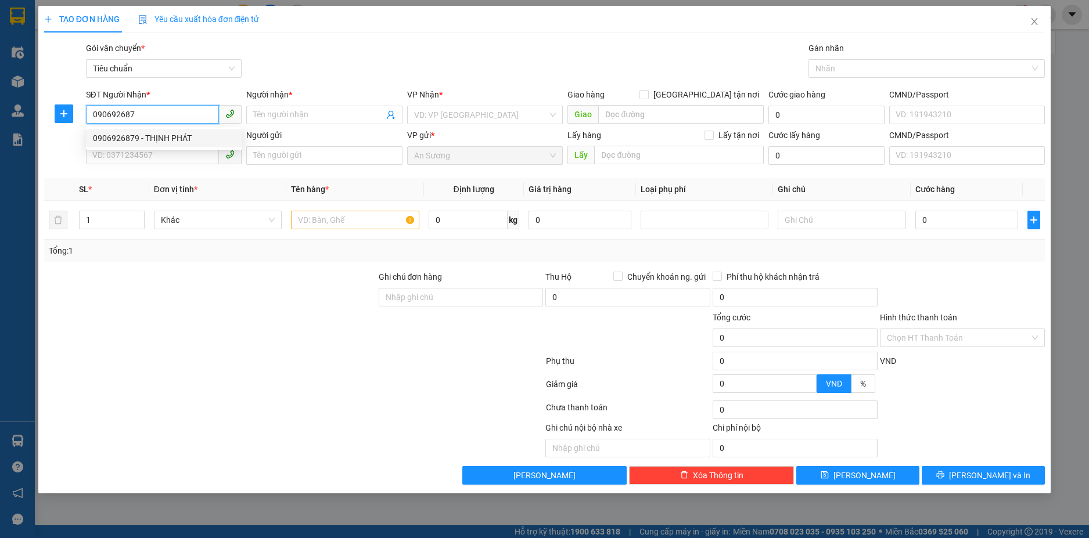
click at [135, 143] on div "0906926879 - THỊNH PHÁT" at bounding box center [164, 138] width 142 height 13
type input "0906926879"
type input "THỊNH PHÁT"
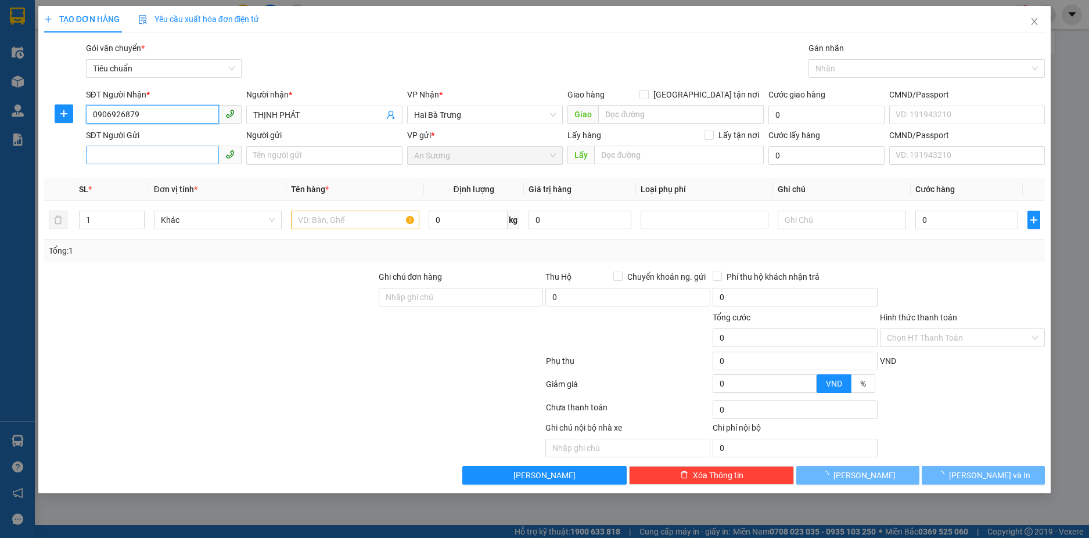
type input "160.000"
type input "0906926879"
click at [158, 149] on input "SĐT Người Gửi" at bounding box center [153, 155] width 134 height 19
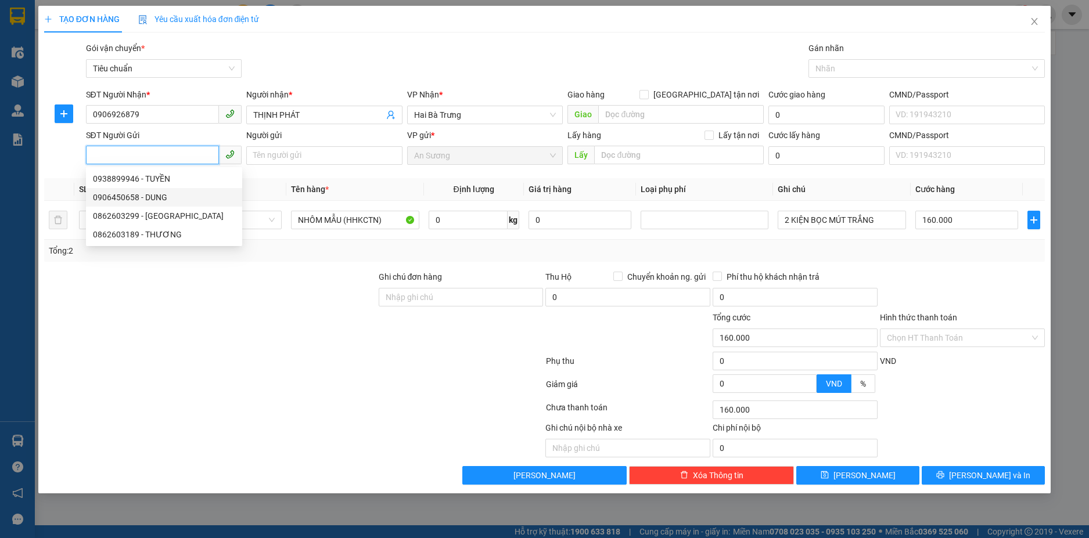
click at [141, 198] on div "0906450658 - DUNG" at bounding box center [164, 197] width 142 height 13
type input "0906450658"
type input "DUNG"
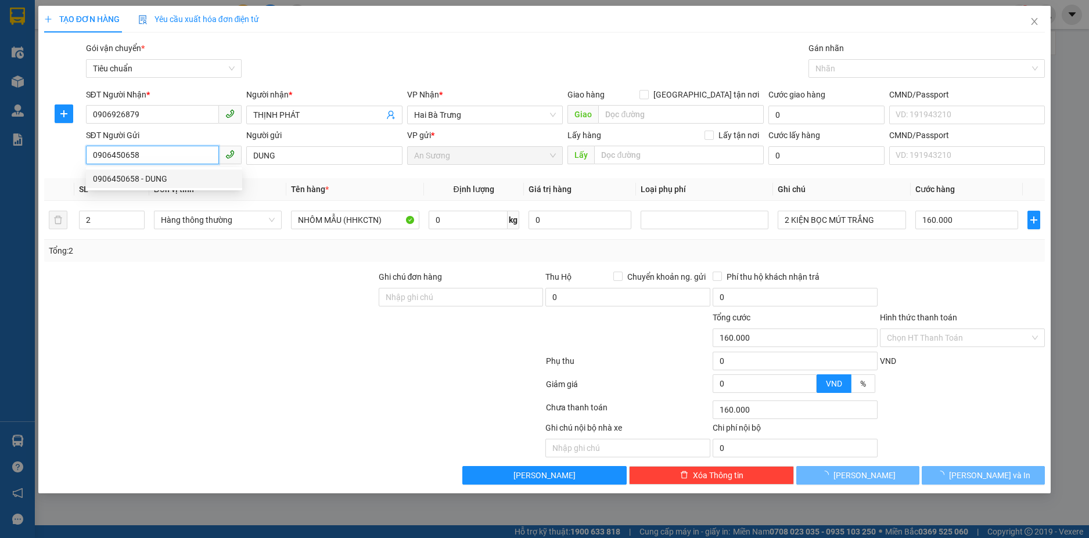
type input "100.000"
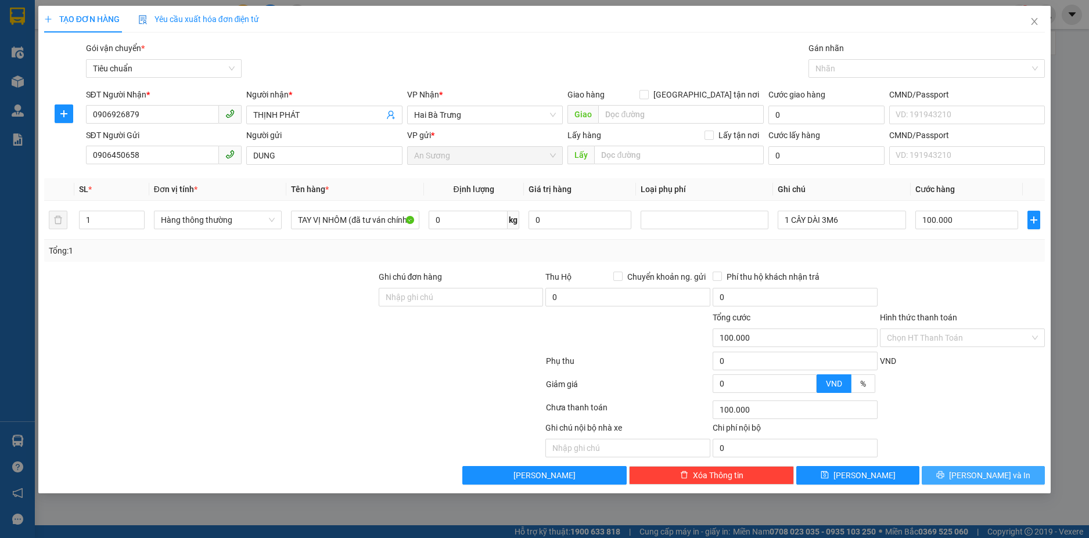
click at [993, 472] on span "[PERSON_NAME] và In" at bounding box center [989, 475] width 81 height 13
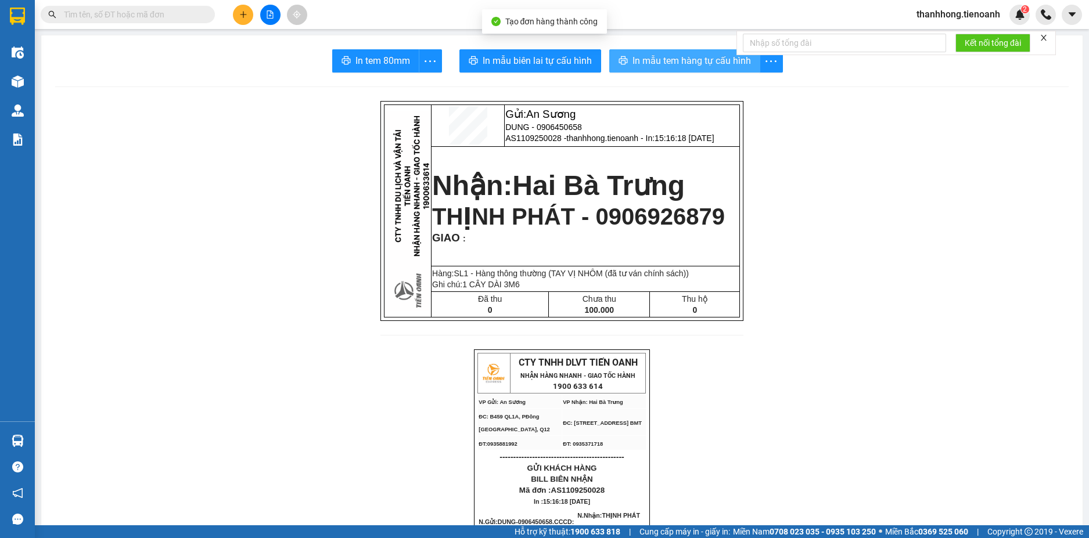
click at [702, 51] on button "In mẫu tem hàng tự cấu hình" at bounding box center [684, 60] width 151 height 23
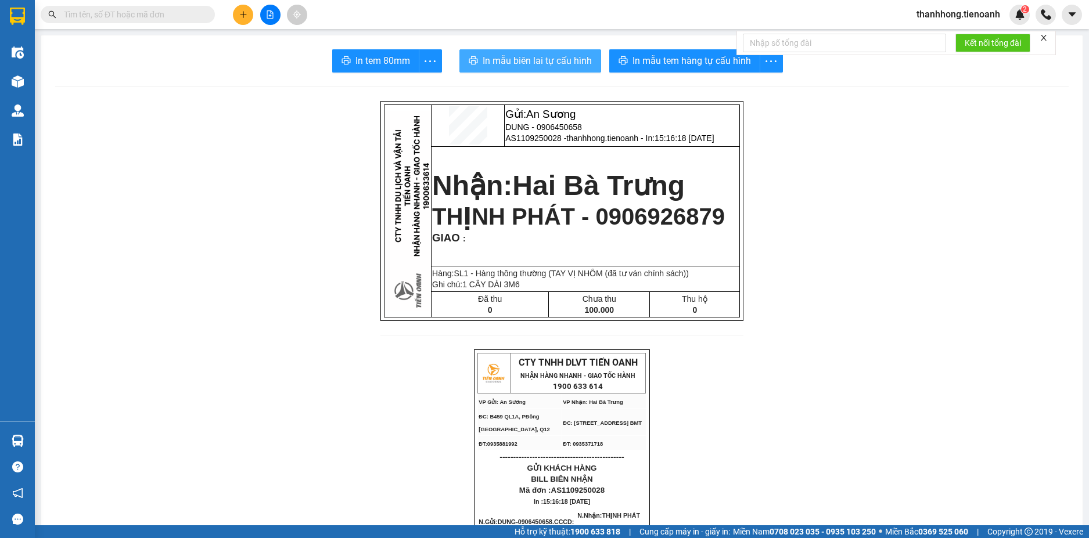
click at [506, 57] on span "In mẫu biên lai tự cấu hình" at bounding box center [537, 60] width 109 height 15
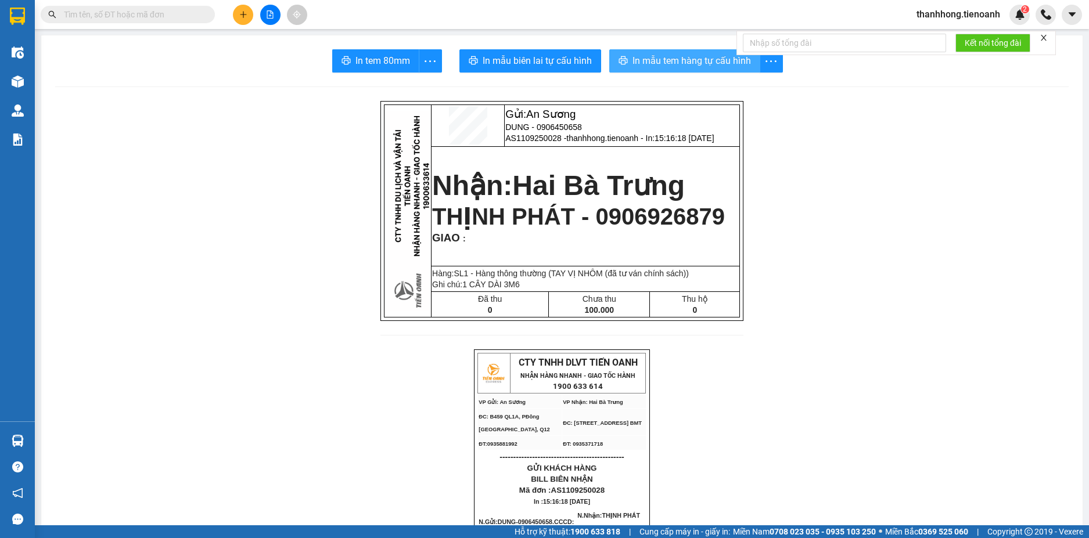
click at [667, 60] on span "In mẫu tem hàng tự cấu hình" at bounding box center [691, 60] width 118 height 15
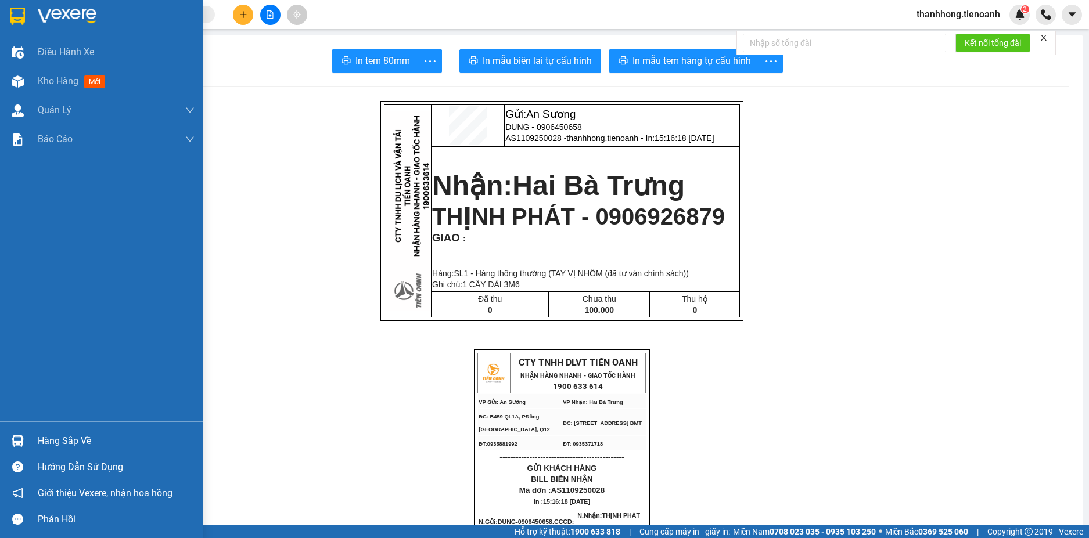
click at [9, 18] on div at bounding box center [18, 16] width 20 height 20
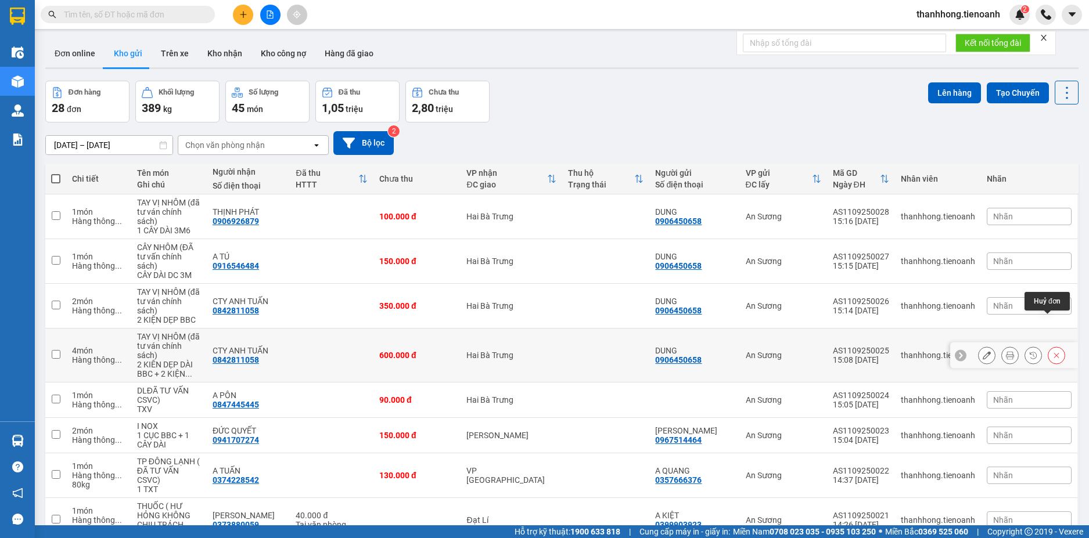
click at [1052, 351] on icon at bounding box center [1056, 355] width 8 height 8
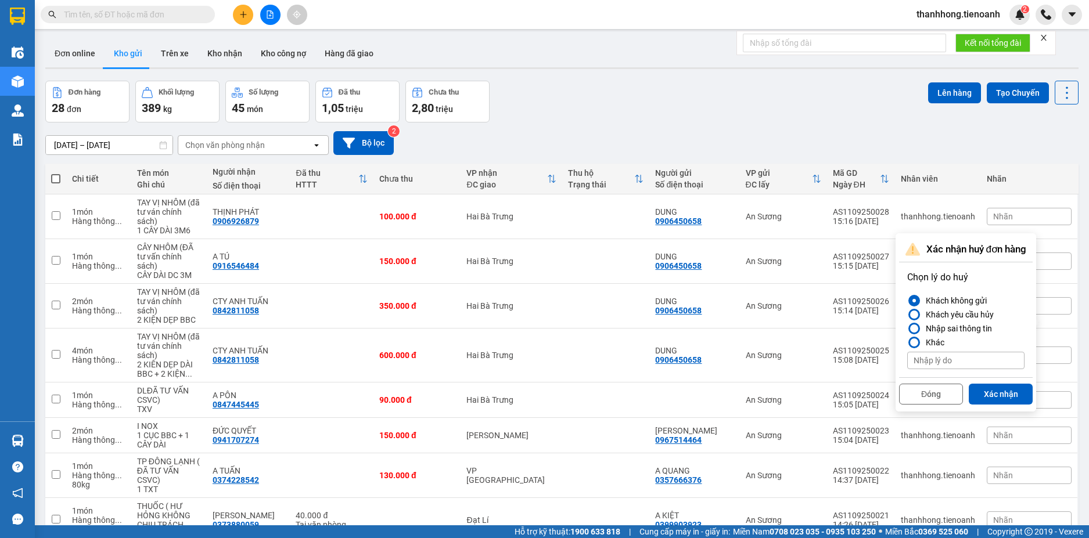
click at [951, 359] on input at bounding box center [965, 360] width 117 height 17
click at [1028, 396] on button "Xác nhận" at bounding box center [1001, 394] width 64 height 21
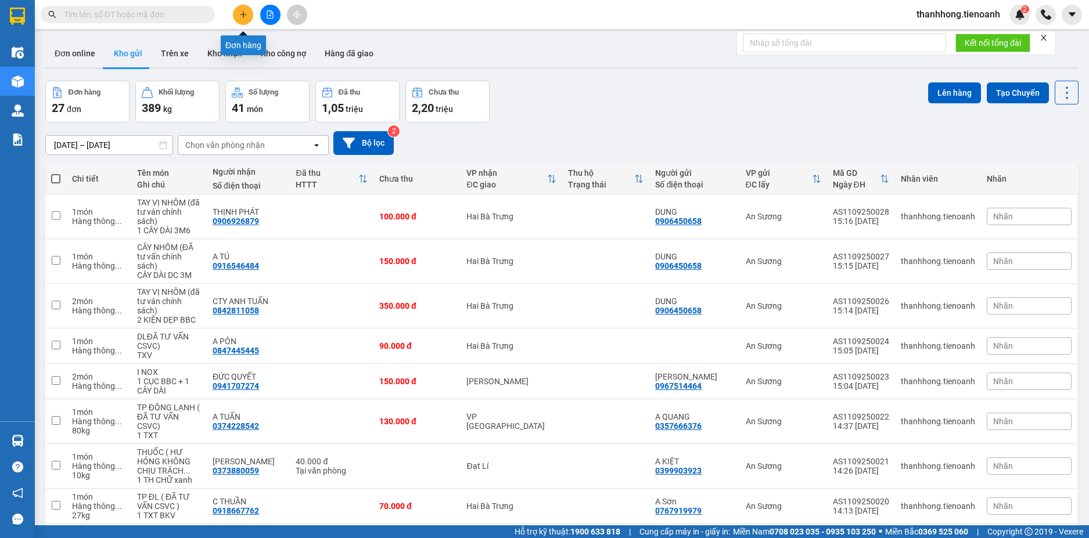
click at [243, 20] on button at bounding box center [243, 15] width 20 height 20
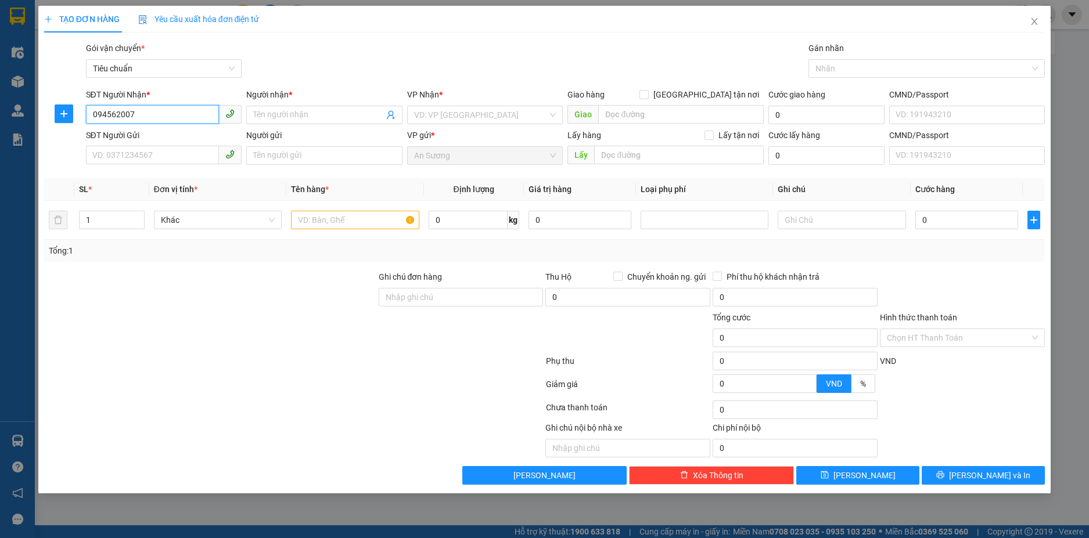
type input "0945620075"
click at [167, 136] on div "0945620075 - C ÁNH" at bounding box center [164, 138] width 142 height 13
type input "C ÁNH"
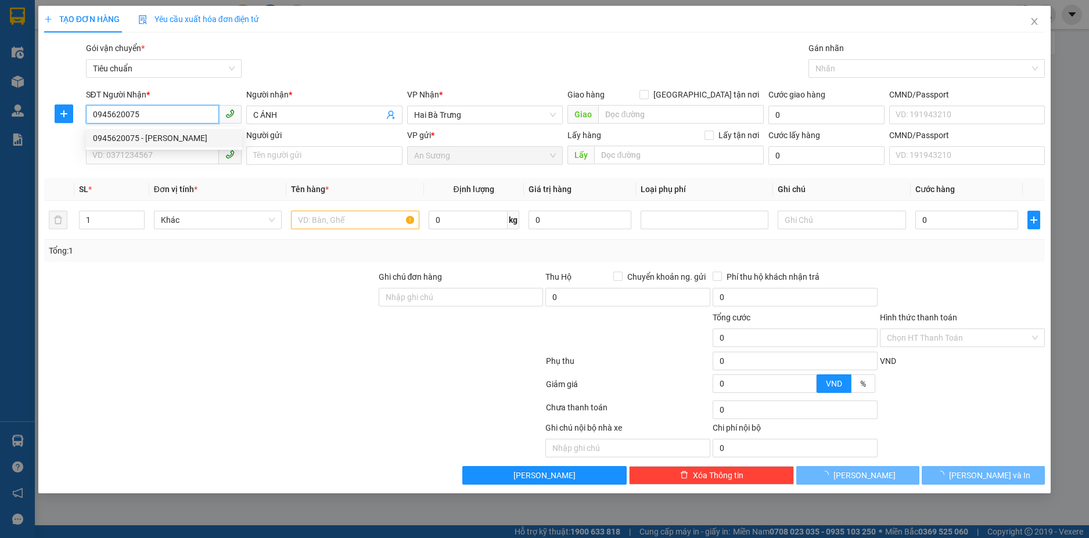
type input "100.000"
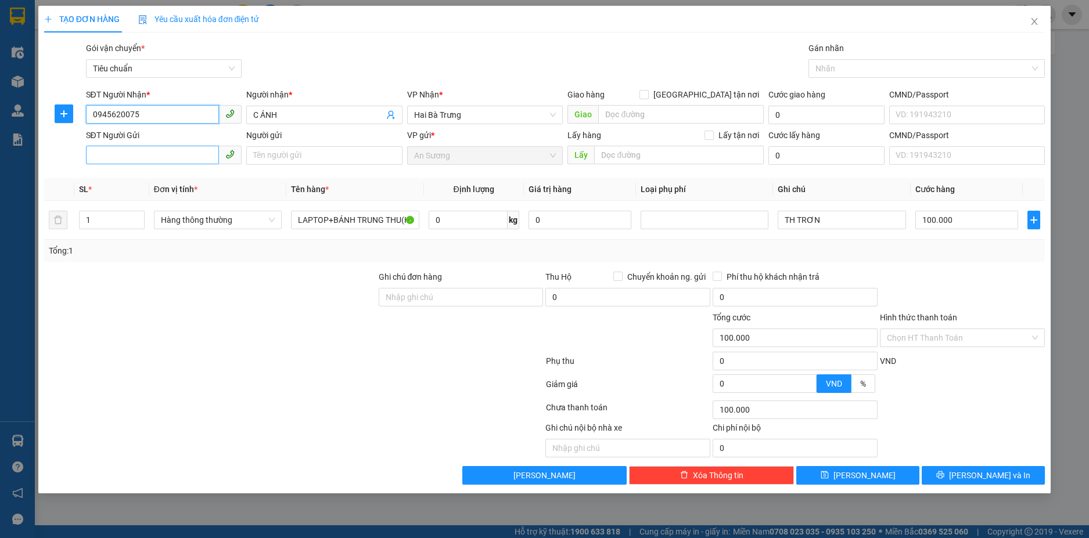
type input "0945620075"
click at [128, 156] on input "SĐT Người Gửi" at bounding box center [153, 155] width 134 height 19
click at [163, 178] on div "0935797928 - CHỊ TRANG" at bounding box center [164, 178] width 142 height 13
type input "0935797928"
type input "CHỊ TRANG"
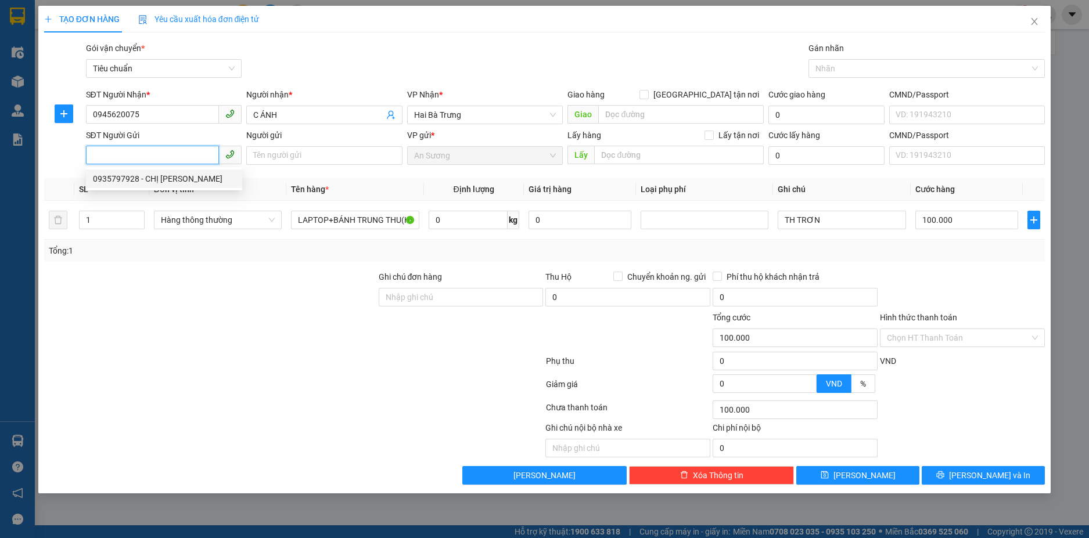
type input "066189017459"
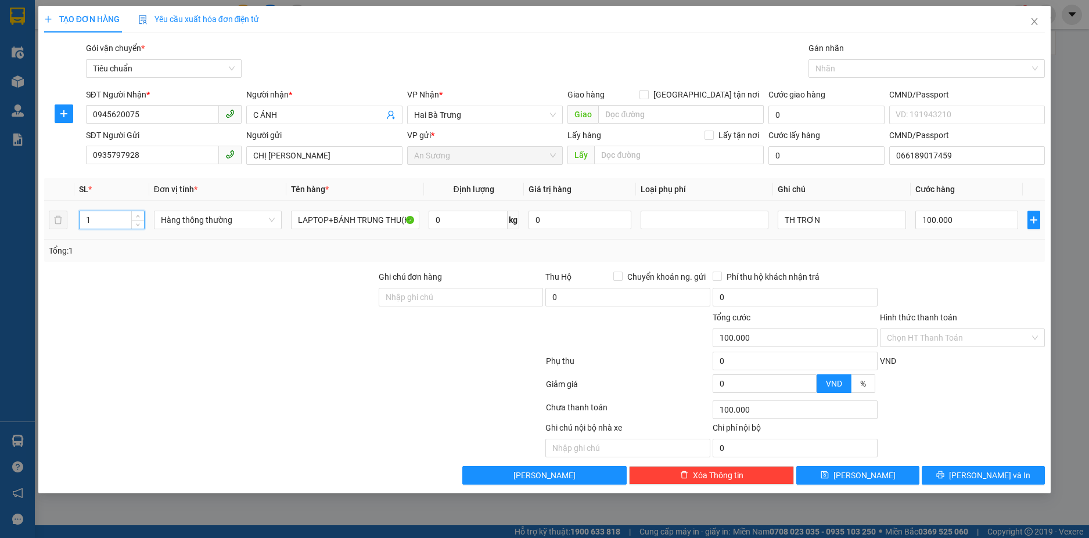
drag, startPoint x: 103, startPoint y: 224, endPoint x: 78, endPoint y: 225, distance: 25.0
click at [85, 225] on input "1" at bounding box center [112, 219] width 64 height 17
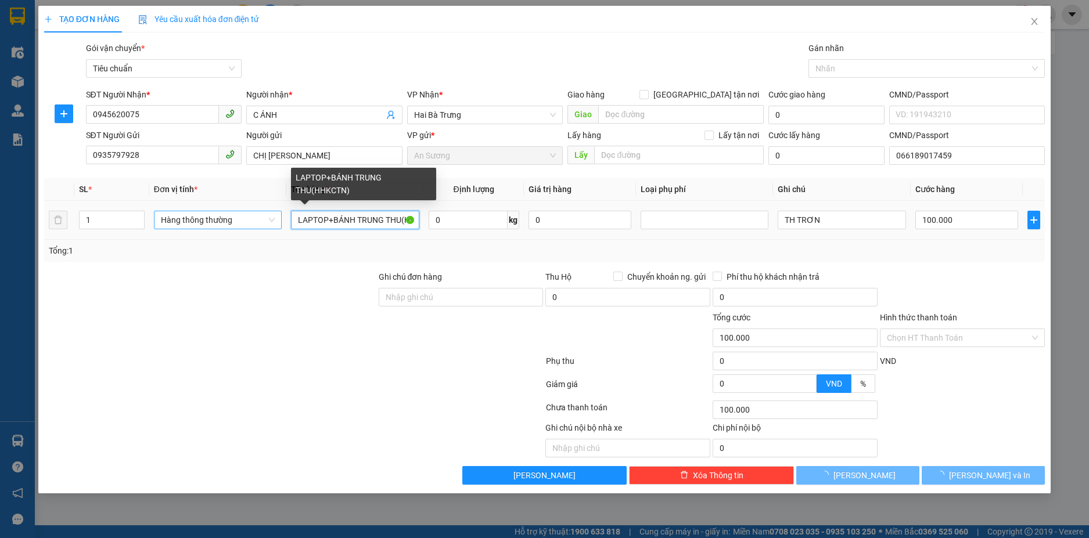
drag, startPoint x: 332, startPoint y: 221, endPoint x: 233, endPoint y: 217, distance: 98.8
click at [206, 221] on tr "1 Hàng thông thường LAPTOP+BÁNH TRUNG THU(HHKCTN) 0 kg 0 TH TRƠN 100.000" at bounding box center [544, 220] width 1001 height 39
type input "0"
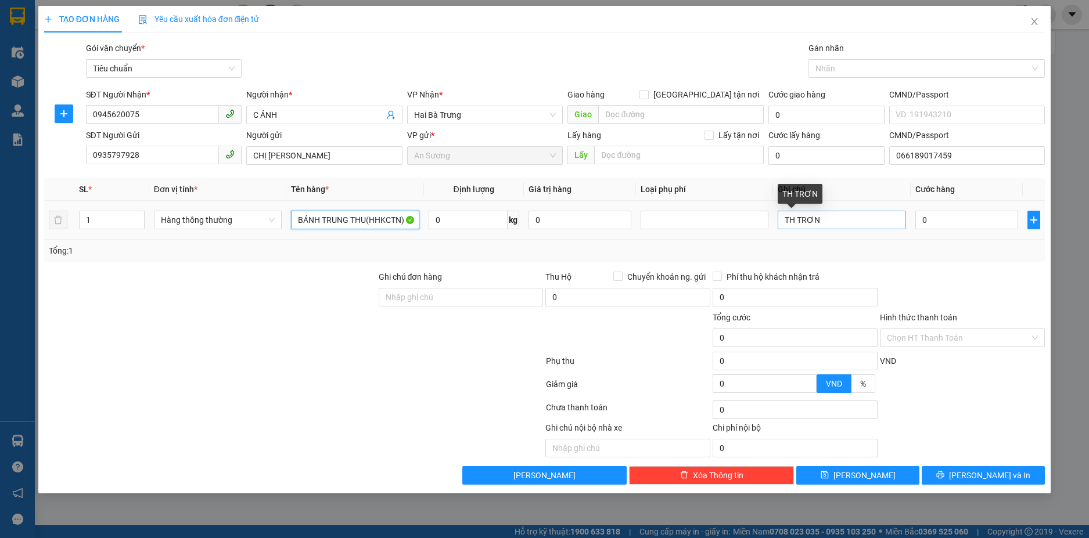
type input "BÁNH TRUNG THU(HHKCTN)"
drag, startPoint x: 841, startPoint y: 222, endPoint x: 710, endPoint y: 235, distance: 131.9
click at [718, 234] on tr "1 Hàng thông thường BÁNH TRUNG THU(HHKCTN) 0 kg 0 TH TRƠN 0" at bounding box center [544, 220] width 1001 height 39
type input "HỘP VÀNG"
type input "3"
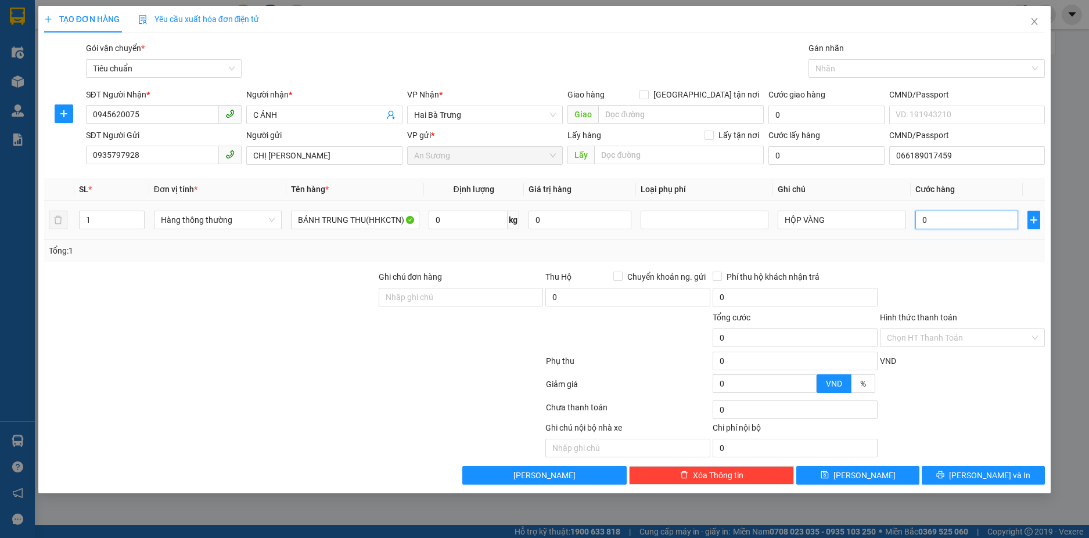
type input "3"
type input "30"
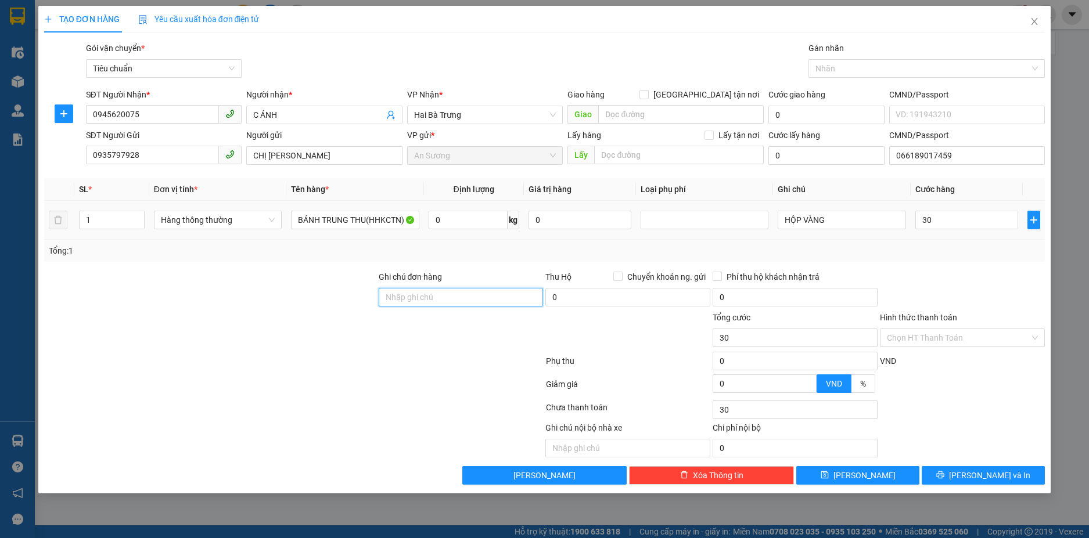
type input "30.000"
click at [952, 339] on input "Hình thức thanh toán" at bounding box center [958, 337] width 143 height 17
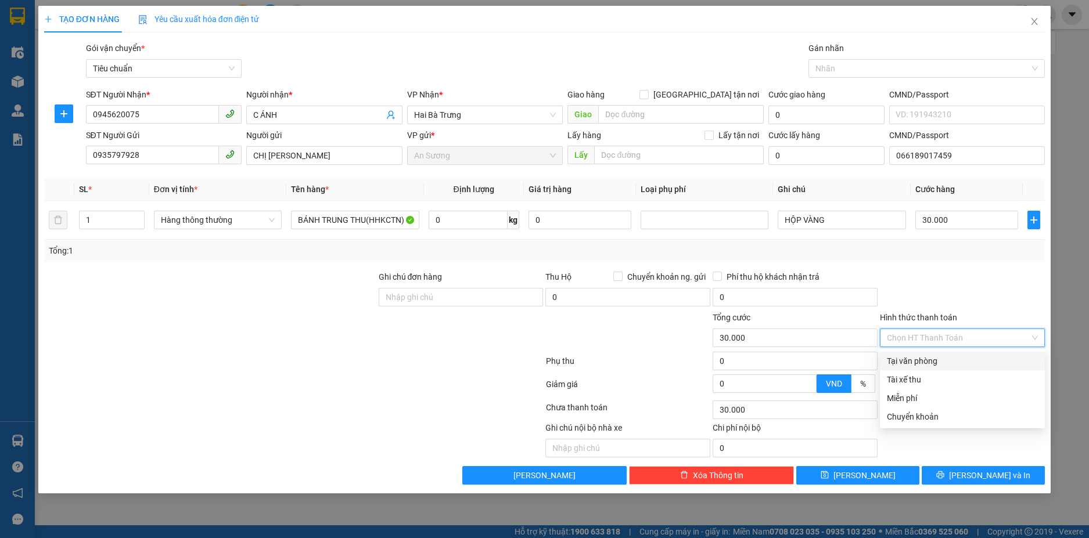
click at [924, 364] on div "Tại văn phòng" at bounding box center [962, 361] width 151 height 13
type input "0"
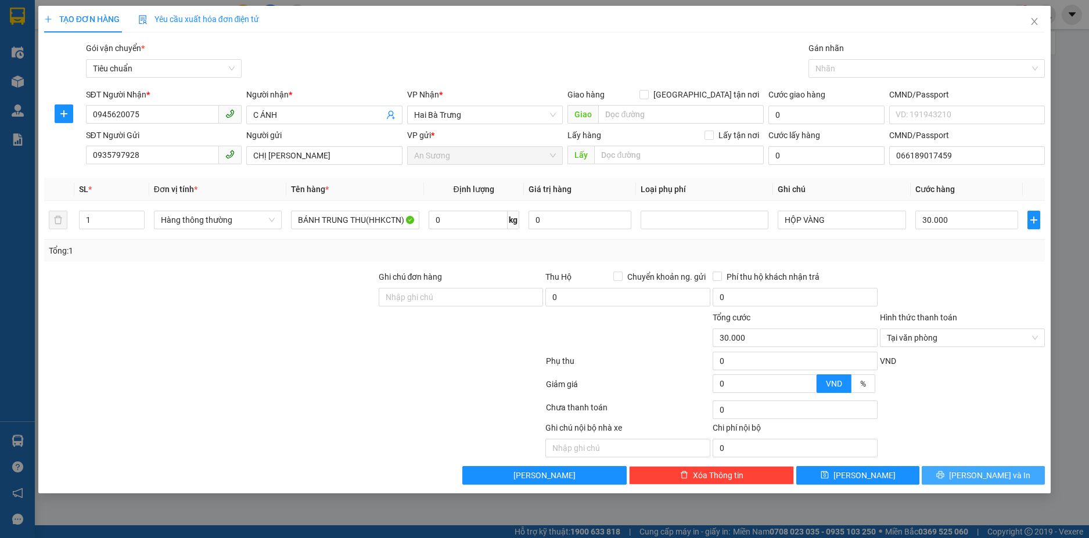
click at [983, 478] on span "[PERSON_NAME] và In" at bounding box center [989, 475] width 81 height 13
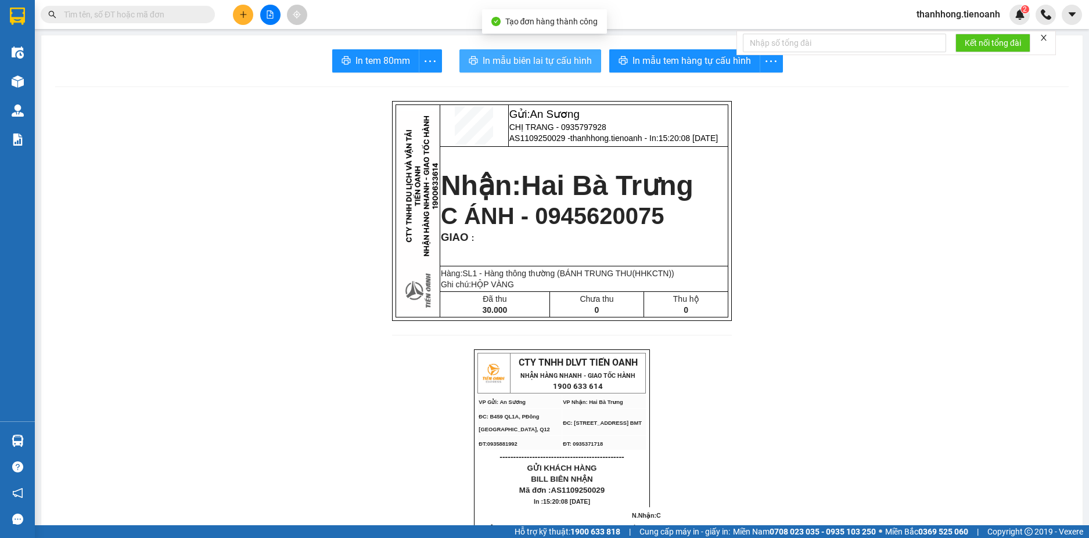
click at [545, 66] on span "In mẫu biên lai tự cấu hình" at bounding box center [537, 60] width 109 height 15
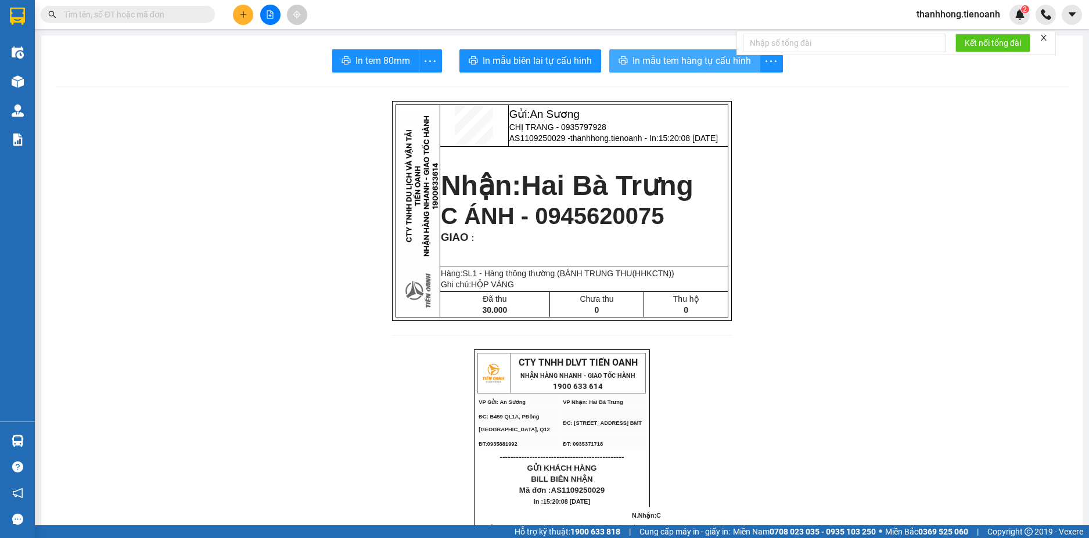
click at [678, 62] on span "In mẫu tem hàng tự cấu hình" at bounding box center [691, 60] width 118 height 15
click at [239, 14] on icon "plus" at bounding box center [243, 14] width 8 height 8
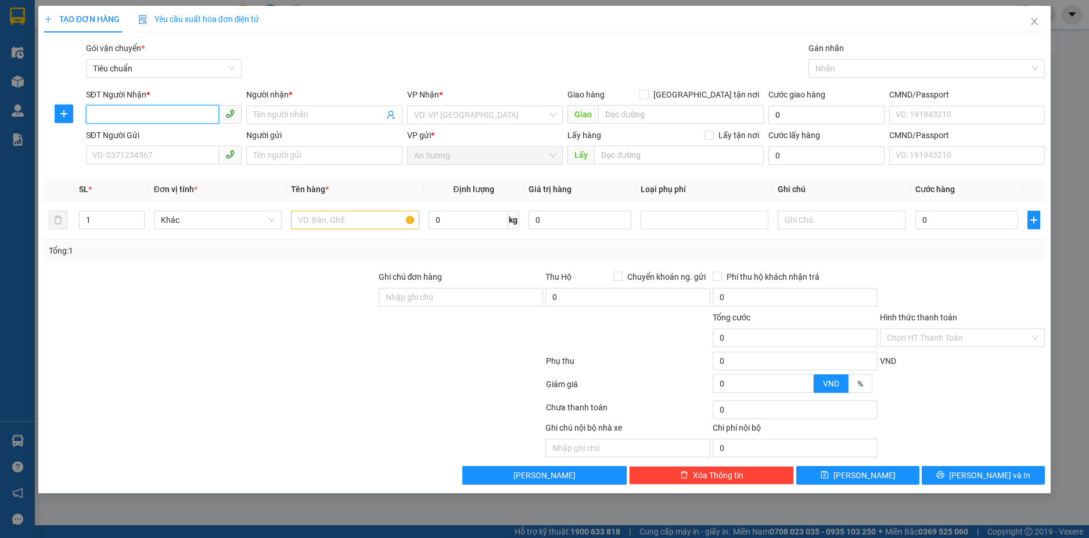
click at [125, 115] on input "SĐT Người Nhận *" at bounding box center [153, 114] width 134 height 19
click at [127, 152] on input "SĐT Người Gửi" at bounding box center [153, 155] width 134 height 19
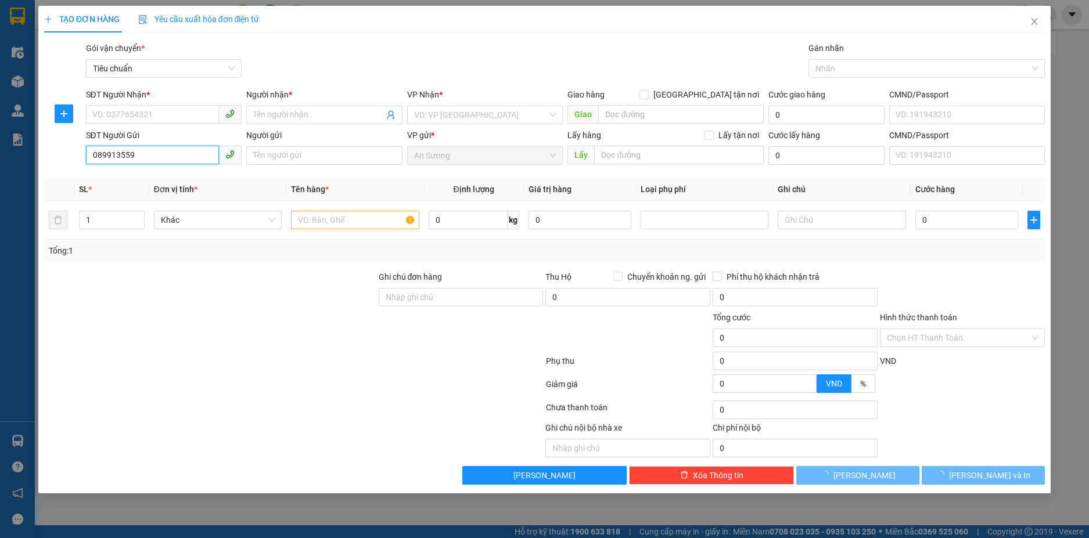
type input "0899135597"
click at [146, 155] on input "0899135597" at bounding box center [153, 155] width 134 height 19
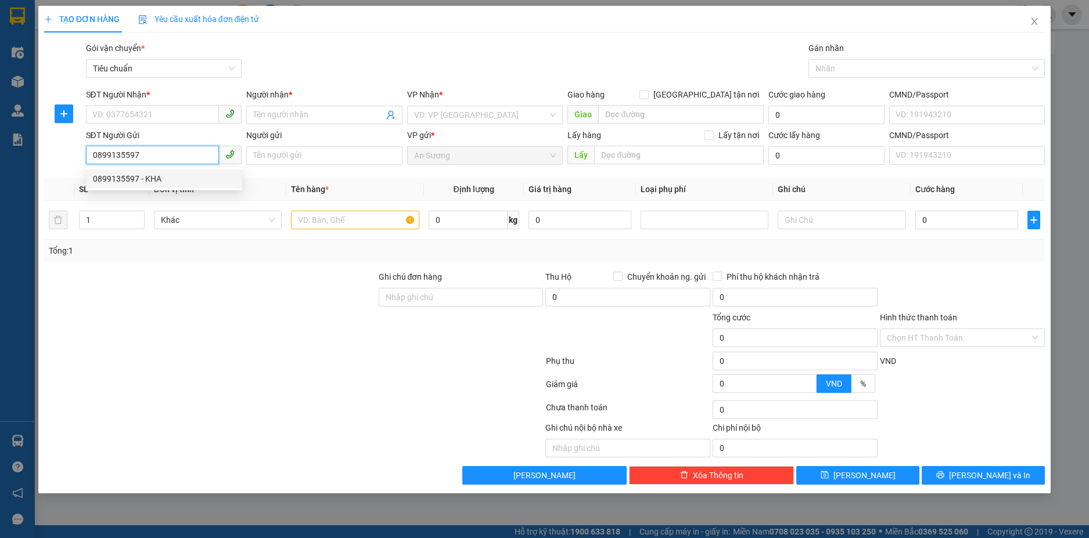
click at [147, 179] on div "0899135597 - KHA" at bounding box center [164, 178] width 142 height 13
type input "0988370387"
type input "An Nhung"
type input "KHA"
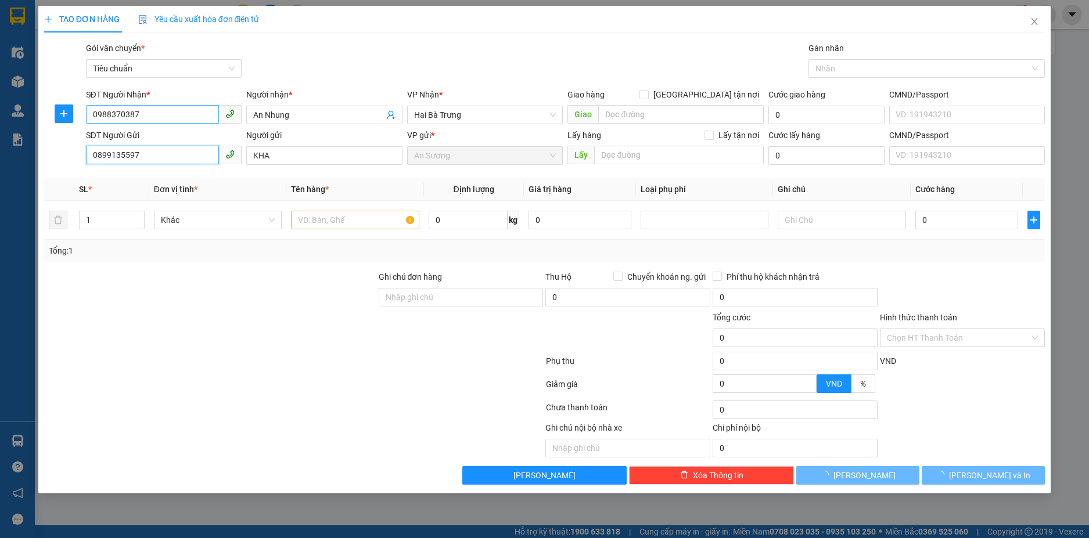
type input "40.000"
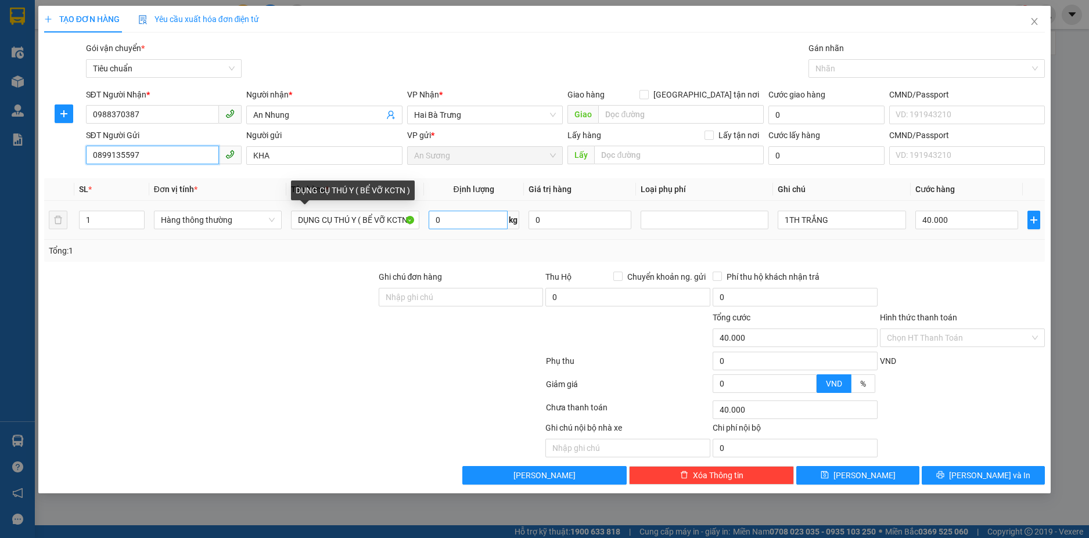
type input "0899135597"
click at [459, 224] on input "0" at bounding box center [468, 220] width 79 height 19
type input "30"
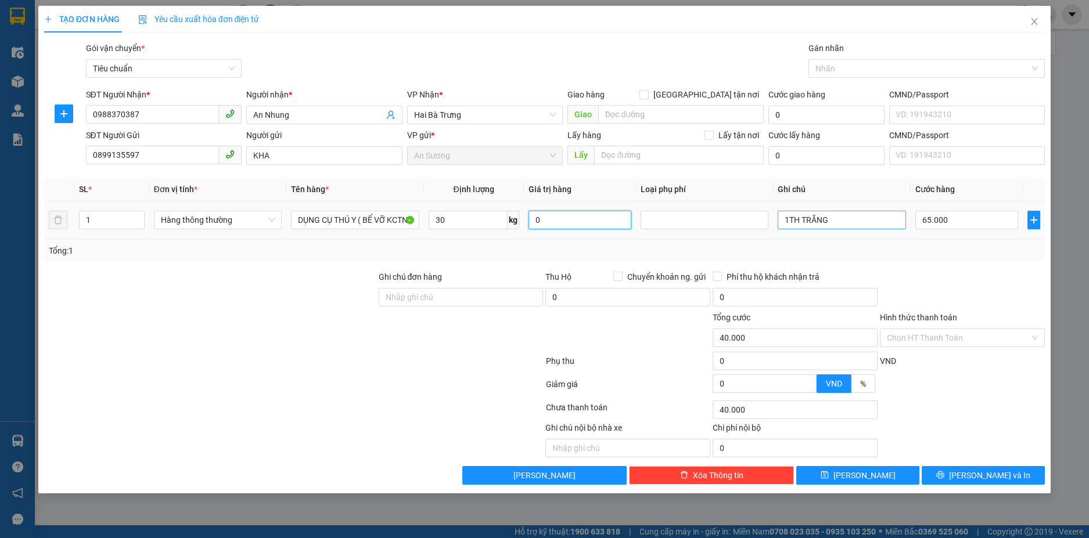
type input "65.000"
click at [955, 216] on input "65.000" at bounding box center [966, 220] width 103 height 19
type input "60"
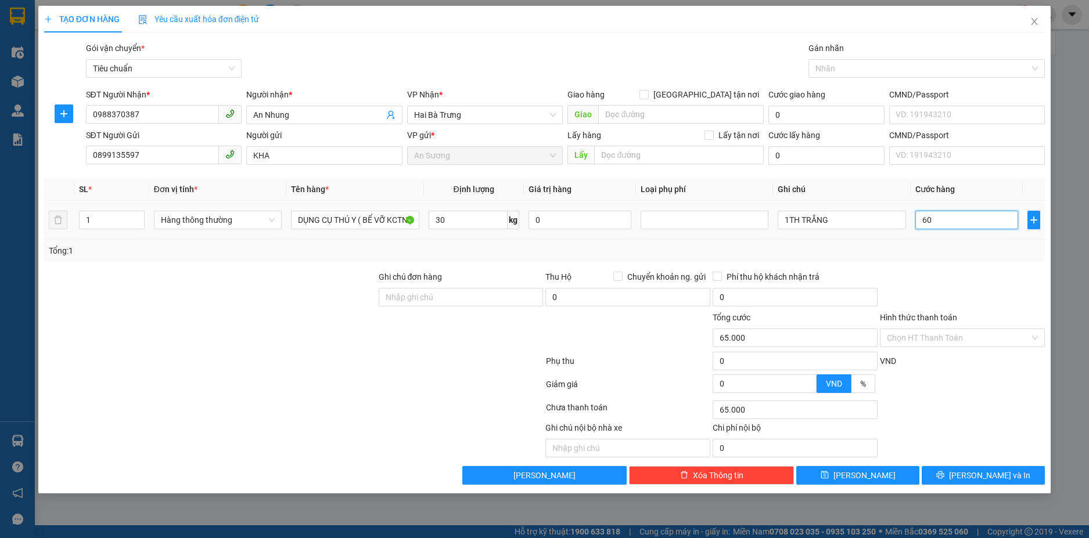
type input "60"
type input "60.000"
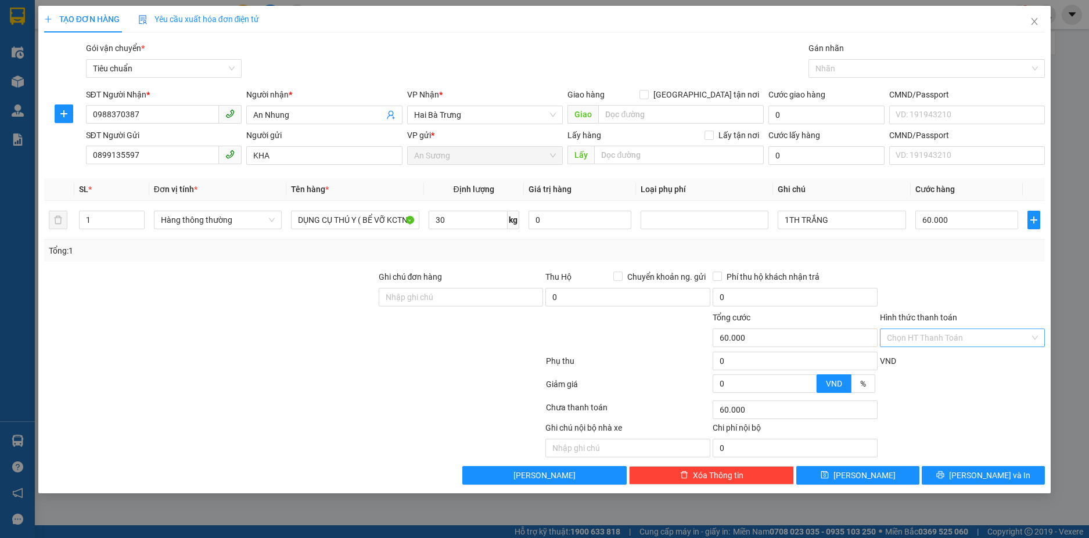
click at [944, 339] on input "Hình thức thanh toán" at bounding box center [958, 337] width 143 height 17
click at [931, 359] on div "Tại văn phòng" at bounding box center [962, 361] width 151 height 13
click at [944, 474] on icon "printer" at bounding box center [941, 476] width 8 height 8
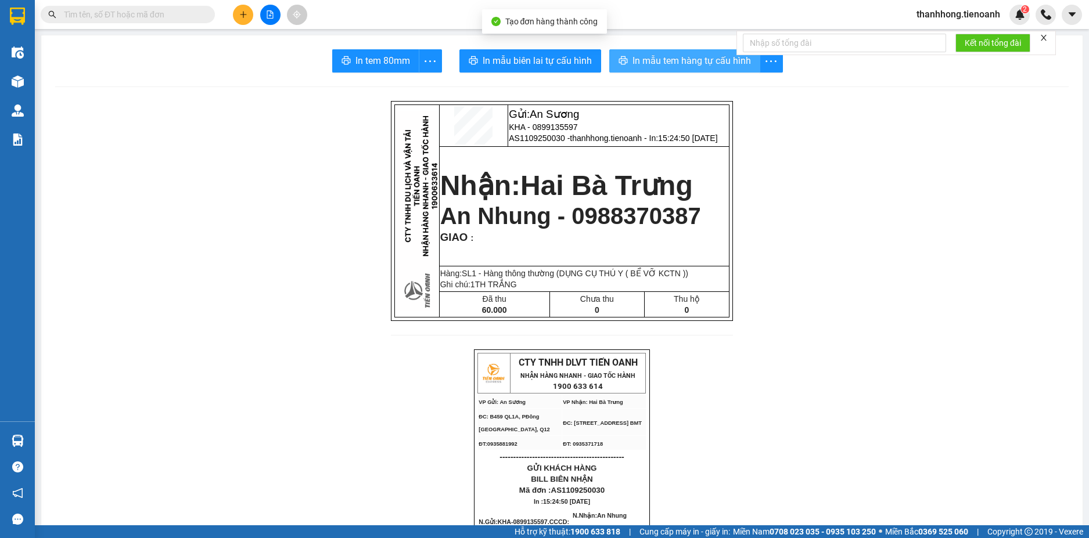
click at [649, 56] on span "In mẫu tem hàng tự cấu hình" at bounding box center [691, 60] width 118 height 15
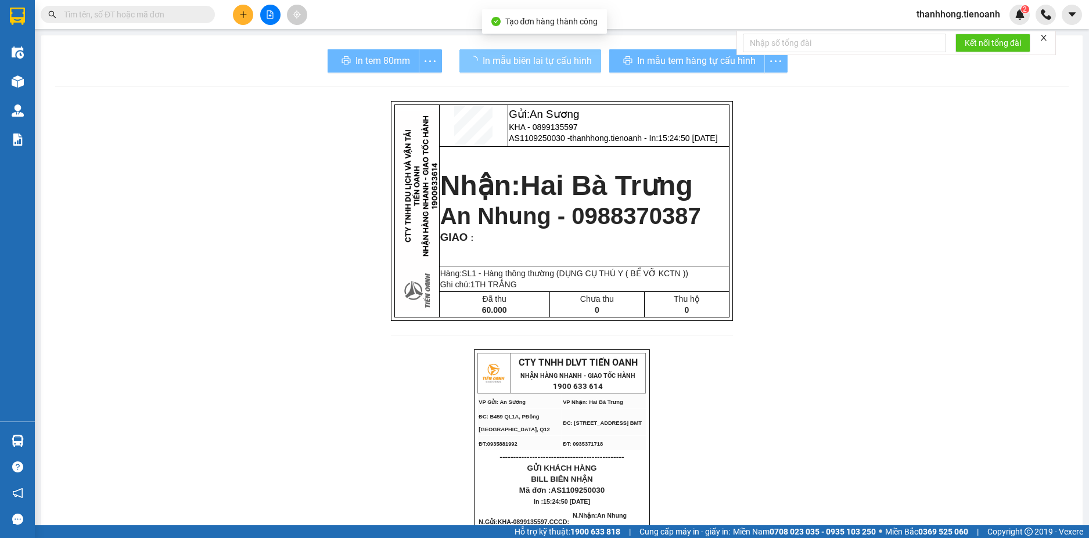
click at [548, 62] on span "In mẫu biên lai tự cấu hình" at bounding box center [537, 60] width 109 height 15
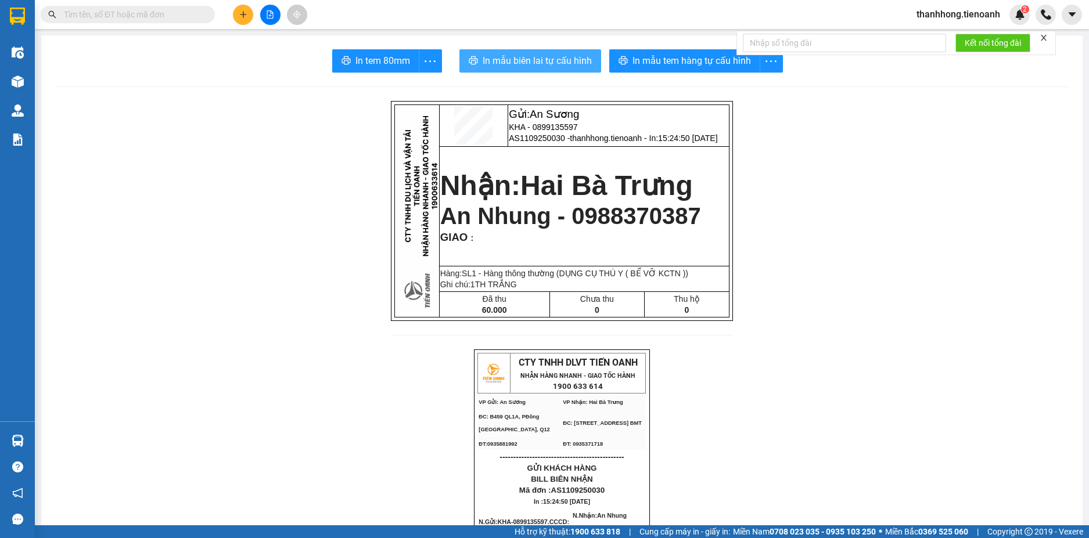
click at [548, 62] on span "In mẫu biên lai tự cấu hình" at bounding box center [537, 60] width 109 height 15
click at [136, 16] on input "text" at bounding box center [132, 14] width 137 height 13
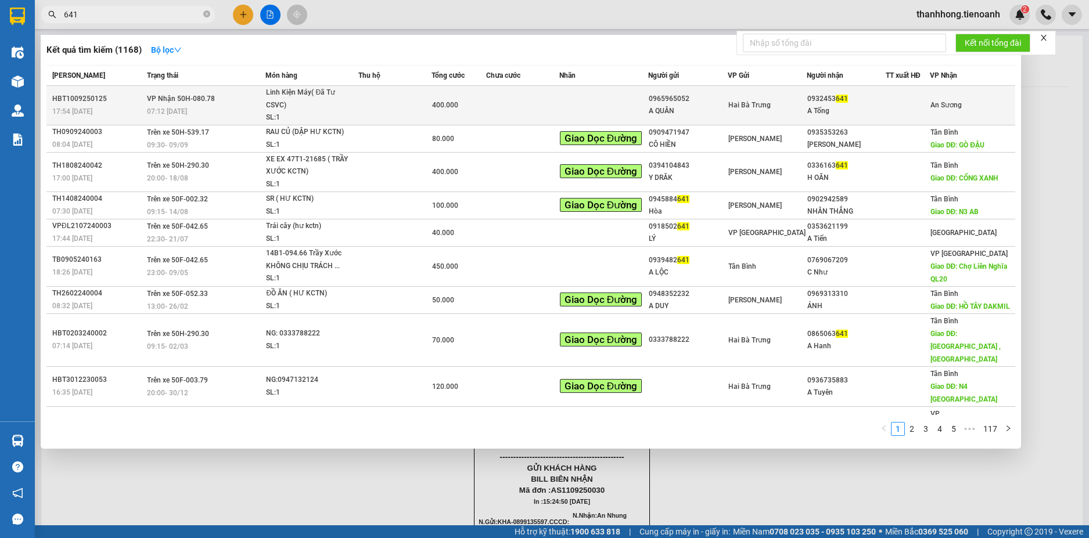
type input "641"
click at [526, 100] on td at bounding box center [522, 105] width 73 height 39
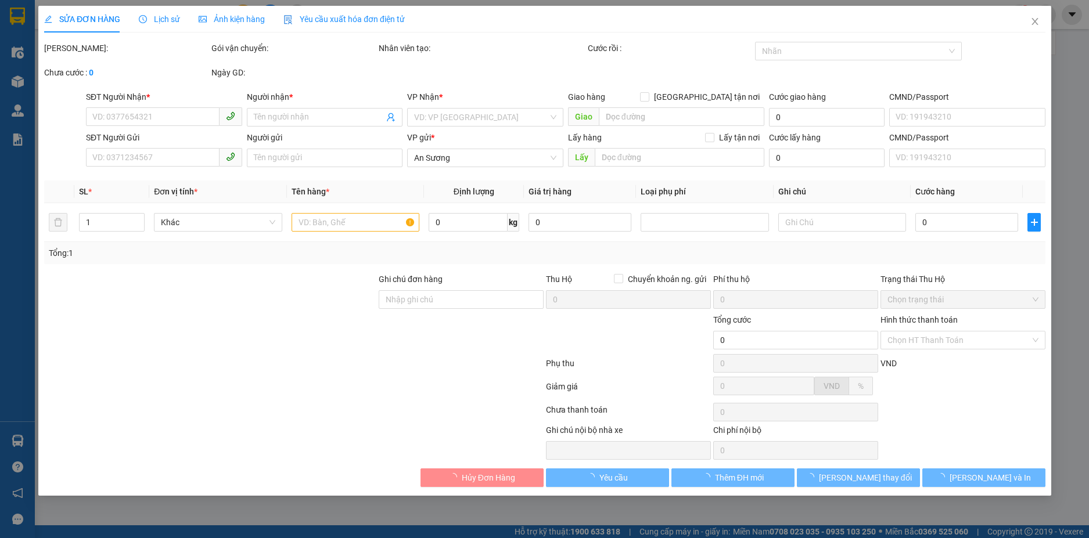
type input "0932453641"
type input "A Tống"
type input "0965965052"
type input "A QUÂN"
type input "400.000"
